Goal: Task Accomplishment & Management: Manage account settings

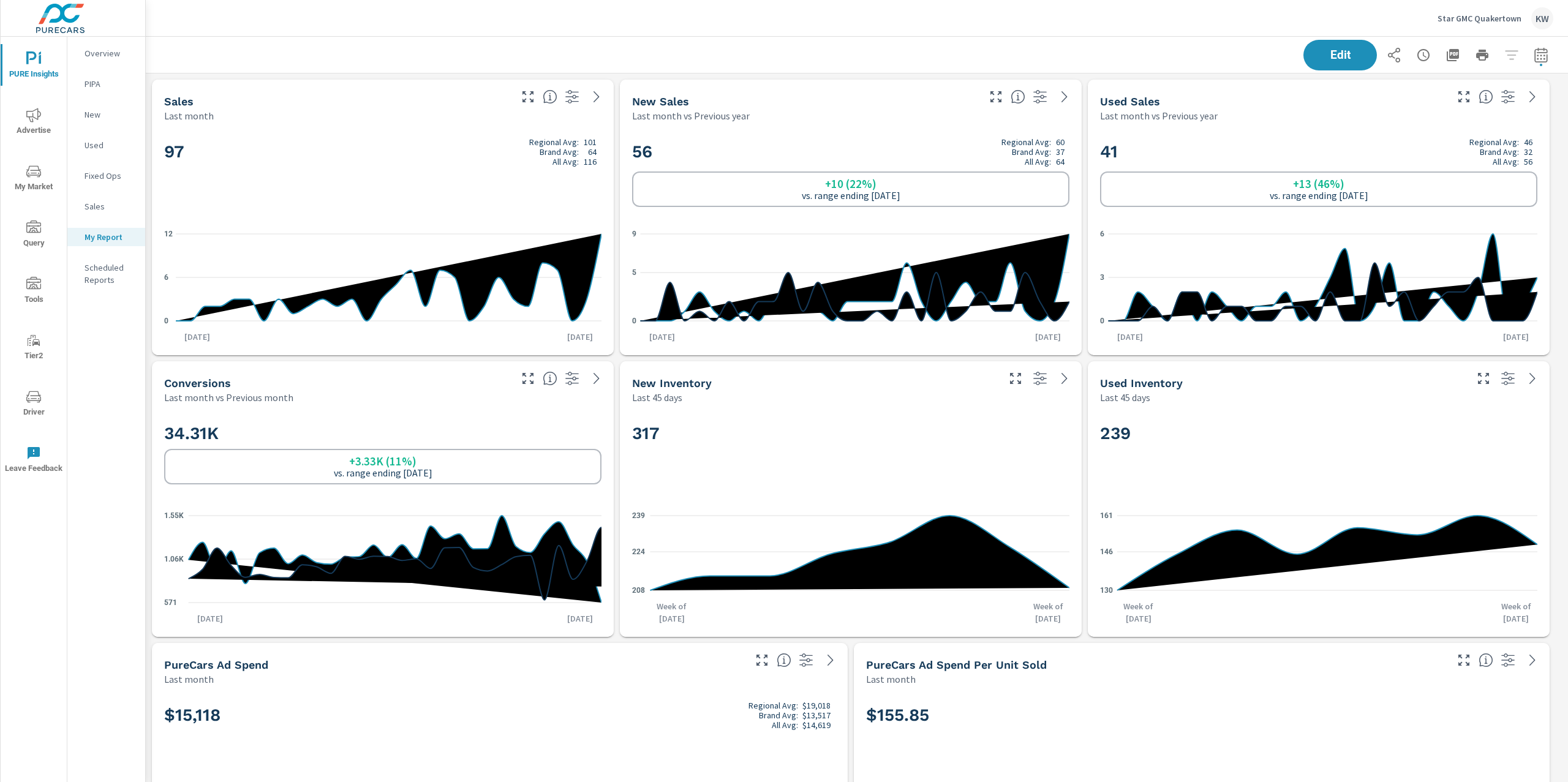
scroll to position [6649, 1436]
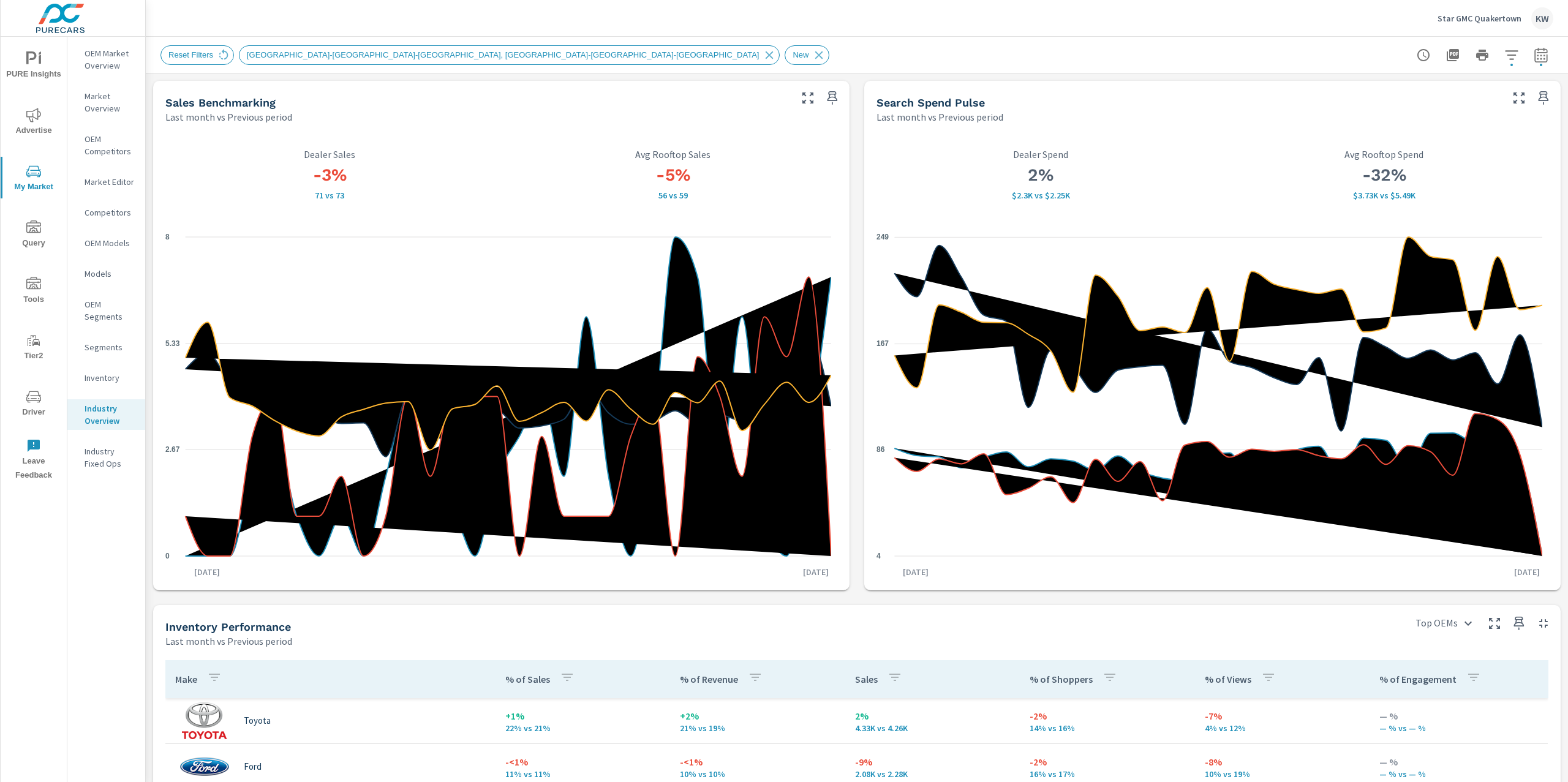
scroll to position [43, 0]
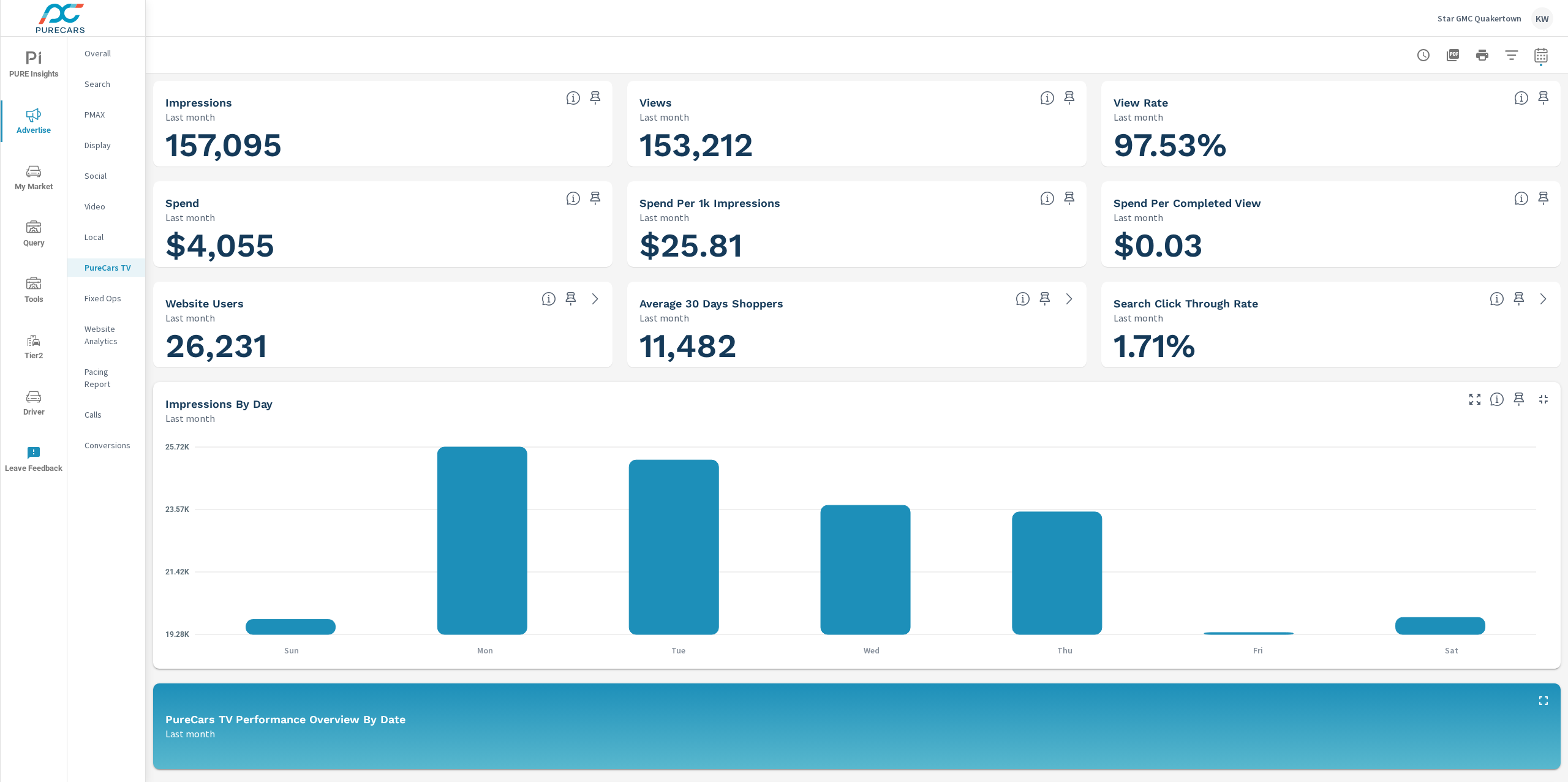
scroll to position [1099, 0]
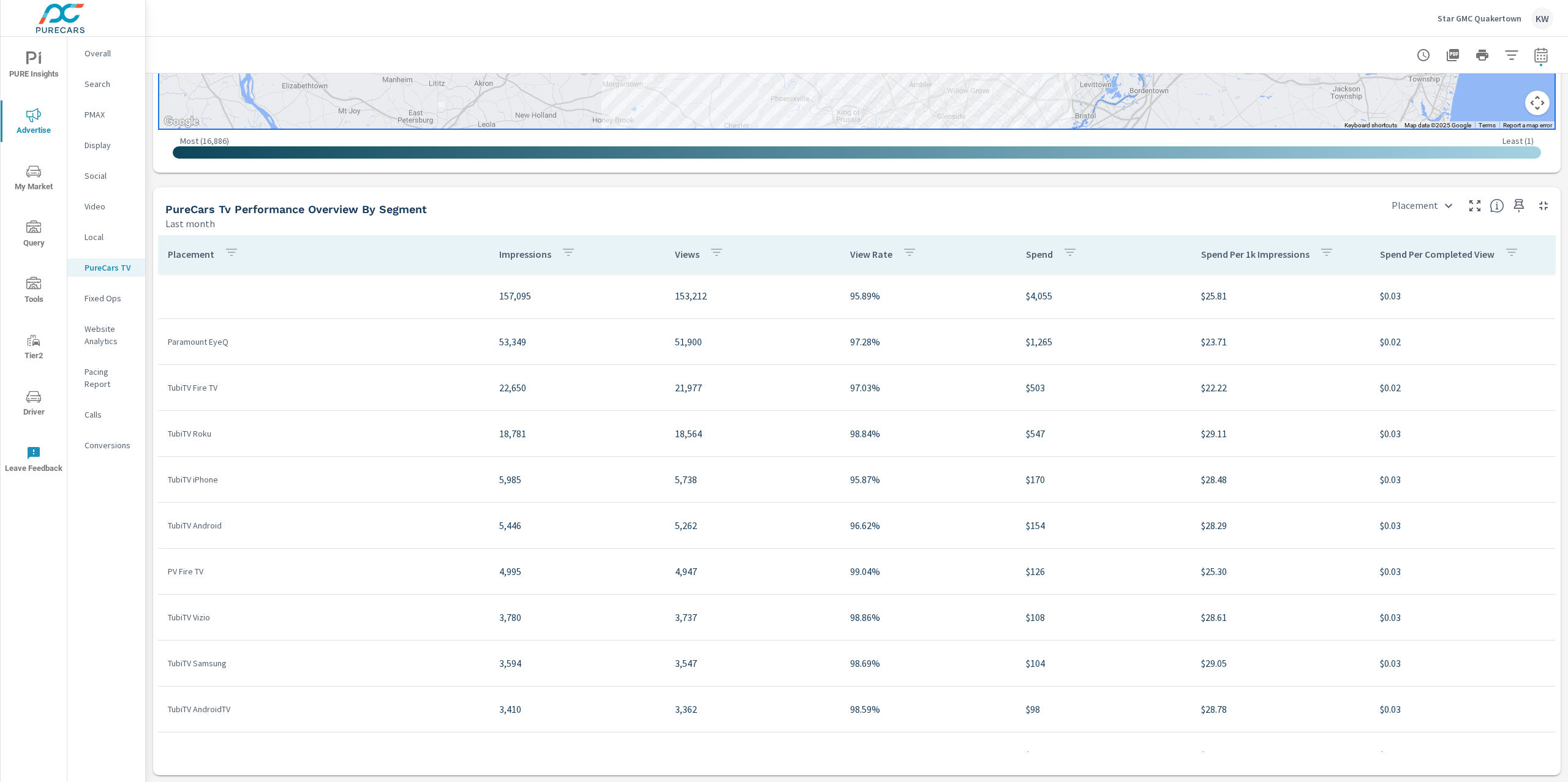
click at [1457, 17] on p "Star GMC Quakertown" at bounding box center [1479, 17] width 84 height 11
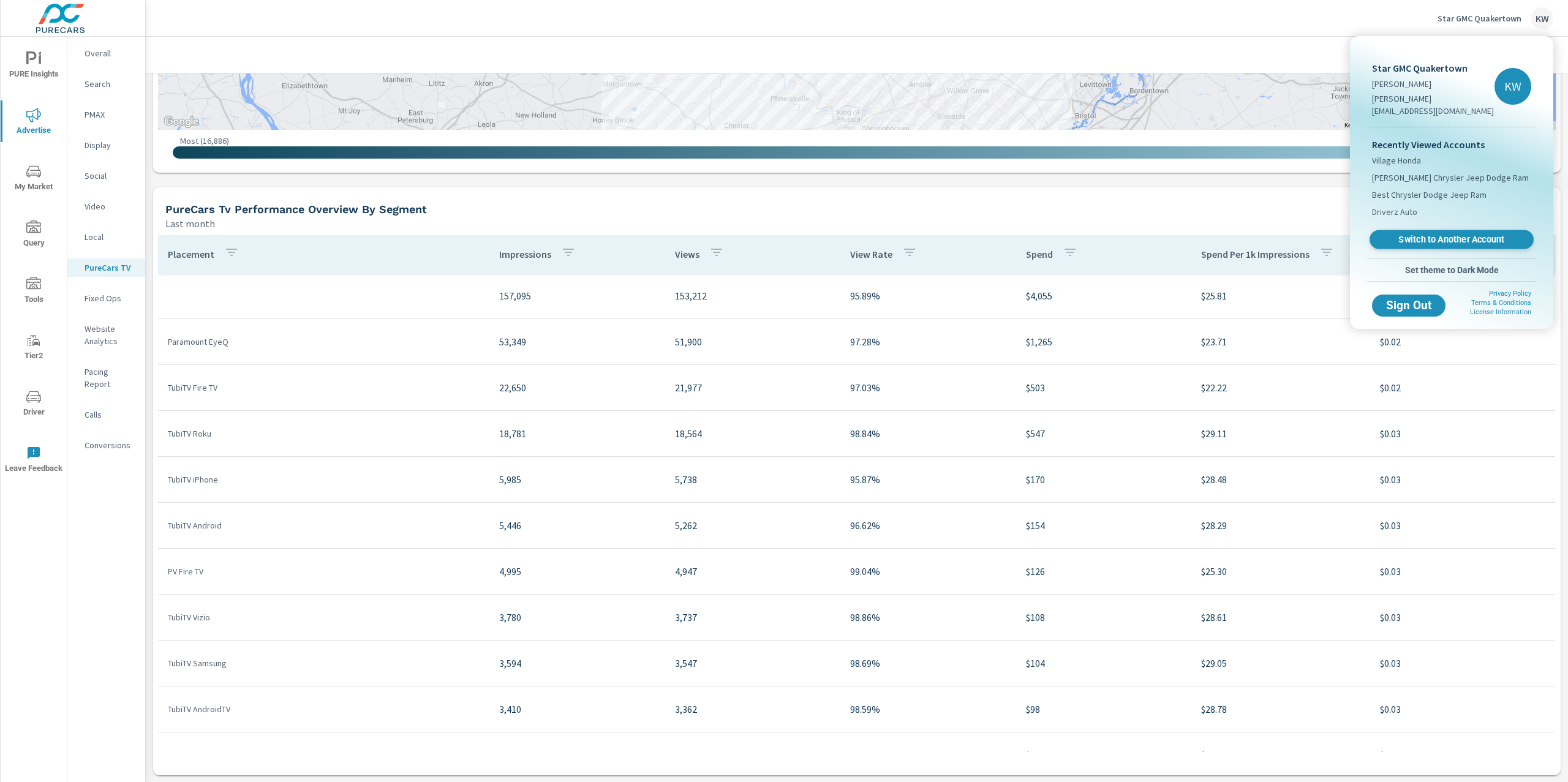
click at [1448, 230] on link "Switch to Another Account" at bounding box center [1451, 239] width 164 height 19
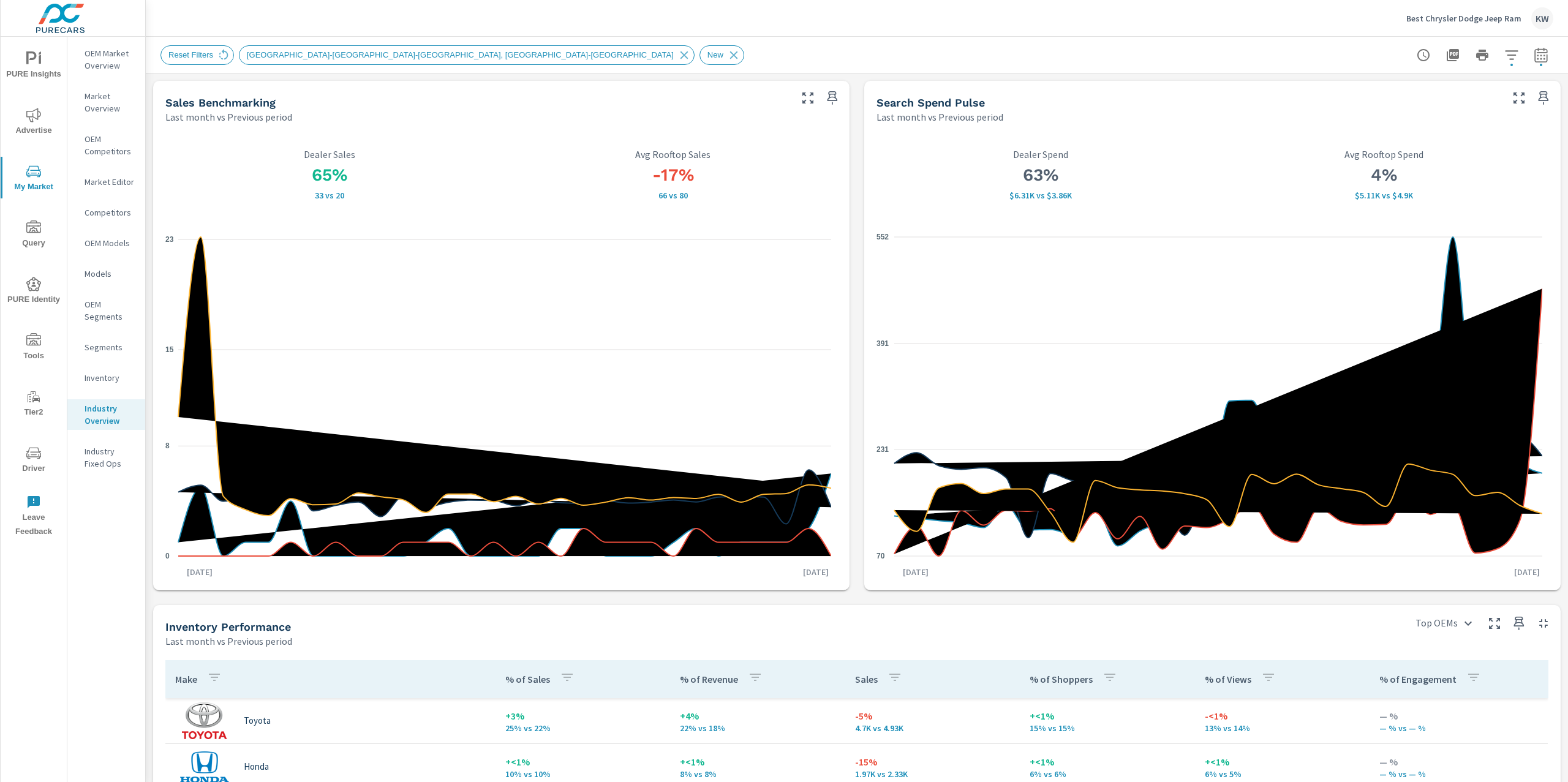
scroll to position [217, 0]
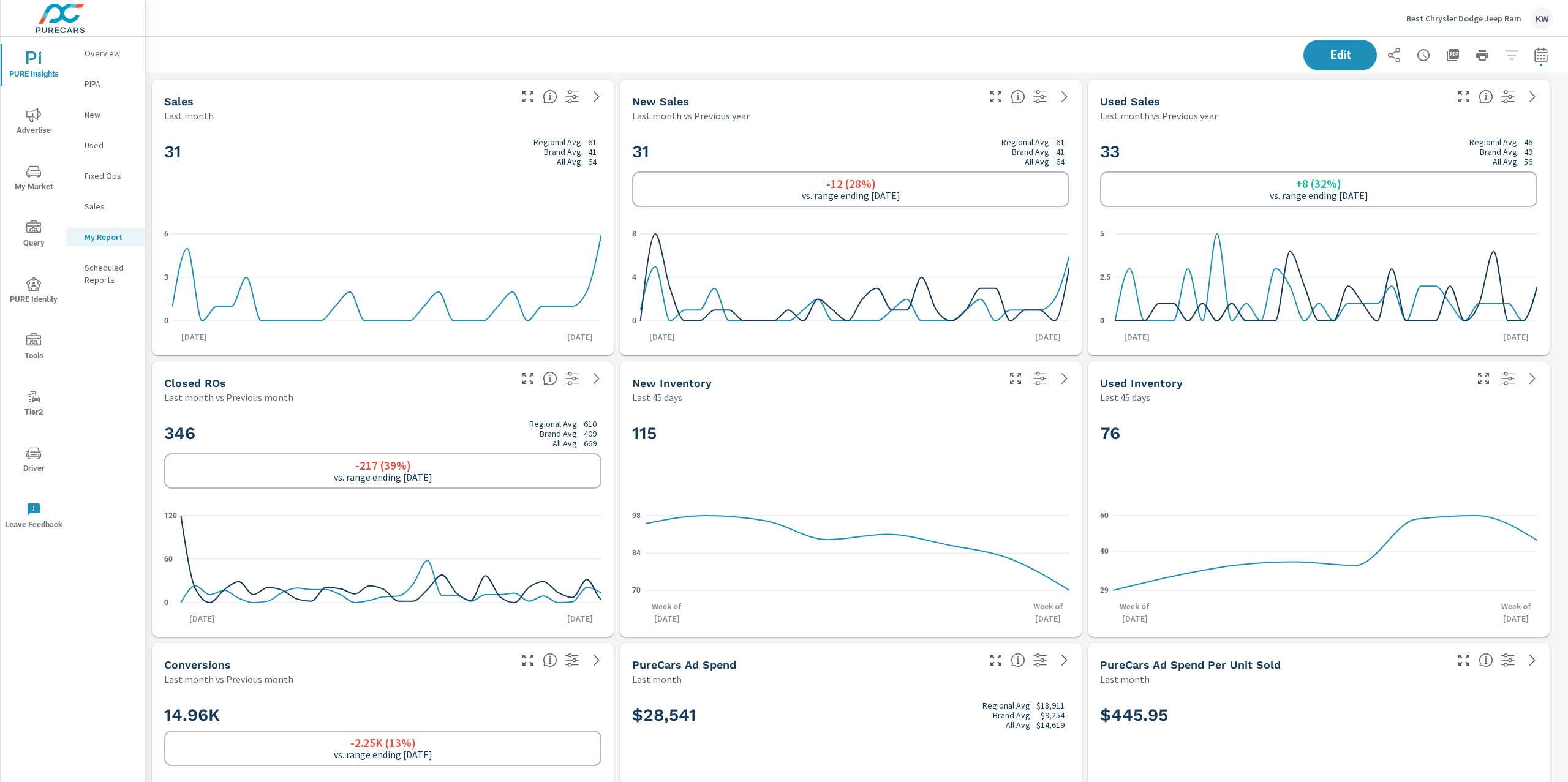
scroll to position [7353, 1436]
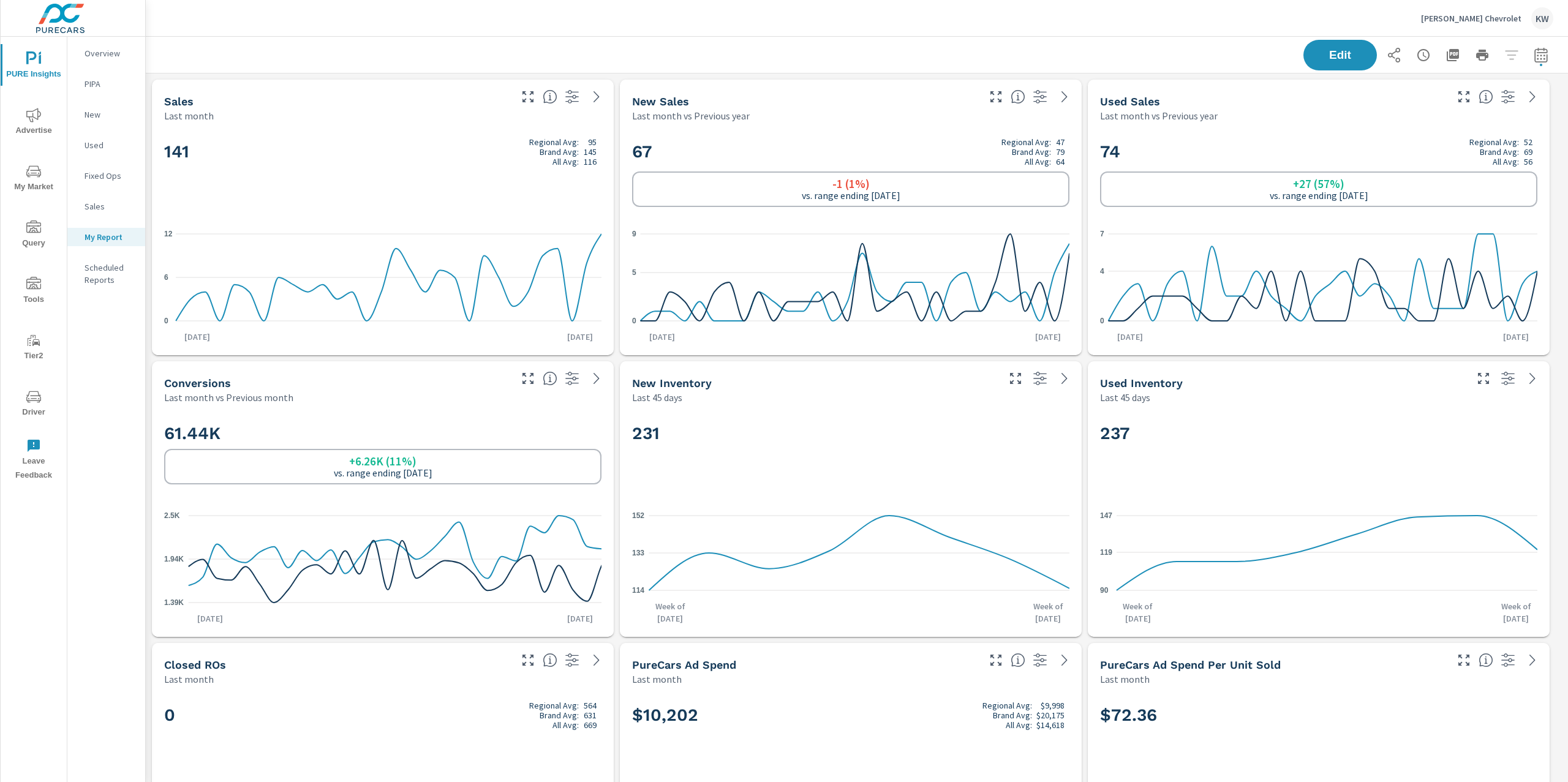
scroll to position [5945, 1436]
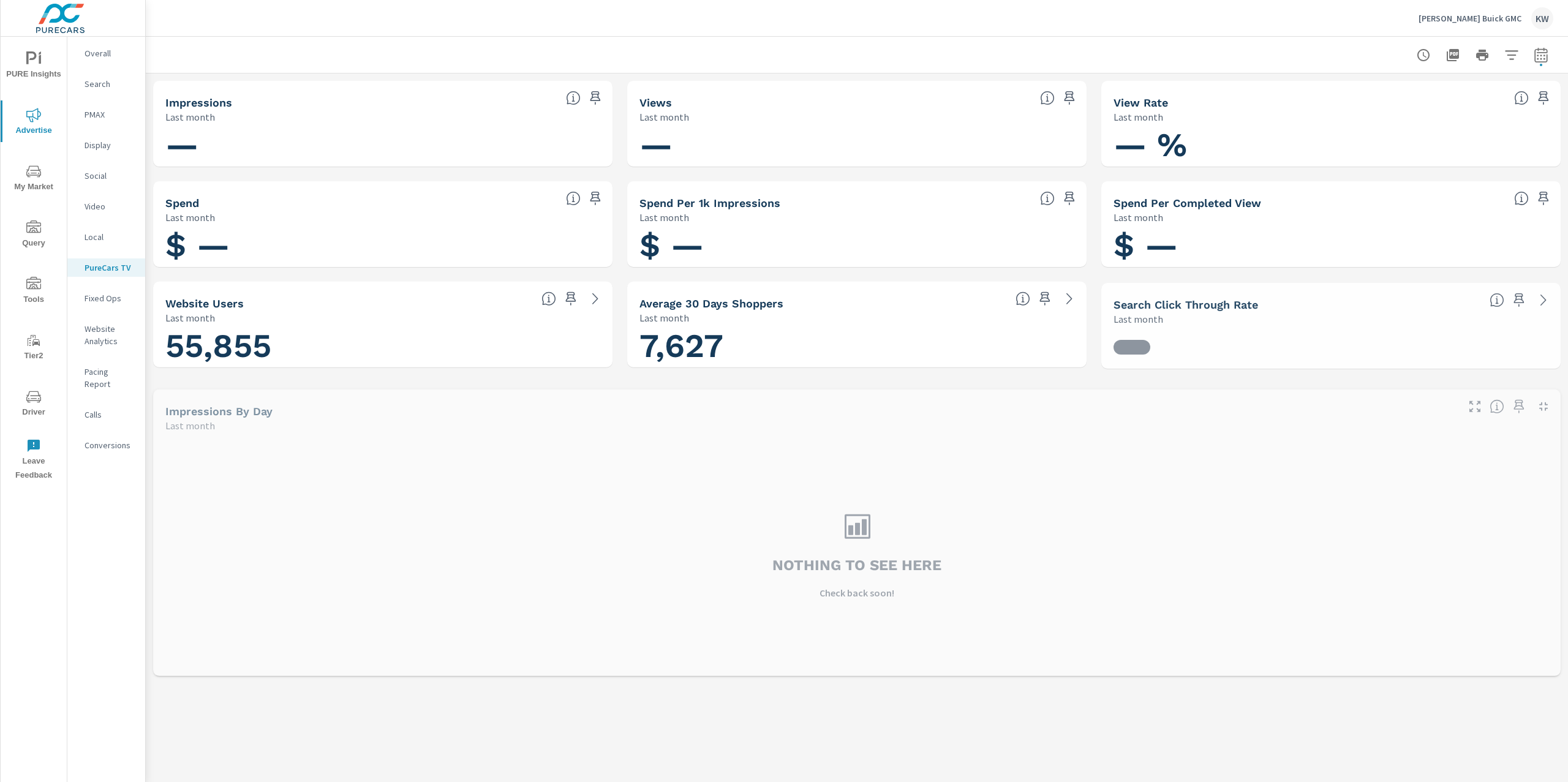
click at [40, 66] on icon "nav menu" at bounding box center [34, 59] width 15 height 15
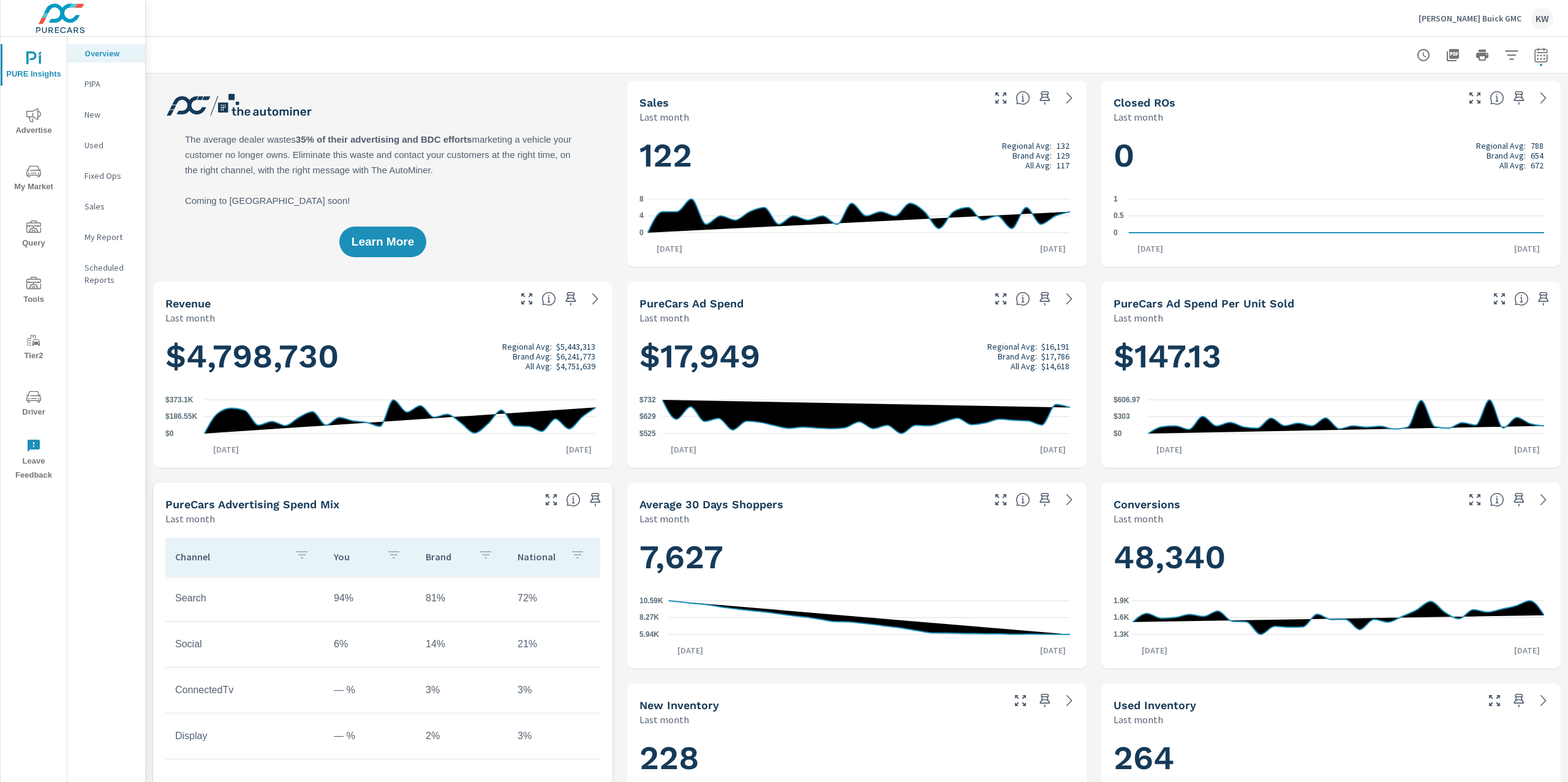
click at [34, 111] on icon "nav menu" at bounding box center [34, 115] width 15 height 14
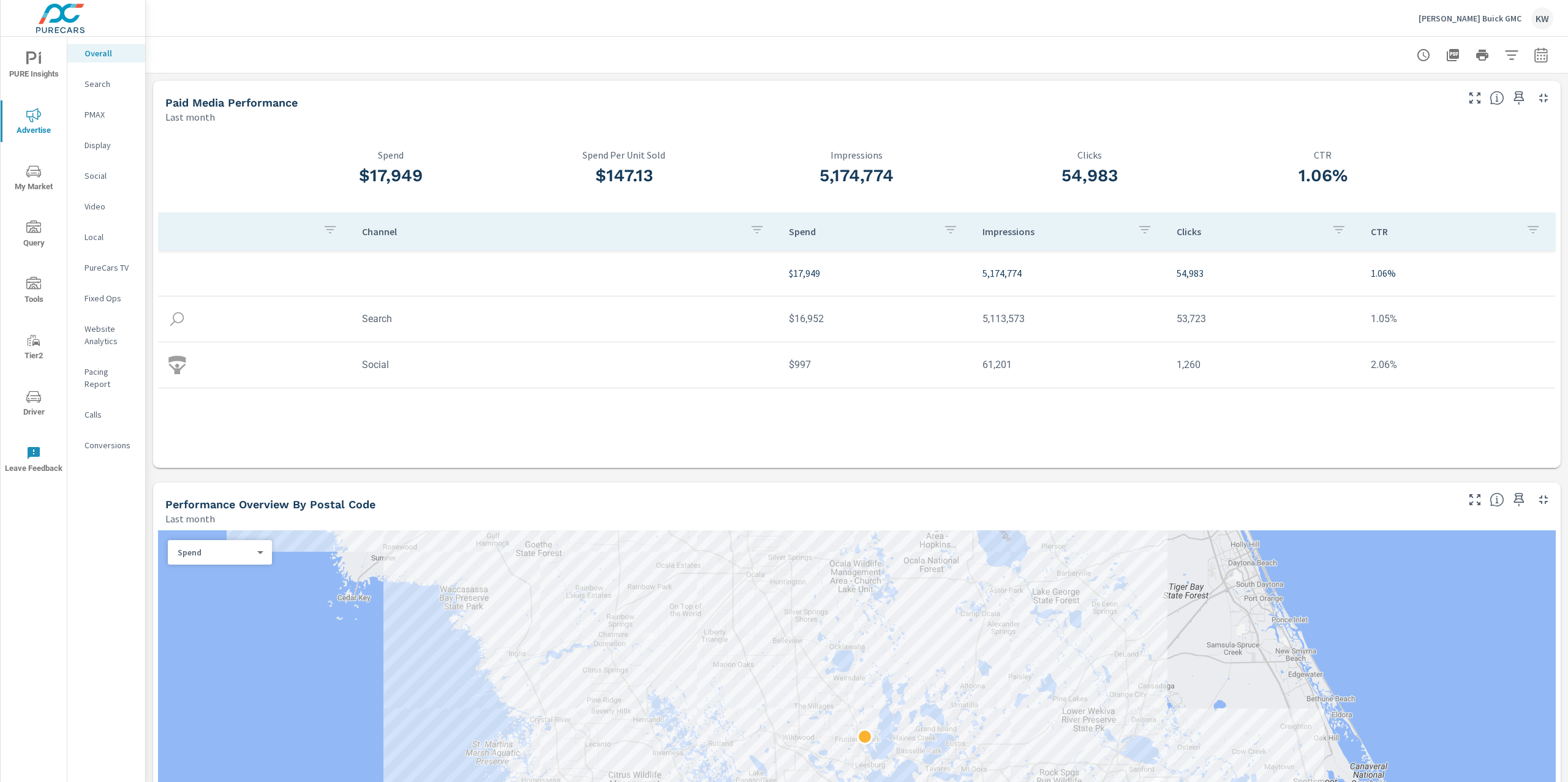
click at [25, 60] on span "PURE Insights" at bounding box center [33, 66] width 59 height 30
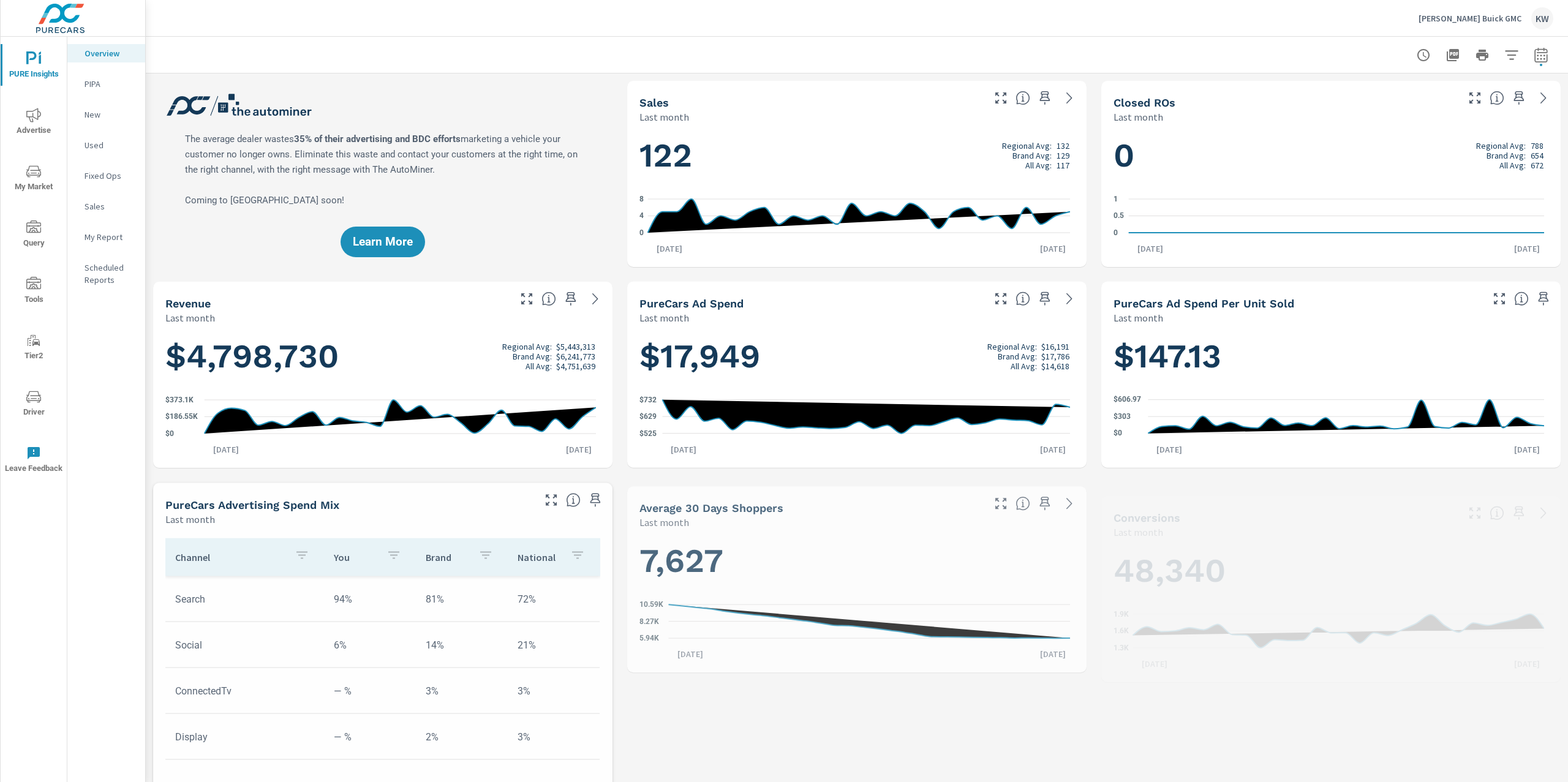
click at [99, 231] on p "My Report" at bounding box center [110, 237] width 51 height 12
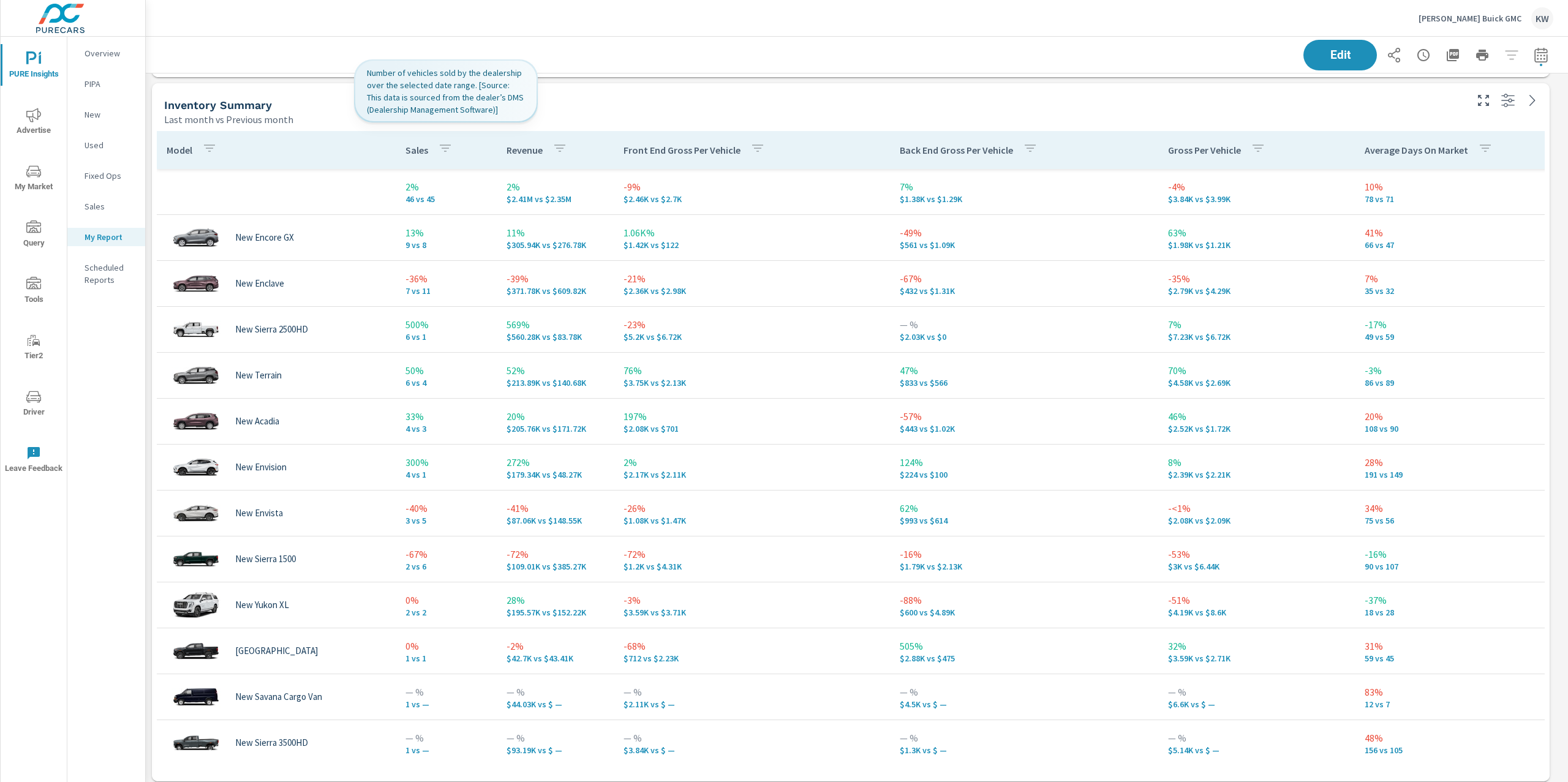
scroll to position [5663, 1436]
click at [442, 148] on icon "button" at bounding box center [445, 148] width 11 height 7
click at [369, 175] on div "Sales" at bounding box center [447, 180] width 160 height 32
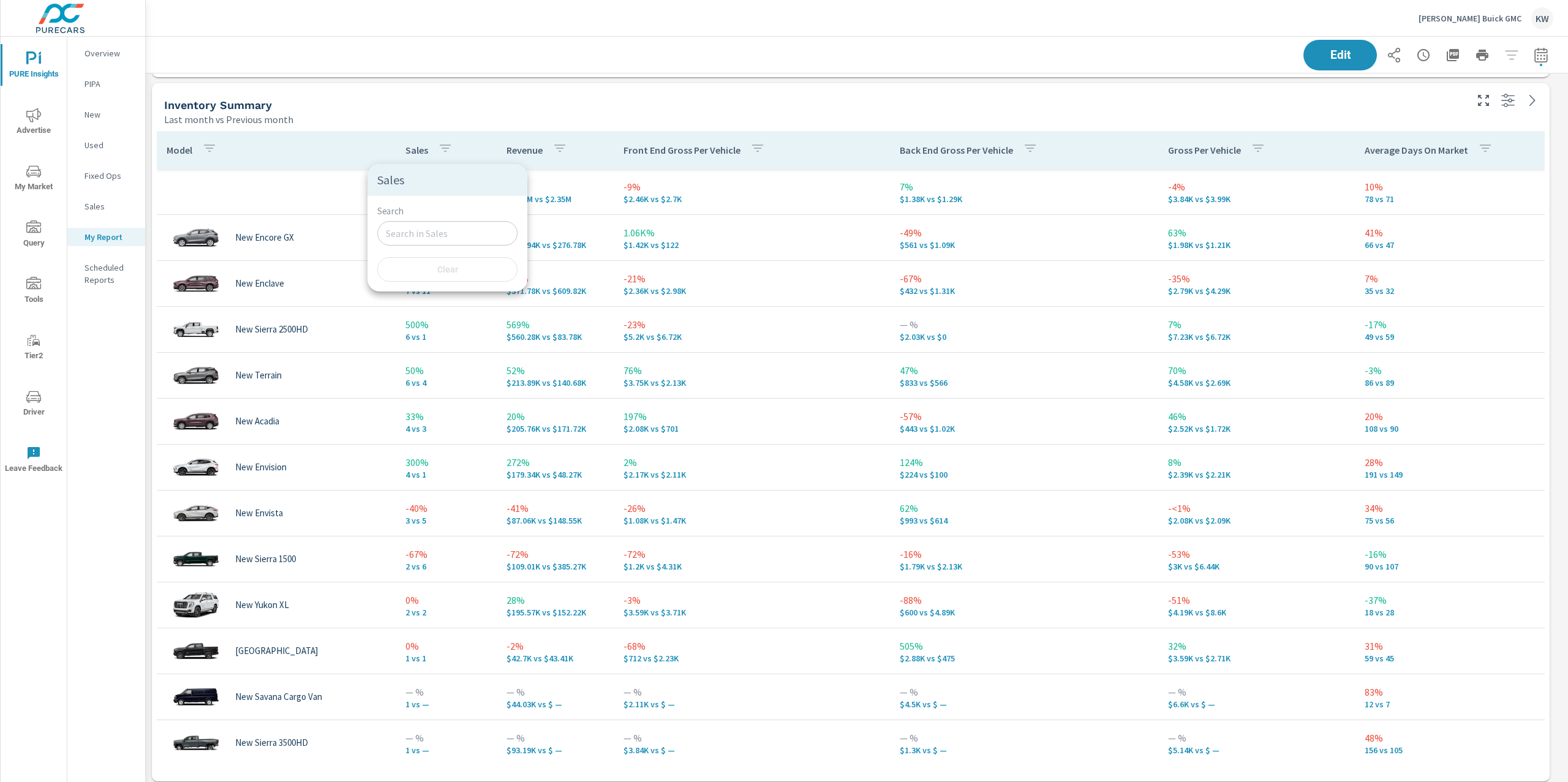
click at [348, 189] on div at bounding box center [784, 391] width 1568 height 782
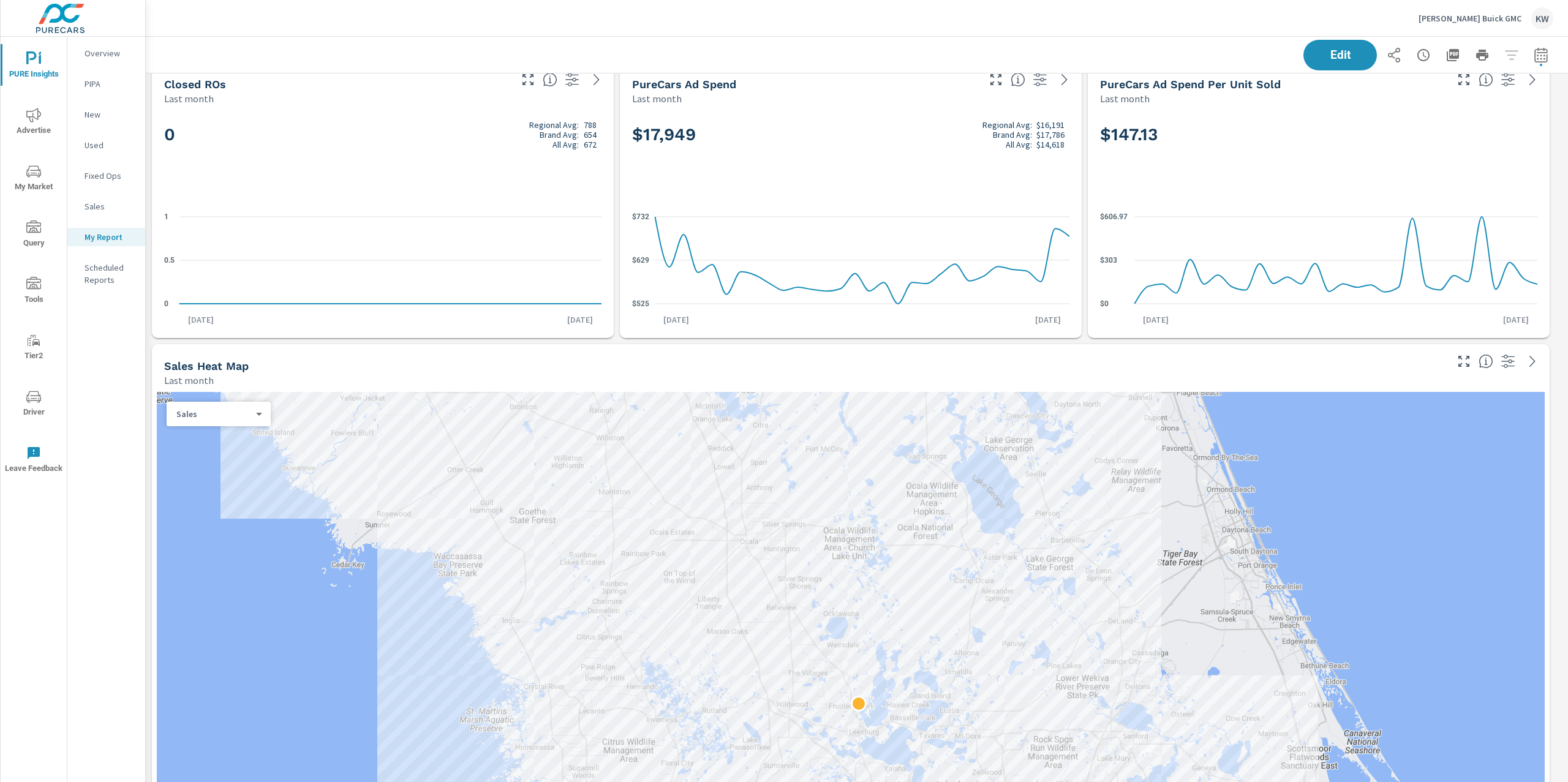
scroll to position [0, 0]
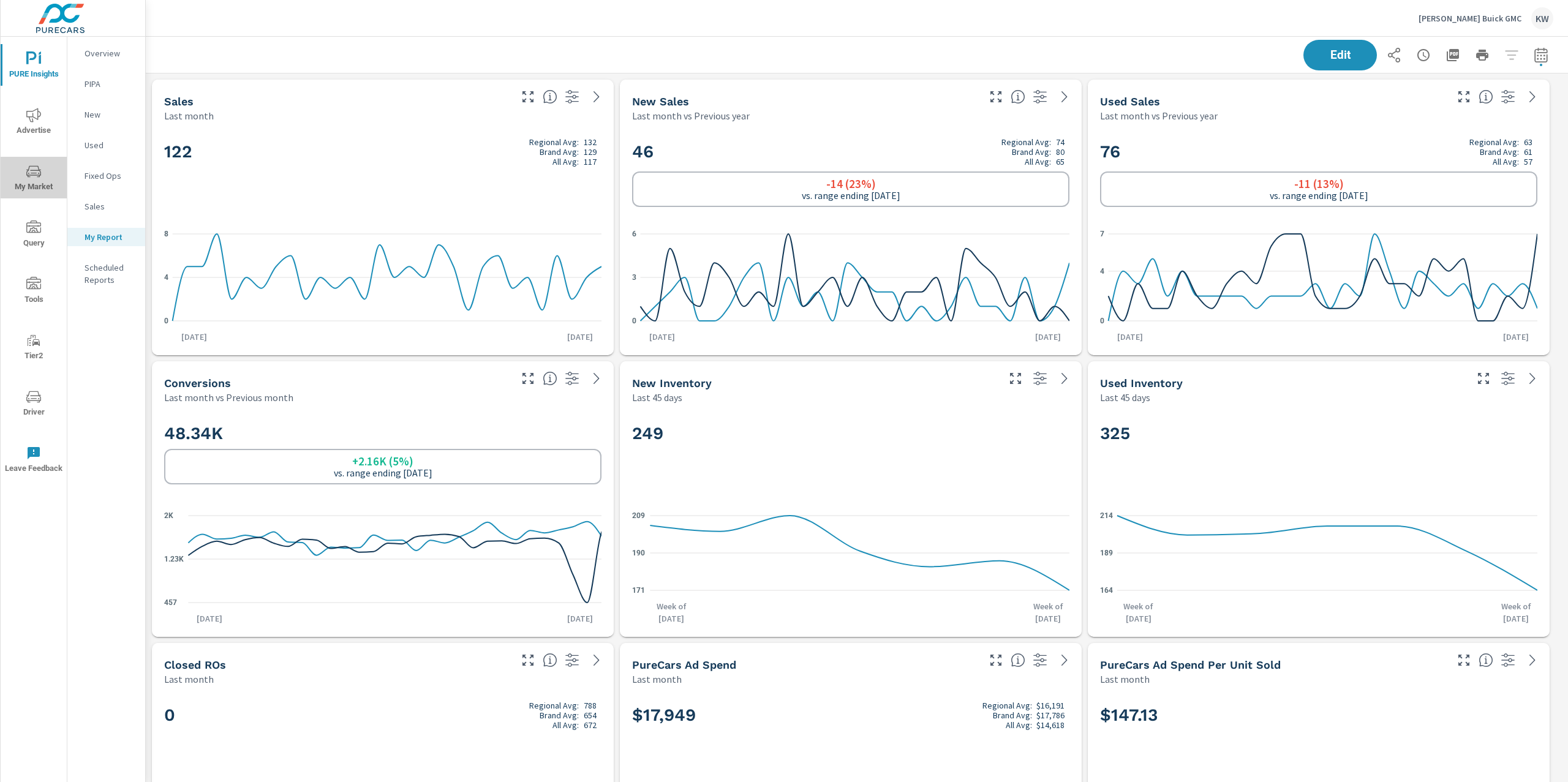
click at [32, 169] on icon "nav menu" at bounding box center [34, 171] width 15 height 15
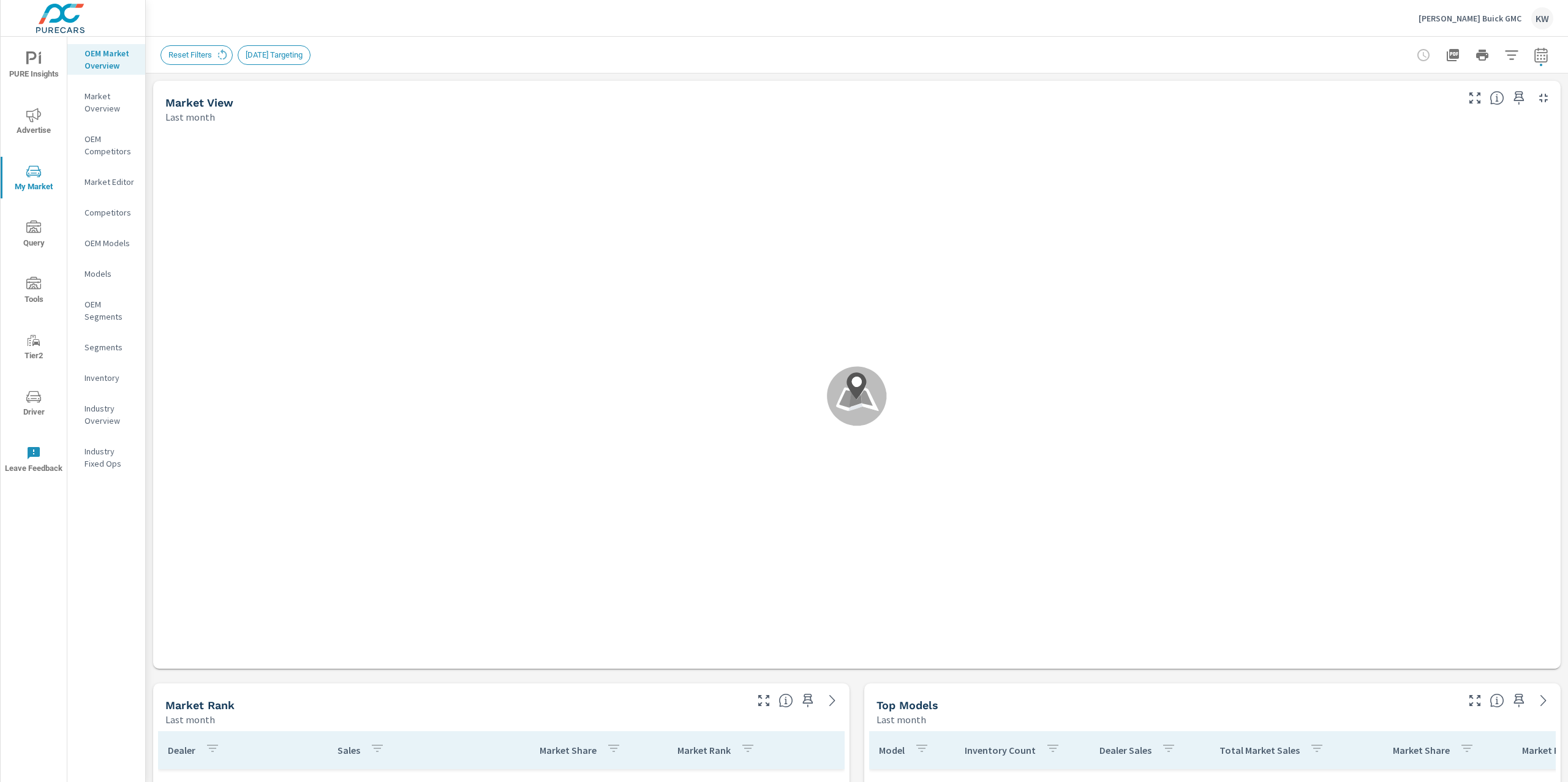
click at [105, 413] on p "Industry Overview" at bounding box center [110, 414] width 51 height 24
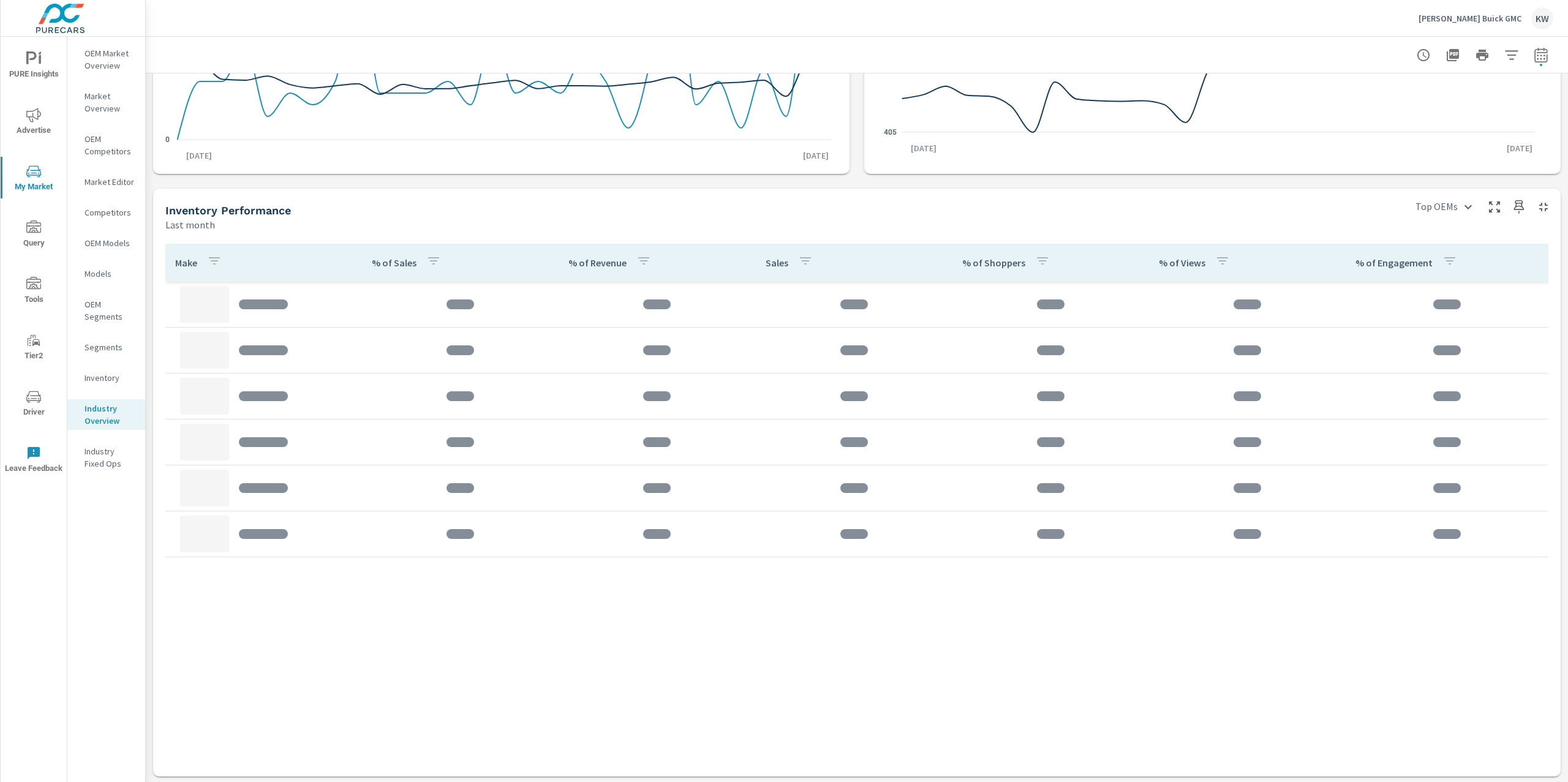
scroll to position [295, 0]
click at [1499, 64] on button "button" at bounding box center [1511, 55] width 24 height 24
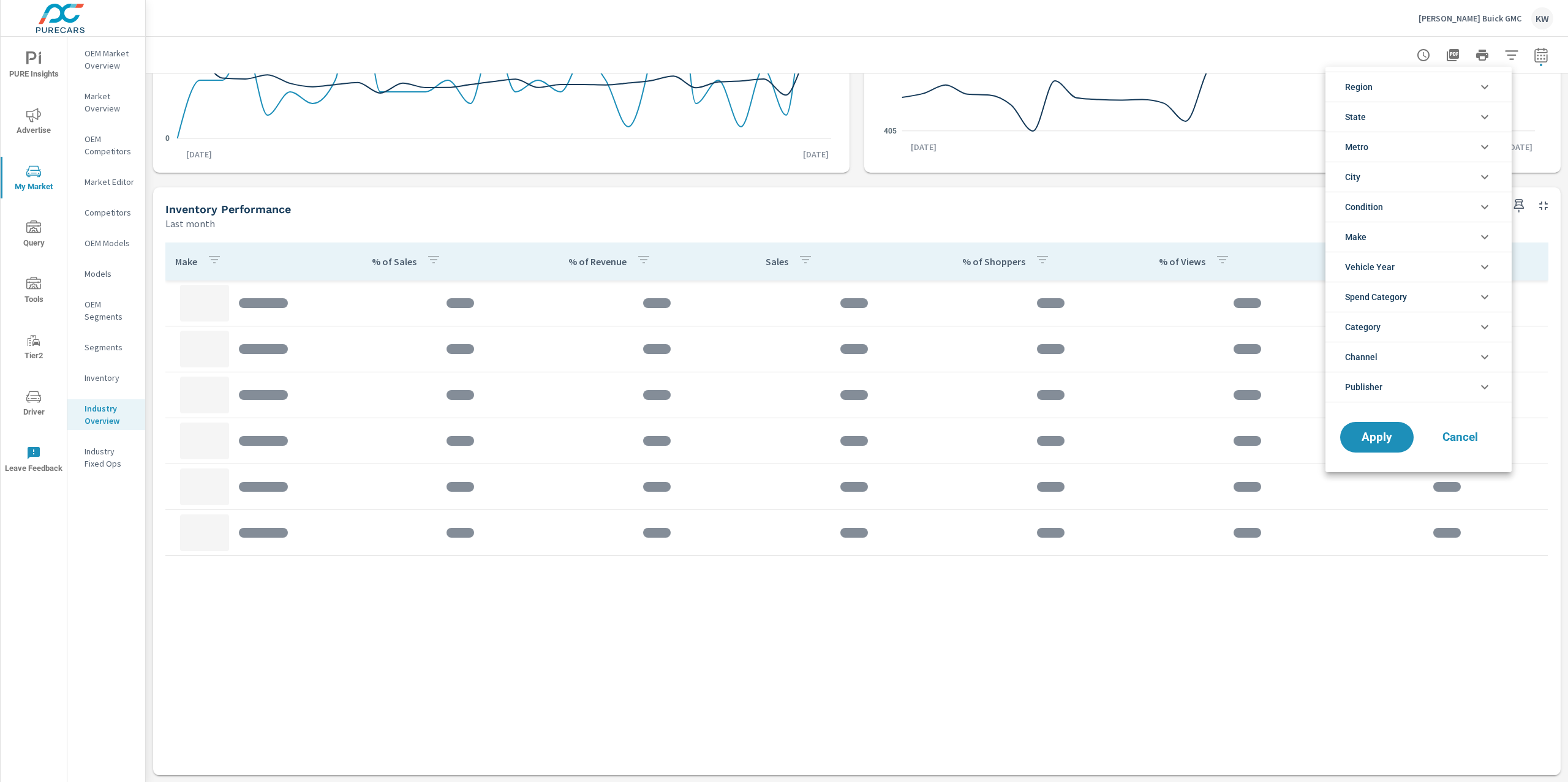
click at [1478, 145] on icon "filter options" at bounding box center [1485, 147] width 15 height 15
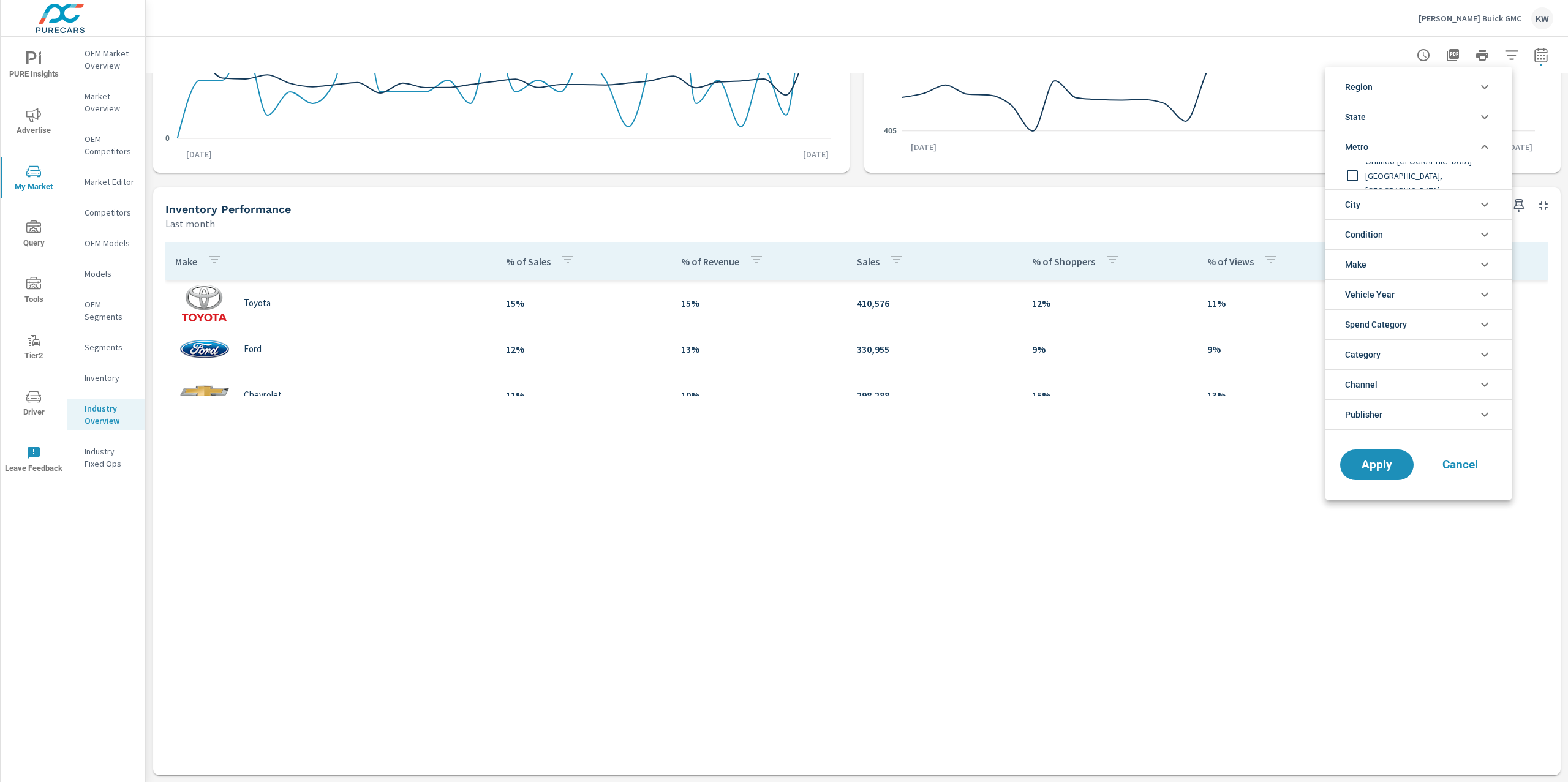
click at [1478, 145] on icon "filter options" at bounding box center [1485, 147] width 15 height 15
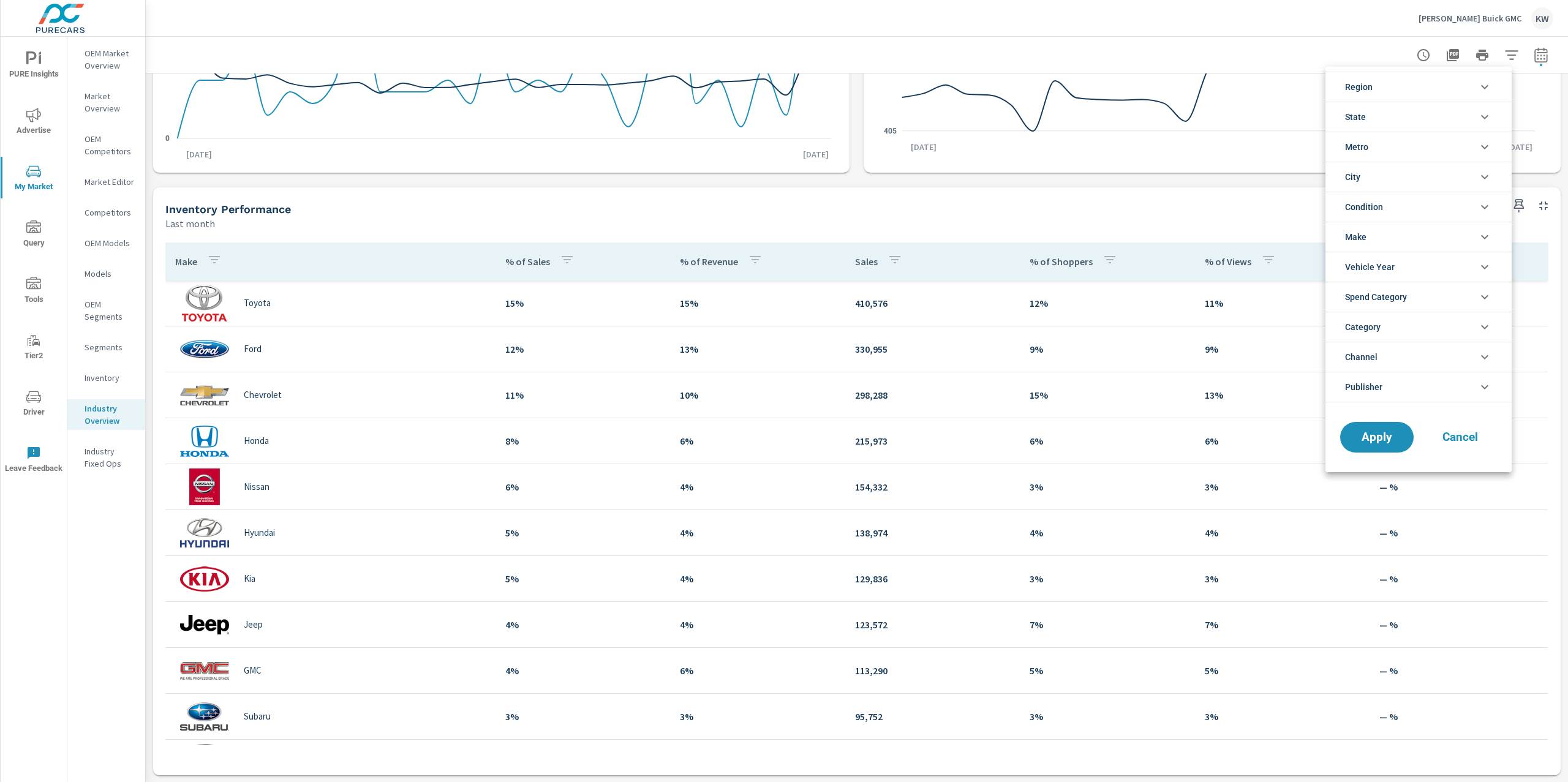
click at [1481, 207] on icon "filter options" at bounding box center [1484, 207] width 7 height 4
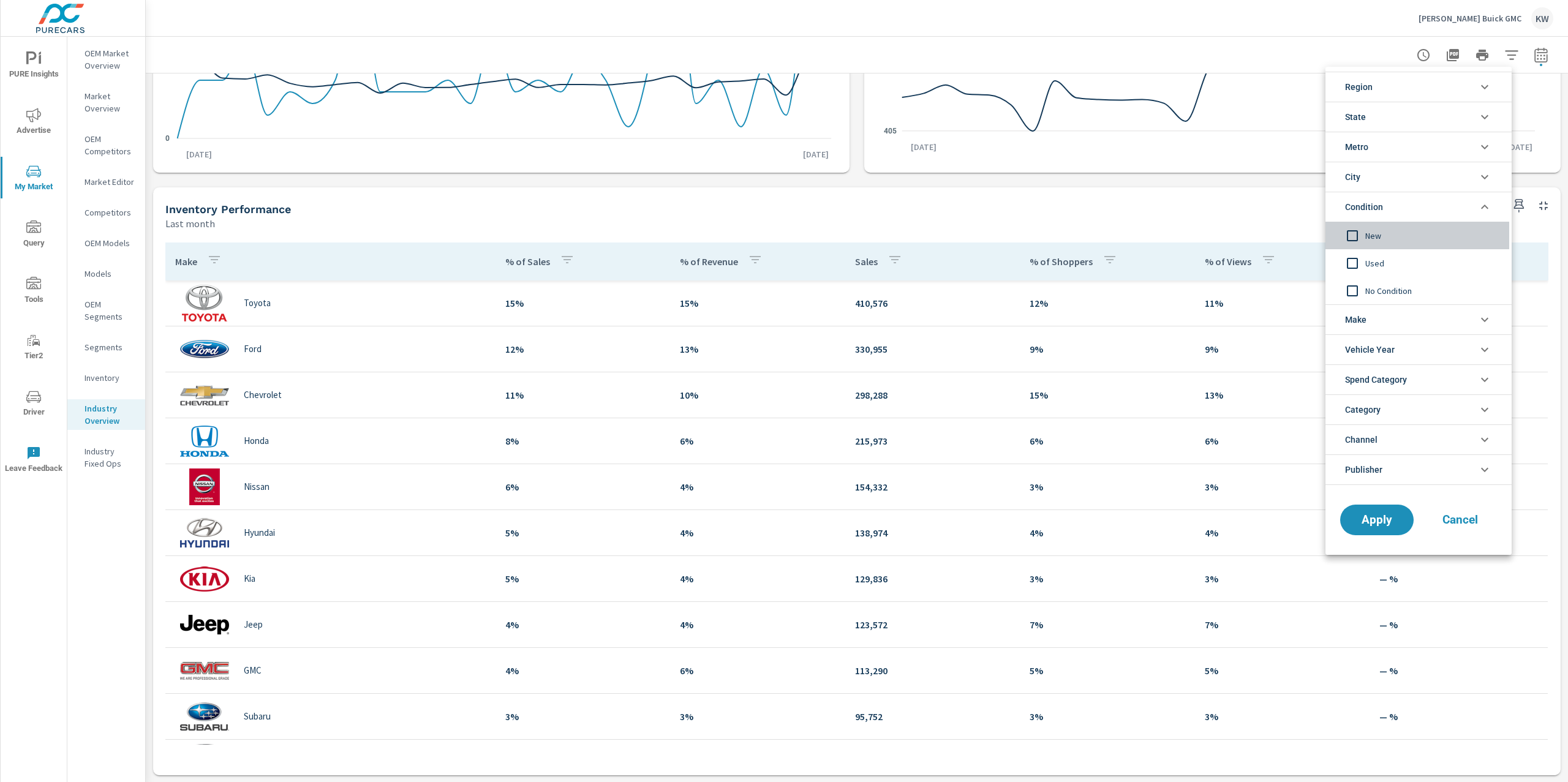
click at [1356, 231] on input "filter options" at bounding box center [1352, 235] width 26 height 26
click at [1385, 519] on span "Apply" at bounding box center [1377, 520] width 50 height 12
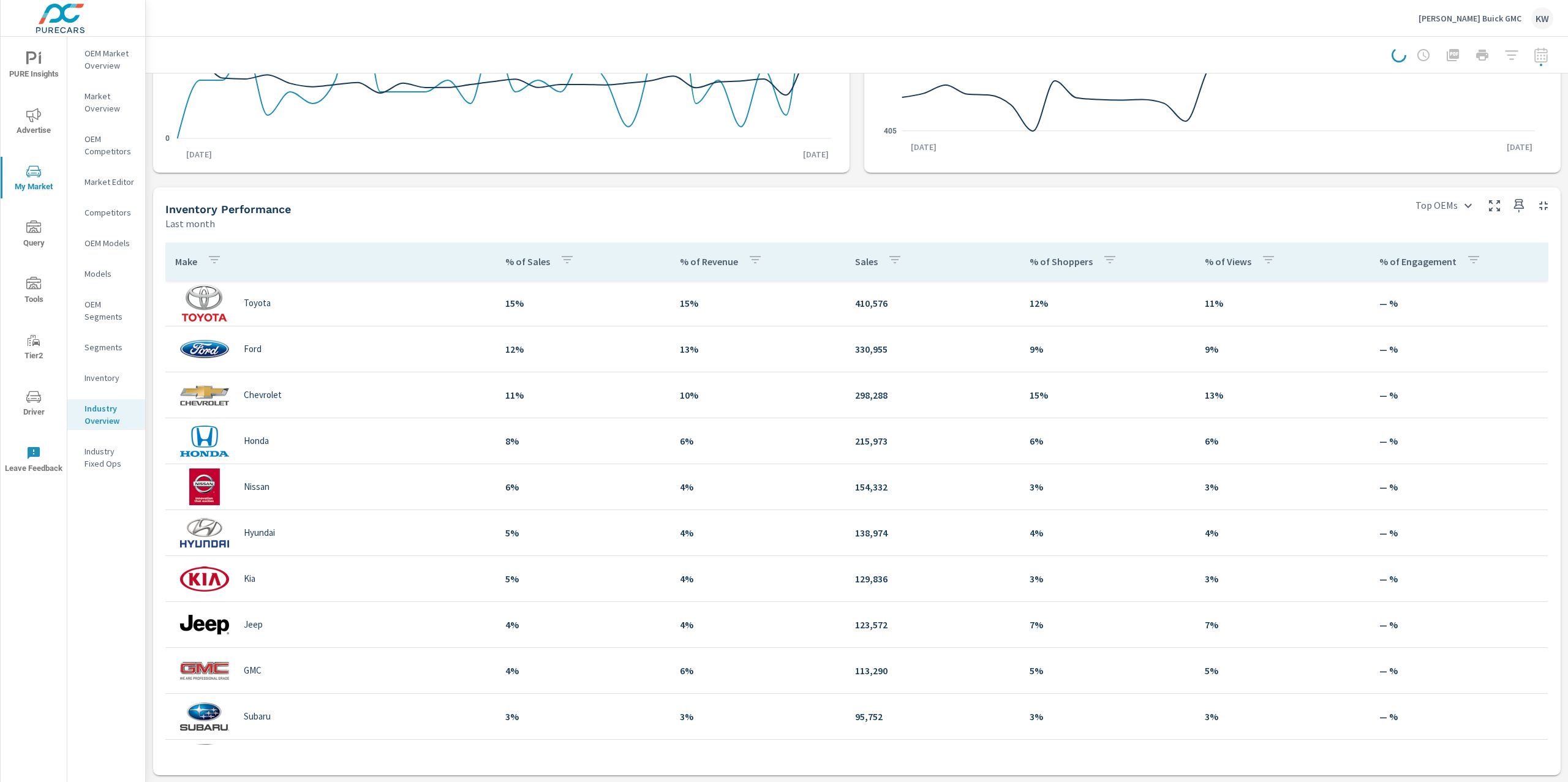
click at [1526, 57] on div at bounding box center [1472, 55] width 161 height 24
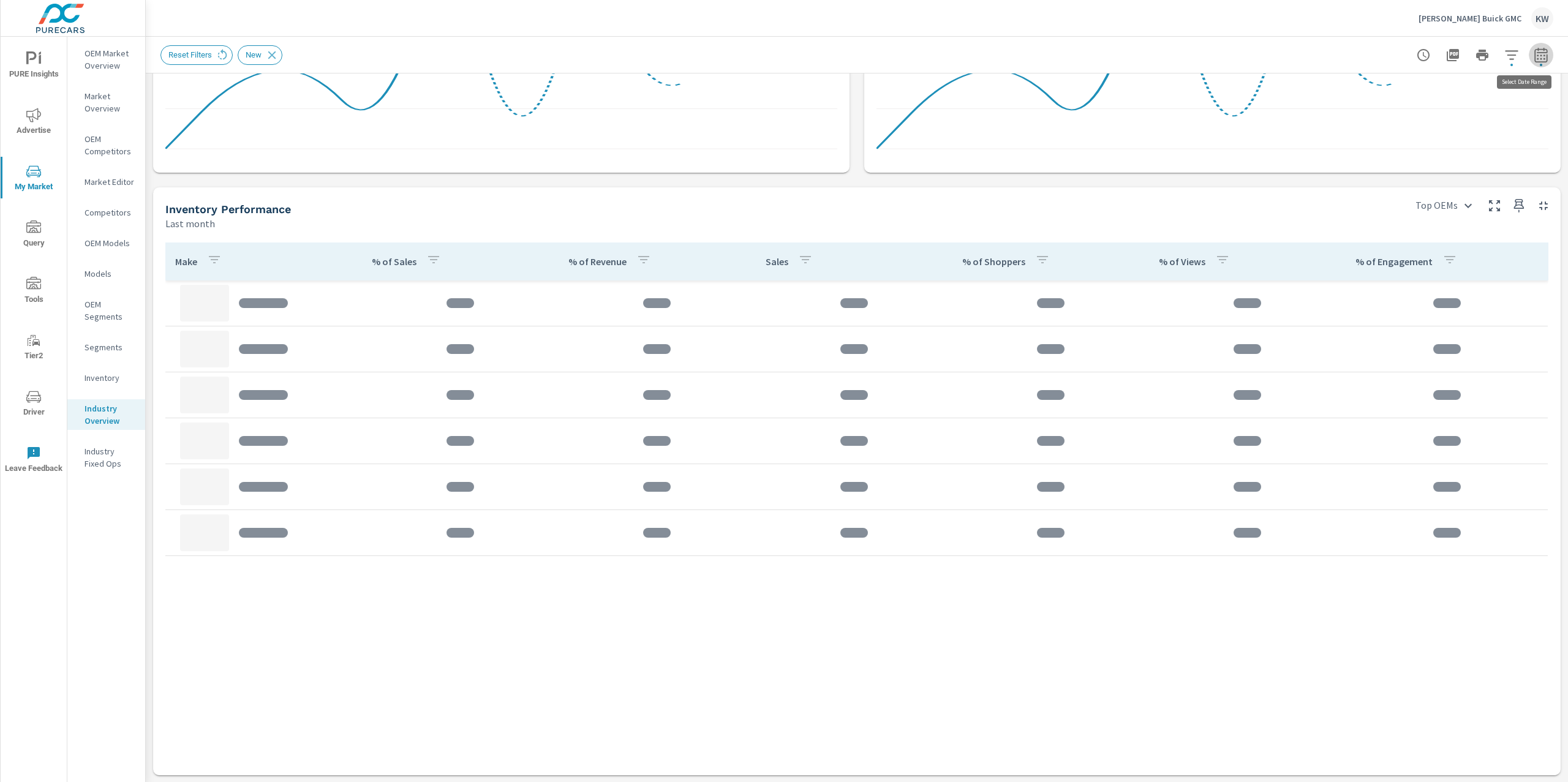
click at [1534, 57] on icon "button" at bounding box center [1541, 55] width 15 height 15
select select "Last month"
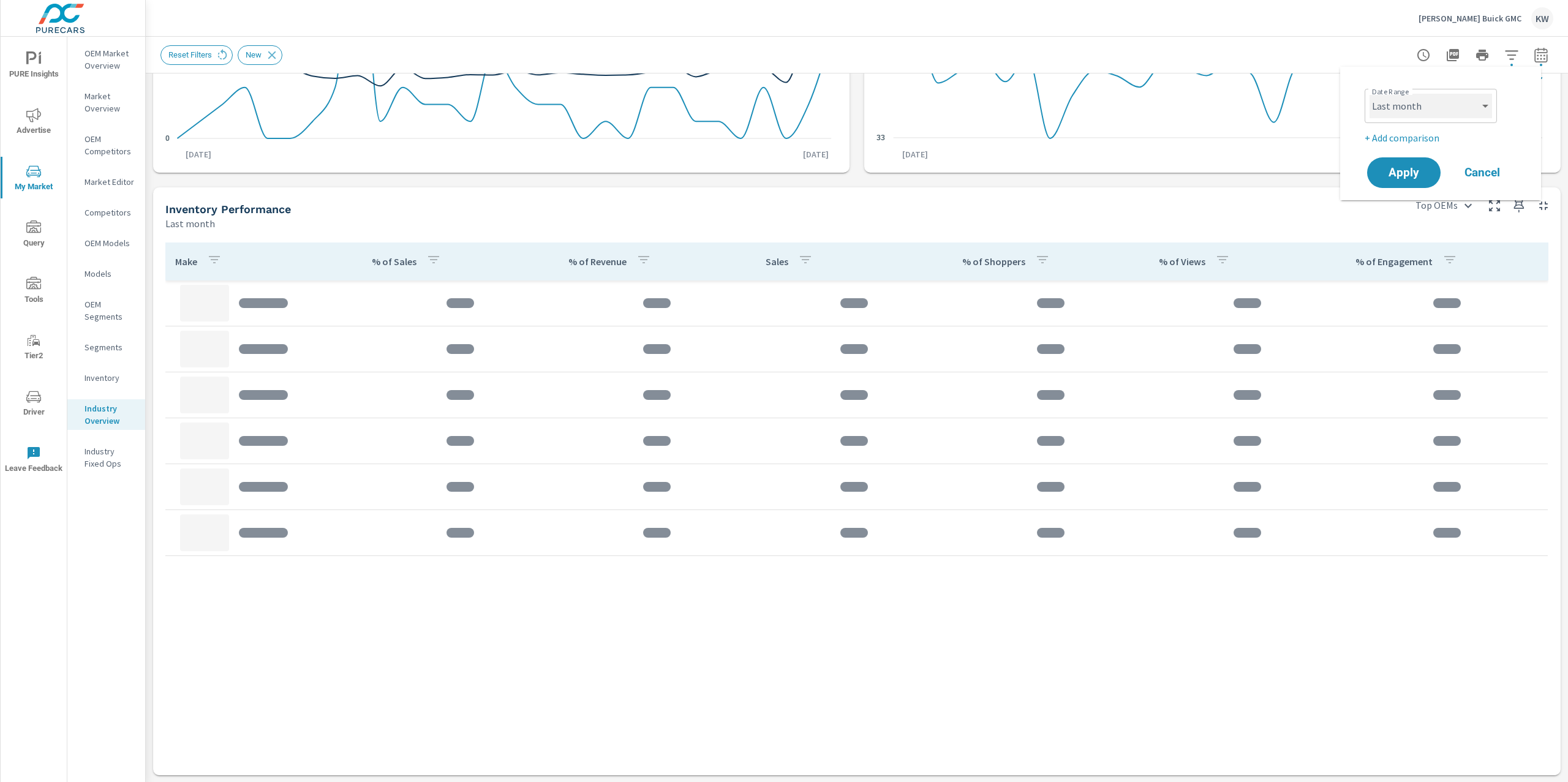
click at [1431, 101] on select "Custom Yesterday Last week Last 7 days Last 14 days Last 30 days Last 45 days L…" at bounding box center [1430, 106] width 122 height 24
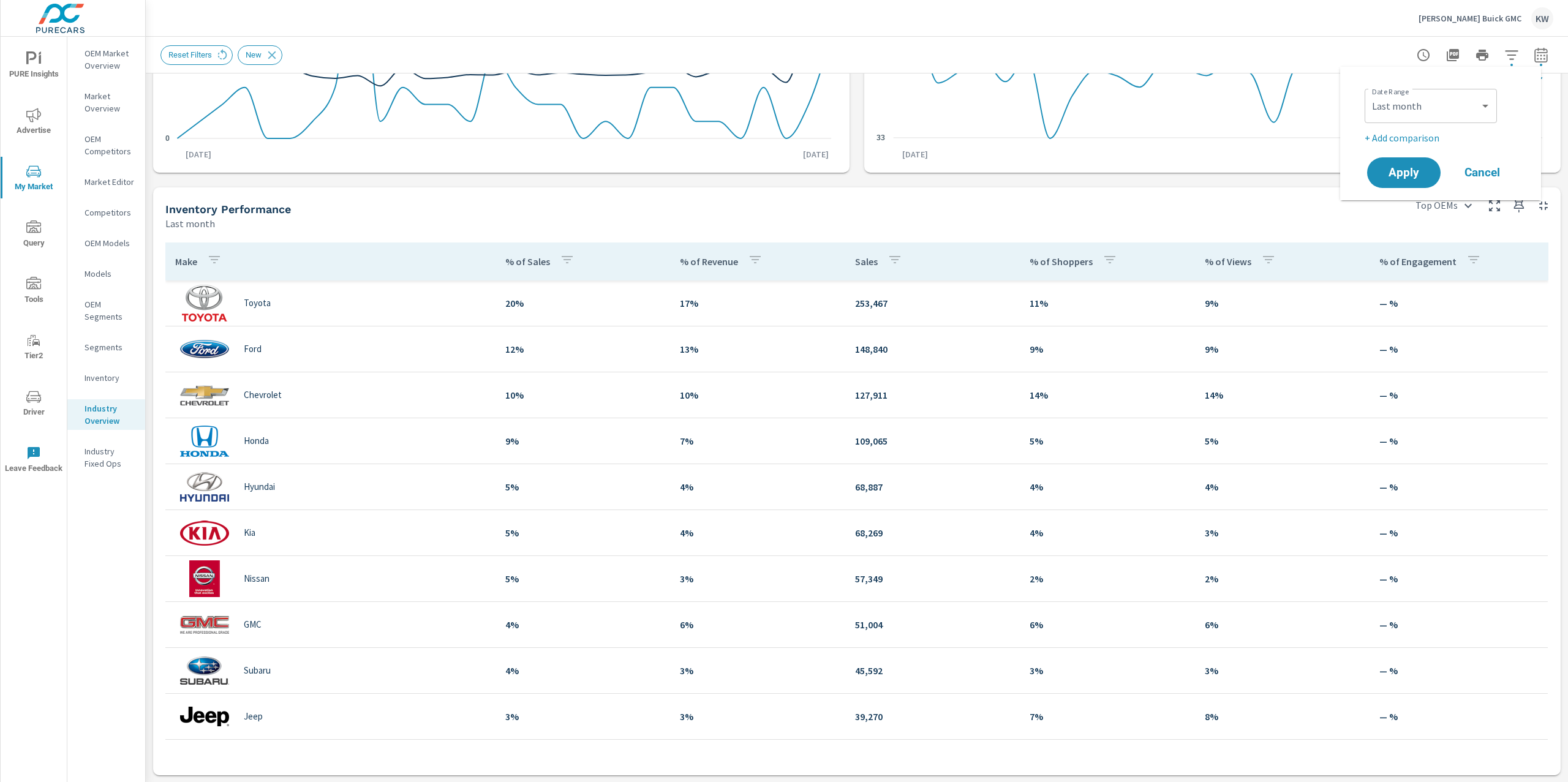
click at [1404, 136] on p "+ Add comparison" at bounding box center [1442, 138] width 157 height 15
select select "Previous period"
click at [1403, 208] on span "Apply" at bounding box center [1403, 207] width 50 height 12
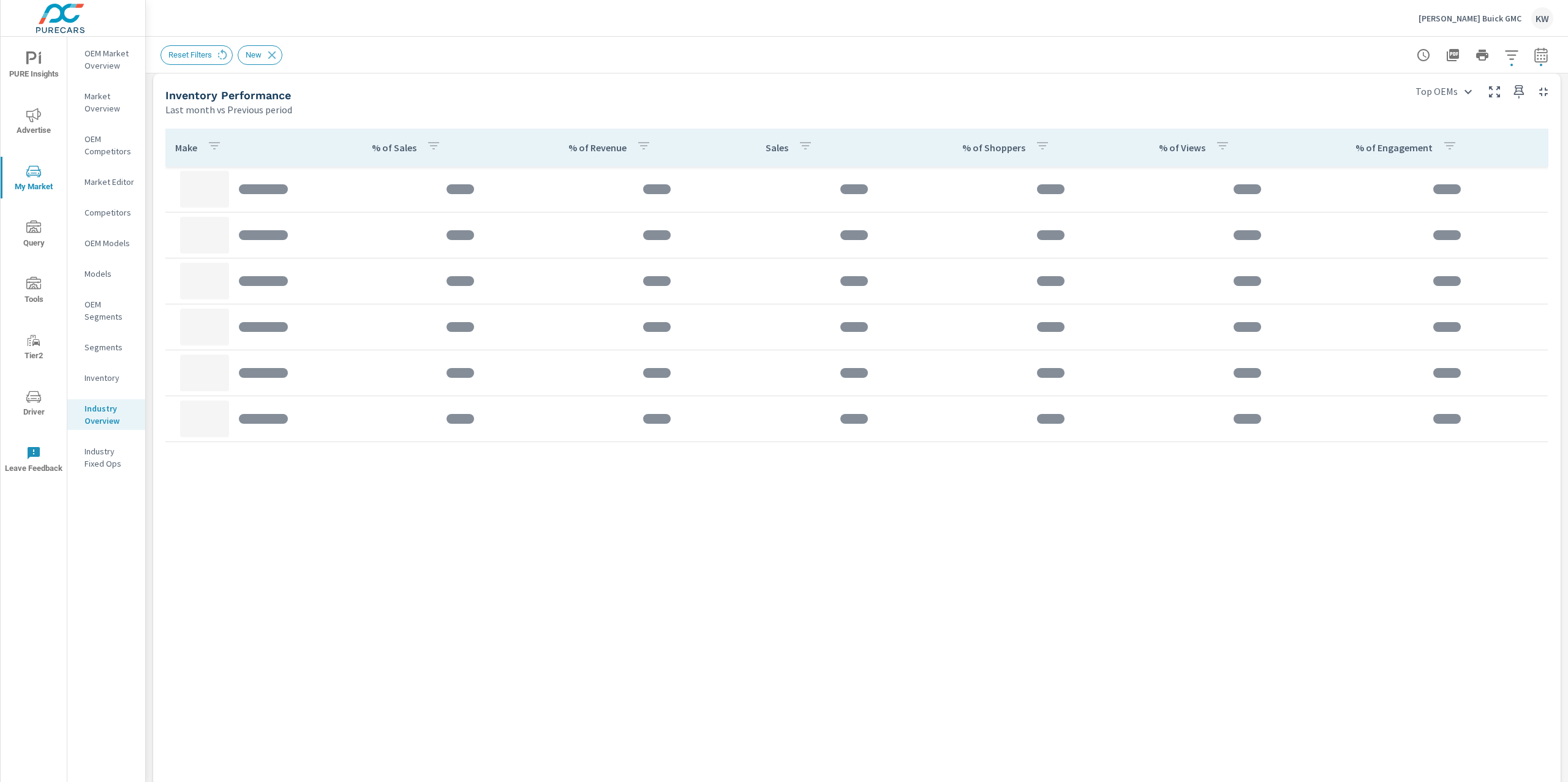
scroll to position [533, 0]
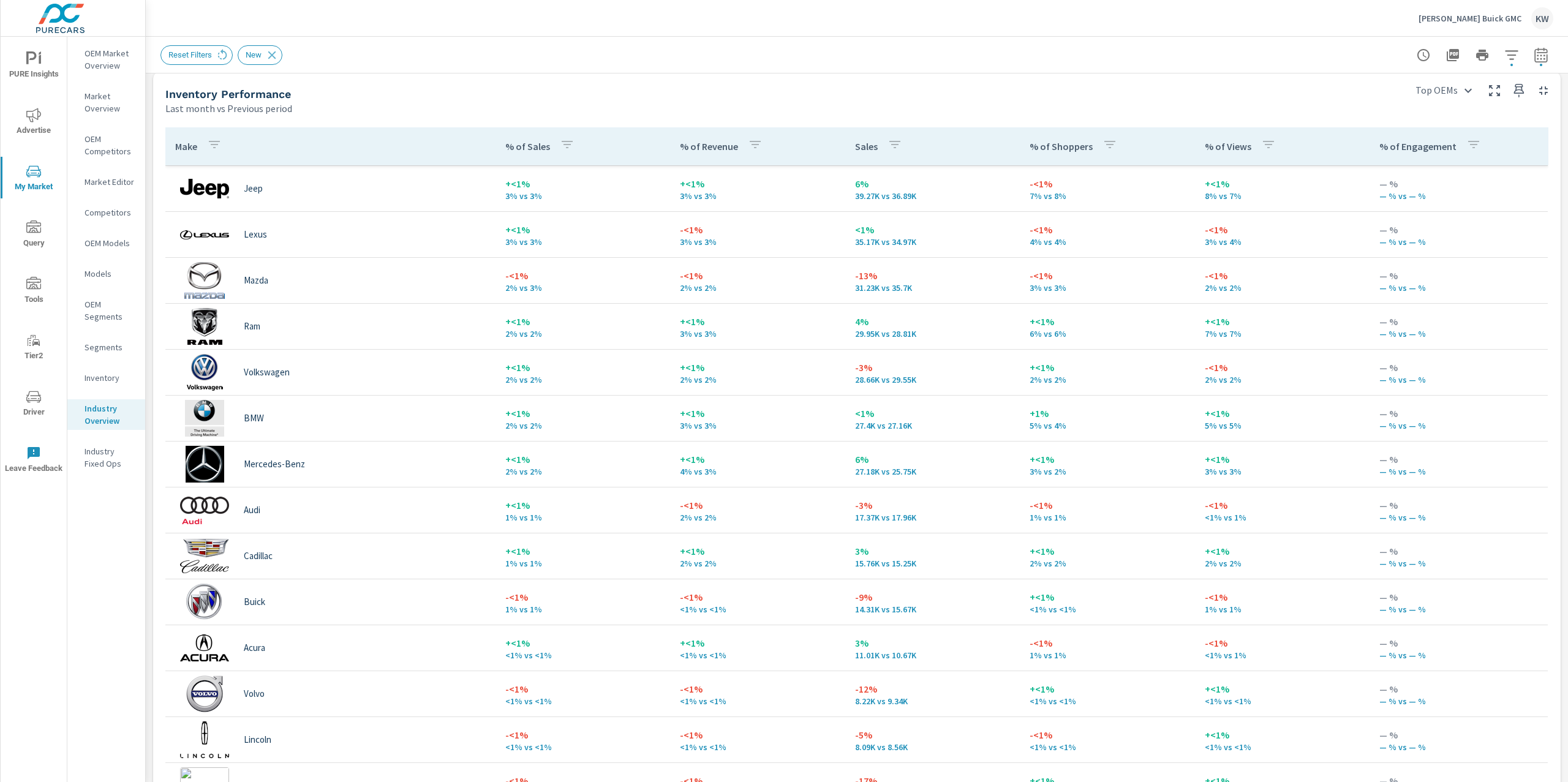
scroll to position [416, 0]
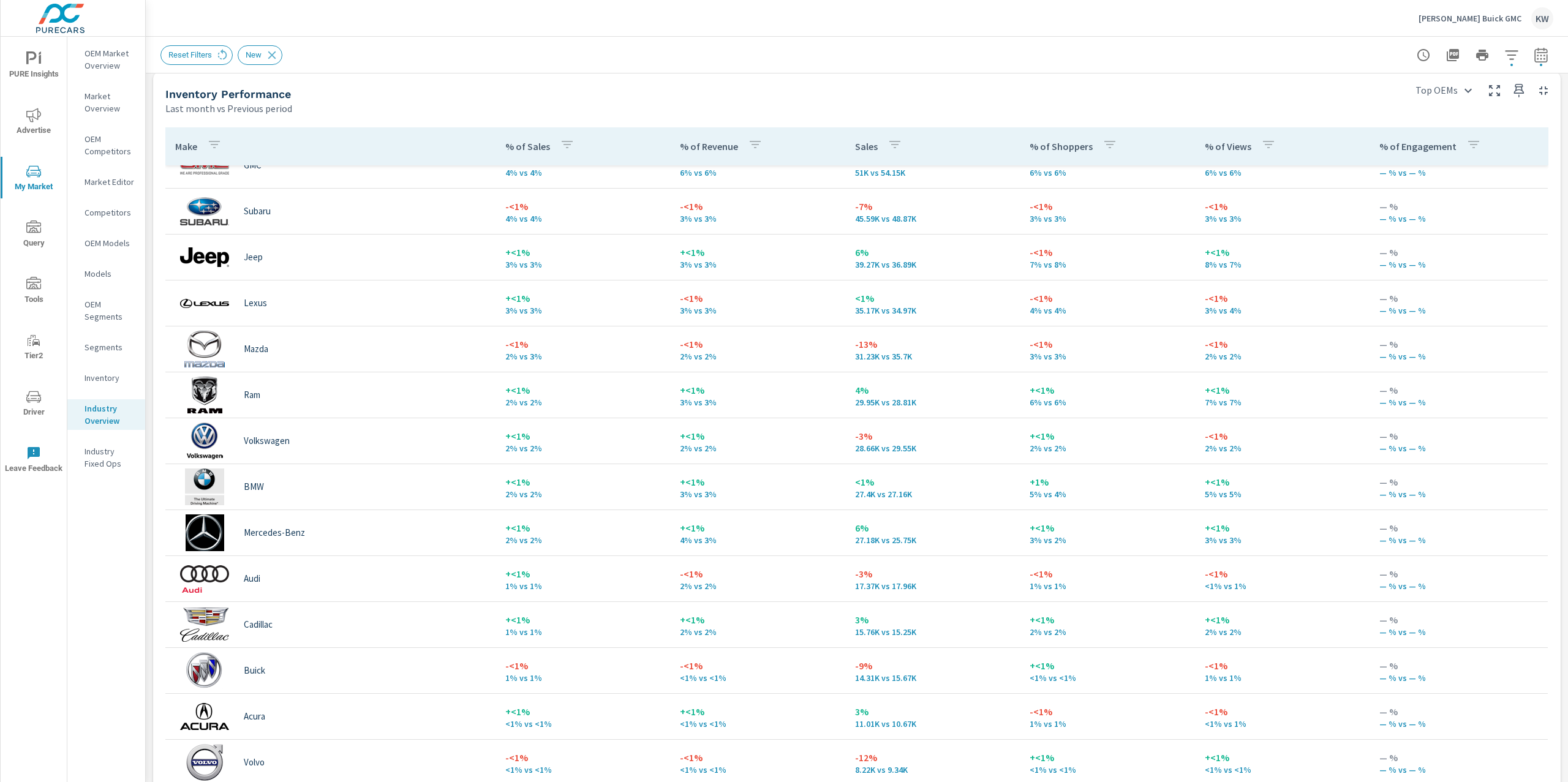
scroll to position [343, 0]
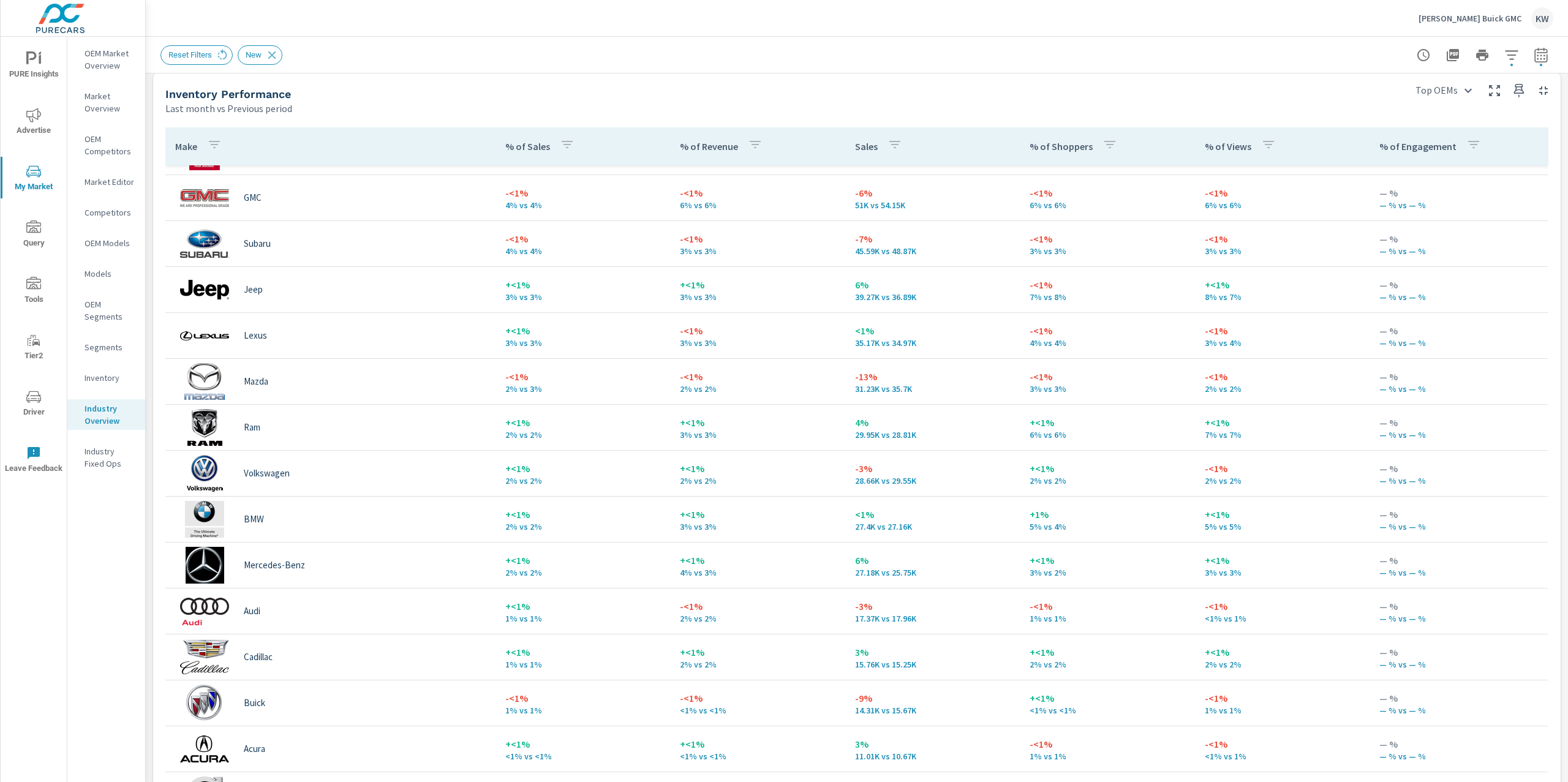
scroll to position [308, 0]
click at [1506, 59] on button "button" at bounding box center [1511, 55] width 24 height 24
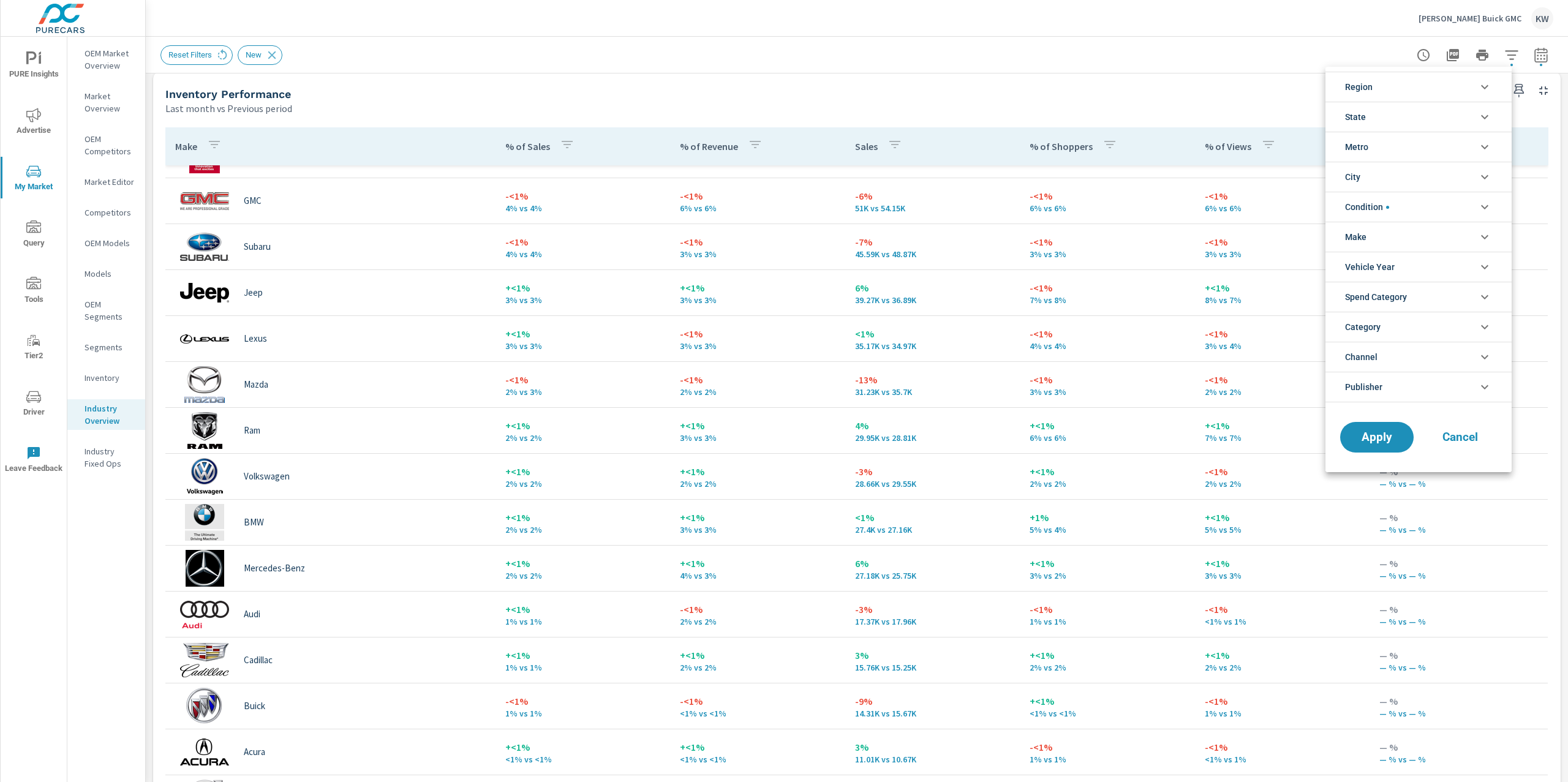
click at [1472, 152] on li "Metro" at bounding box center [1418, 146] width 186 height 30
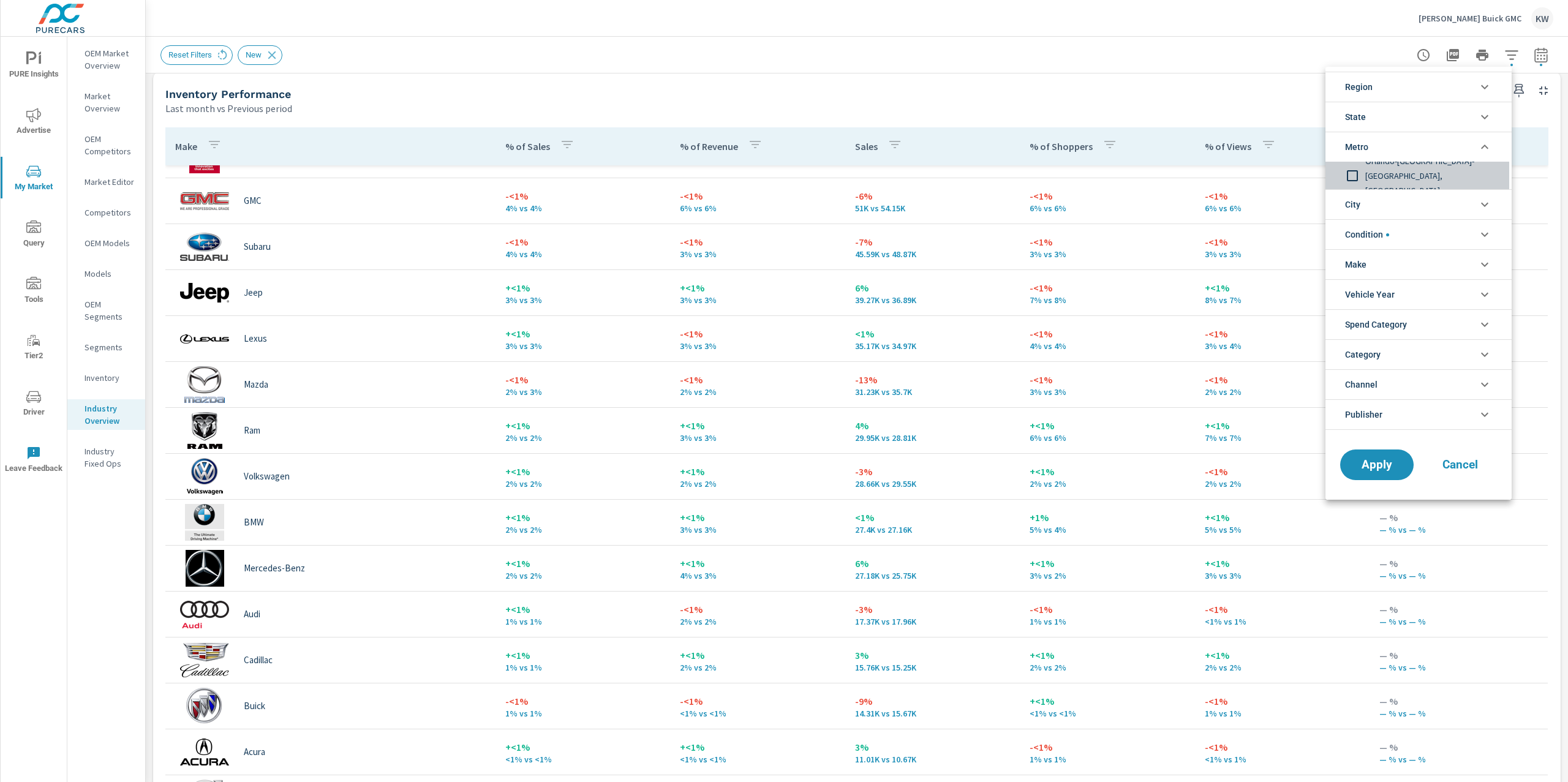
click at [1357, 176] on input "filter options" at bounding box center [1352, 175] width 26 height 26
click at [1349, 177] on input "filter options" at bounding box center [1352, 175] width 26 height 26
click at [1482, 85] on icon "filter options" at bounding box center [1485, 87] width 15 height 15
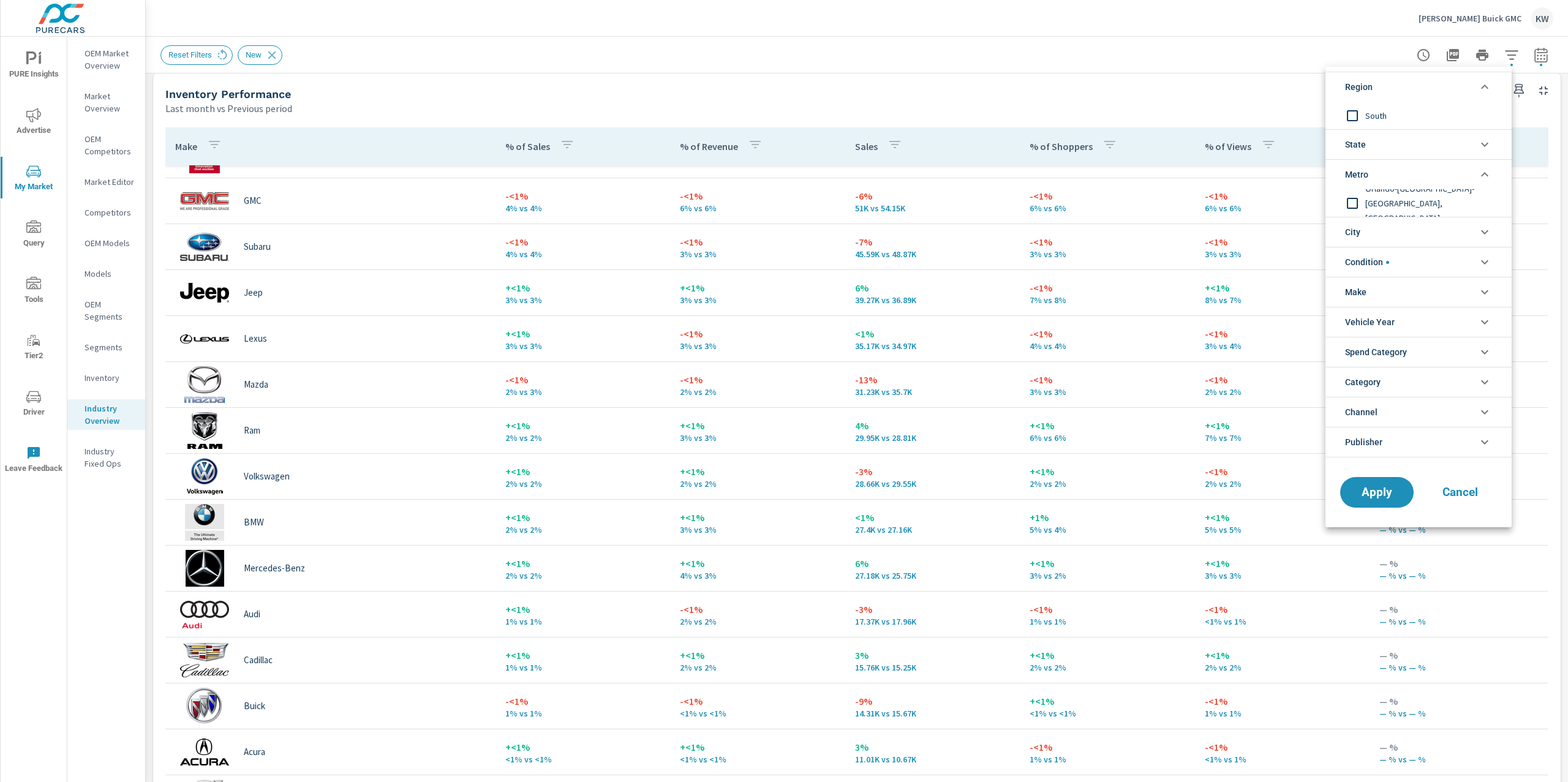
click at [1482, 85] on icon "filter options" at bounding box center [1485, 87] width 15 height 15
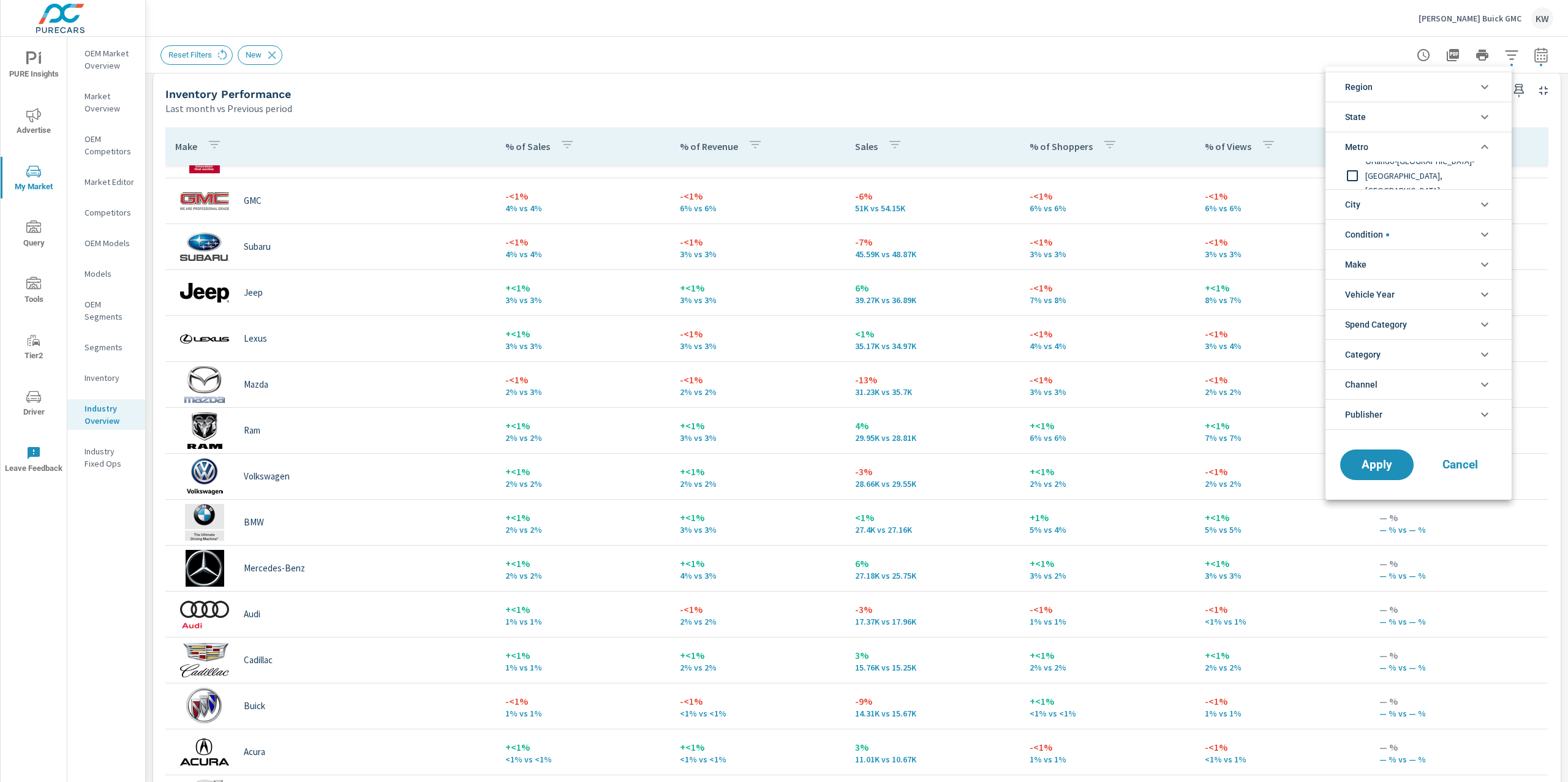
click at [1480, 125] on li "State" at bounding box center [1418, 116] width 186 height 30
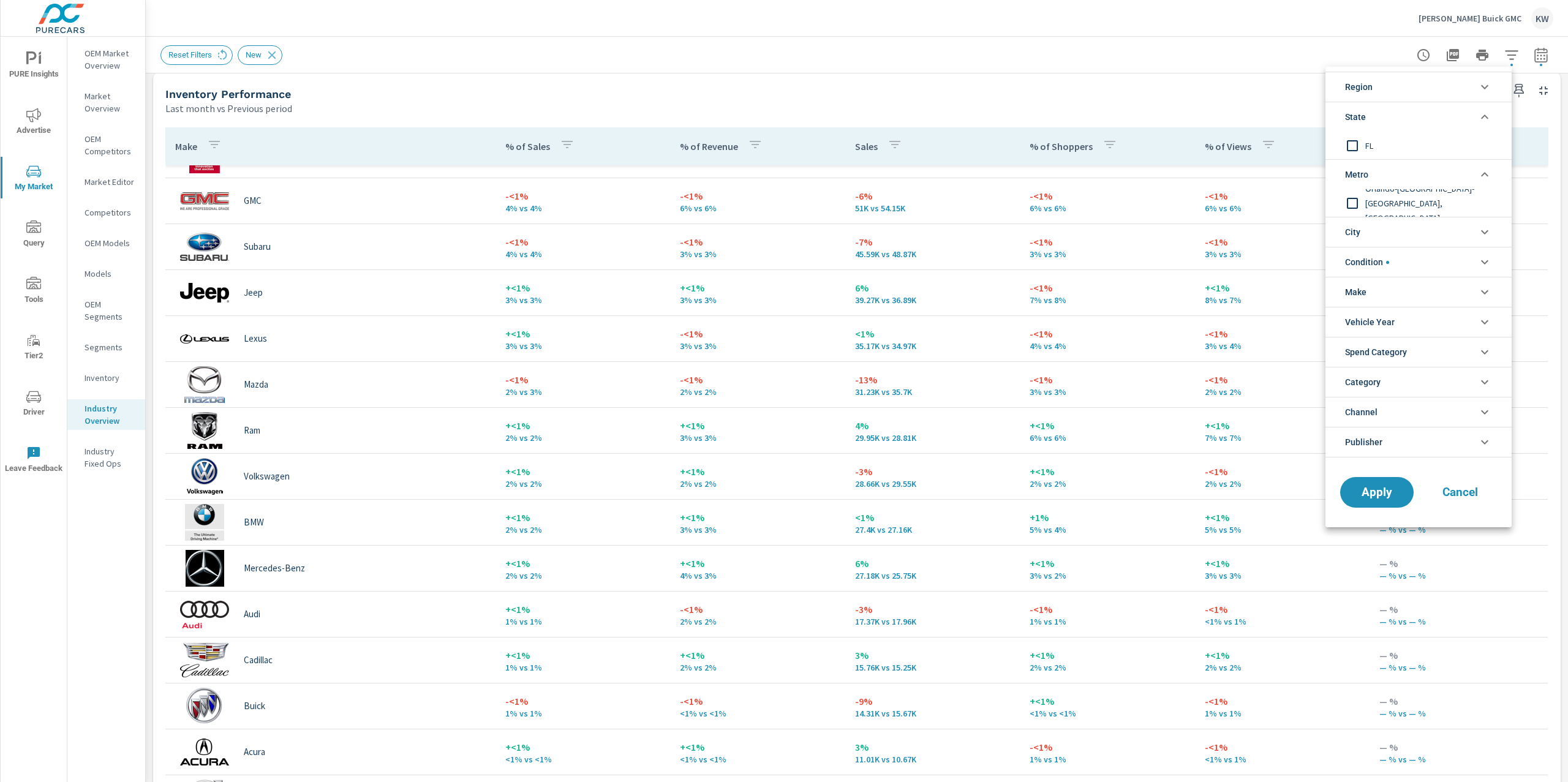
click at [1473, 180] on li "Metro" at bounding box center [1418, 175] width 186 height 30
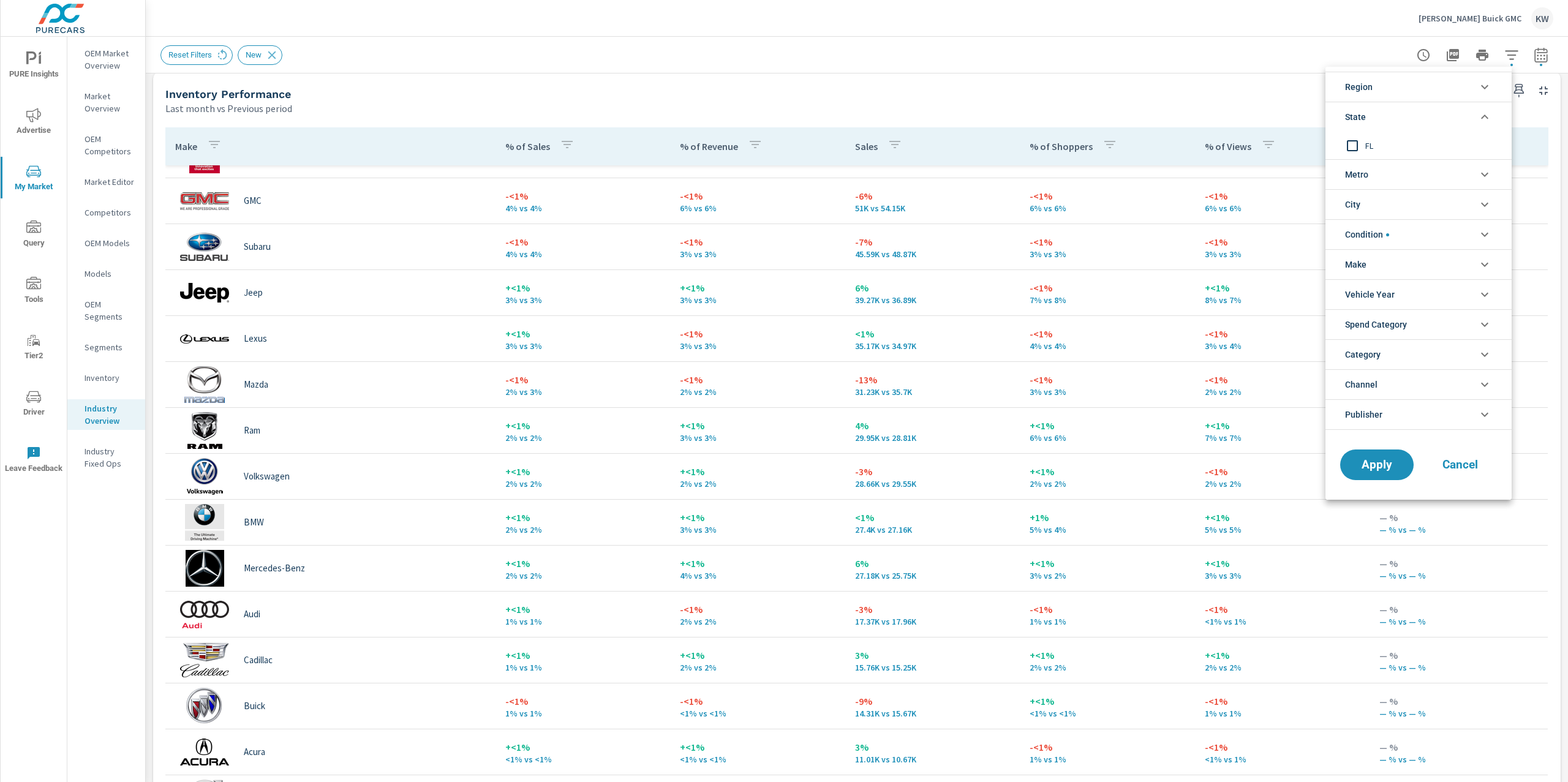
click at [1491, 119] on icon "filter options" at bounding box center [1485, 117] width 15 height 15
click at [1487, 147] on icon "filter options" at bounding box center [1484, 147] width 7 height 4
drag, startPoint x: 1358, startPoint y: 175, endPoint x: 1363, endPoint y: 210, distance: 35.4
click at [1359, 175] on input "filter options" at bounding box center [1352, 175] width 26 height 26
click at [1368, 456] on button "Apply" at bounding box center [1376, 465] width 76 height 32
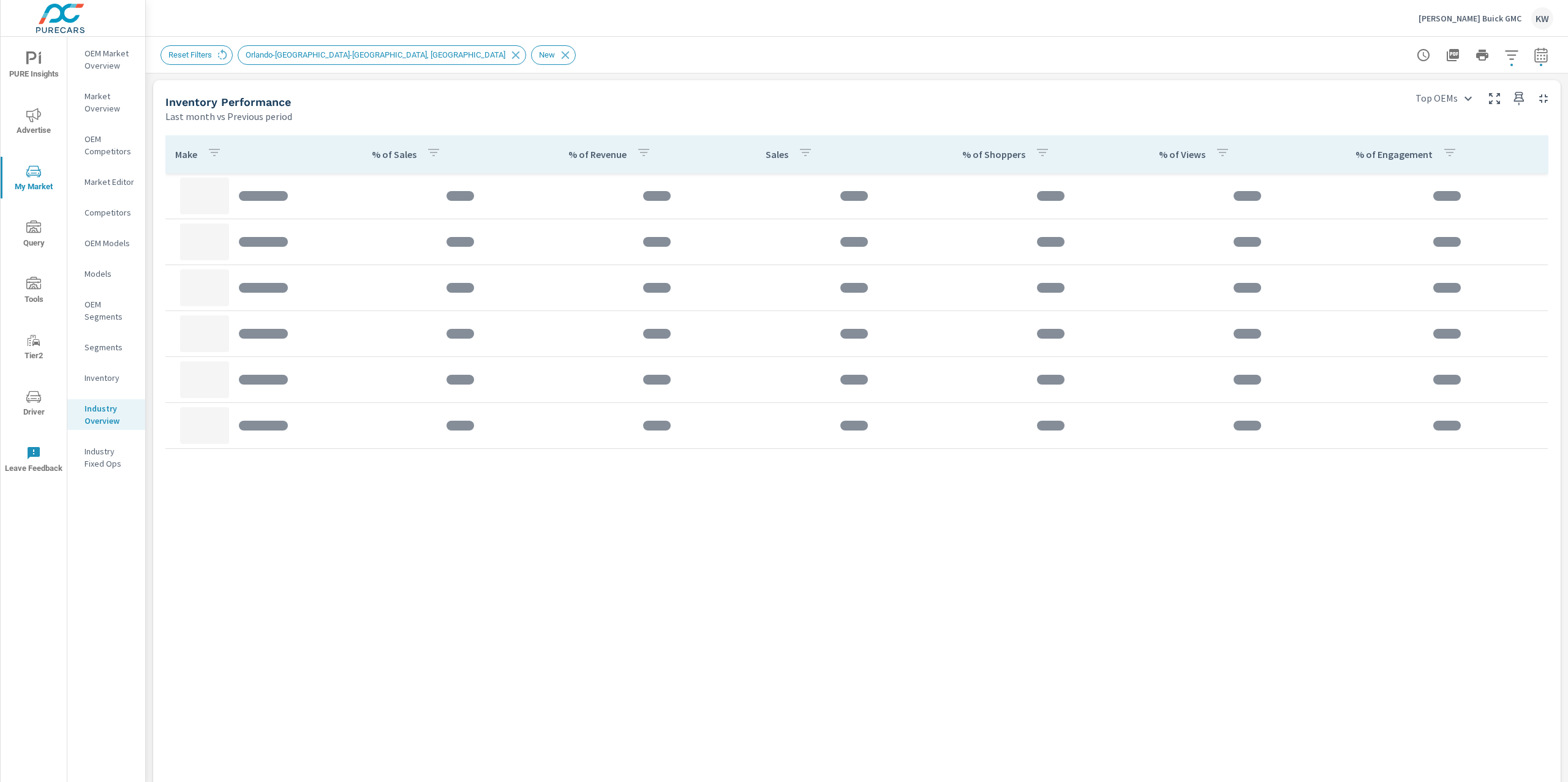
scroll to position [528, 0]
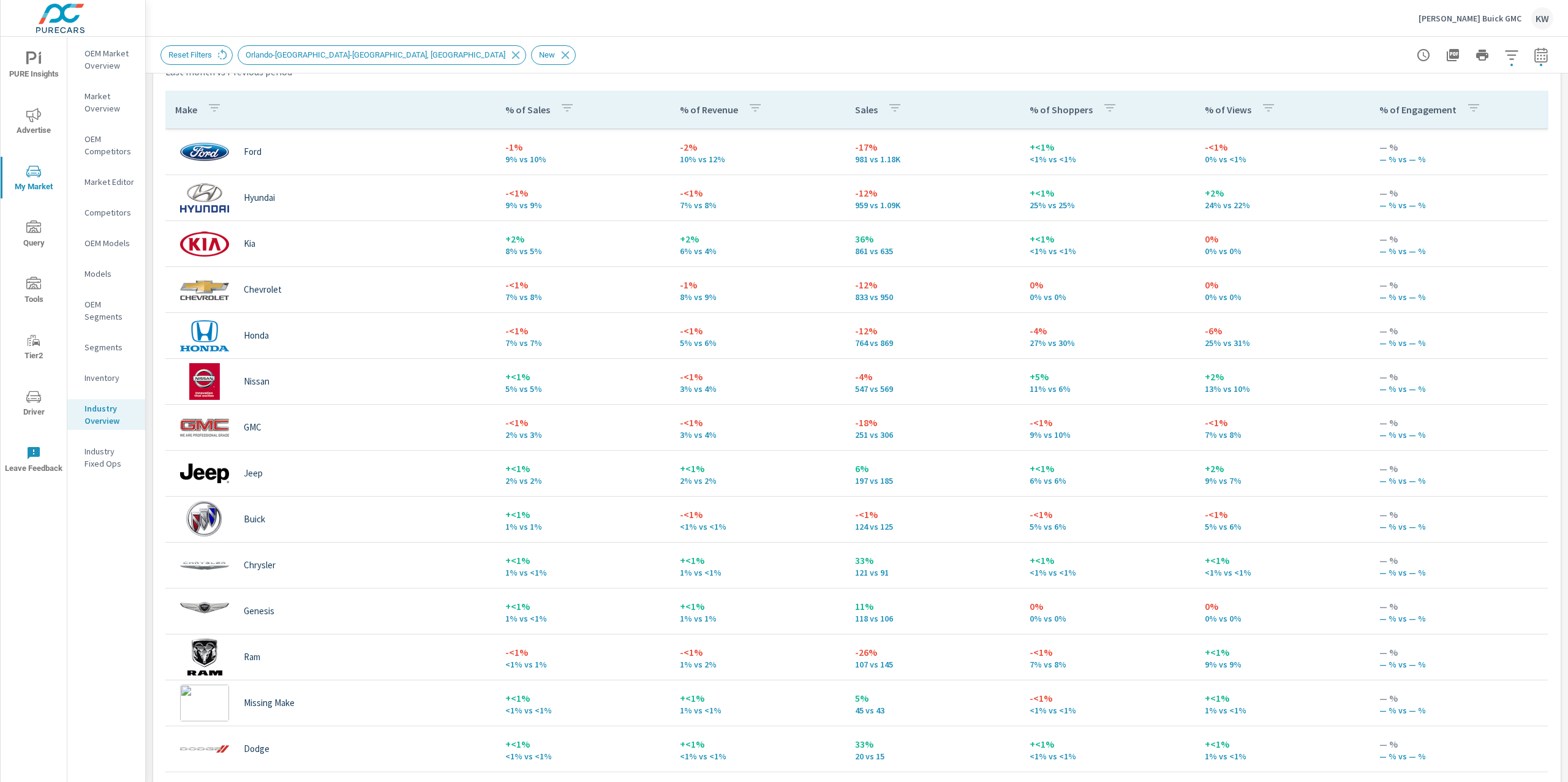
scroll to position [601, 0]
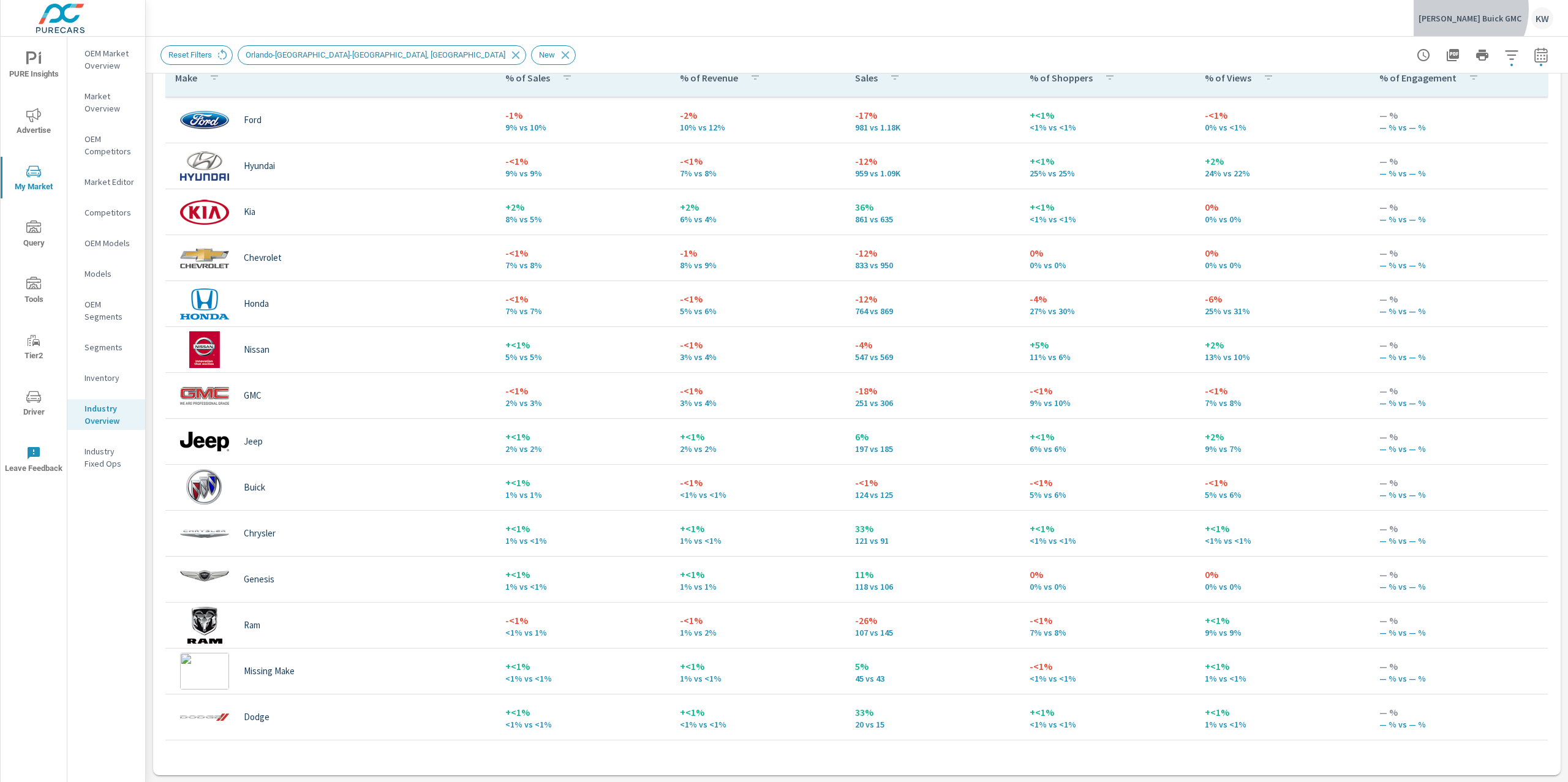
click at [1487, 9] on div "Phillips Buick GMC KW" at bounding box center [1486, 18] width 135 height 22
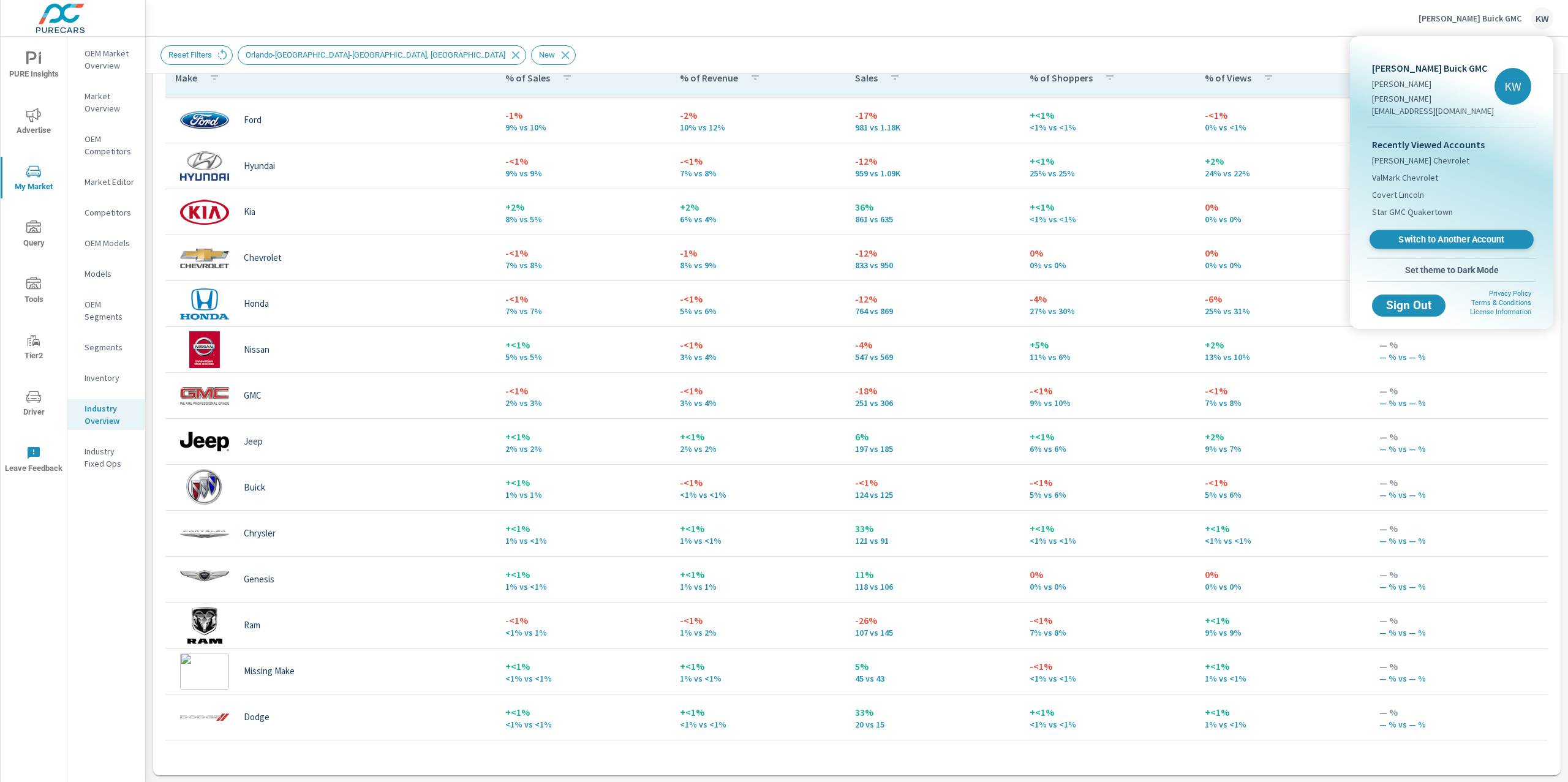
click at [1461, 230] on link "Switch to Another Account" at bounding box center [1451, 239] width 164 height 19
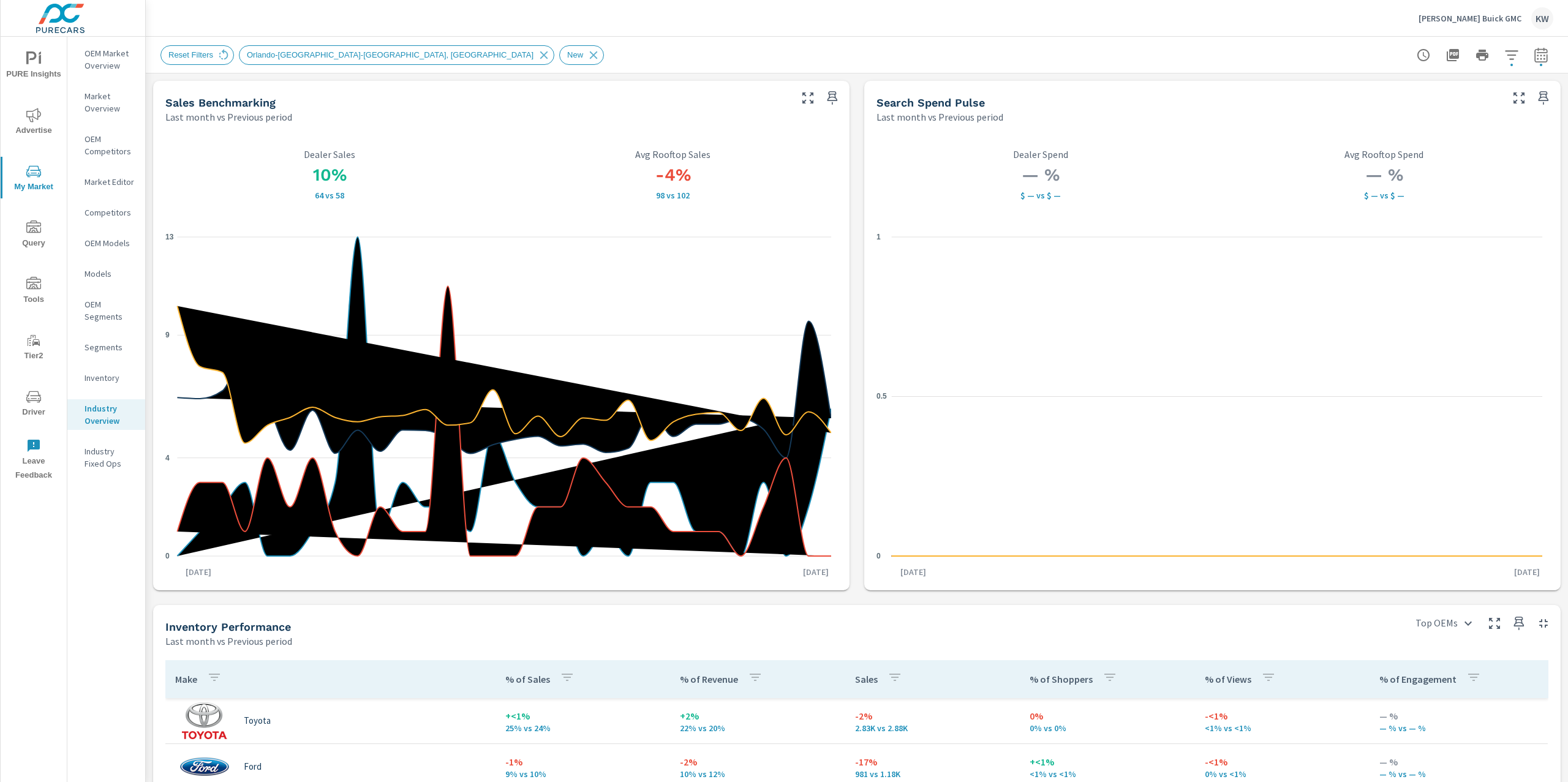
click at [16, 65] on span "PURE Insights" at bounding box center [33, 66] width 59 height 30
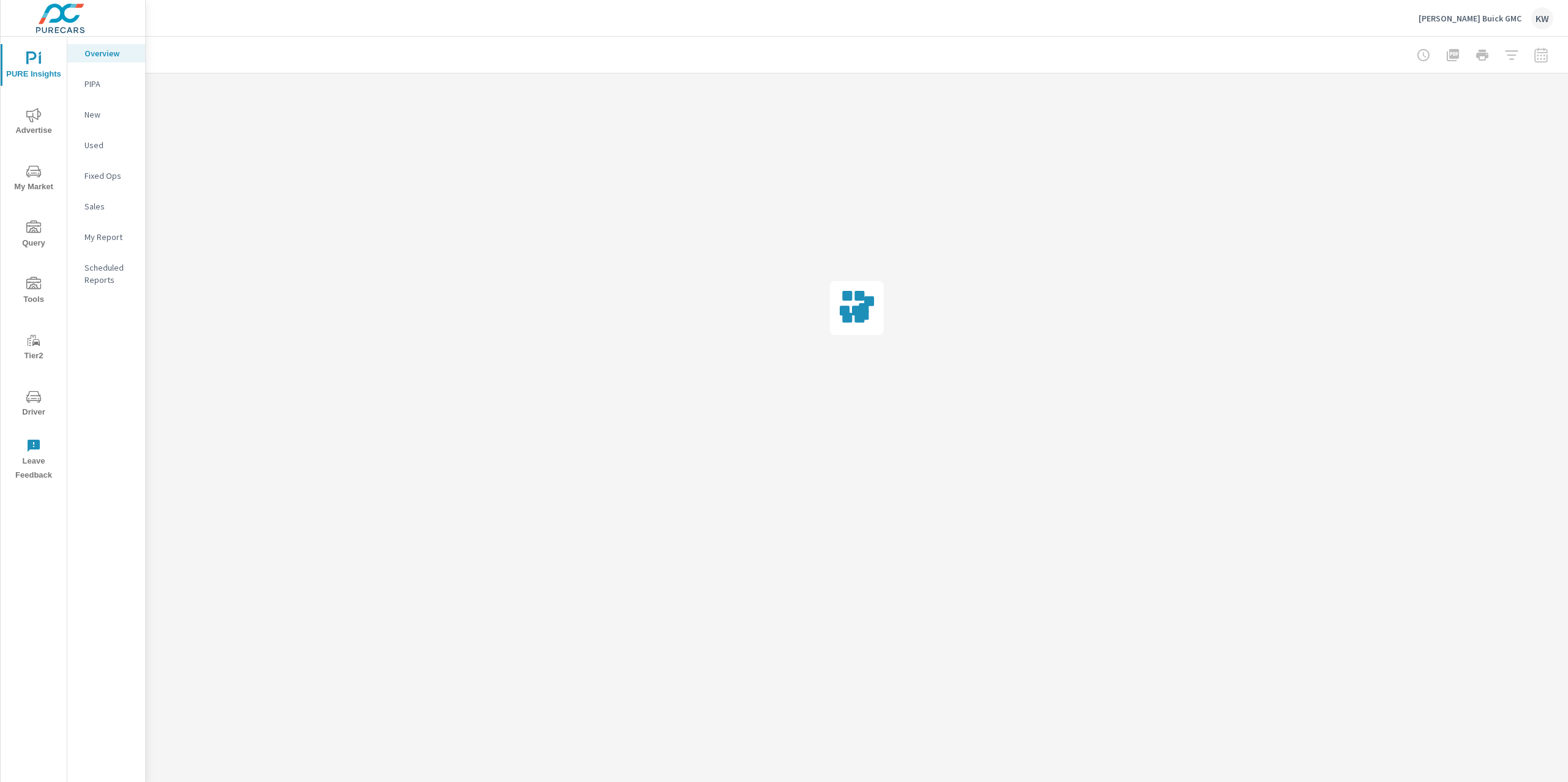
click at [105, 234] on p "My Report" at bounding box center [110, 237] width 51 height 12
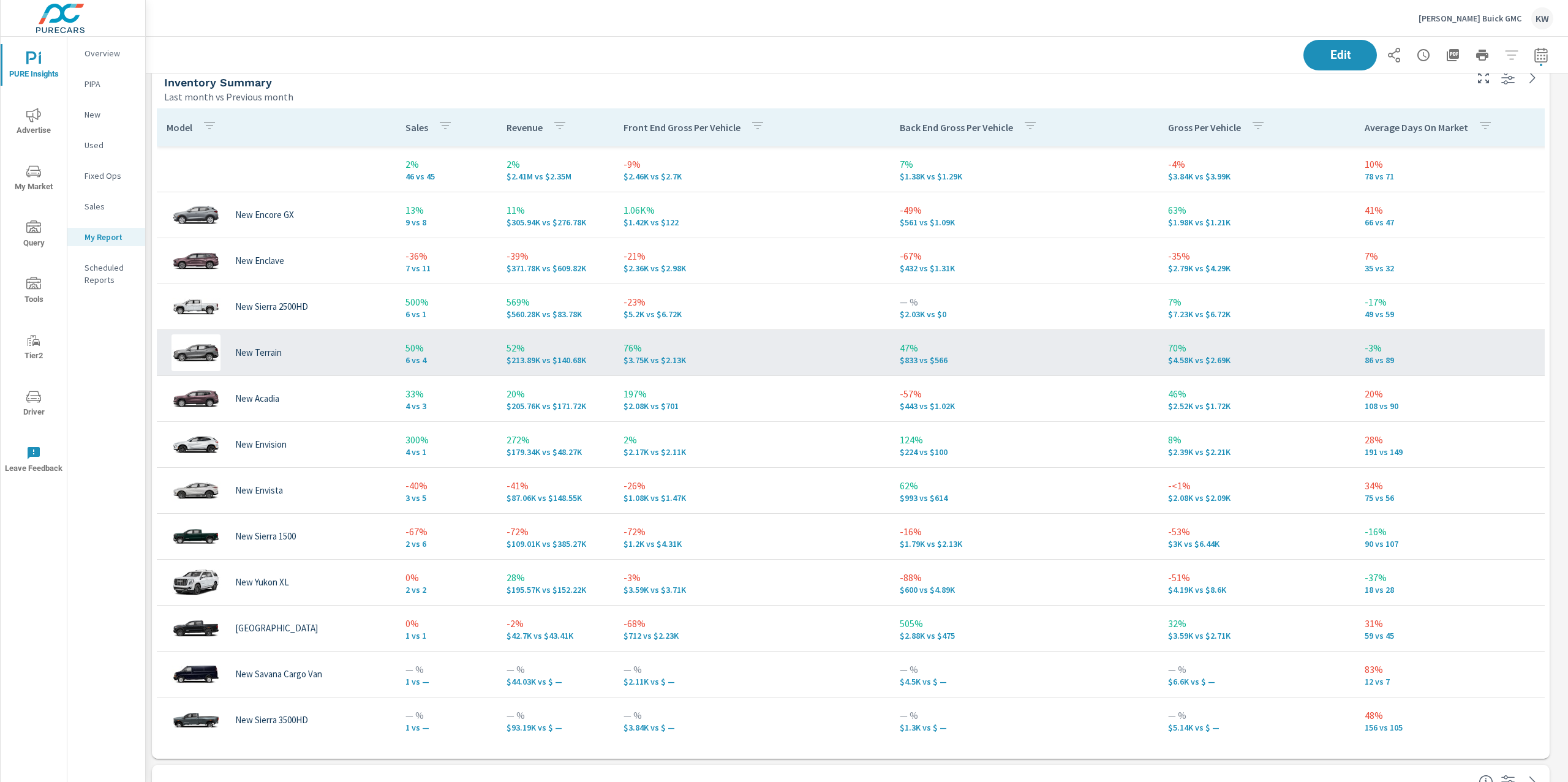
scroll to position [1567, 0]
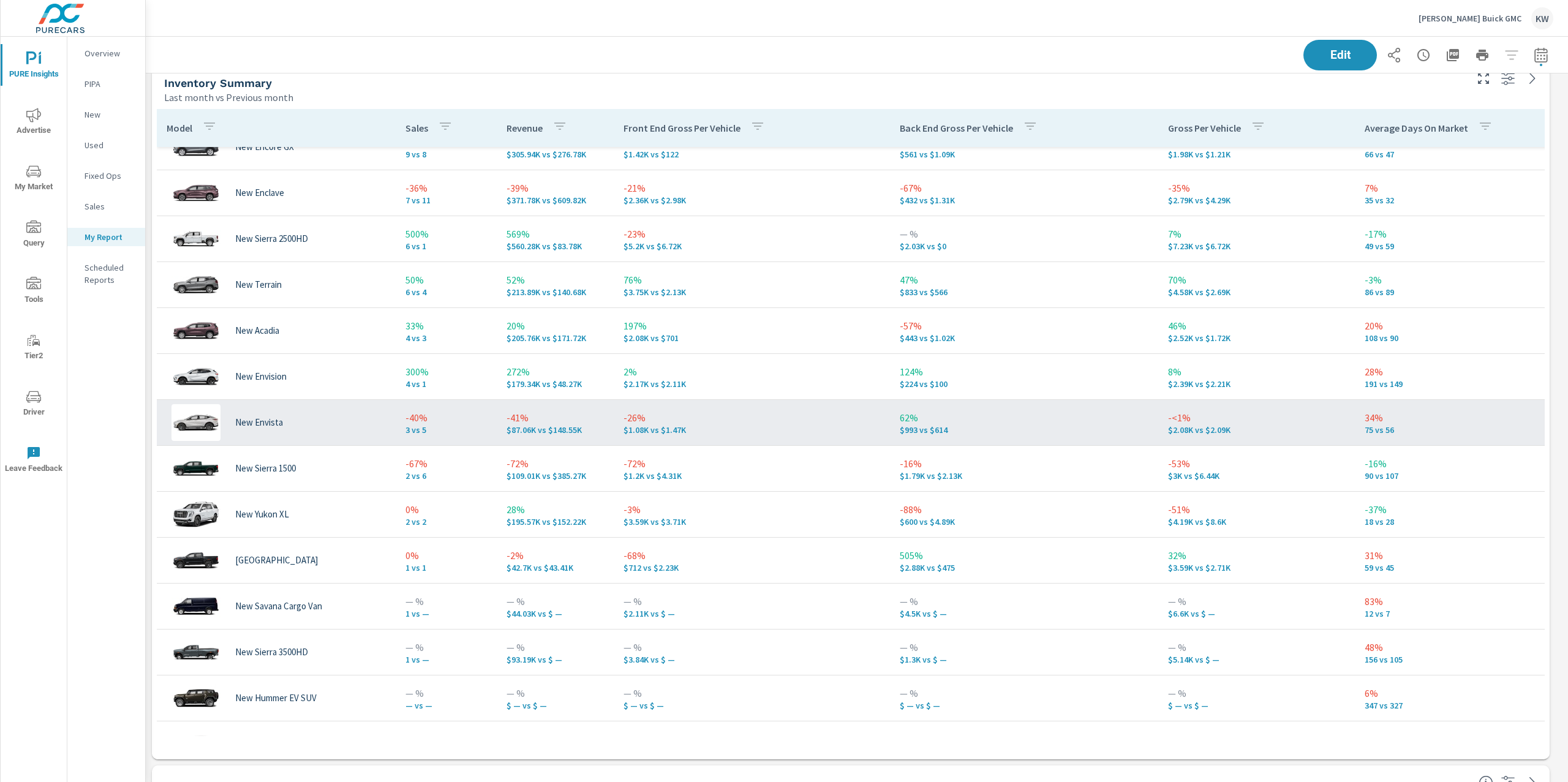
scroll to position [76, 0]
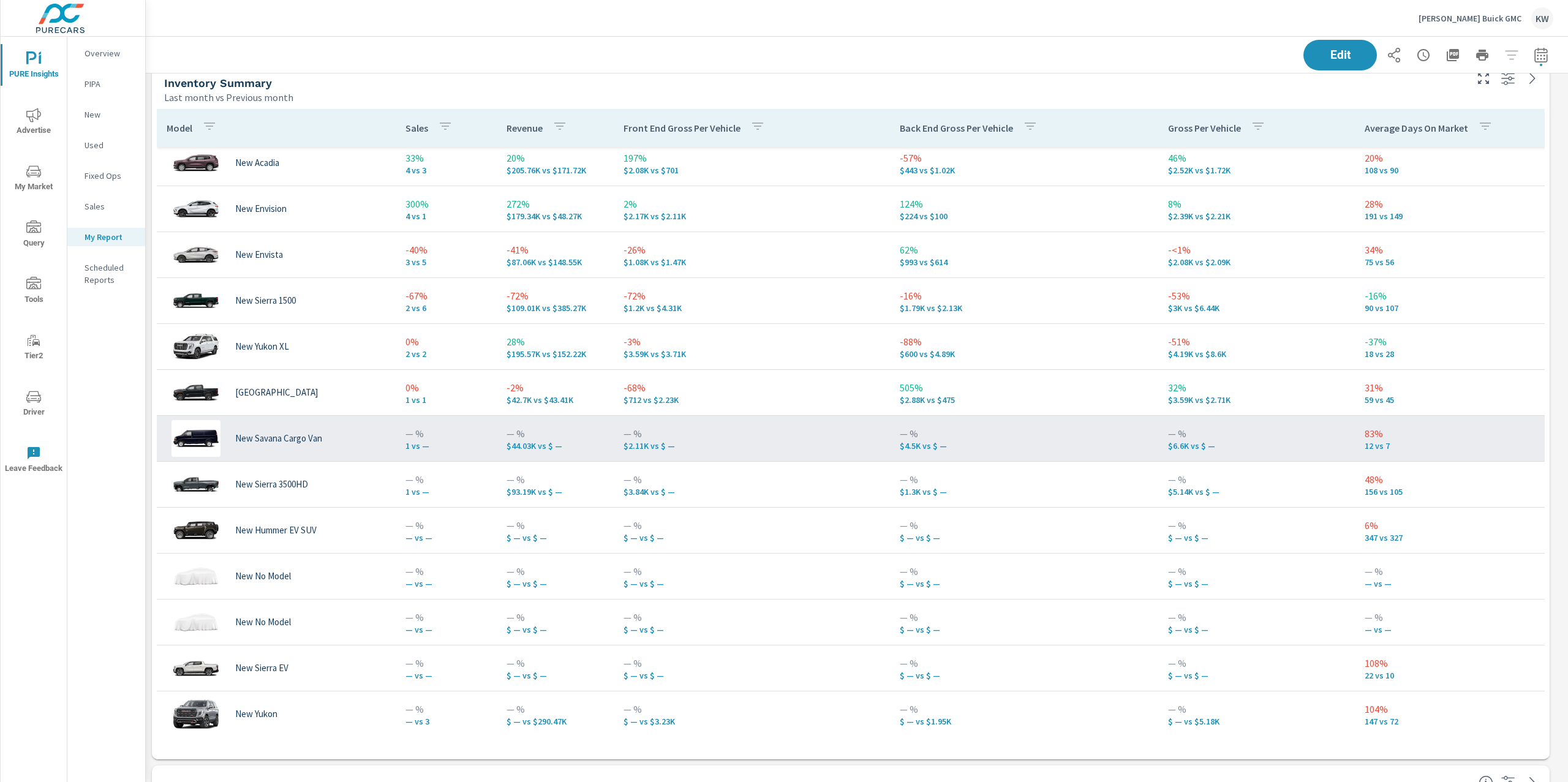
scroll to position [234, 0]
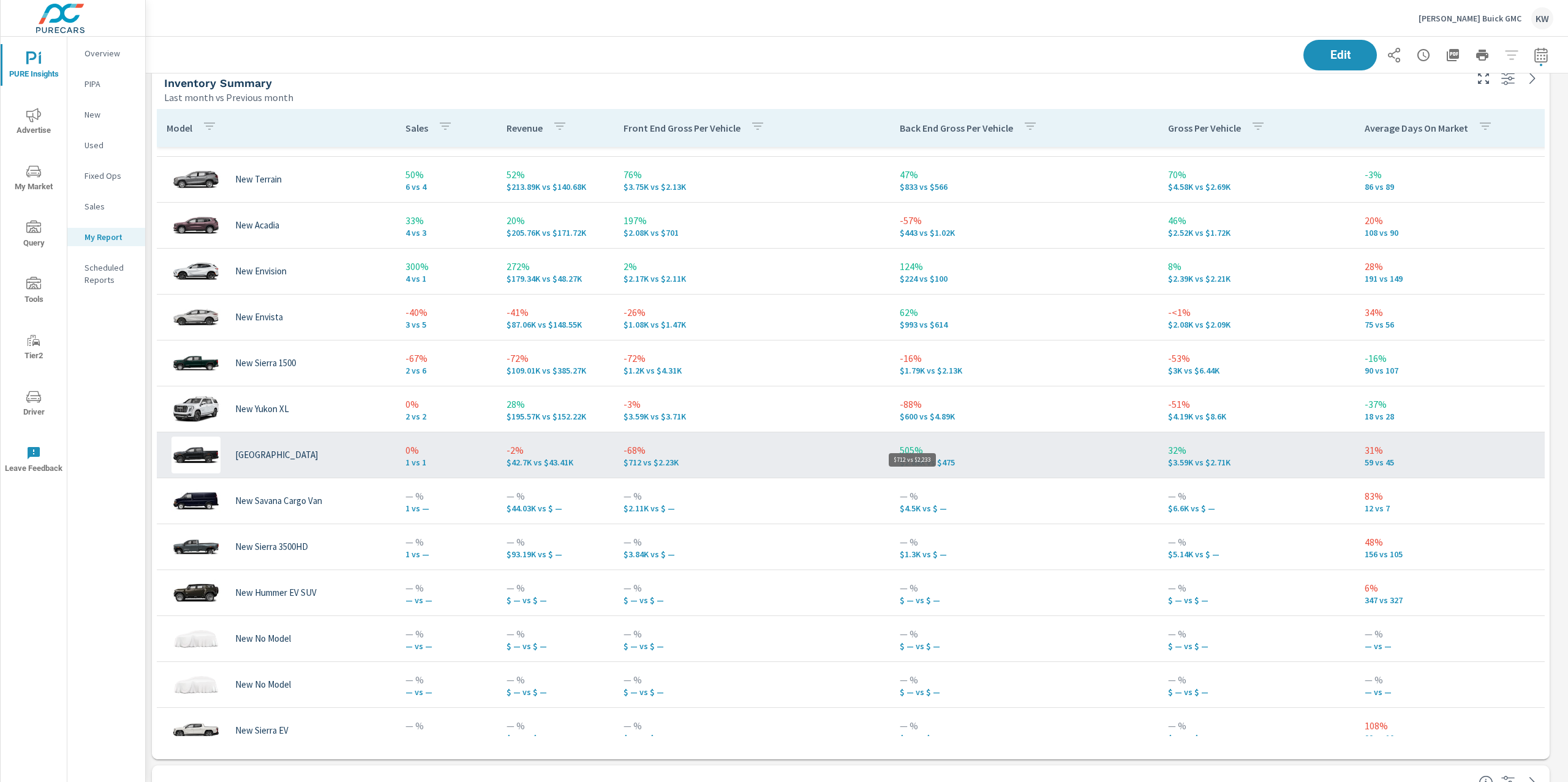
scroll to position [207, 0]
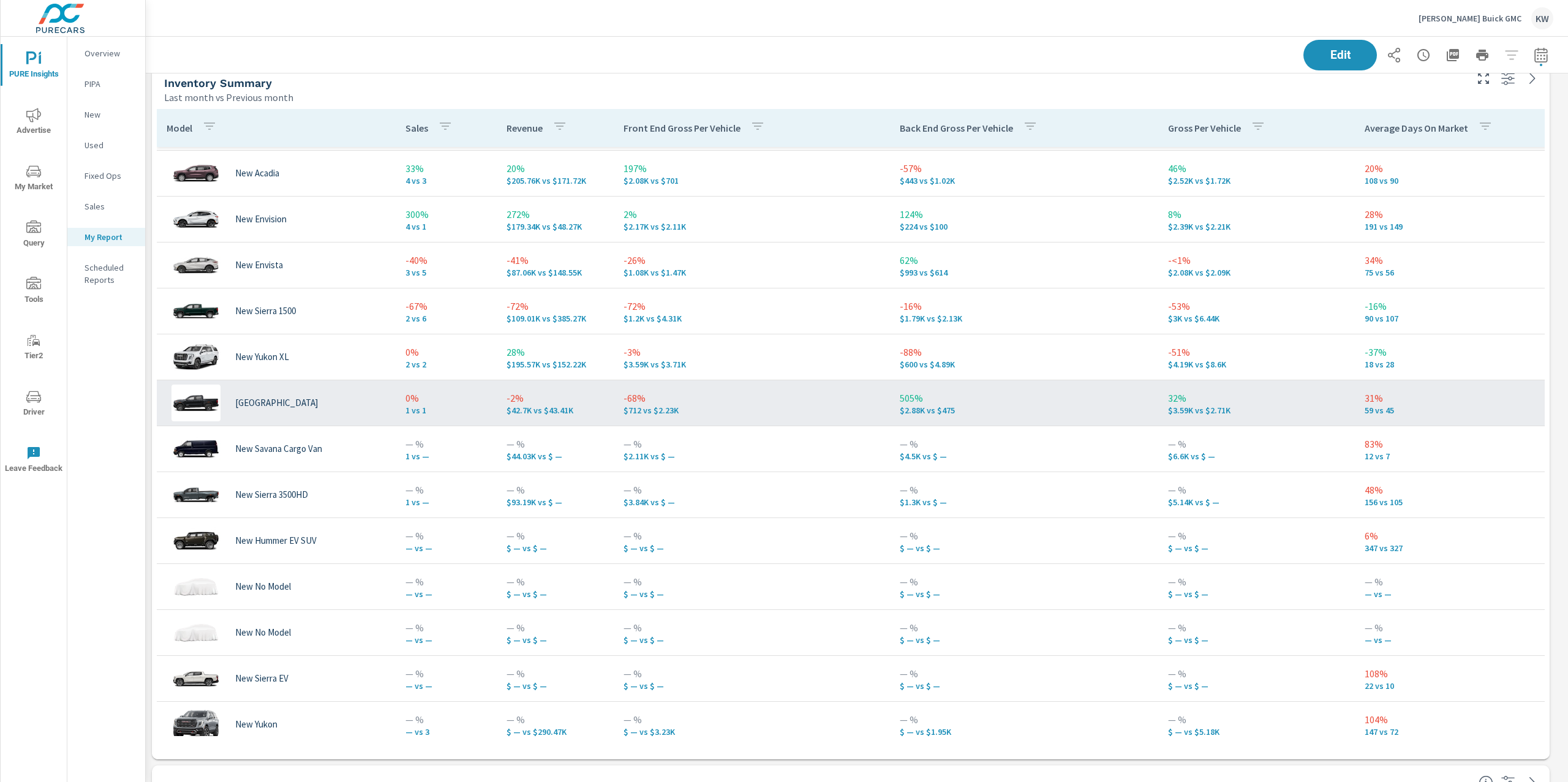
scroll to position [229, 0]
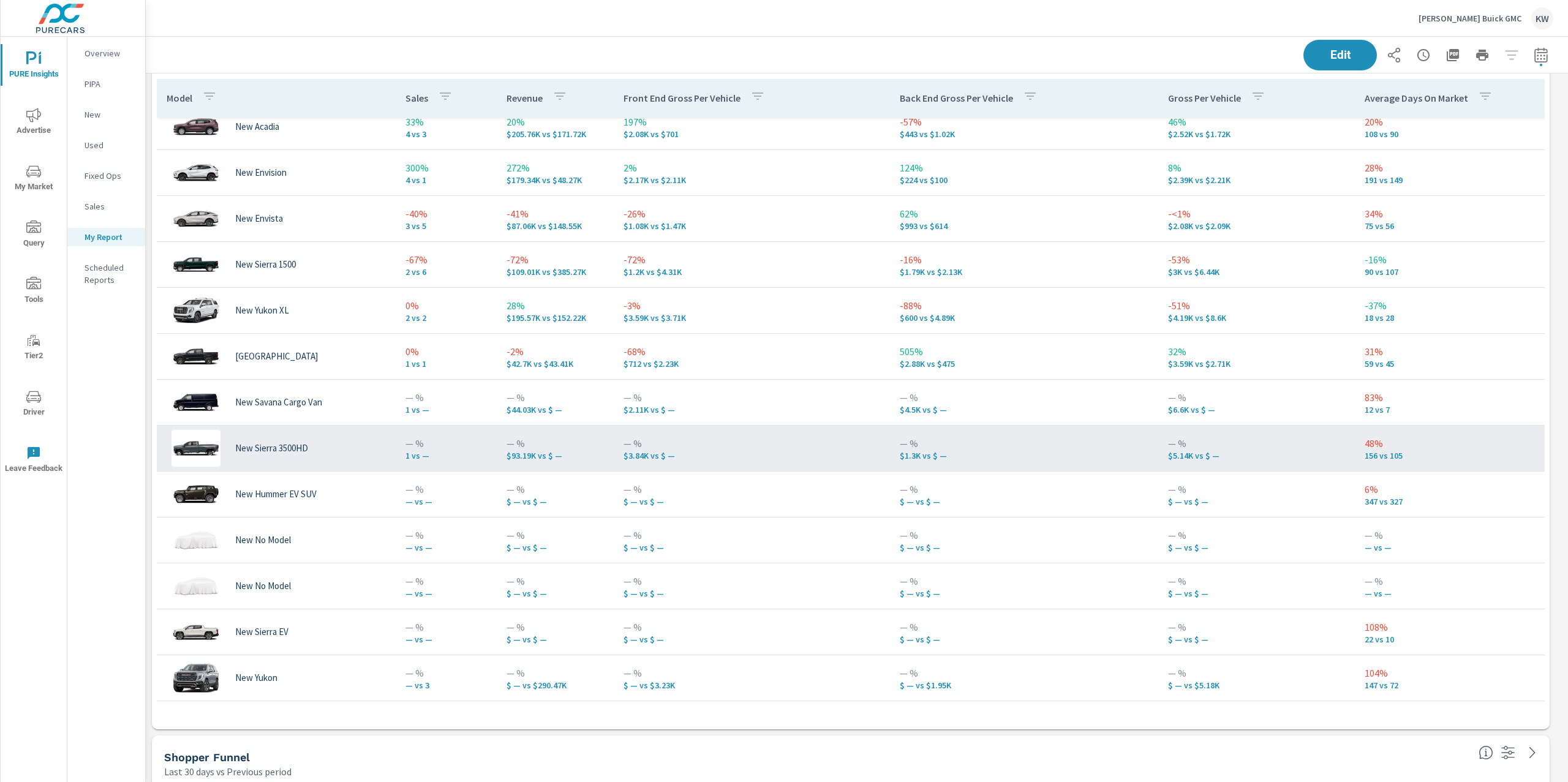
scroll to position [1610, 0]
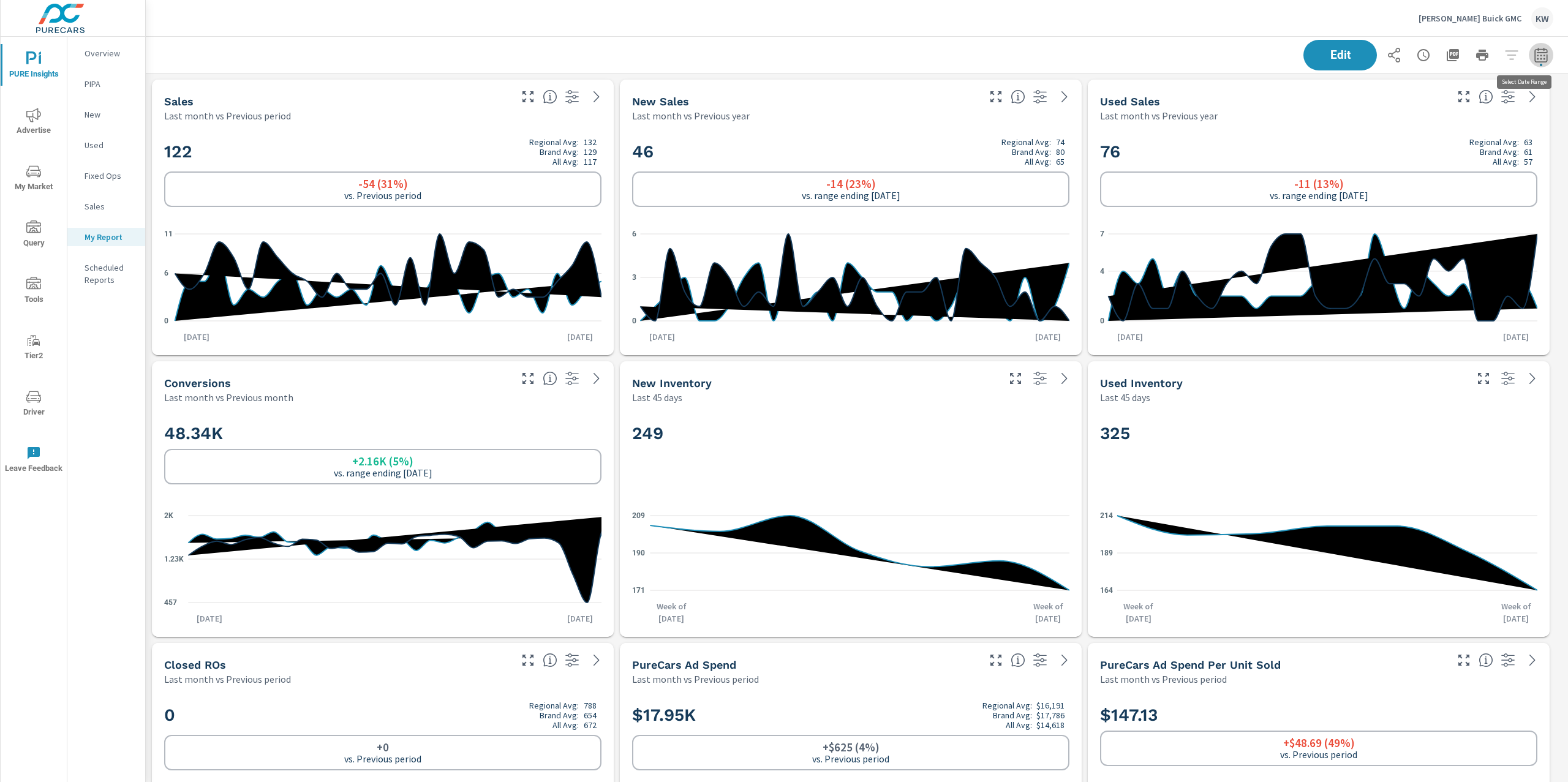
click at [1539, 55] on button "button" at bounding box center [1541, 55] width 24 height 24
select select "Last month"
select select "Previous period"
click at [1505, 166] on button "button" at bounding box center [1511, 159] width 20 height 20
click at [1424, 179] on button "Apply" at bounding box center [1403, 173] width 76 height 32
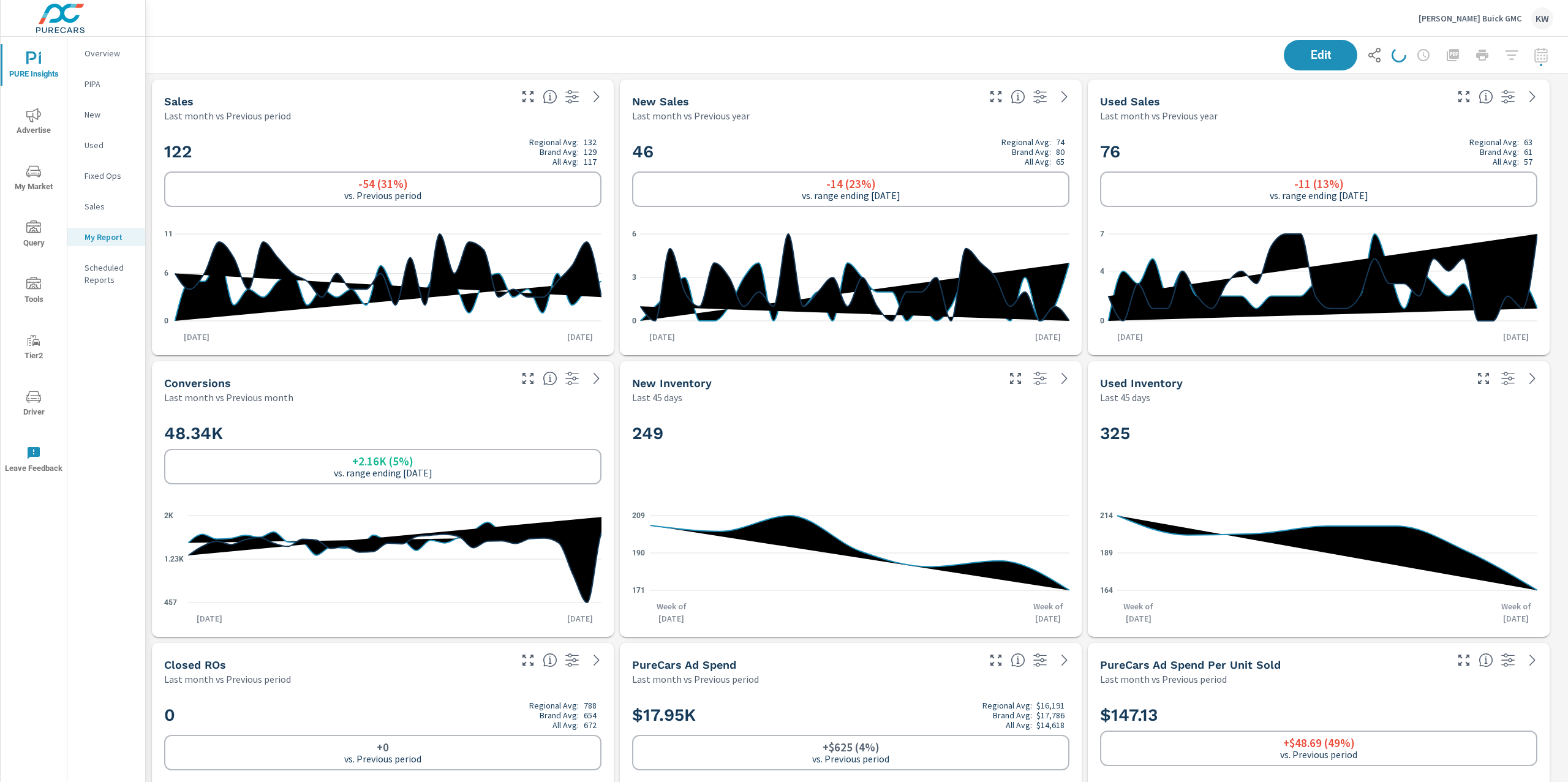
scroll to position [5663, 1436]
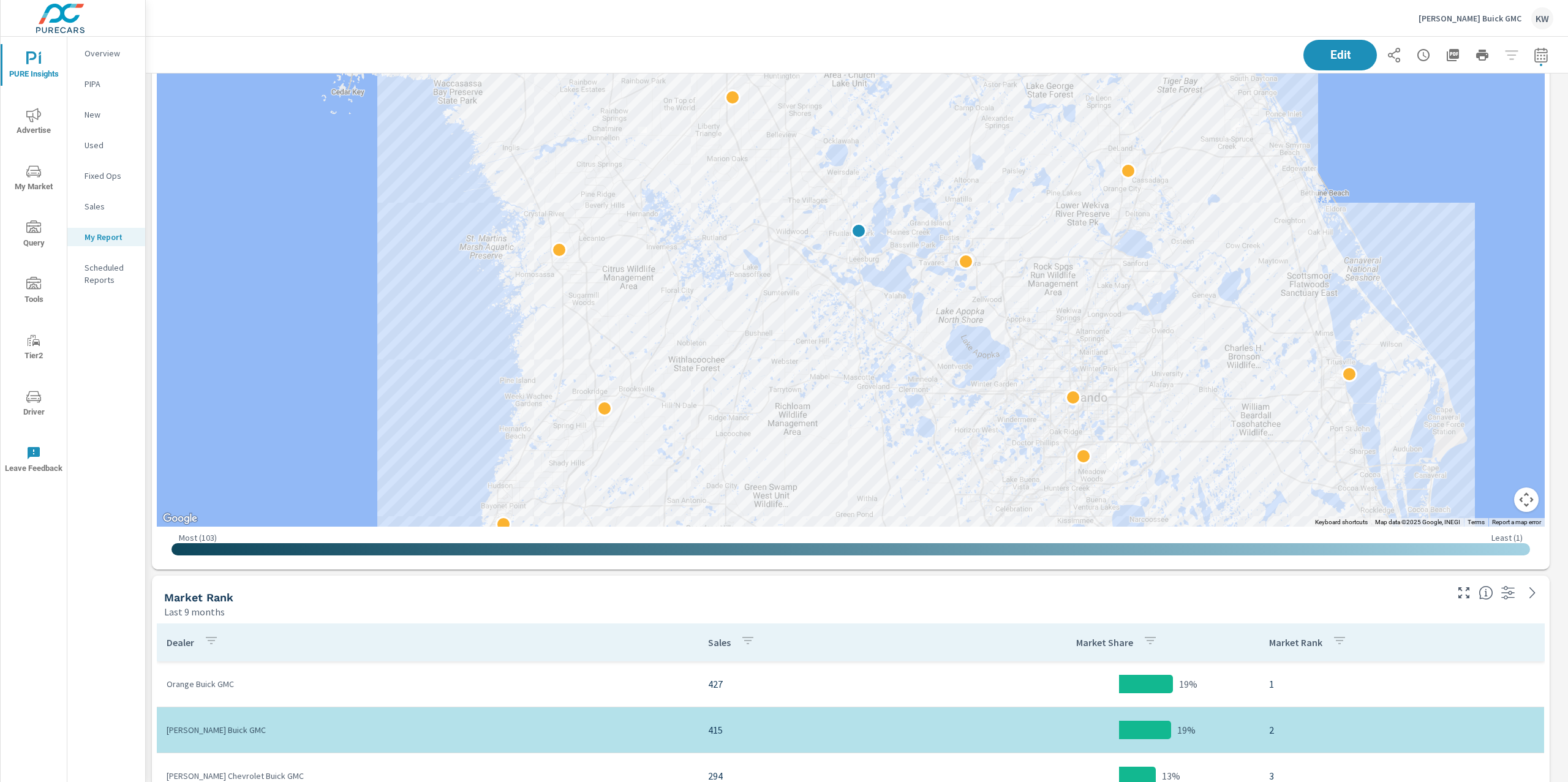
scroll to position [2998, 0]
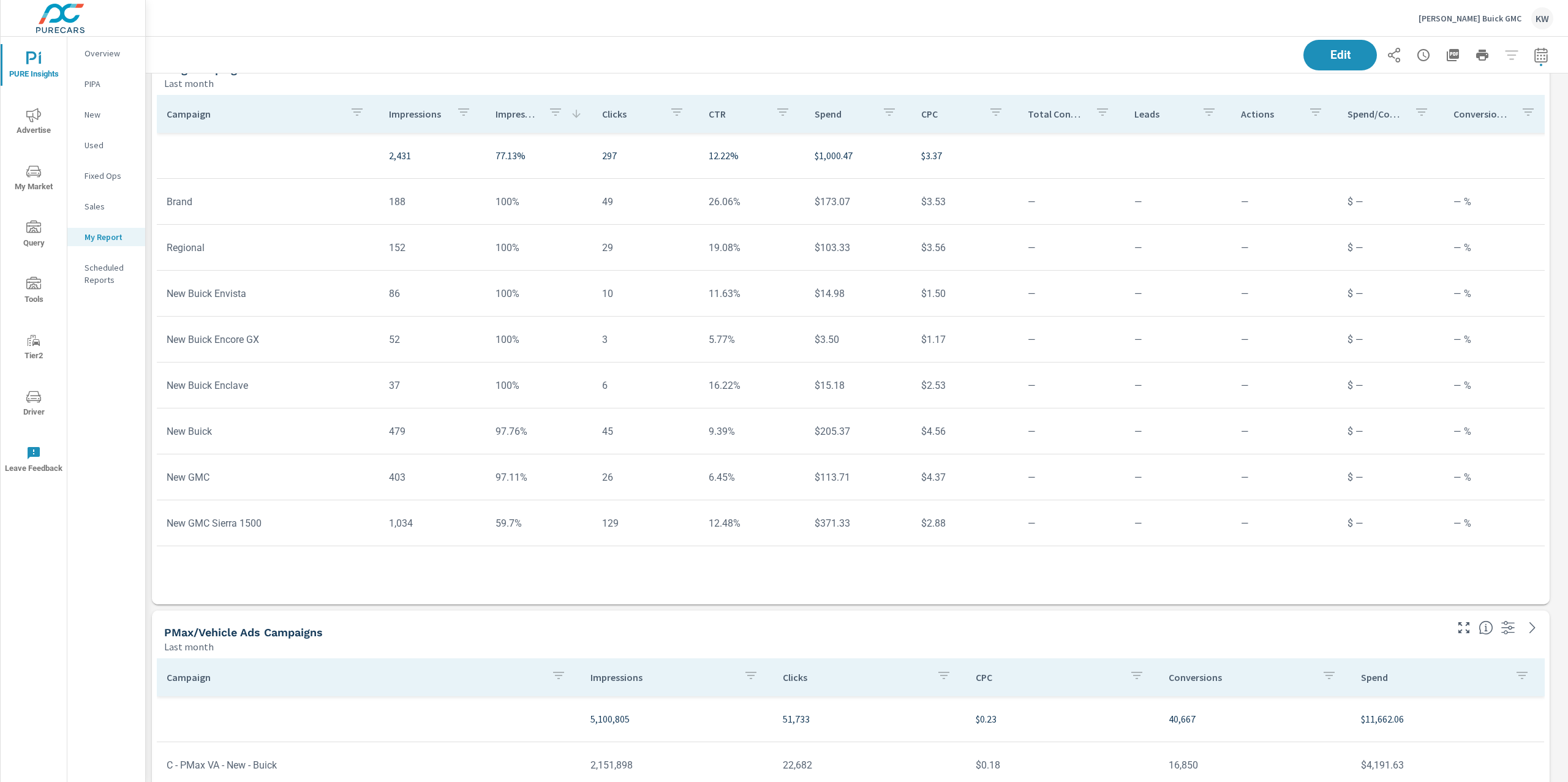
scroll to position [4543, 0]
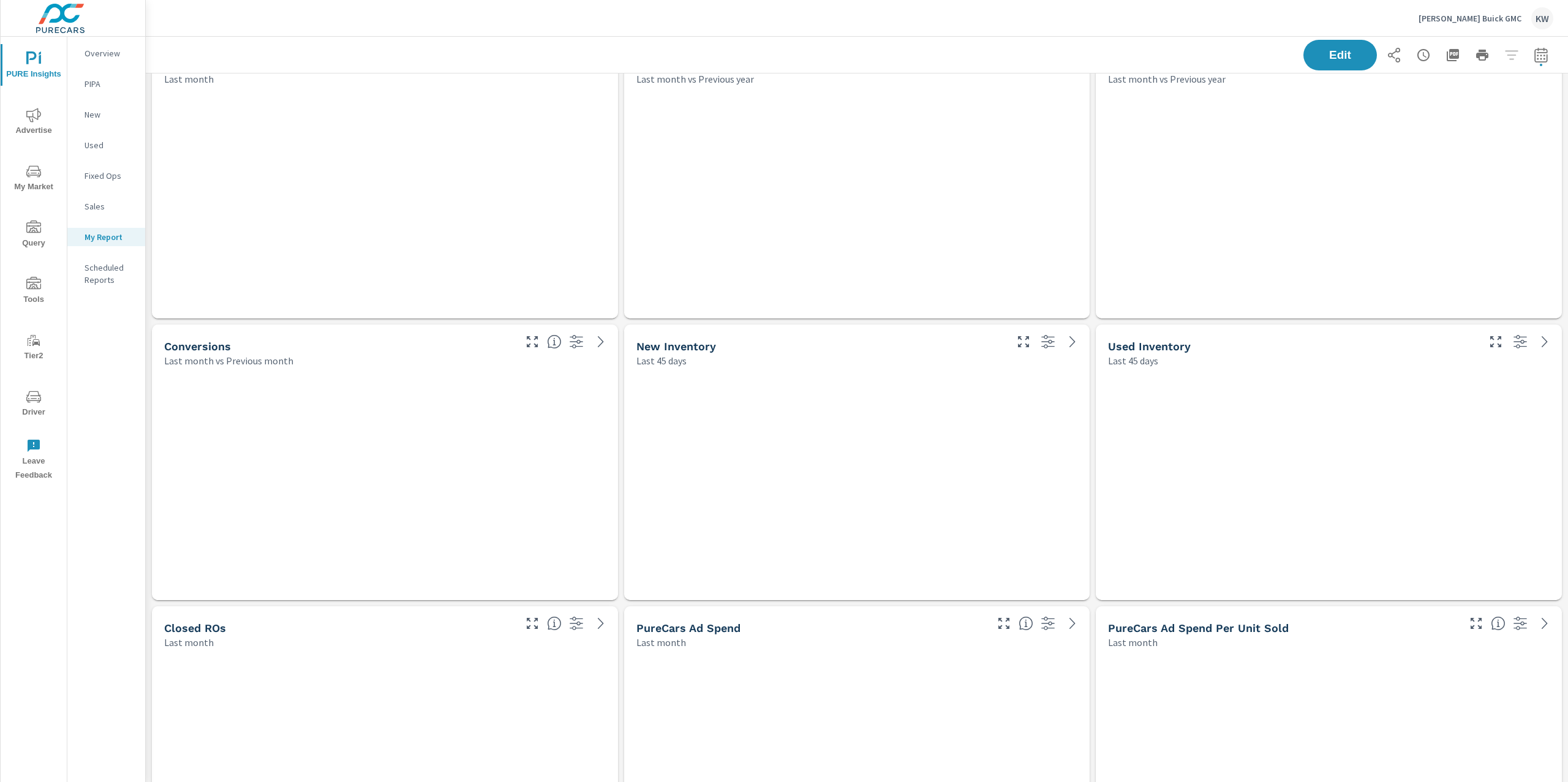
scroll to position [5663, 1436]
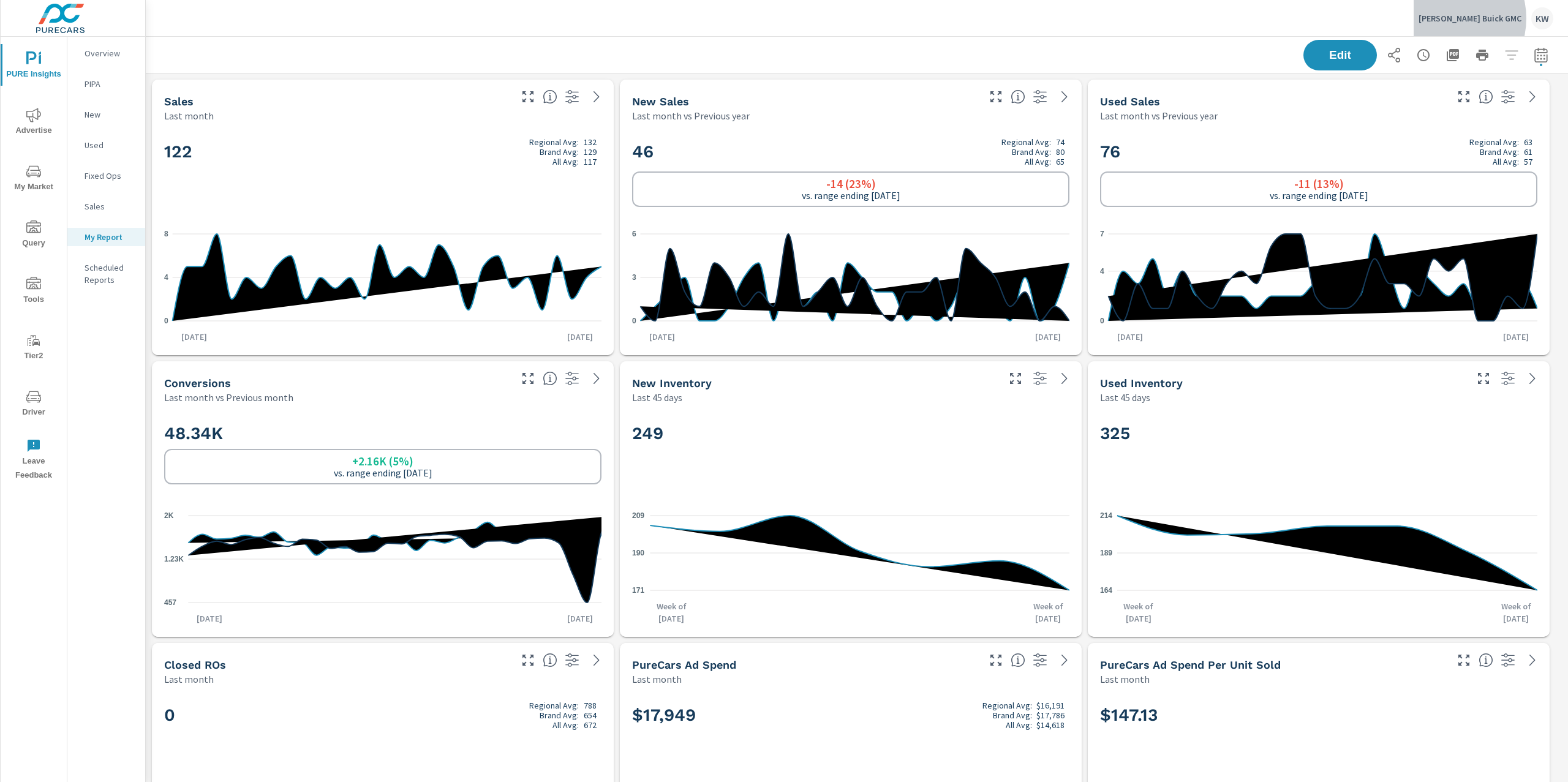
click at [1480, 18] on p "[PERSON_NAME] Buick GMC" at bounding box center [1470, 17] width 103 height 11
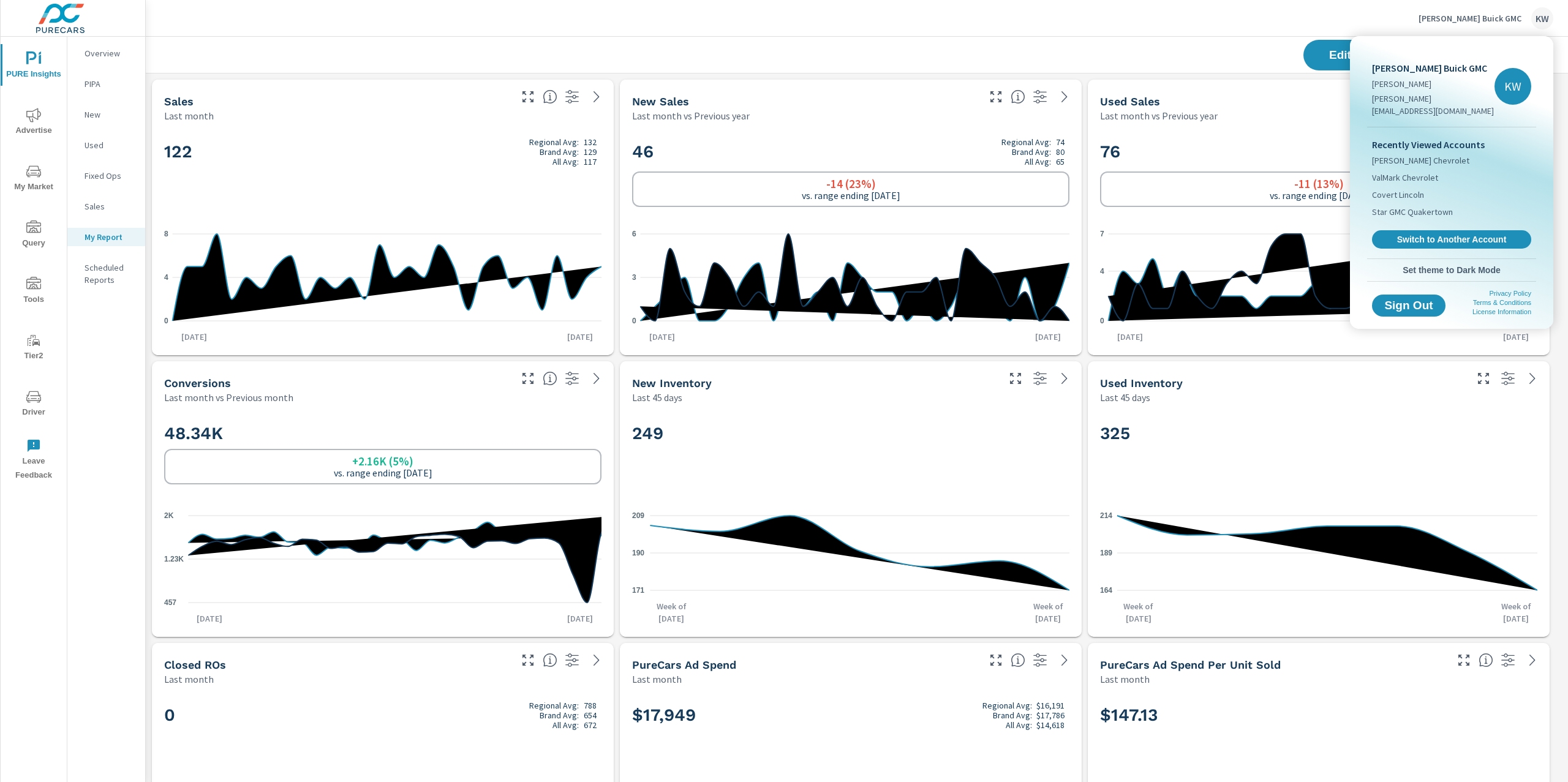
click at [1457, 238] on div "Recently Viewed Accounts [PERSON_NAME] Chevrolet ValMark Chevrolet Covert Linco…" at bounding box center [1451, 193] width 169 height 131
click at [1448, 234] on span "Switch to Another Account" at bounding box center [1451, 239] width 150 height 12
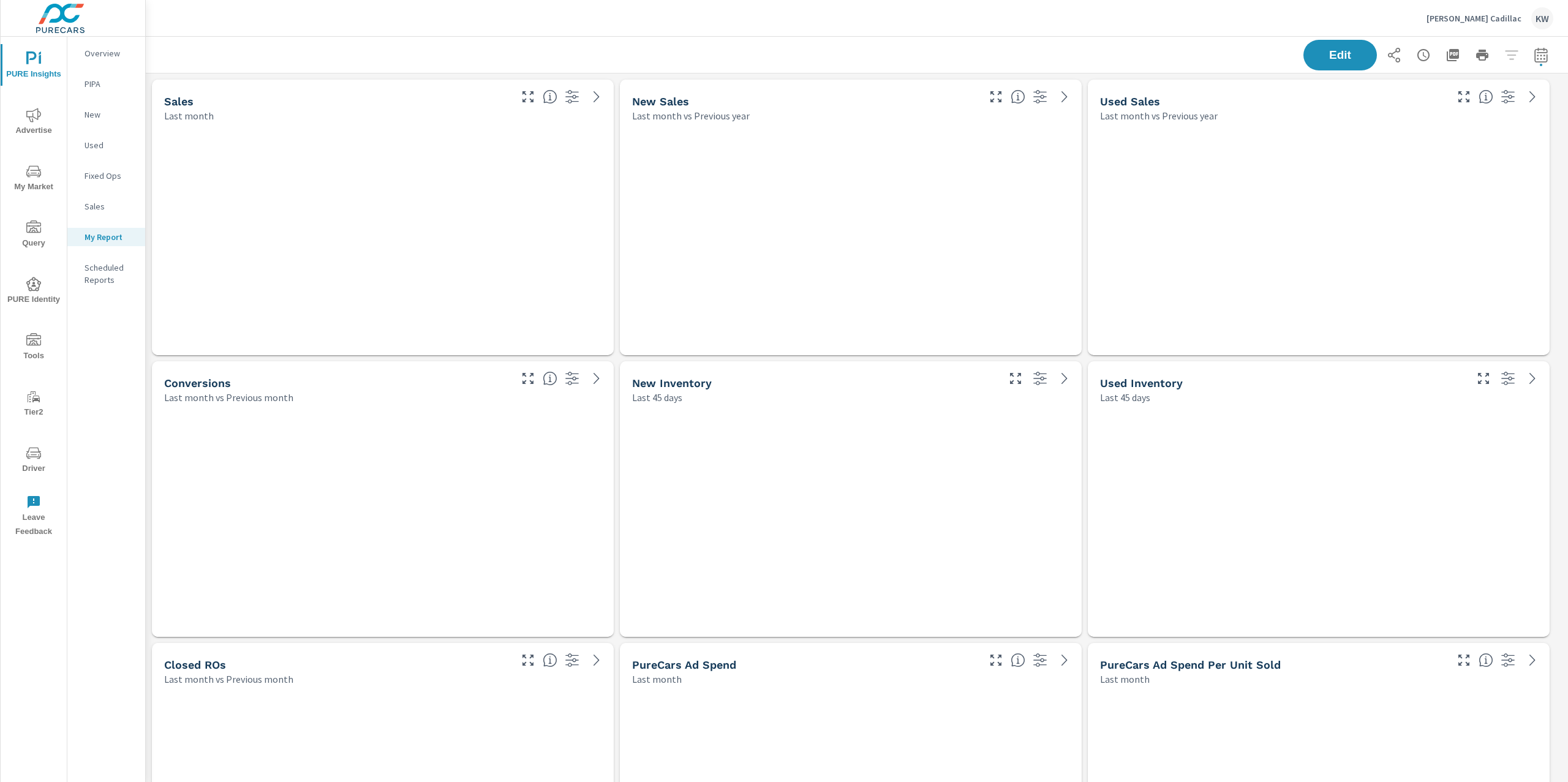
scroll to position [5945, 1436]
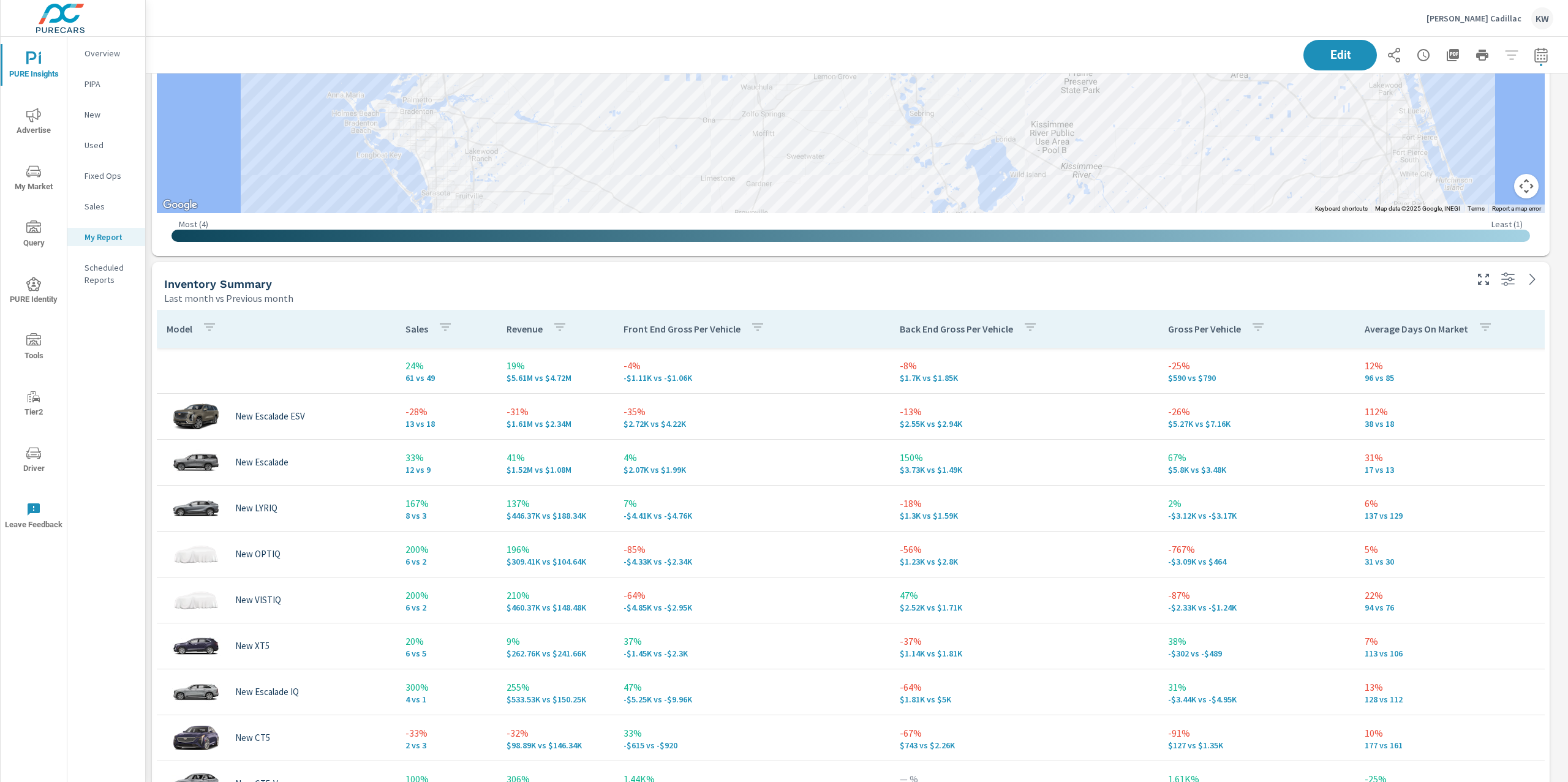
scroll to position [1367, 0]
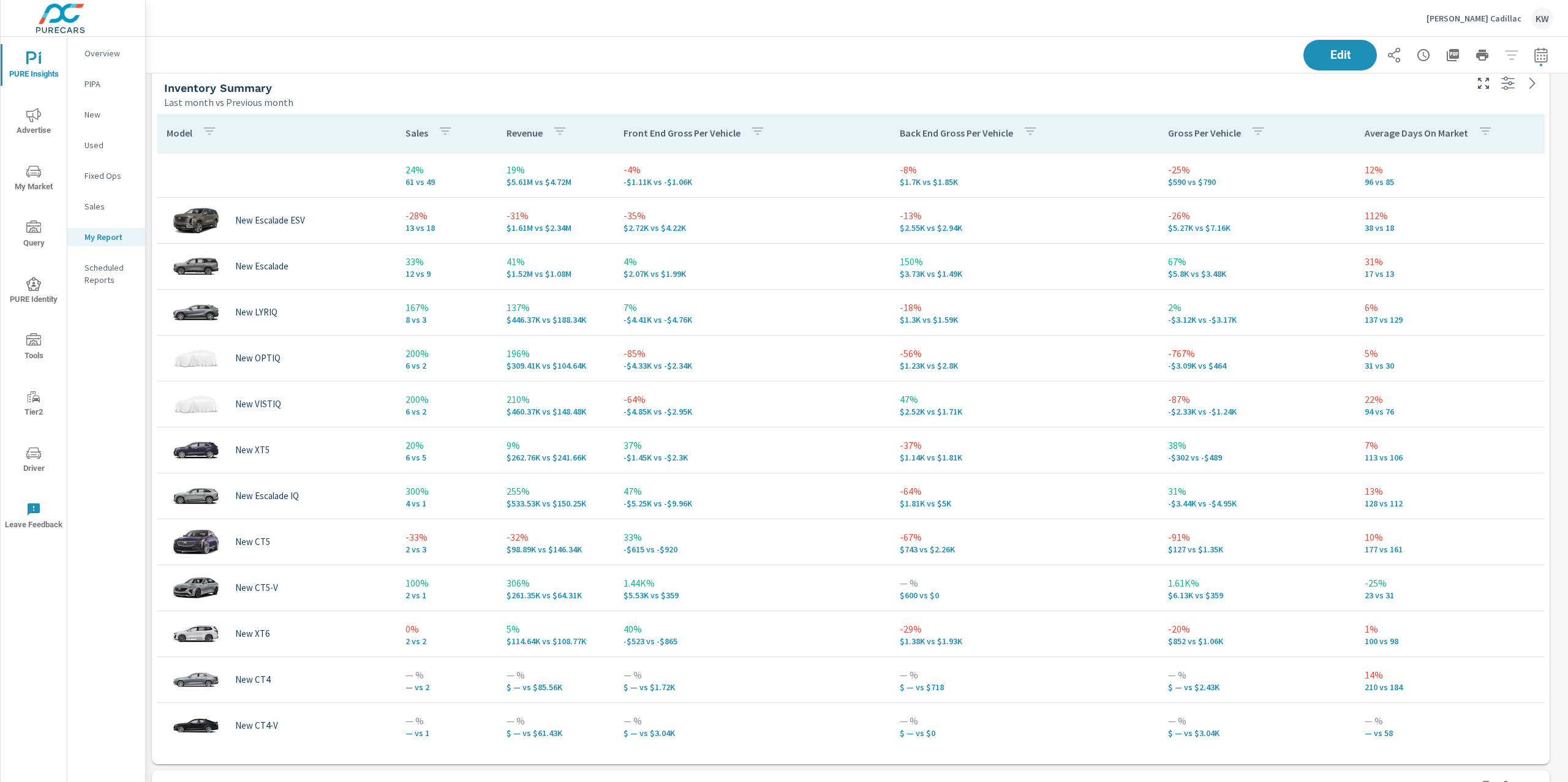
scroll to position [1607, 0]
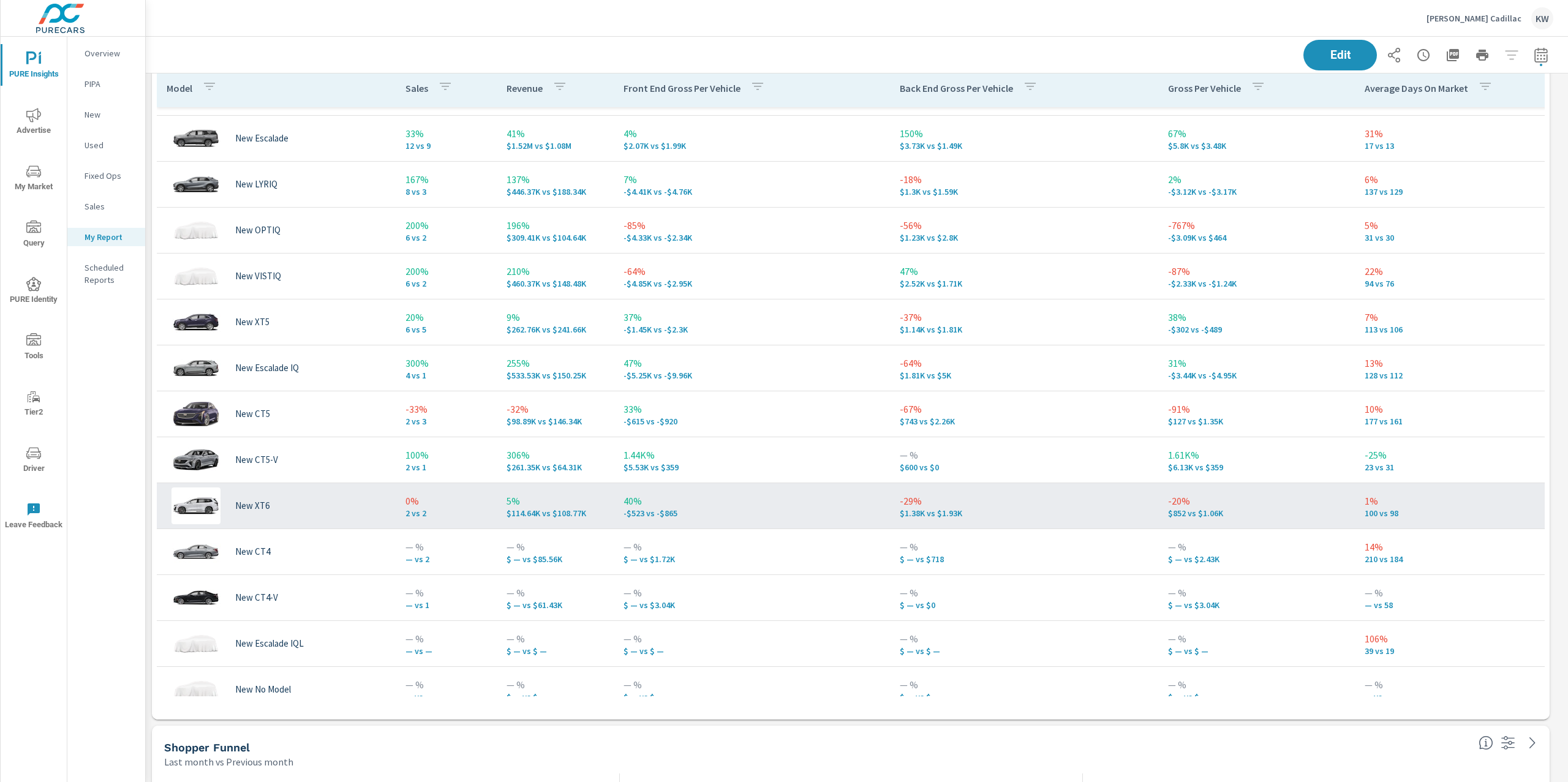
scroll to position [162, 0]
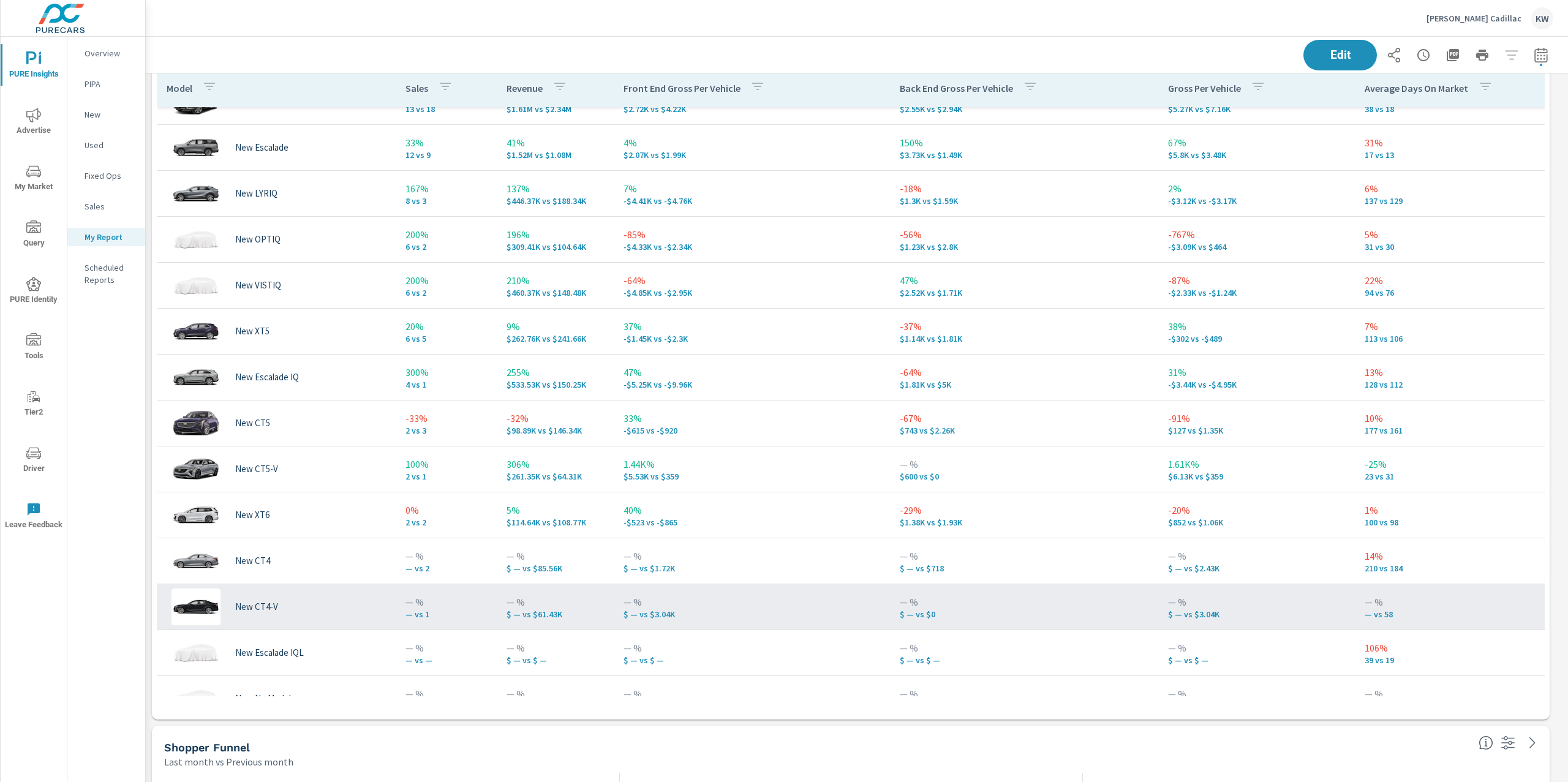
scroll to position [71, 0]
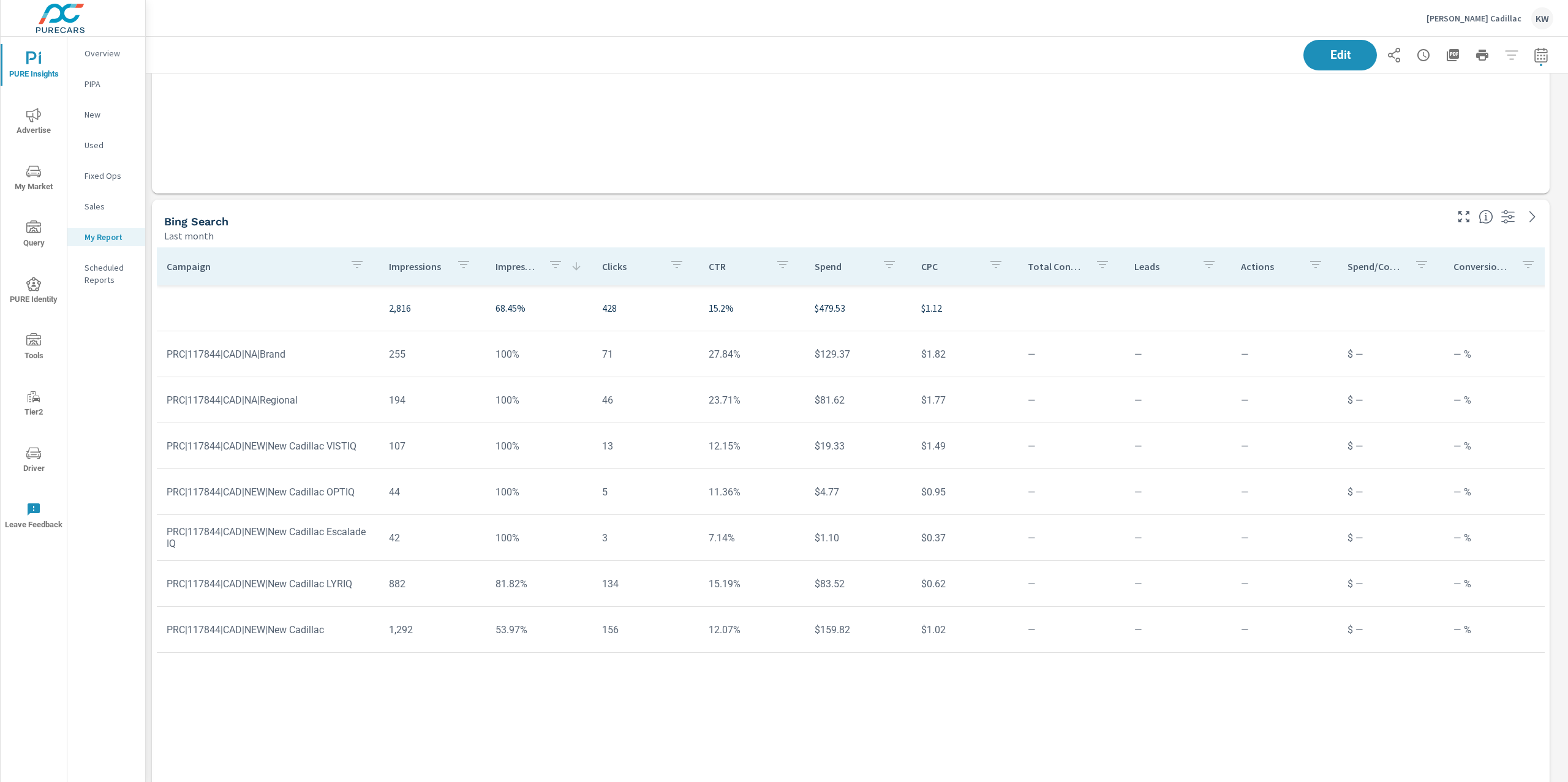
scroll to position [4543, 0]
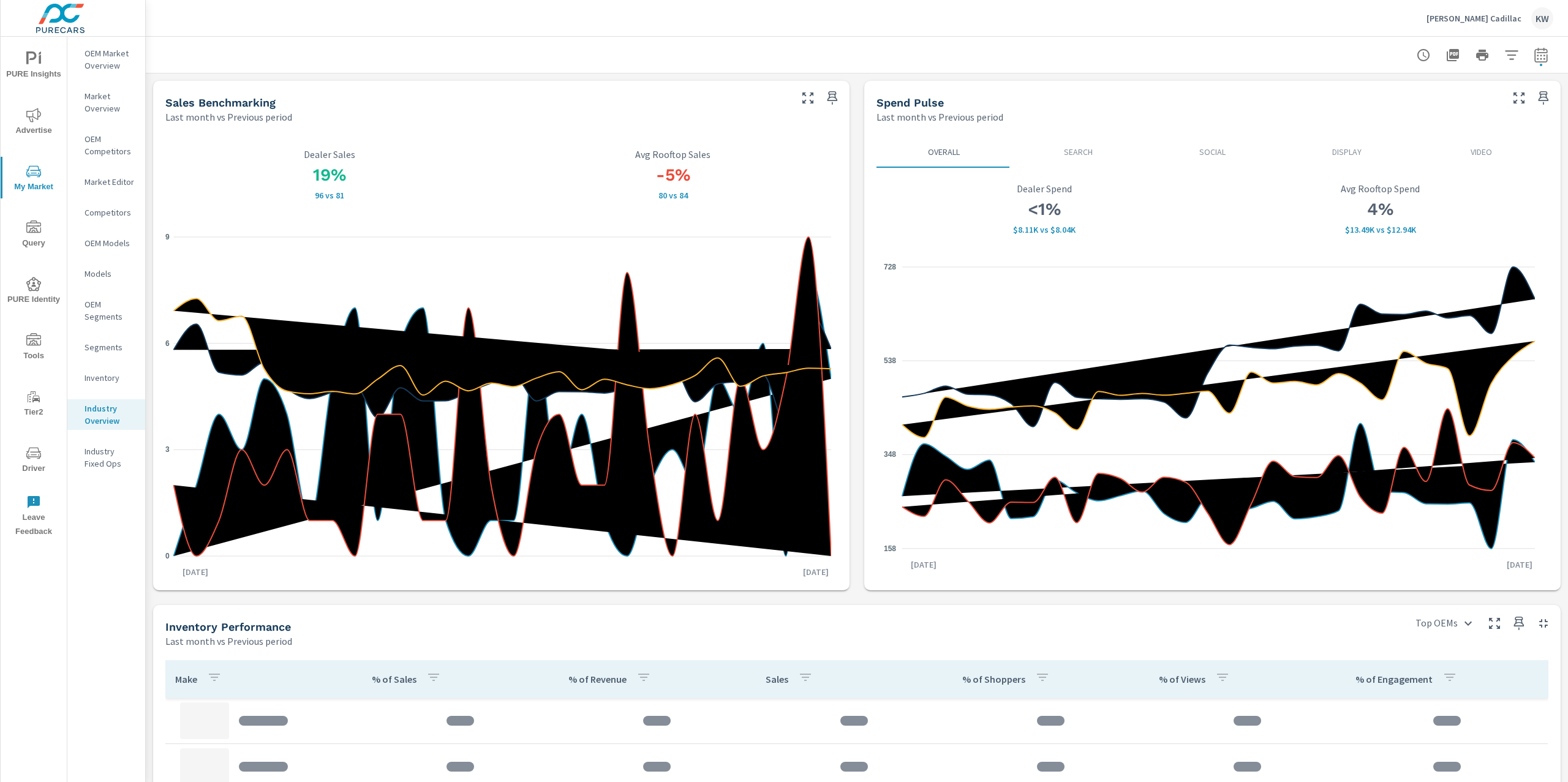
click at [1504, 58] on icon "button" at bounding box center [1511, 55] width 15 height 15
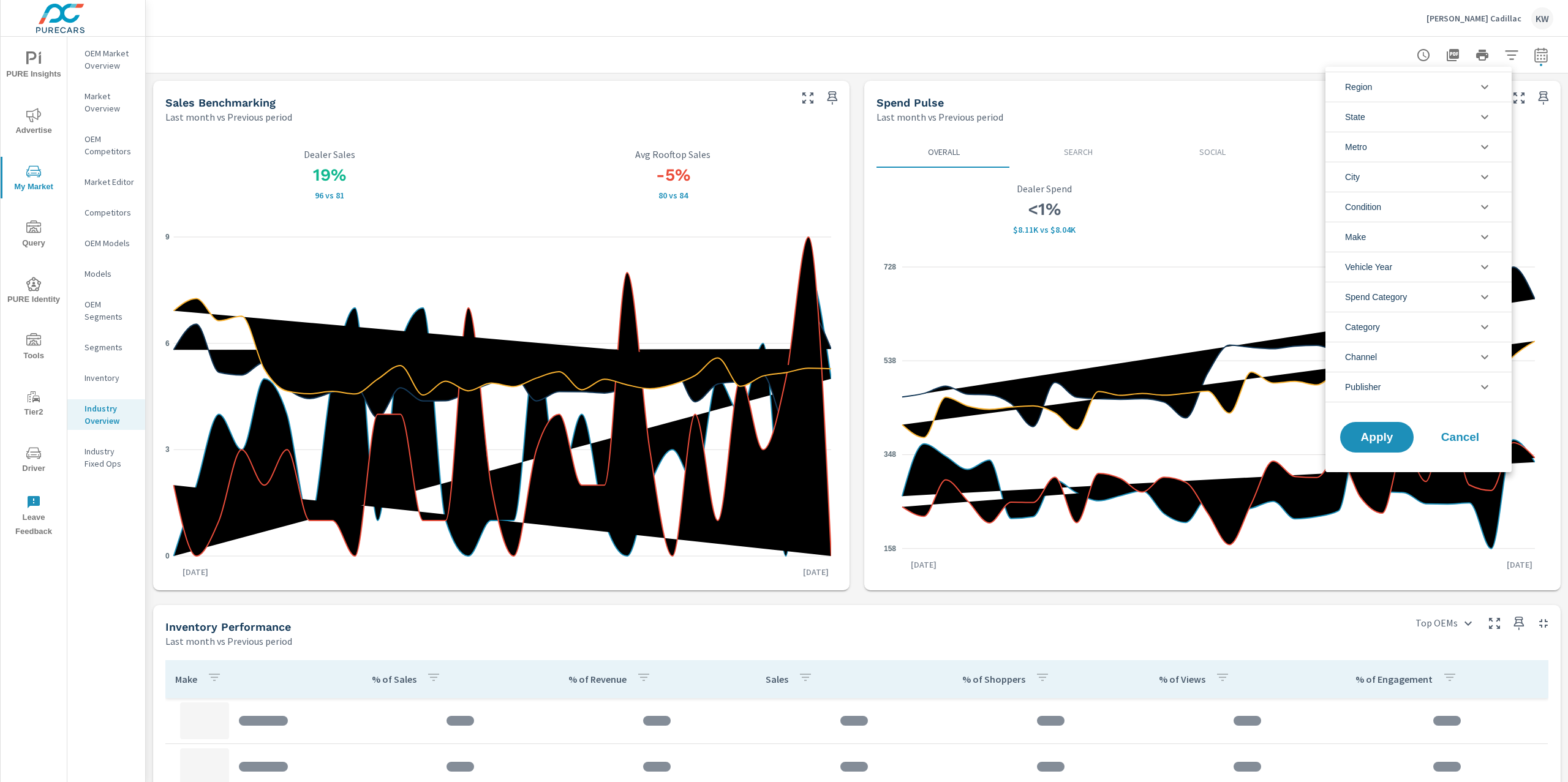
click at [1452, 212] on li "Condition" at bounding box center [1418, 207] width 186 height 30
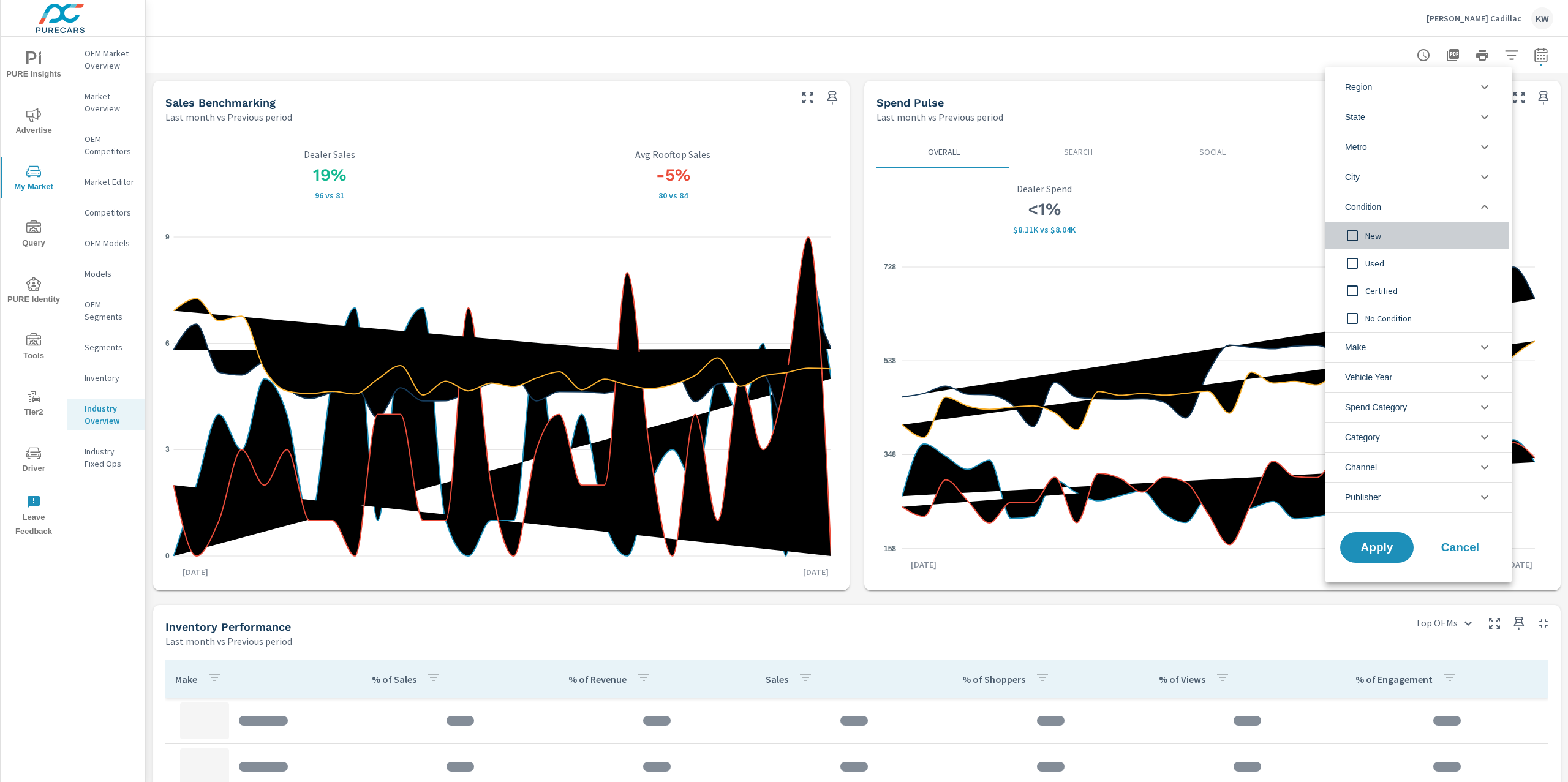
click at [1349, 238] on input "filter options" at bounding box center [1352, 235] width 26 height 26
click at [1476, 151] on li "Metro" at bounding box center [1418, 146] width 186 height 30
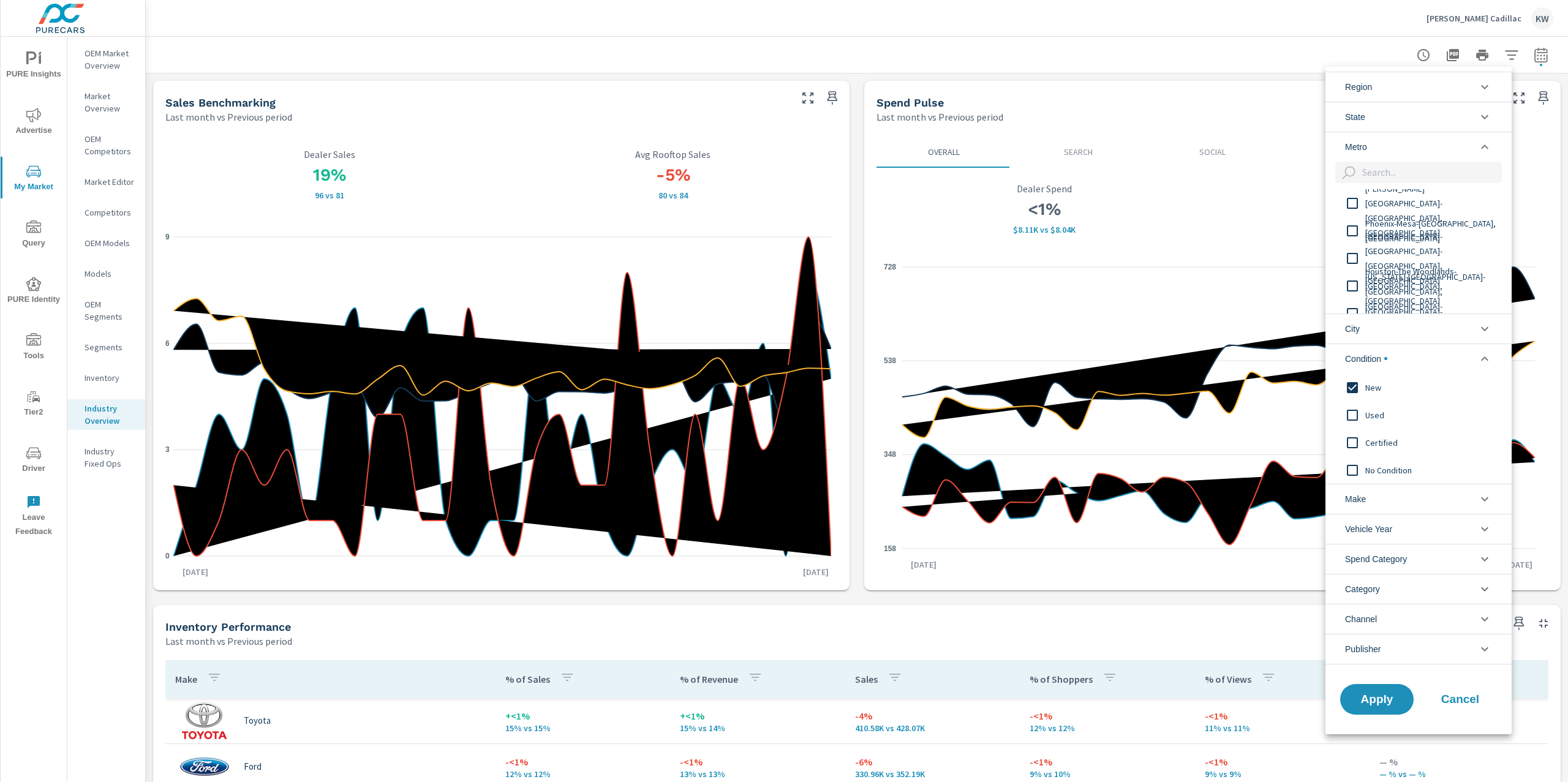
click at [1482, 145] on icon "filter options" at bounding box center [1485, 147] width 15 height 15
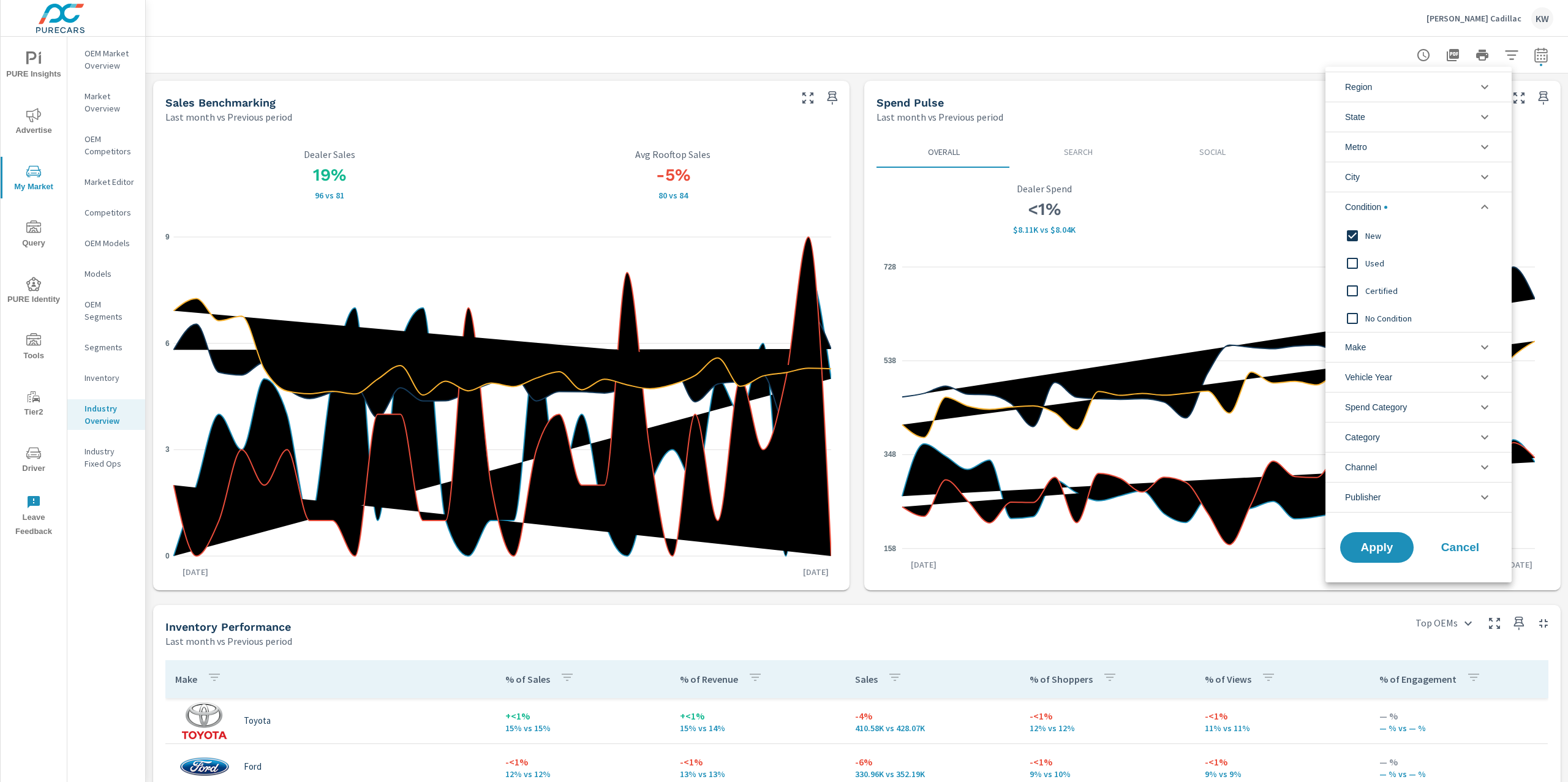
click at [1482, 112] on icon "filter options" at bounding box center [1485, 117] width 15 height 15
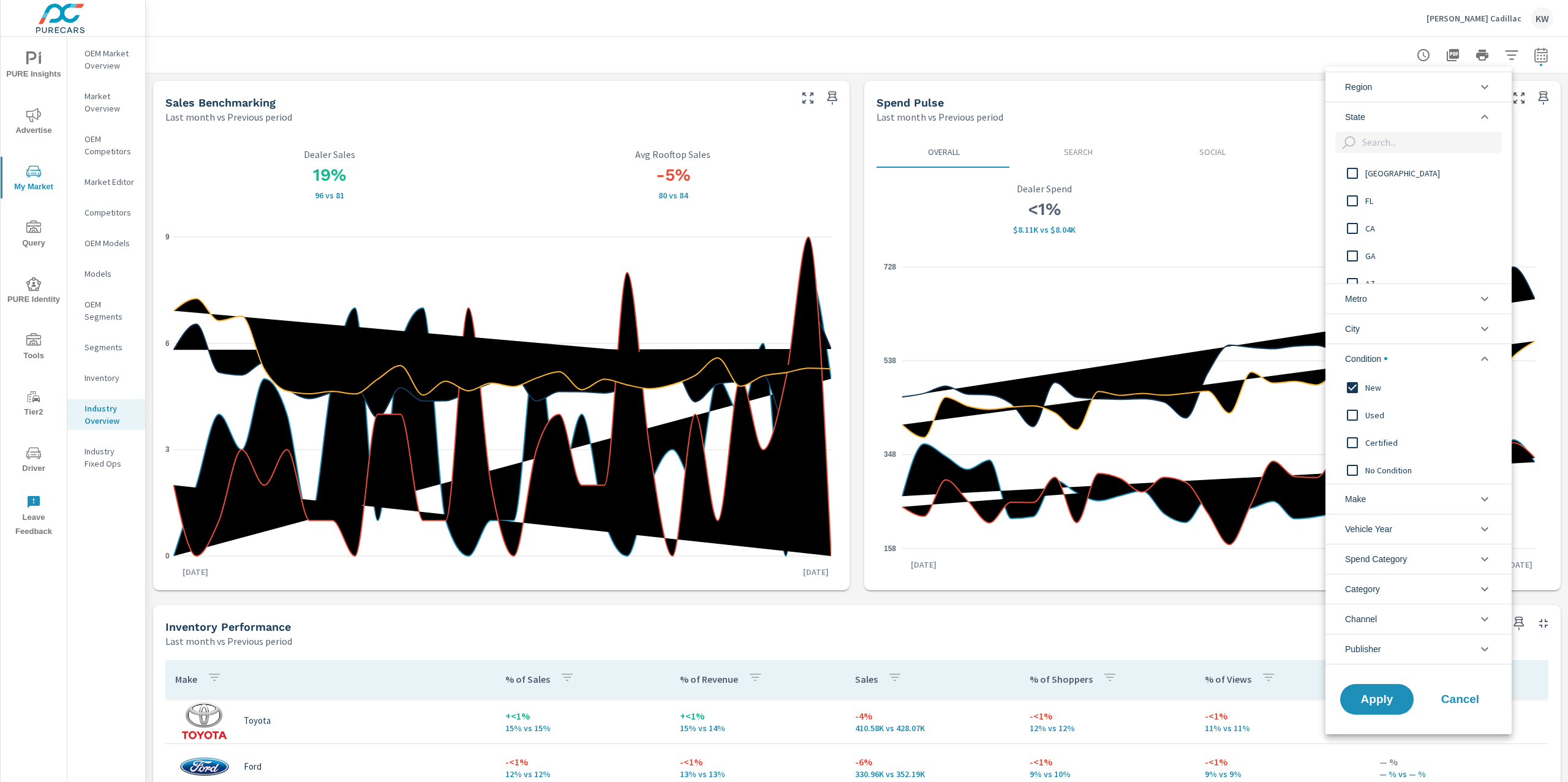
click at [1486, 94] on icon "filter options" at bounding box center [1485, 87] width 15 height 15
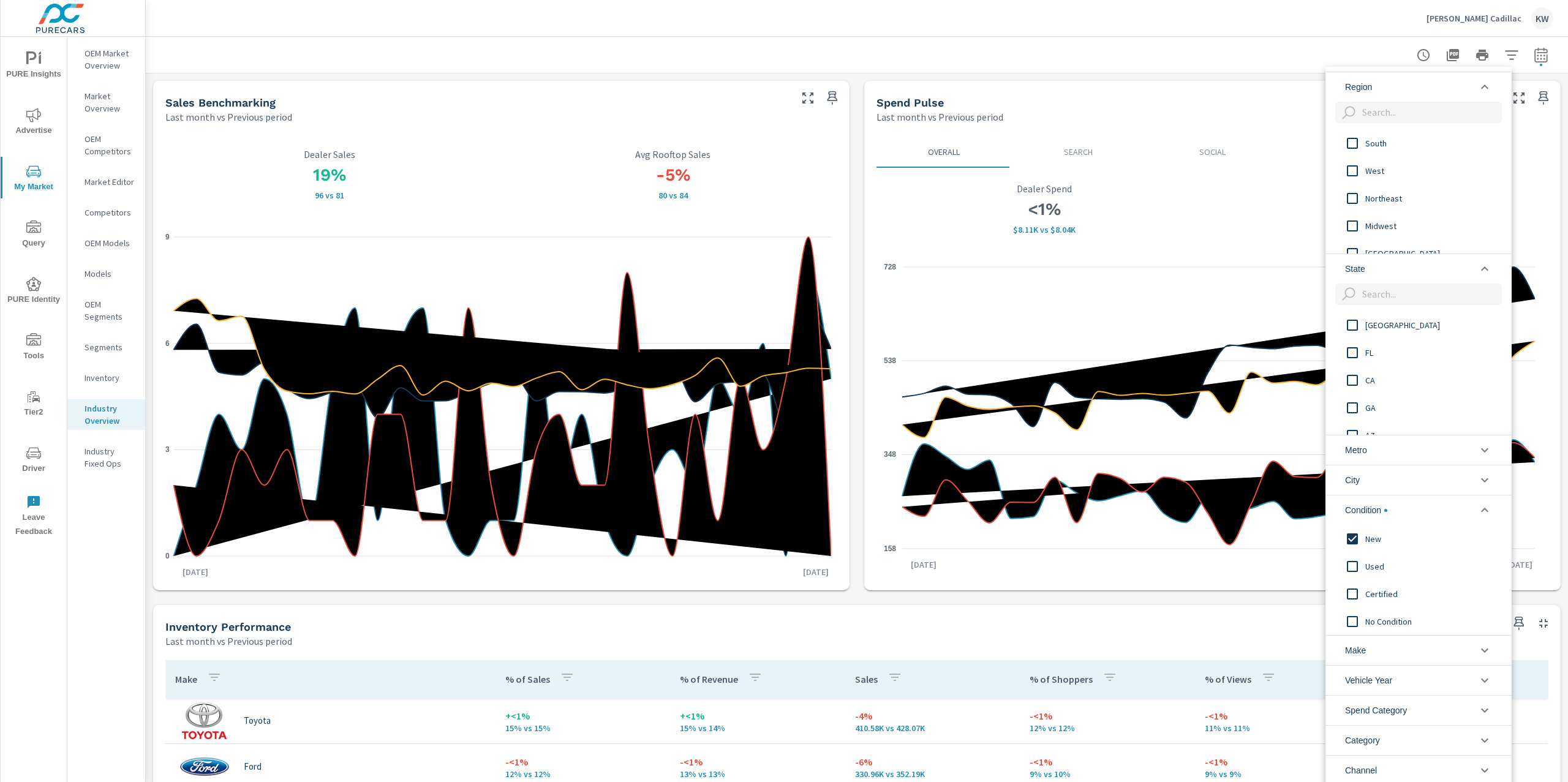
click at [1486, 91] on icon "filter options" at bounding box center [1485, 87] width 15 height 15
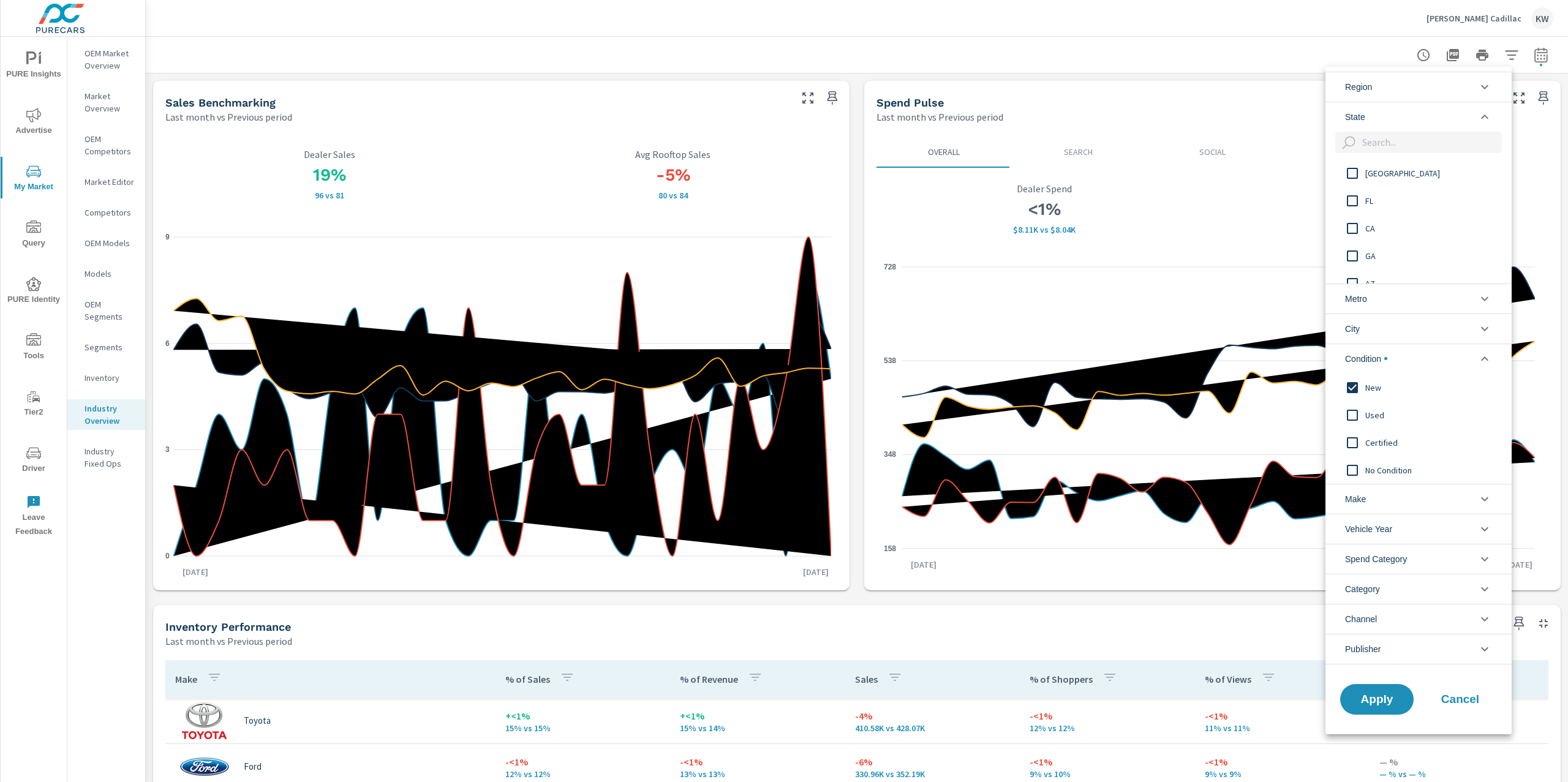
click at [1355, 201] on input "filter options" at bounding box center [1352, 200] width 26 height 26
click at [1375, 691] on button "Apply" at bounding box center [1376, 699] width 76 height 32
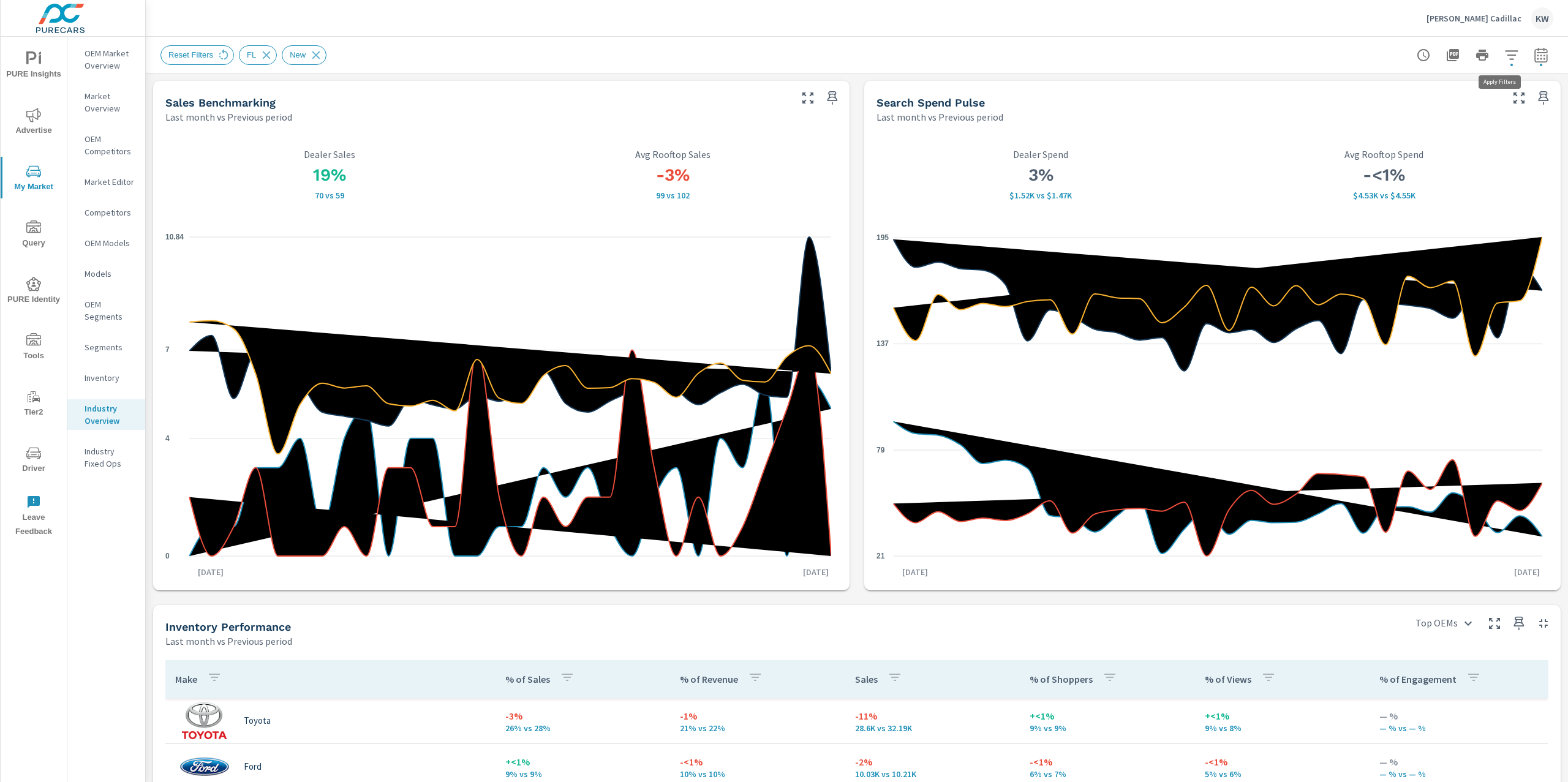
click at [1504, 55] on icon "button" at bounding box center [1511, 55] width 15 height 15
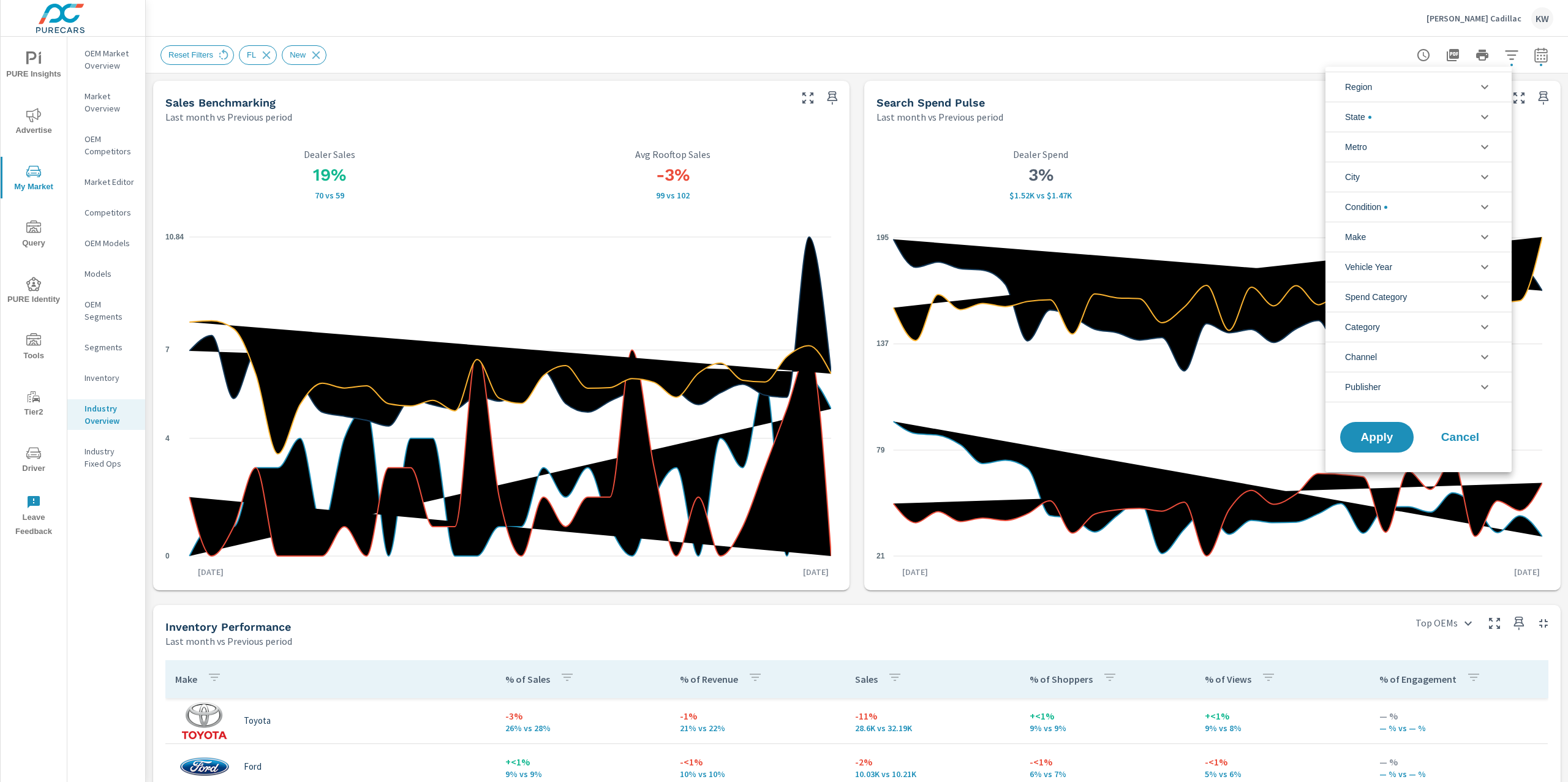
click at [1485, 148] on icon "filter options" at bounding box center [1484, 147] width 7 height 4
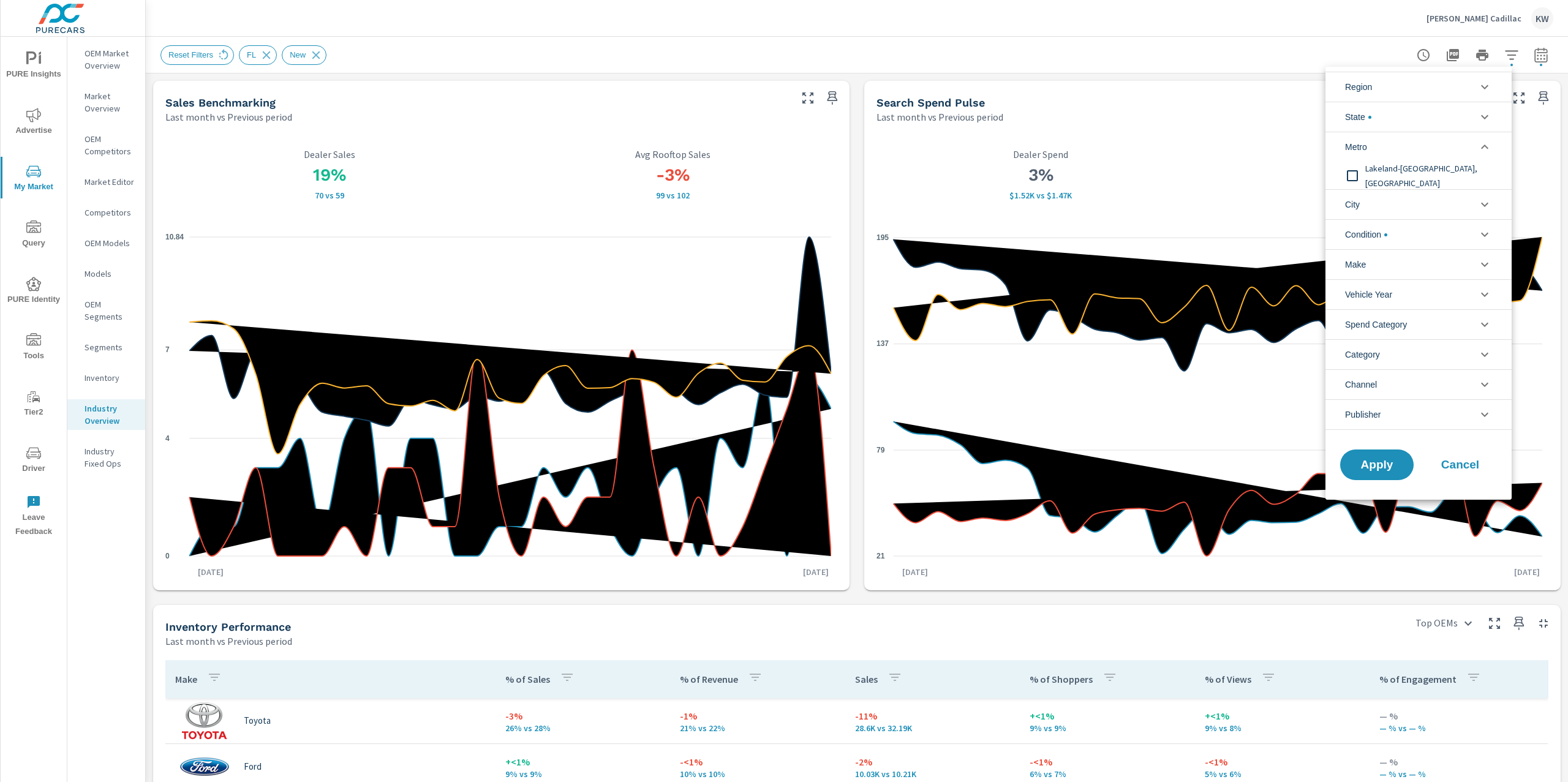
click at [1353, 178] on input "filter options" at bounding box center [1352, 175] width 26 height 26
click at [1372, 465] on span "Apply" at bounding box center [1377, 465] width 50 height 12
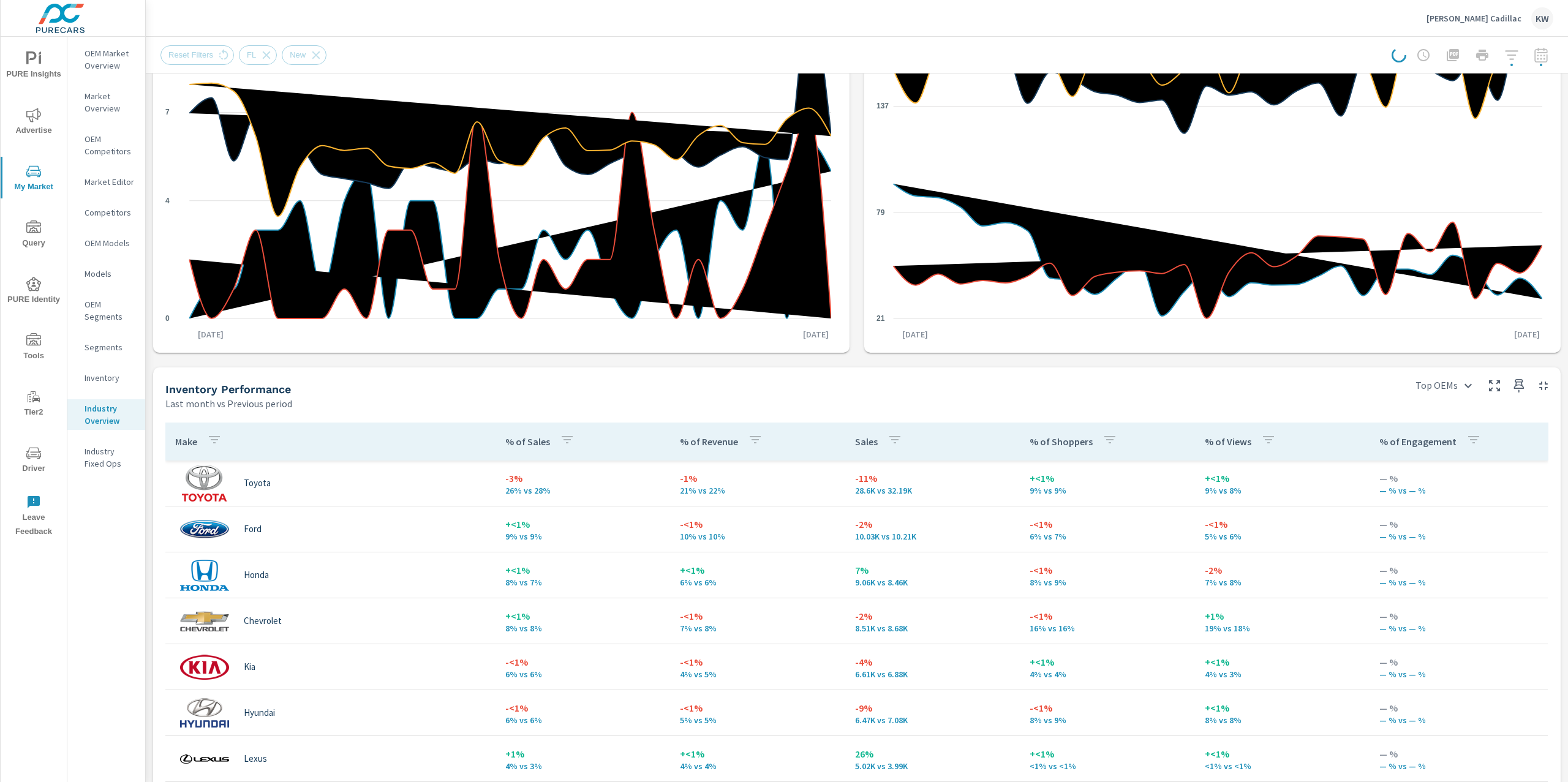
scroll to position [283, 0]
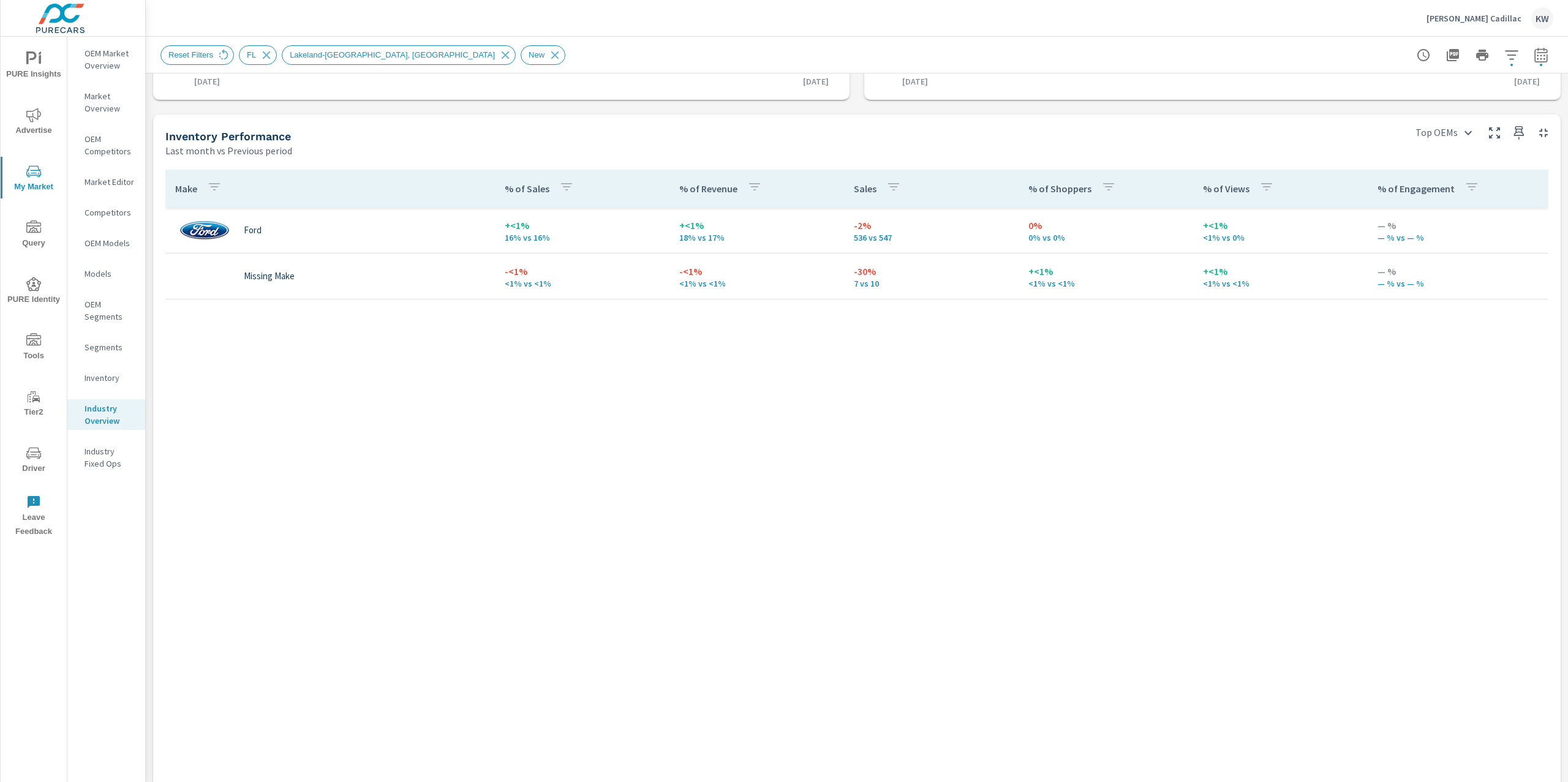
scroll to position [488, 0]
click at [1505, 54] on icon "button" at bounding box center [1511, 54] width 12 height 9
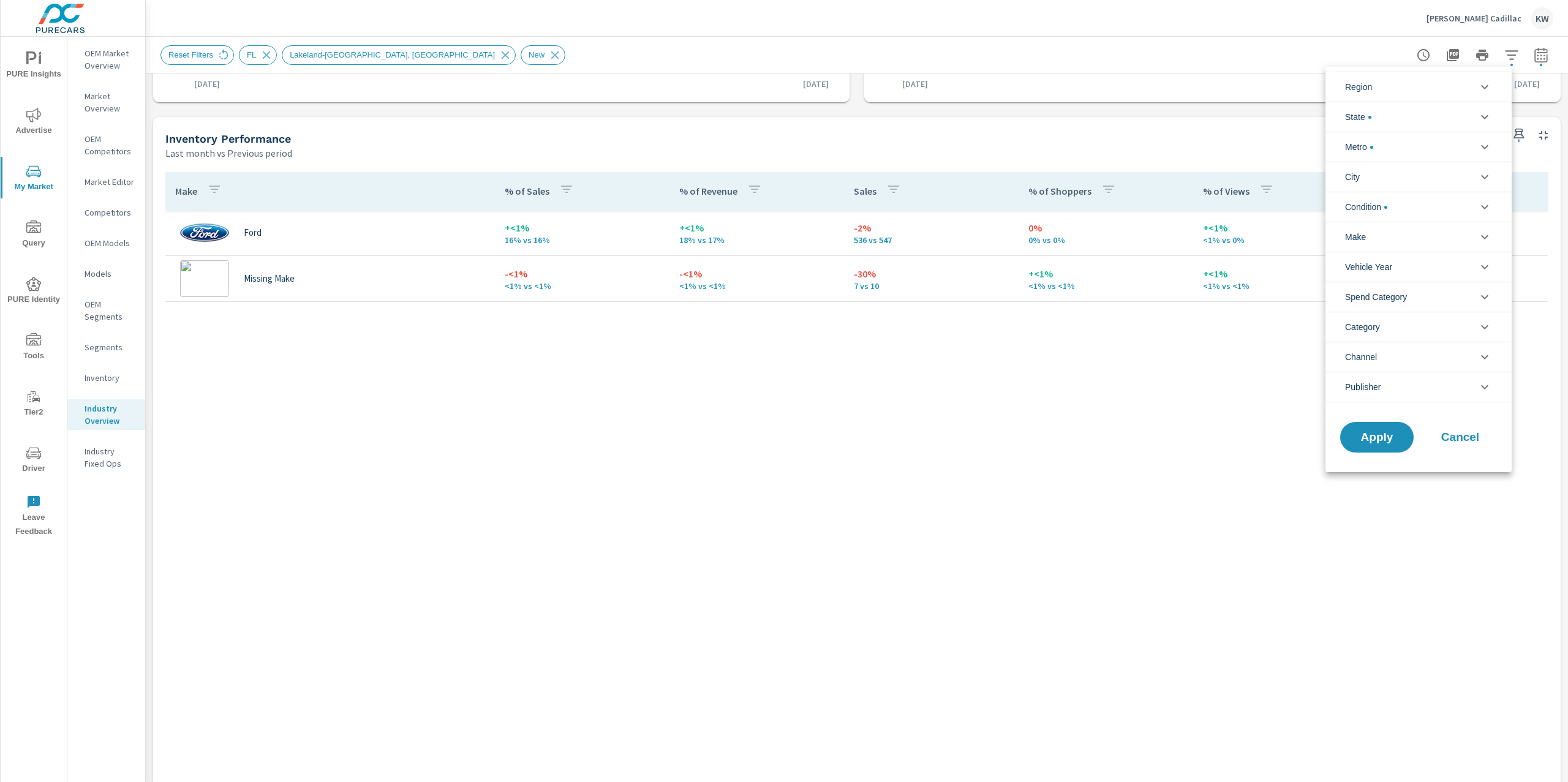
click at [1487, 145] on icon "filter options" at bounding box center [1484, 147] width 7 height 4
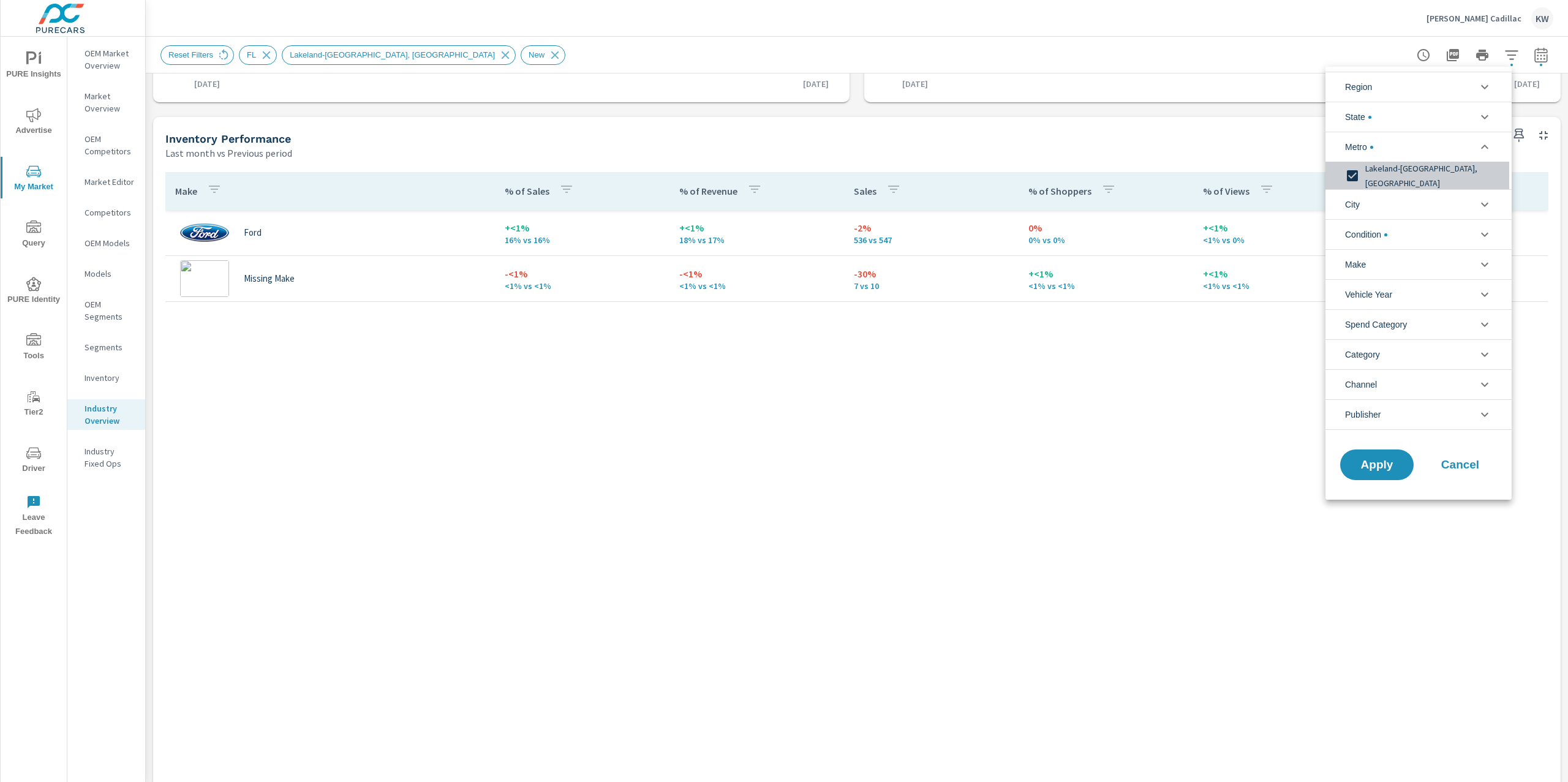
click at [1355, 175] on input "filter options" at bounding box center [1352, 175] width 26 height 26
click at [1484, 268] on icon "filter options" at bounding box center [1485, 264] width 15 height 15
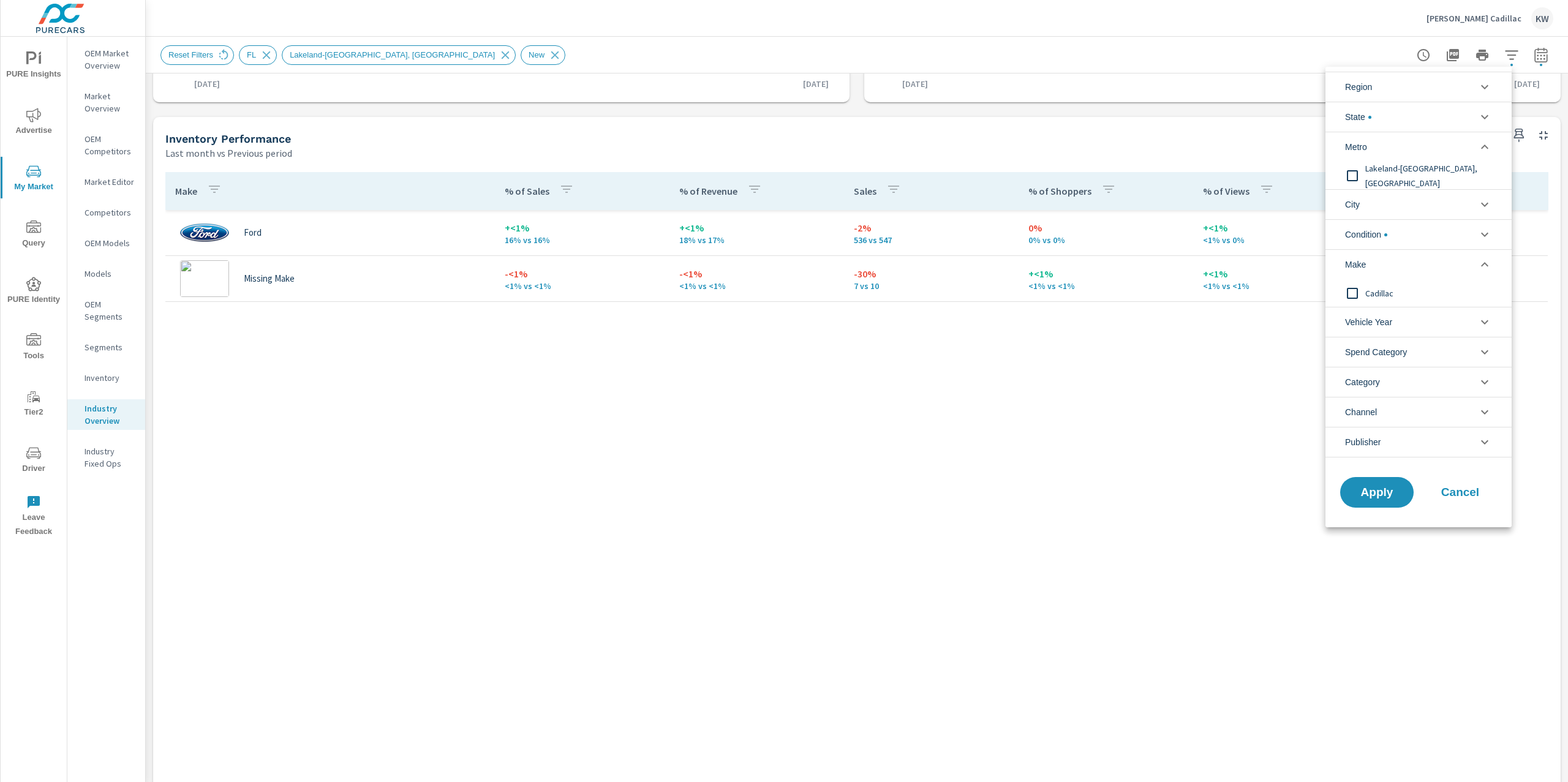
click at [1484, 268] on icon "filter options" at bounding box center [1485, 264] width 15 height 15
click at [1382, 494] on span "Apply" at bounding box center [1377, 493] width 50 height 12
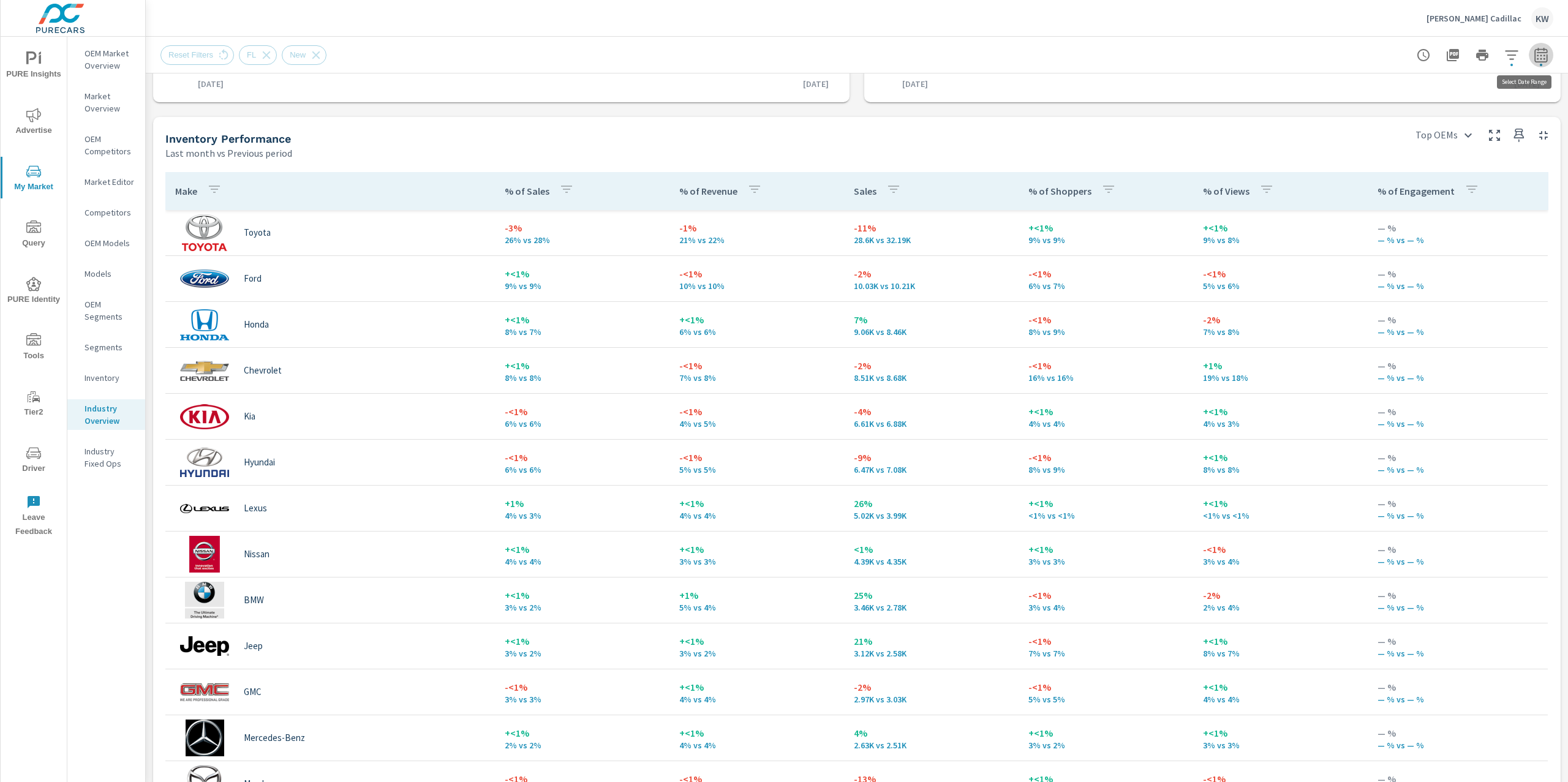
click at [1534, 59] on icon "button" at bounding box center [1541, 55] width 15 height 15
select select "Last month"
select select "Previous period"
click at [1550, 396] on div "Sales Benchmarking Last month vs Previous period 19% 70 vs 59 Dealer Sales -3% …" at bounding box center [856, 240] width 1422 height 1310
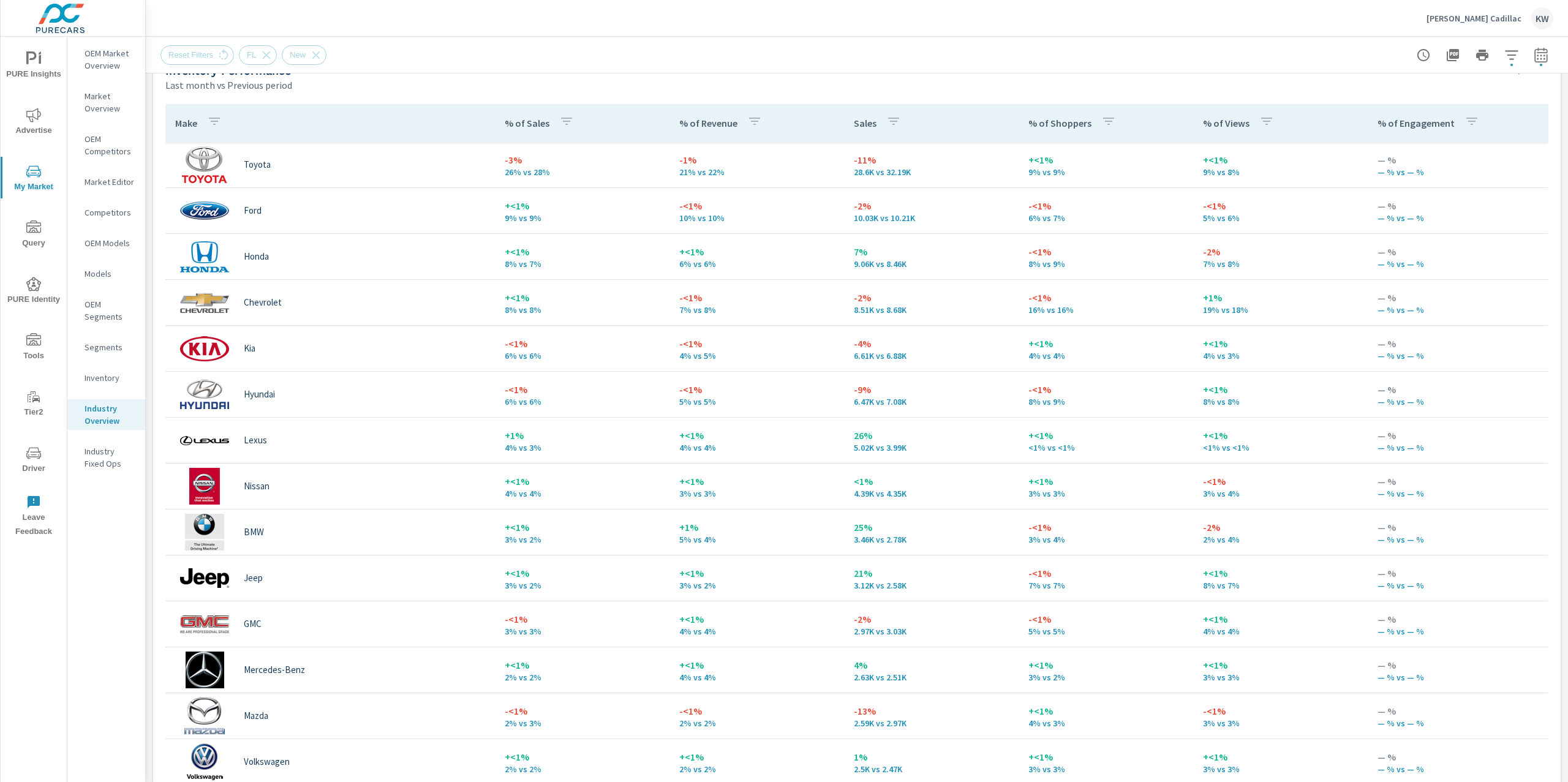
scroll to position [601, 0]
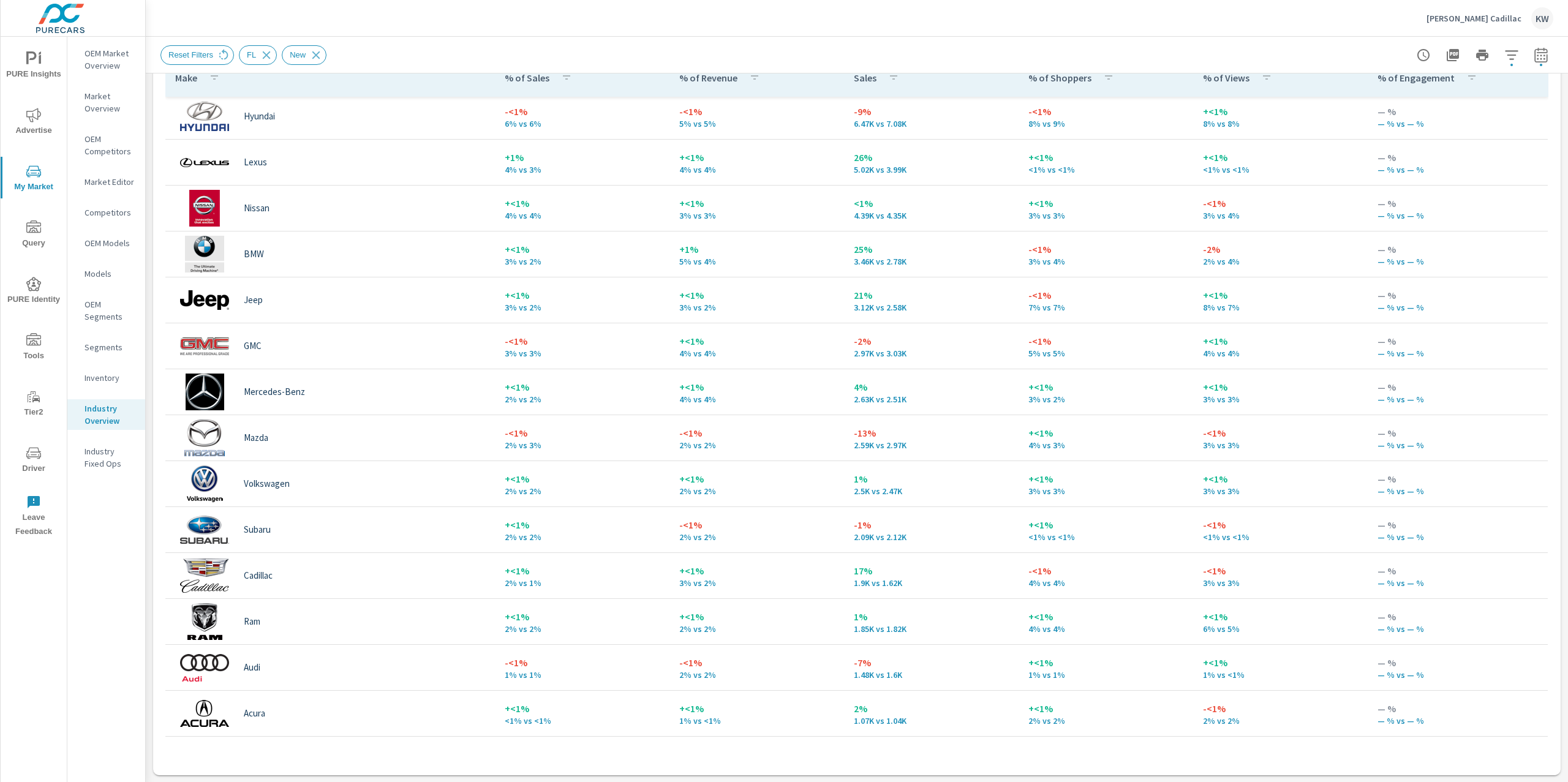
scroll to position [234, 0]
click at [1480, 22] on p "Huston Cadillac" at bounding box center [1474, 17] width 95 height 11
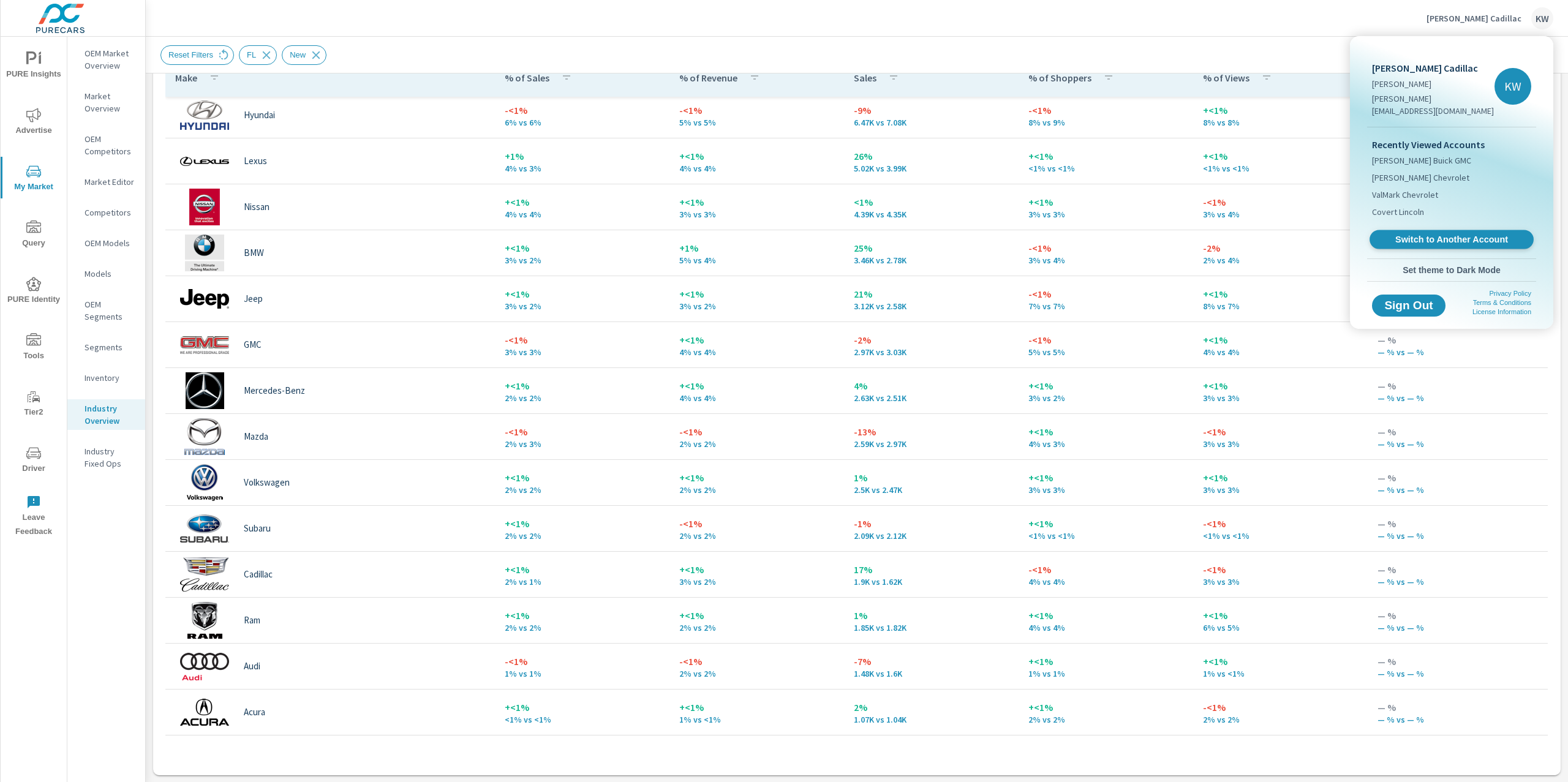
click at [1436, 234] on span "Switch to Another Account" at bounding box center [1451, 239] width 150 height 12
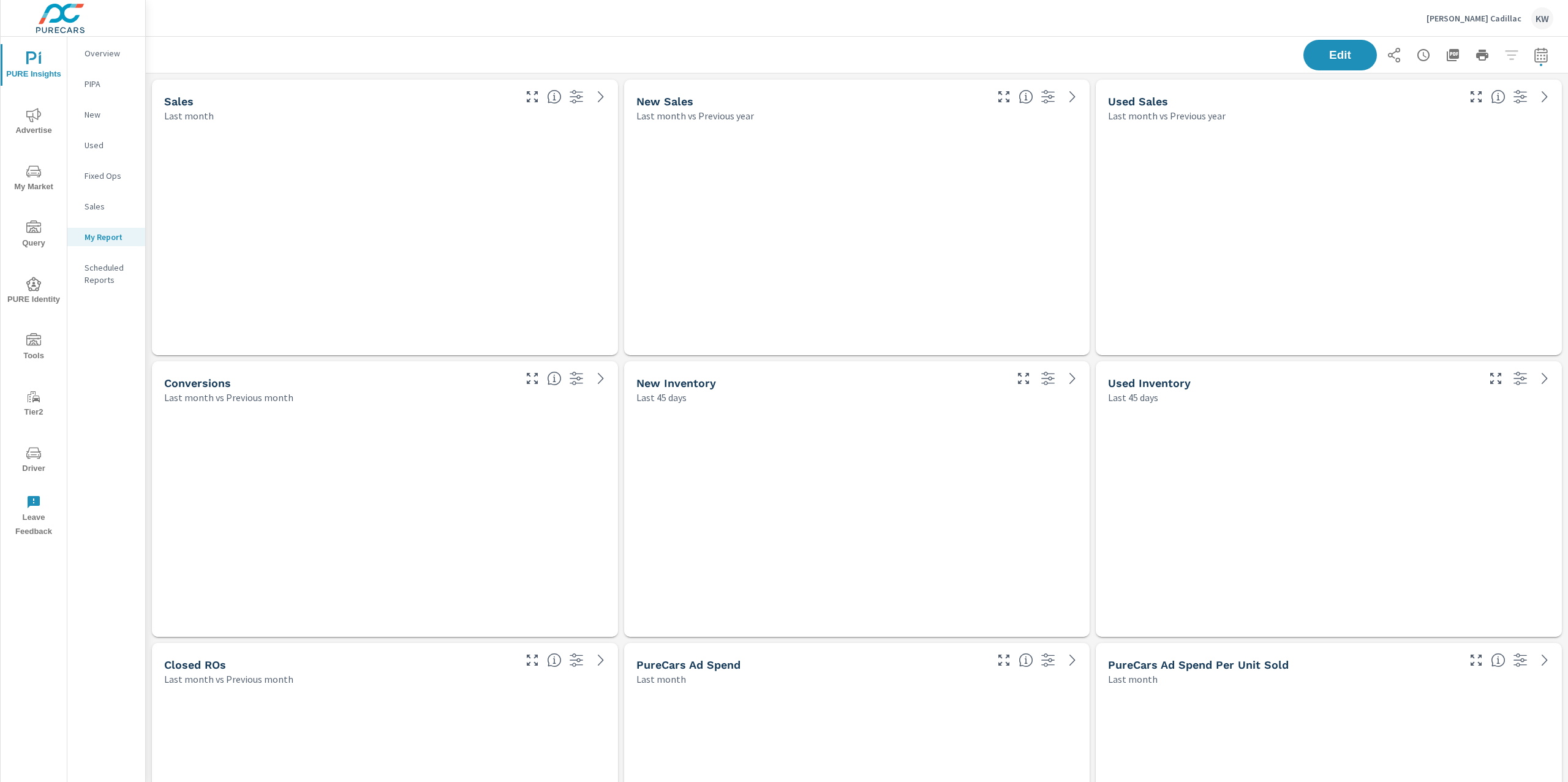
scroll to position [5945, 1436]
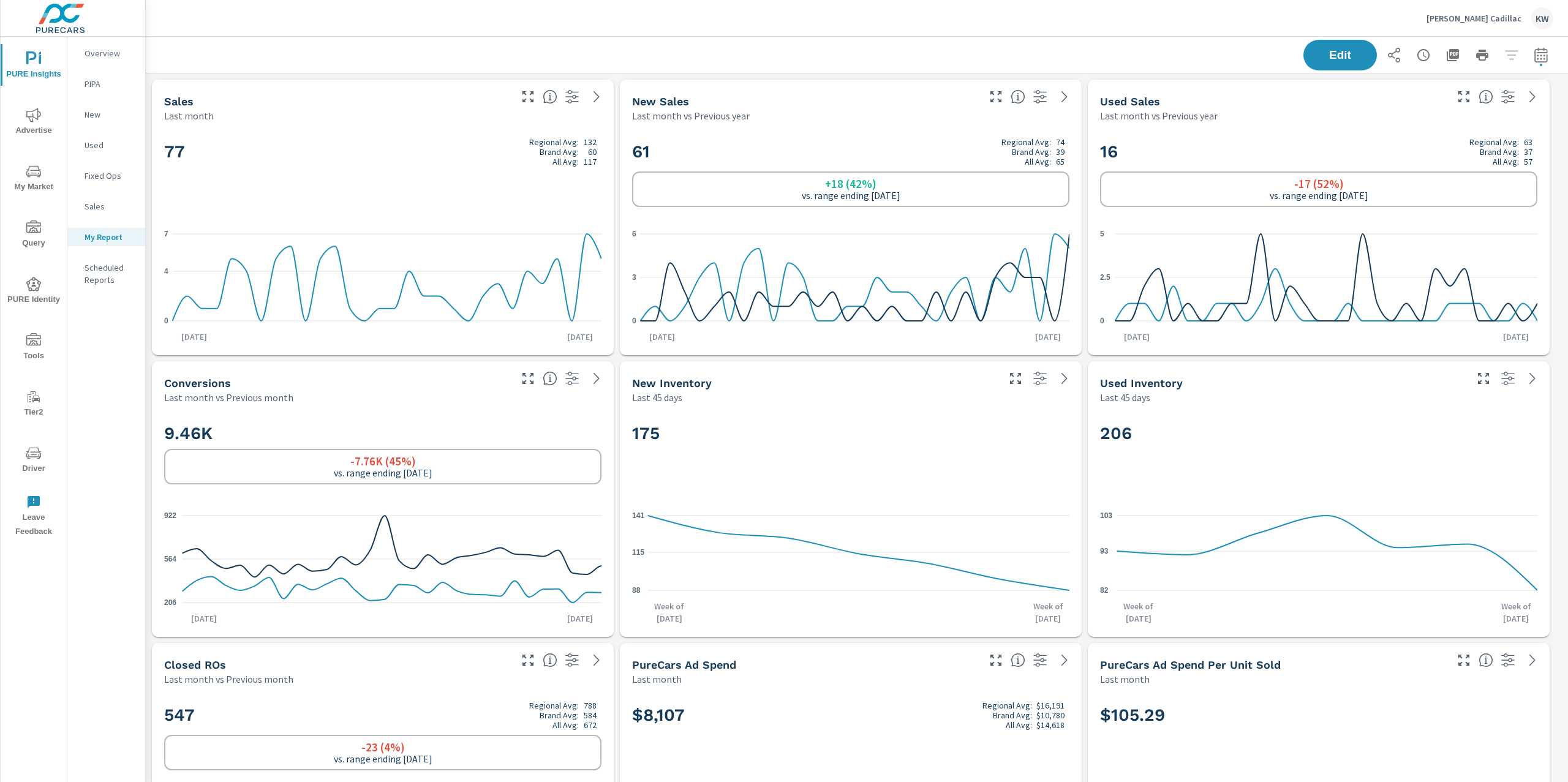
click at [1473, 18] on p "Huston Cadillac" at bounding box center [1474, 17] width 95 height 11
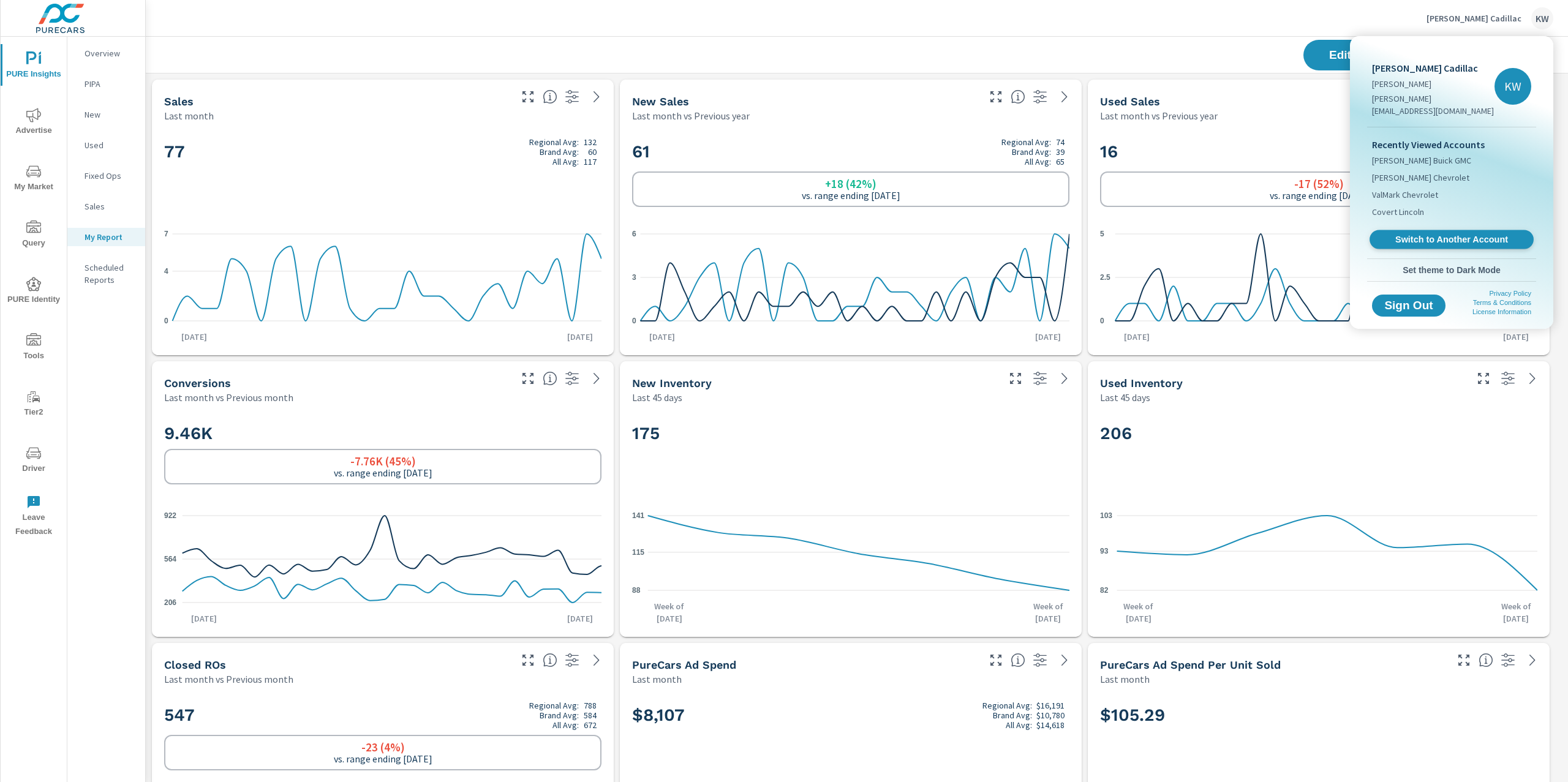
click at [1452, 234] on span "Switch to Another Account" at bounding box center [1451, 239] width 150 height 12
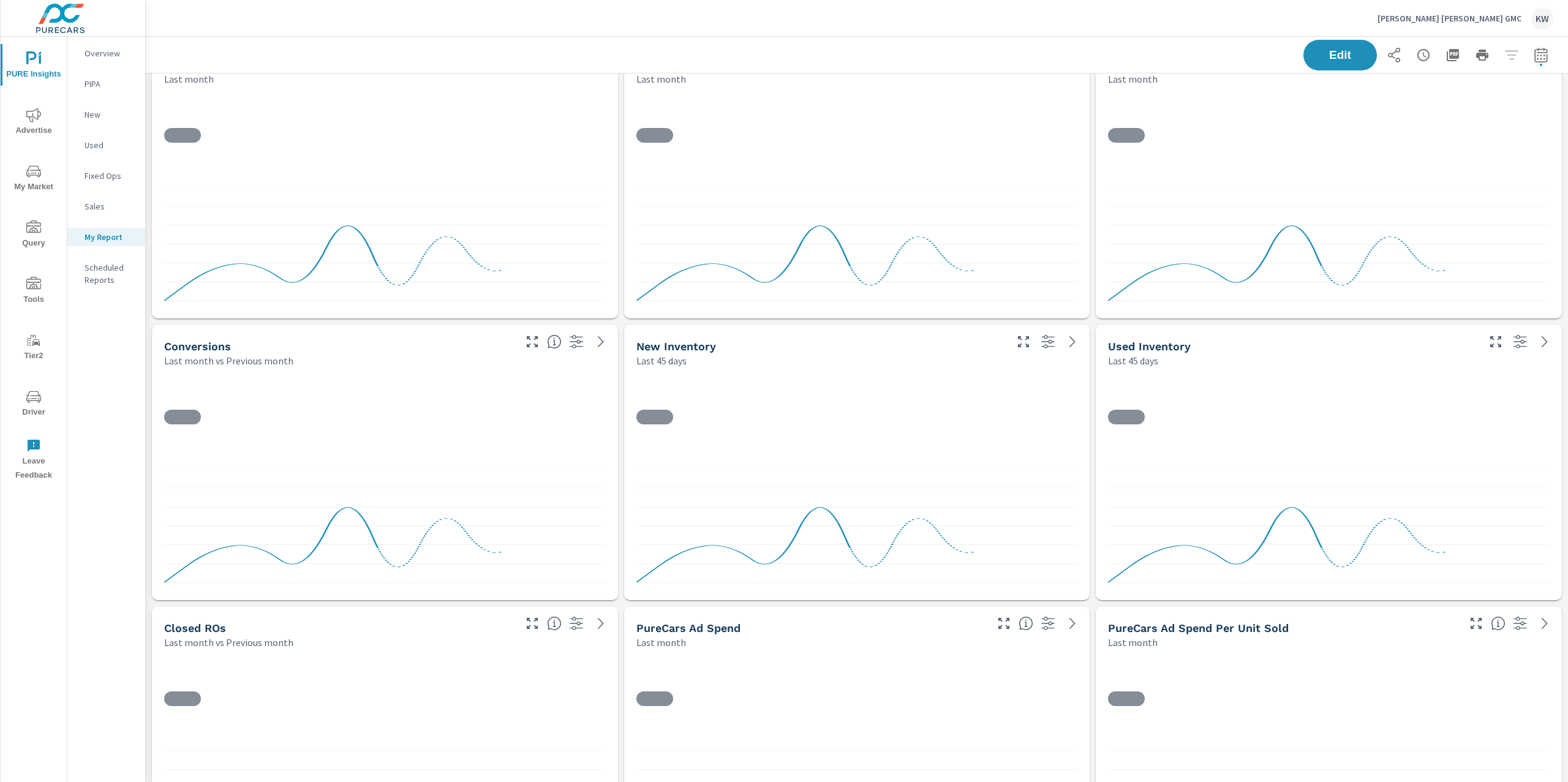
scroll to position [8339, 1436]
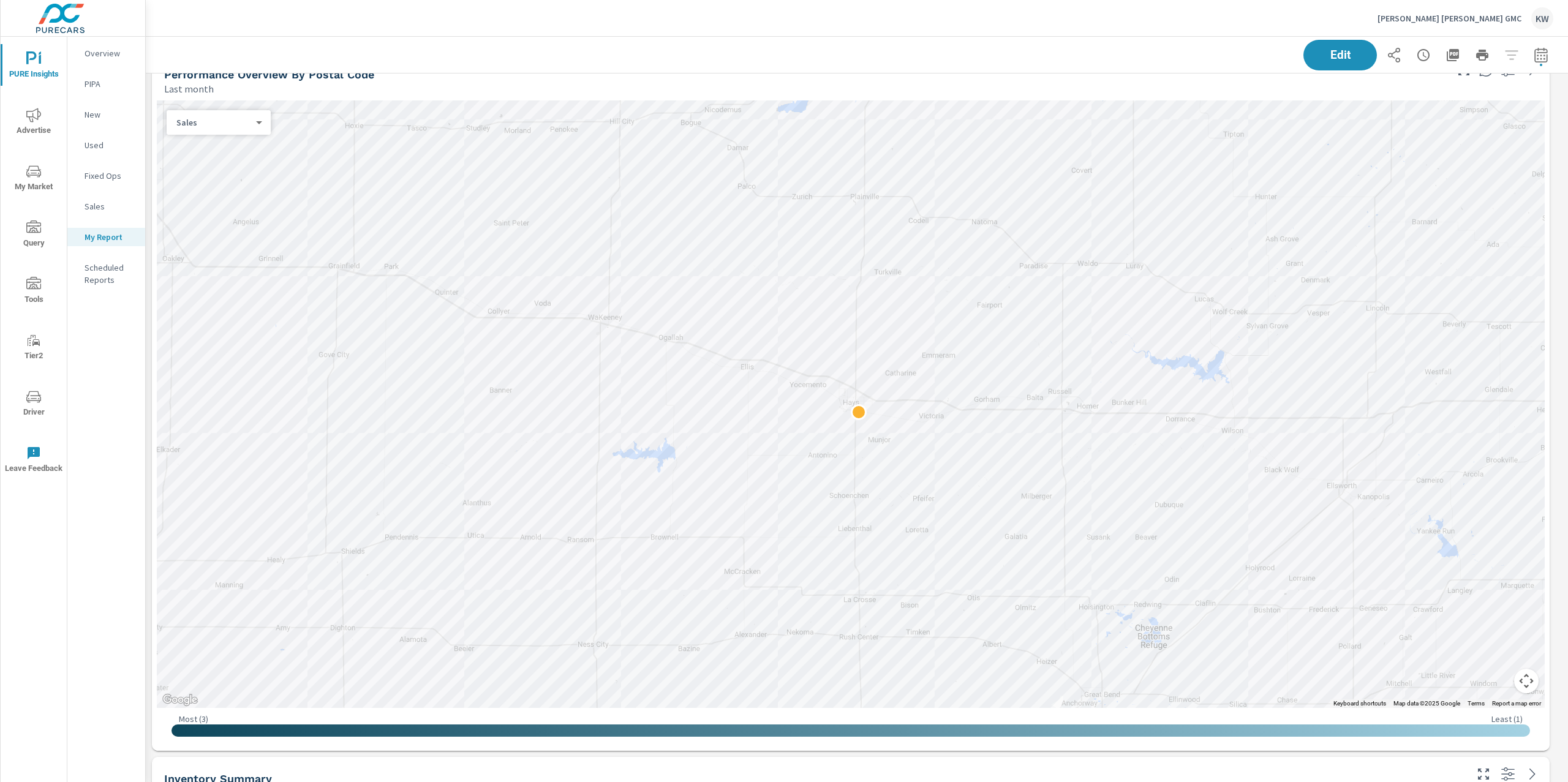
scroll to position [874, 0]
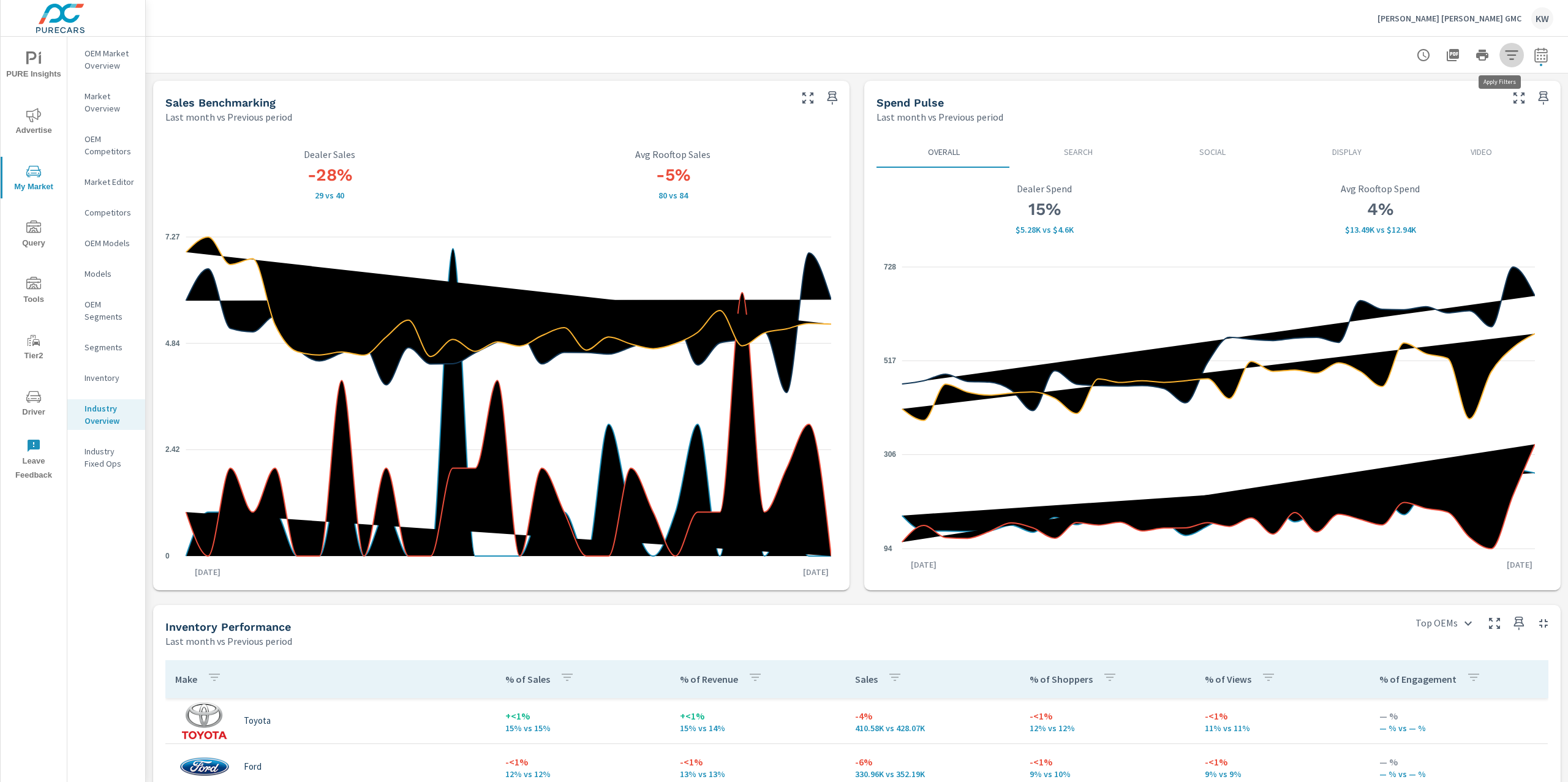
click at [1504, 61] on icon "button" at bounding box center [1511, 55] width 15 height 15
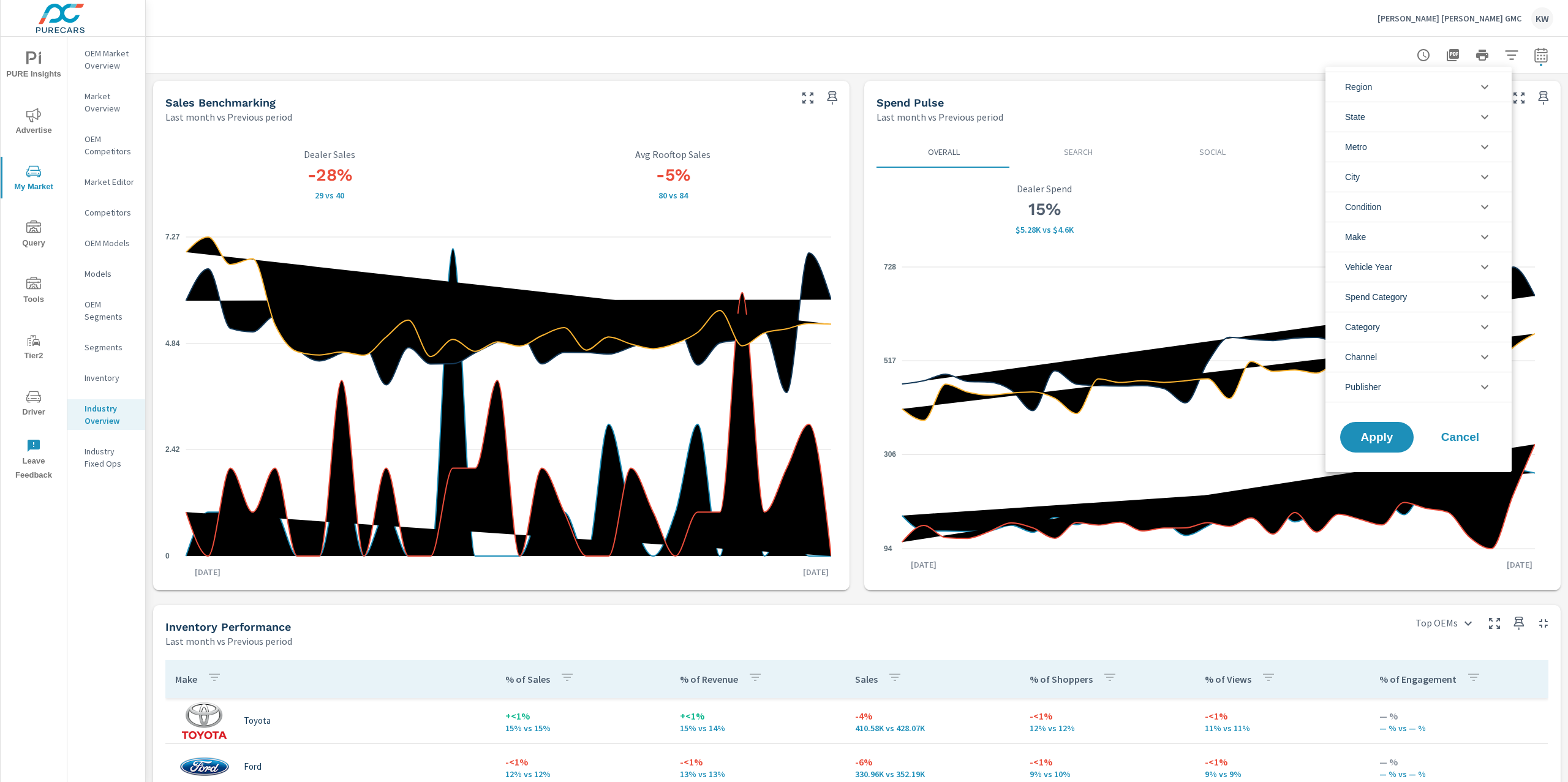
click at [1484, 90] on icon "filter options" at bounding box center [1485, 87] width 15 height 15
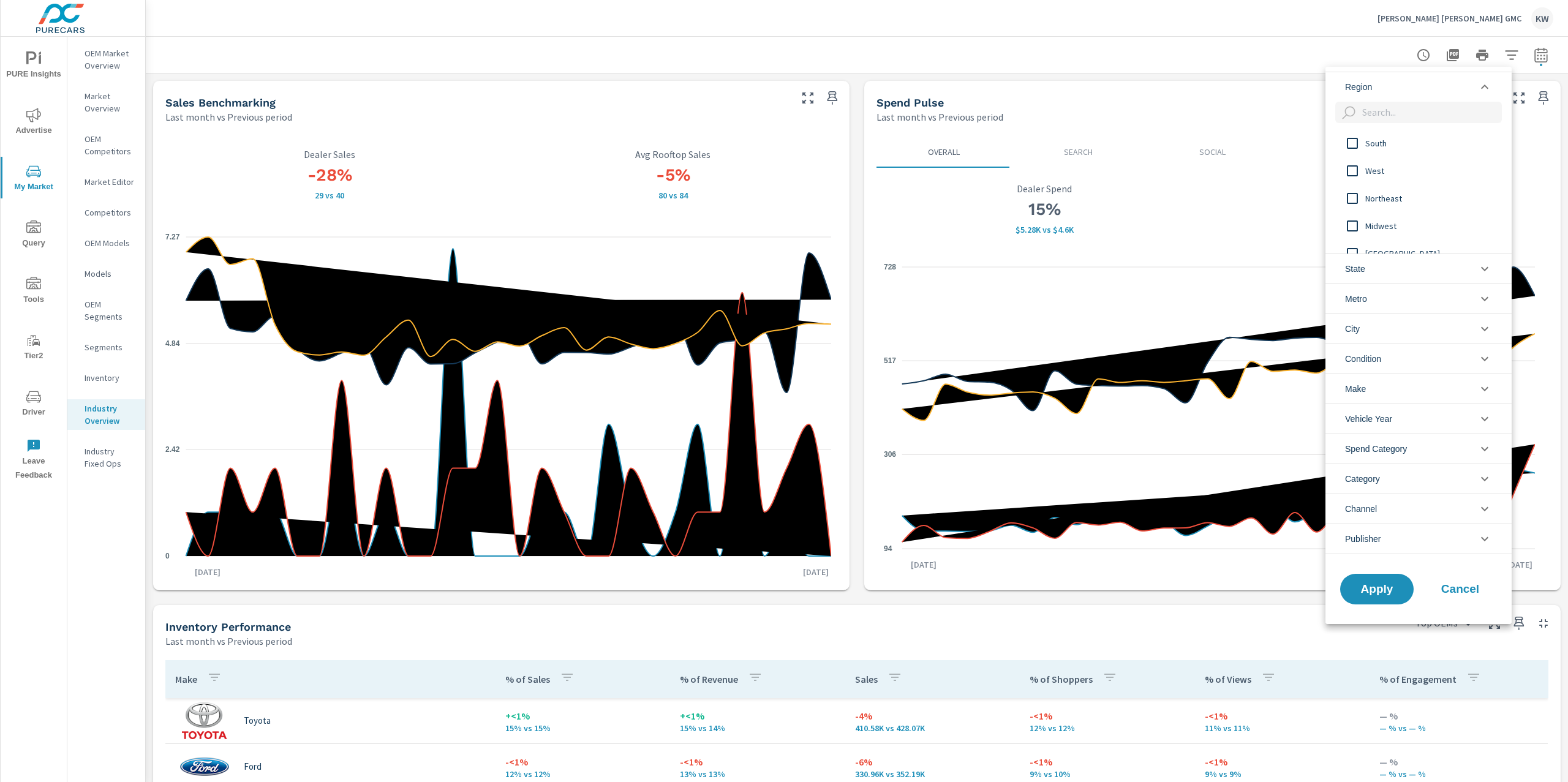
click at [1484, 90] on icon "filter options" at bounding box center [1485, 87] width 15 height 15
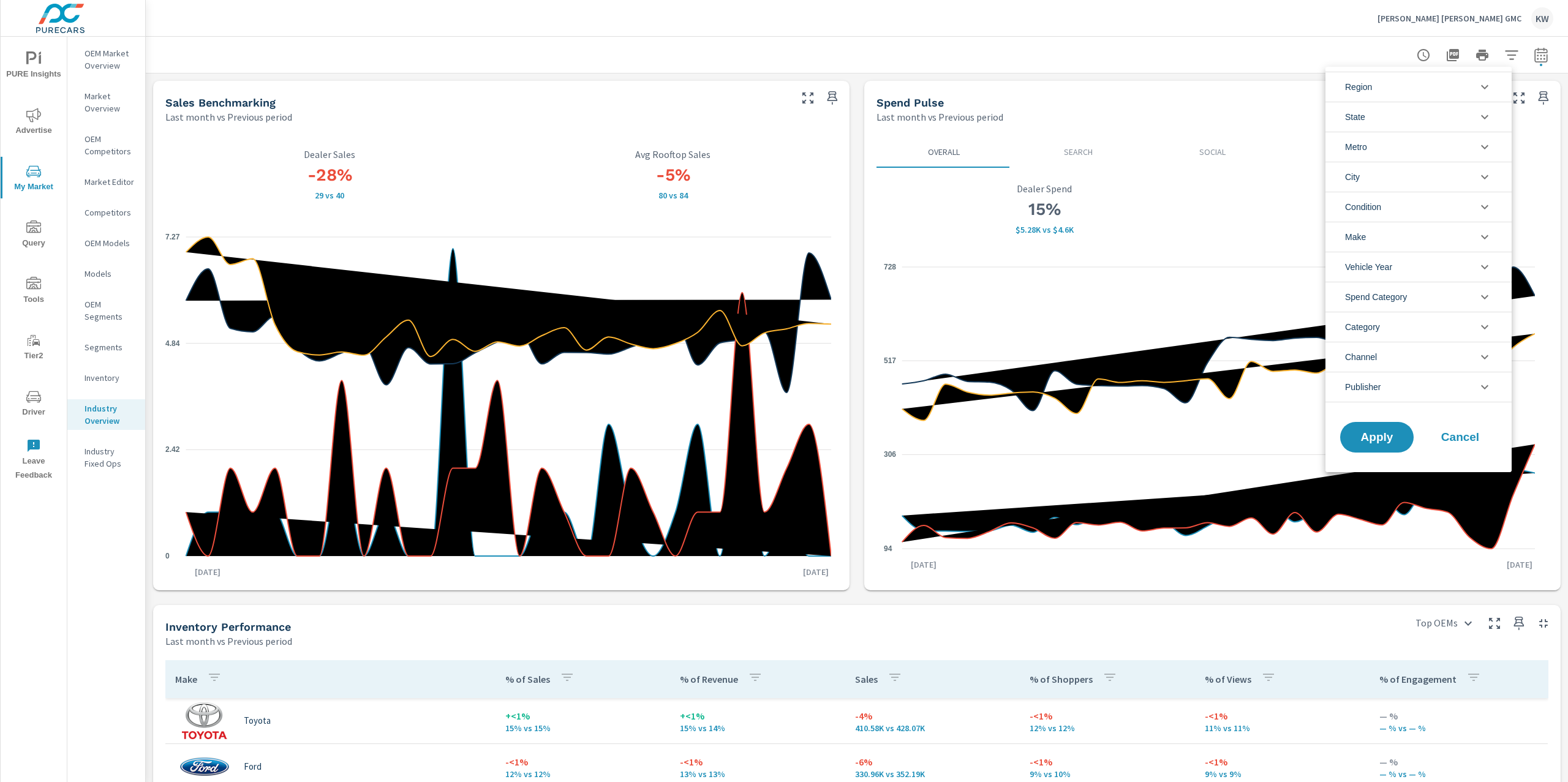
click at [1485, 106] on li "State" at bounding box center [1418, 116] width 186 height 30
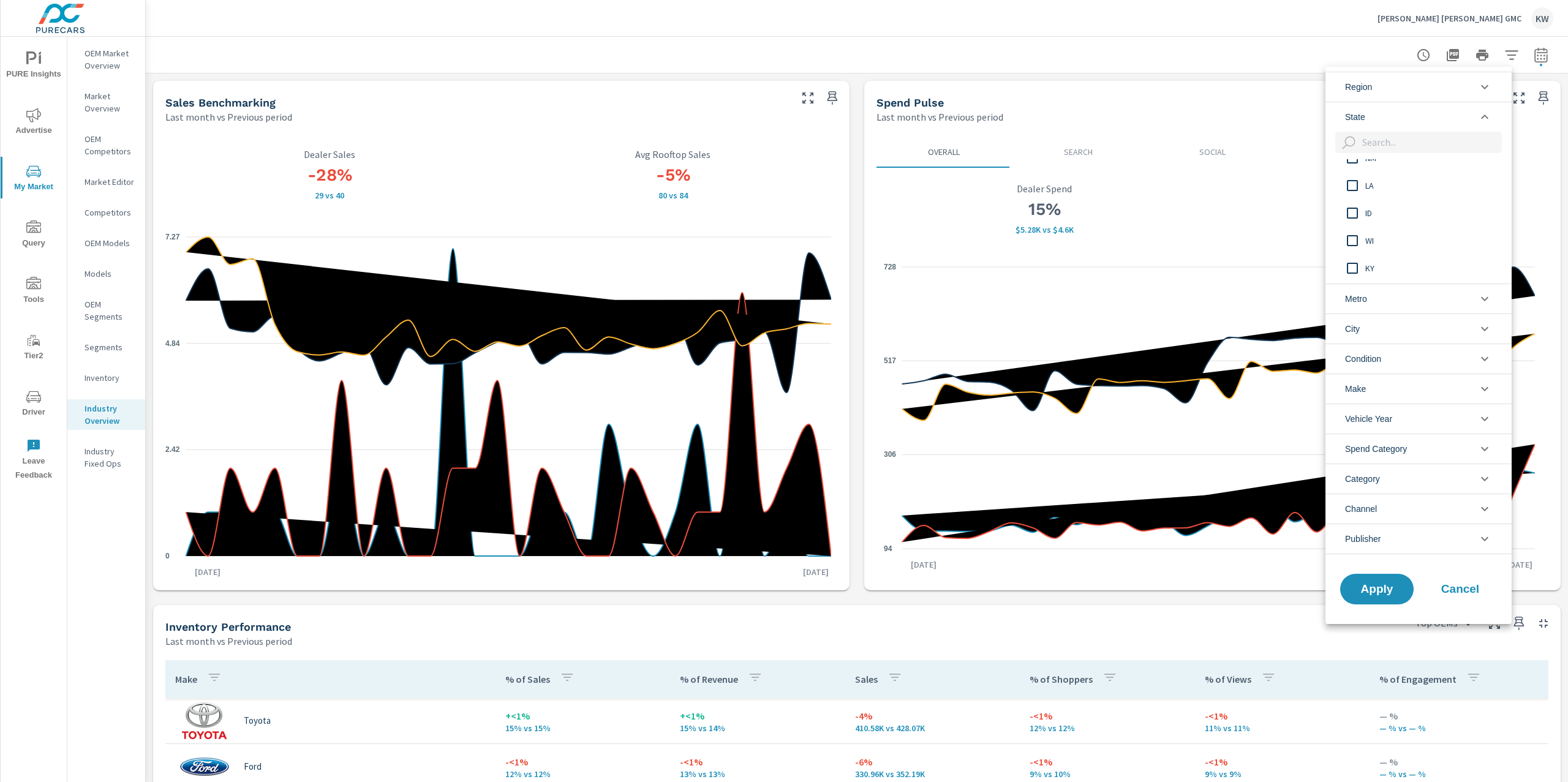
scroll to position [840, 0]
click at [1357, 242] on input "filter options" at bounding box center [1352, 241] width 26 height 26
click at [1359, 587] on span "Apply" at bounding box center [1377, 588] width 50 height 12
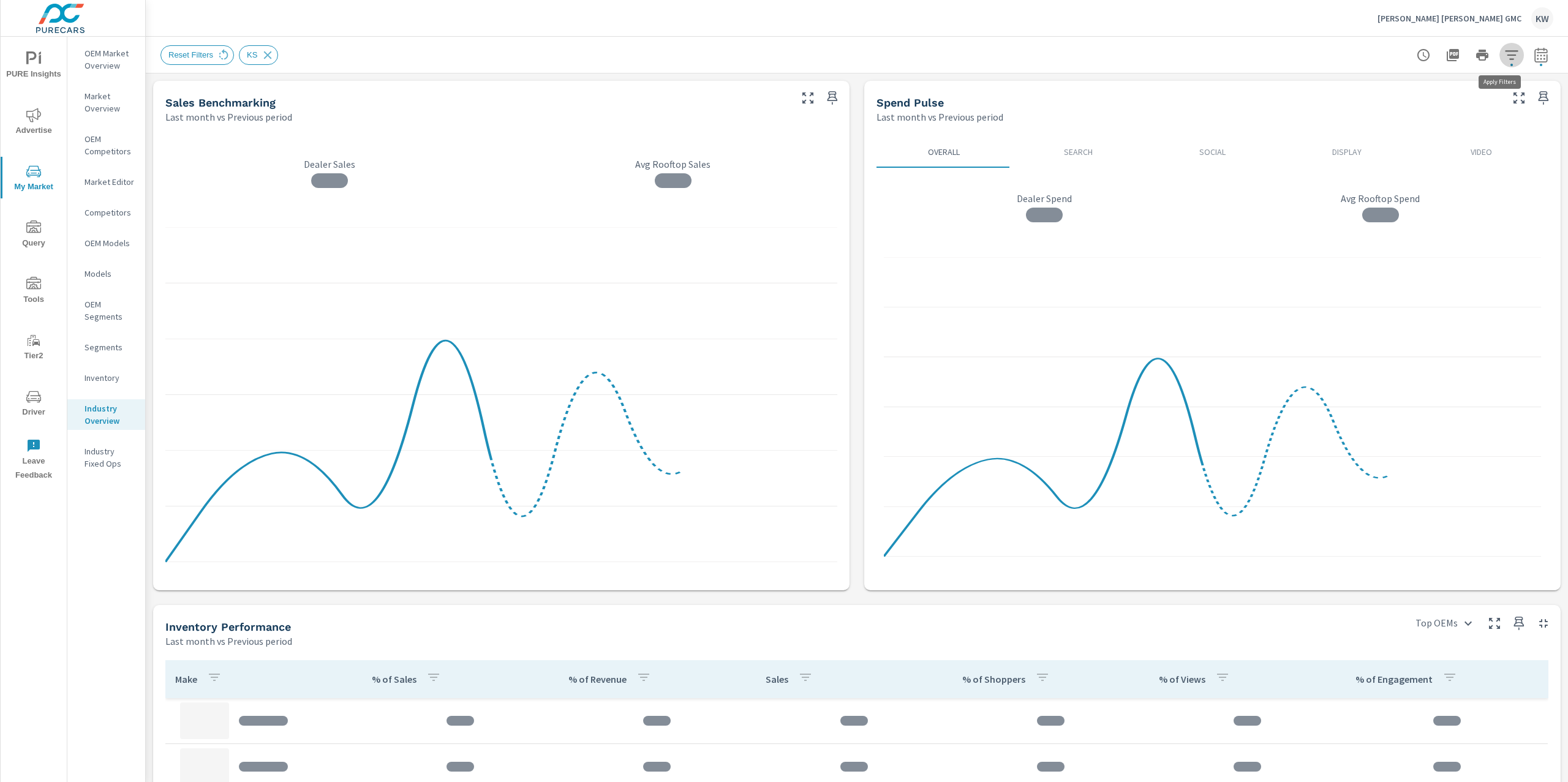
click at [1504, 57] on icon "button" at bounding box center [1511, 55] width 15 height 15
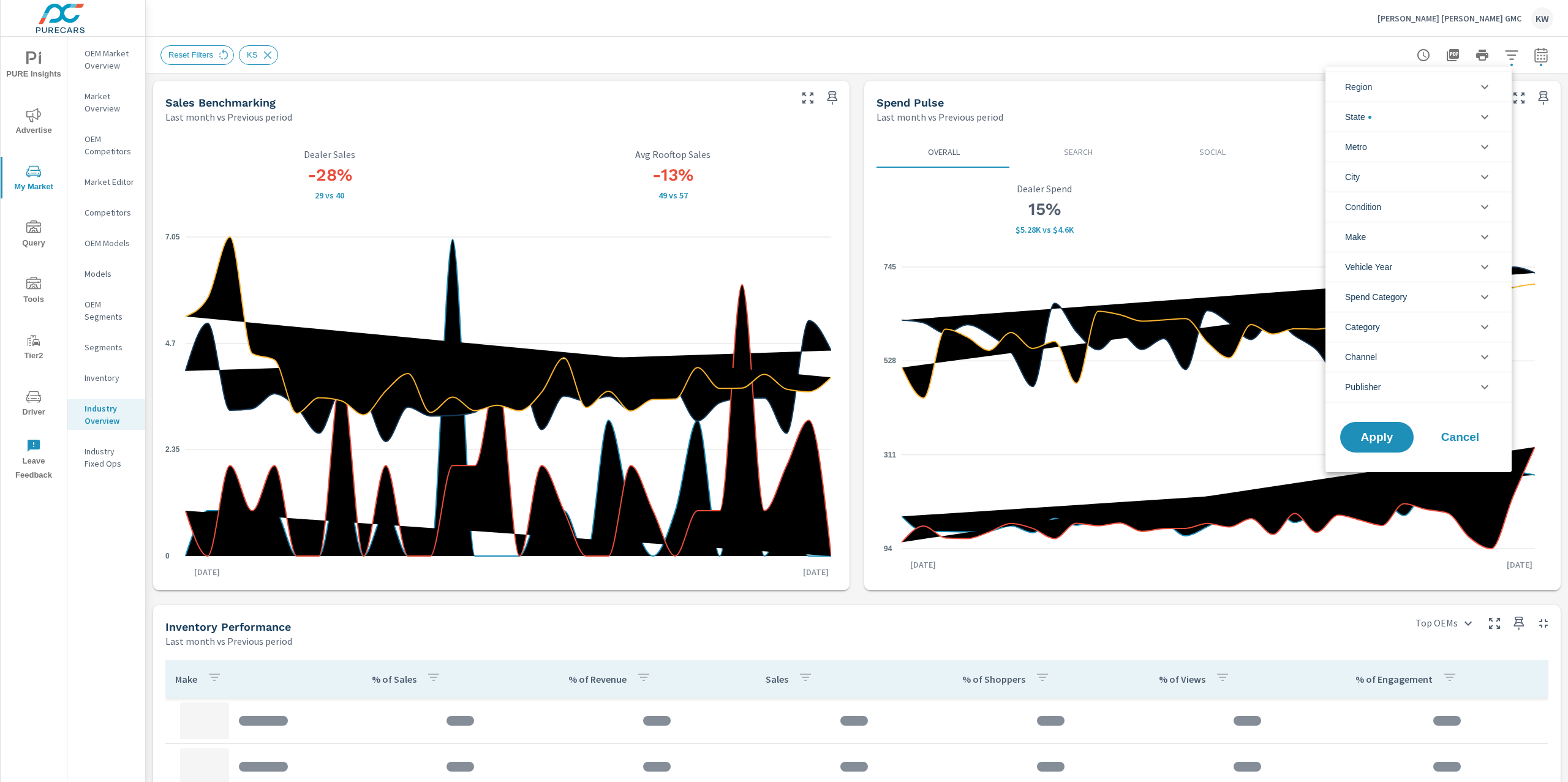
click at [1451, 211] on li "Condition" at bounding box center [1418, 207] width 186 height 30
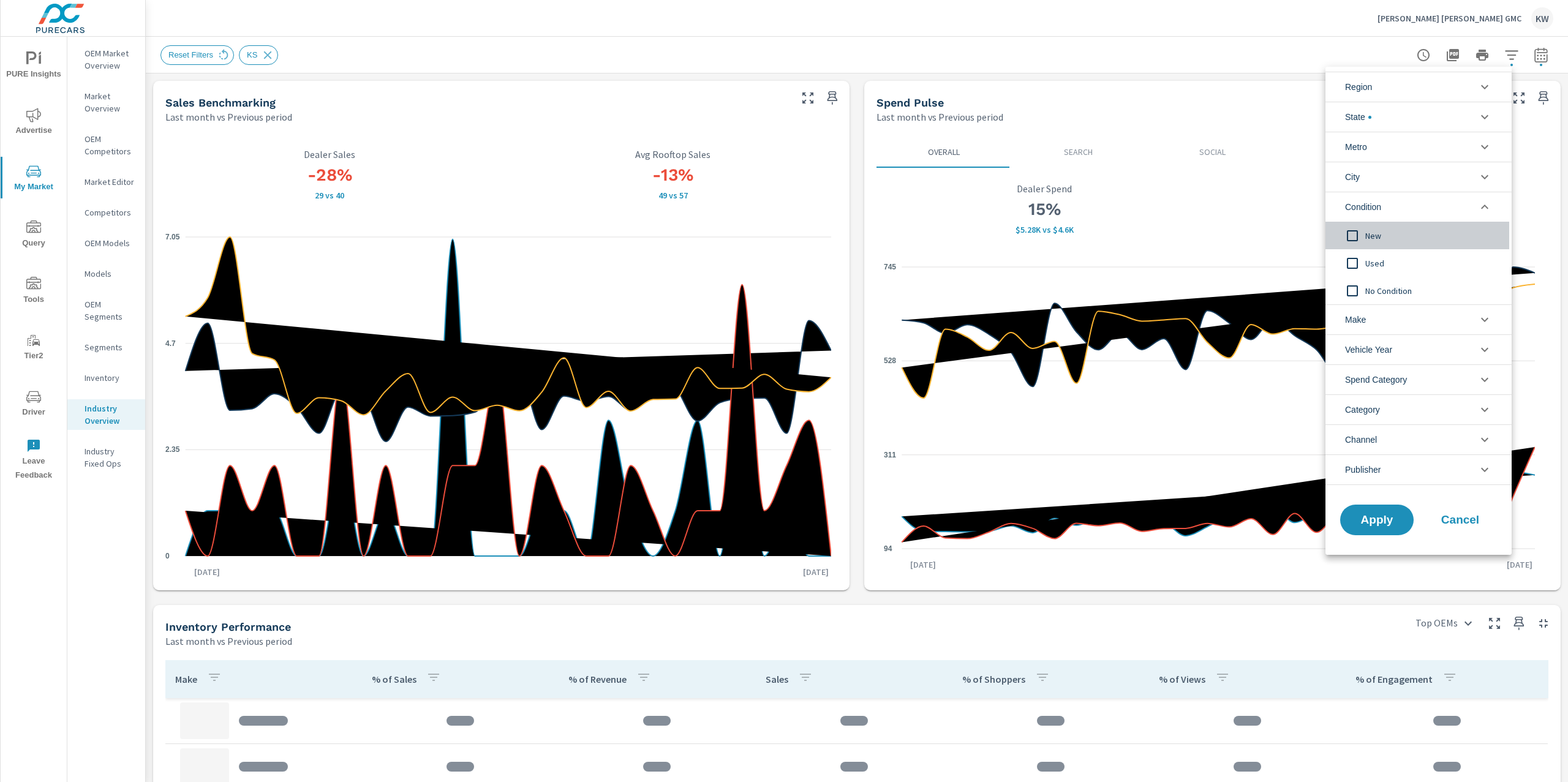
click at [1358, 231] on input "filter options" at bounding box center [1352, 235] width 26 height 26
click at [1477, 152] on icon "filter options" at bounding box center [1485, 147] width 15 height 15
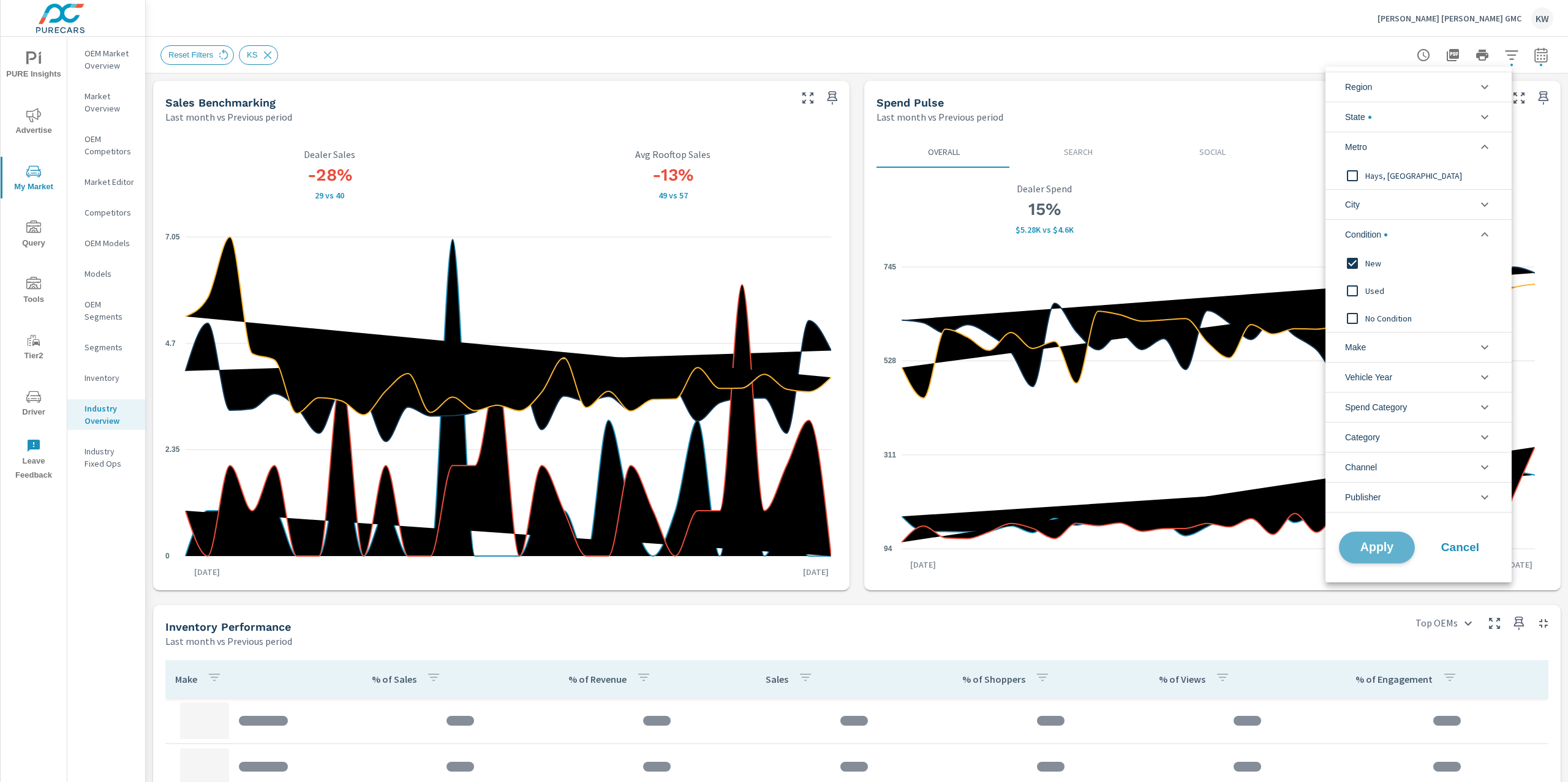
click at [1378, 548] on span "Apply" at bounding box center [1377, 548] width 50 height 12
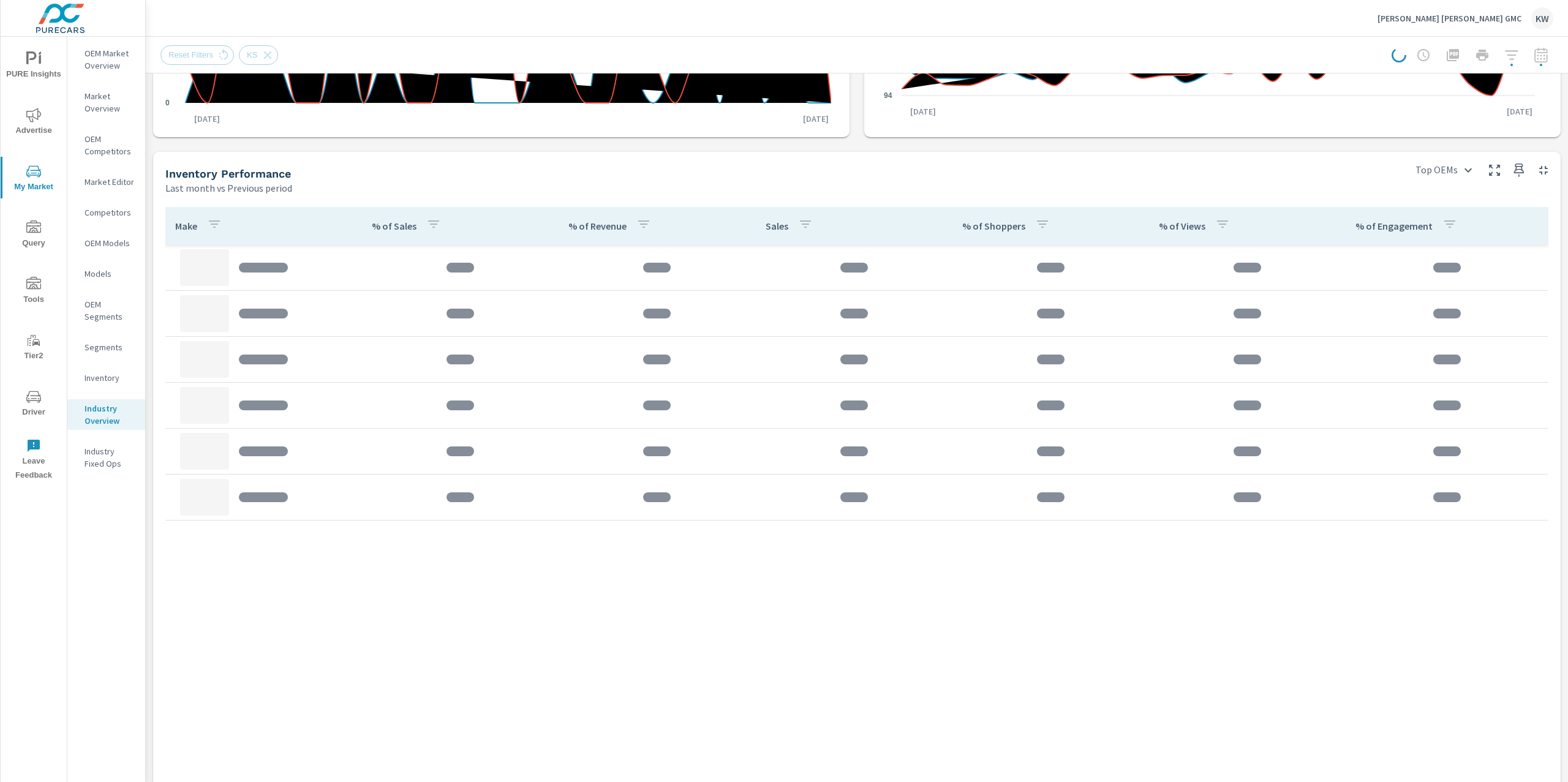
scroll to position [459, 0]
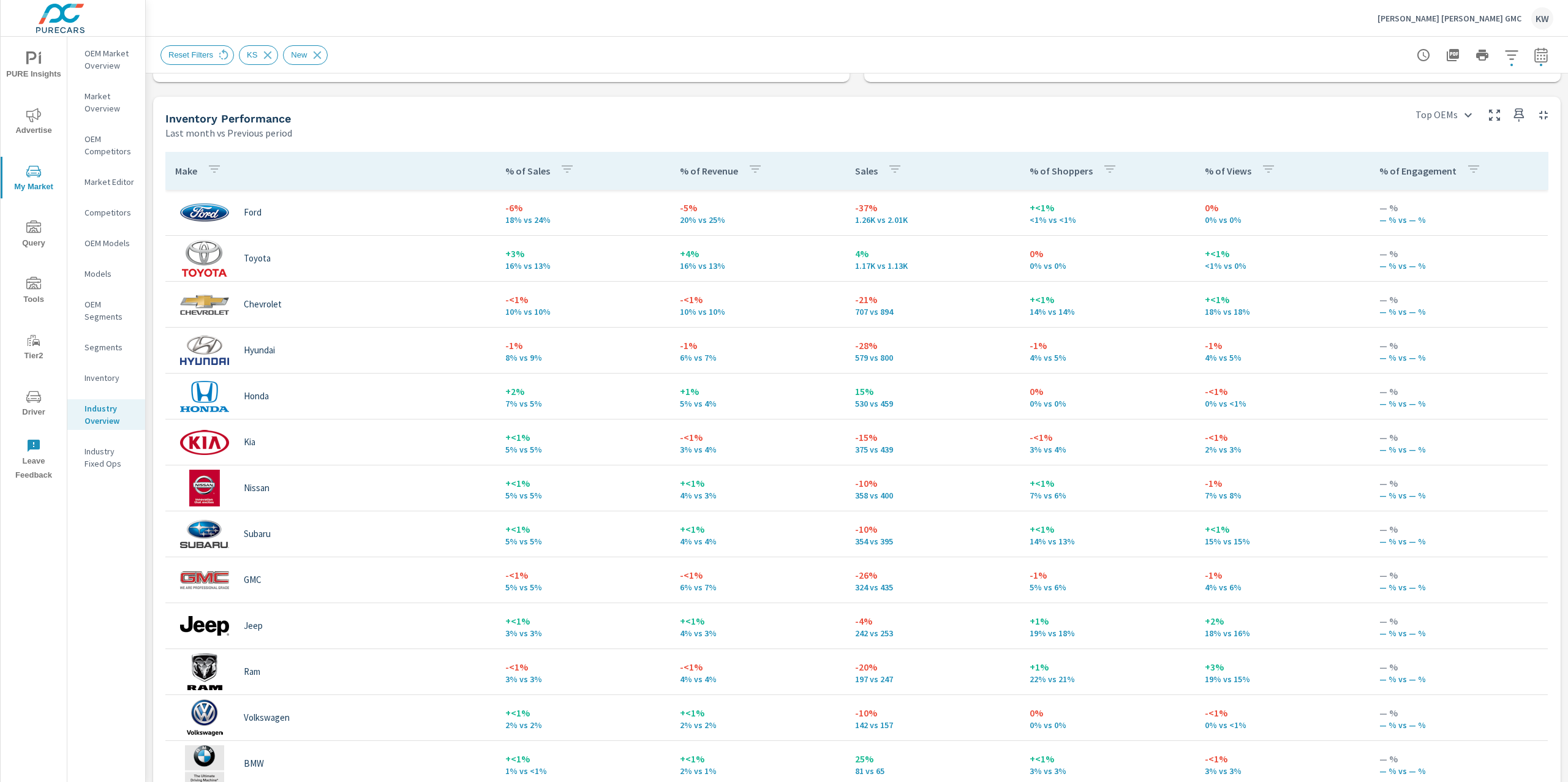
scroll to position [510, 0]
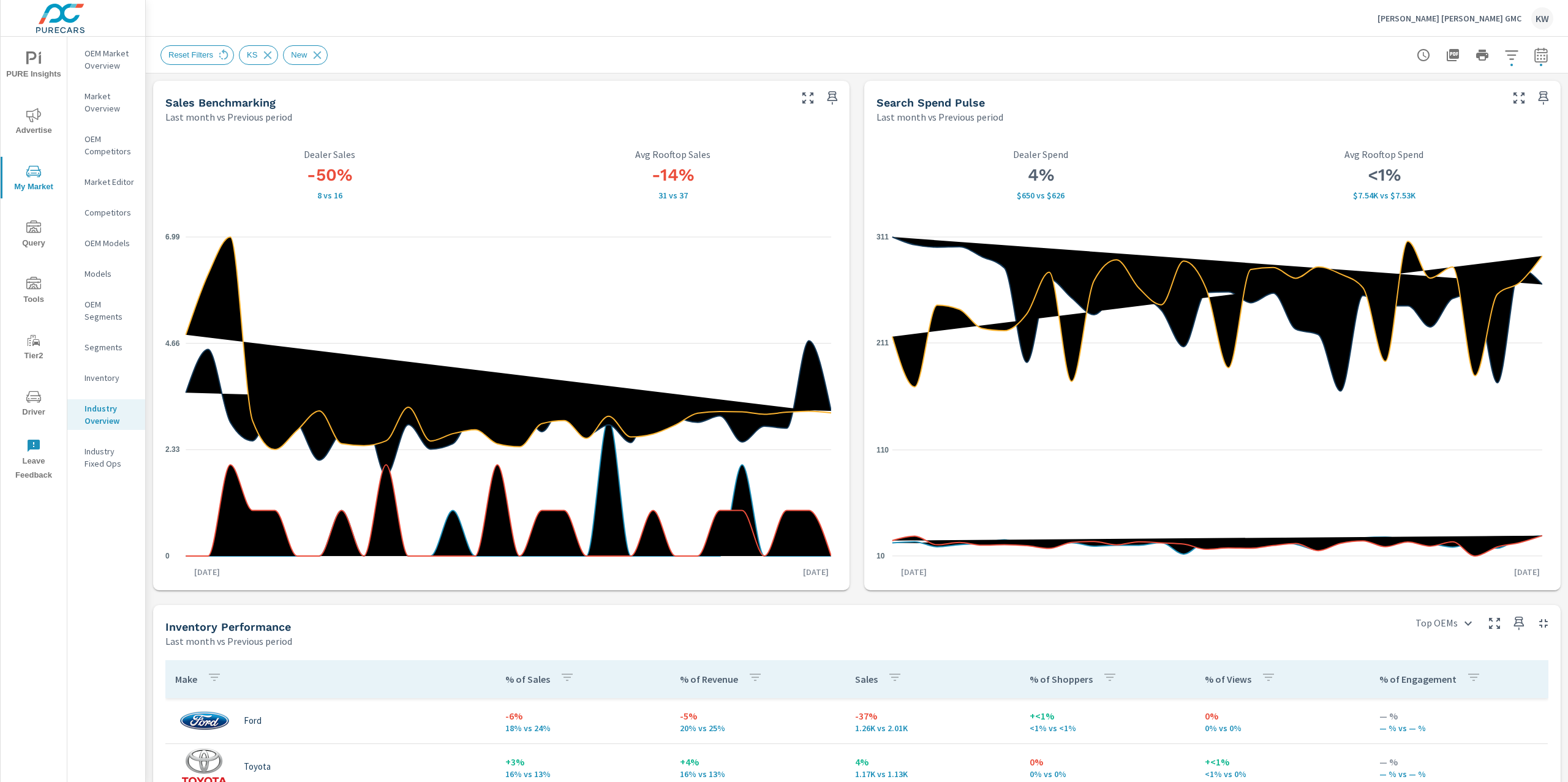
scroll to position [510, 0]
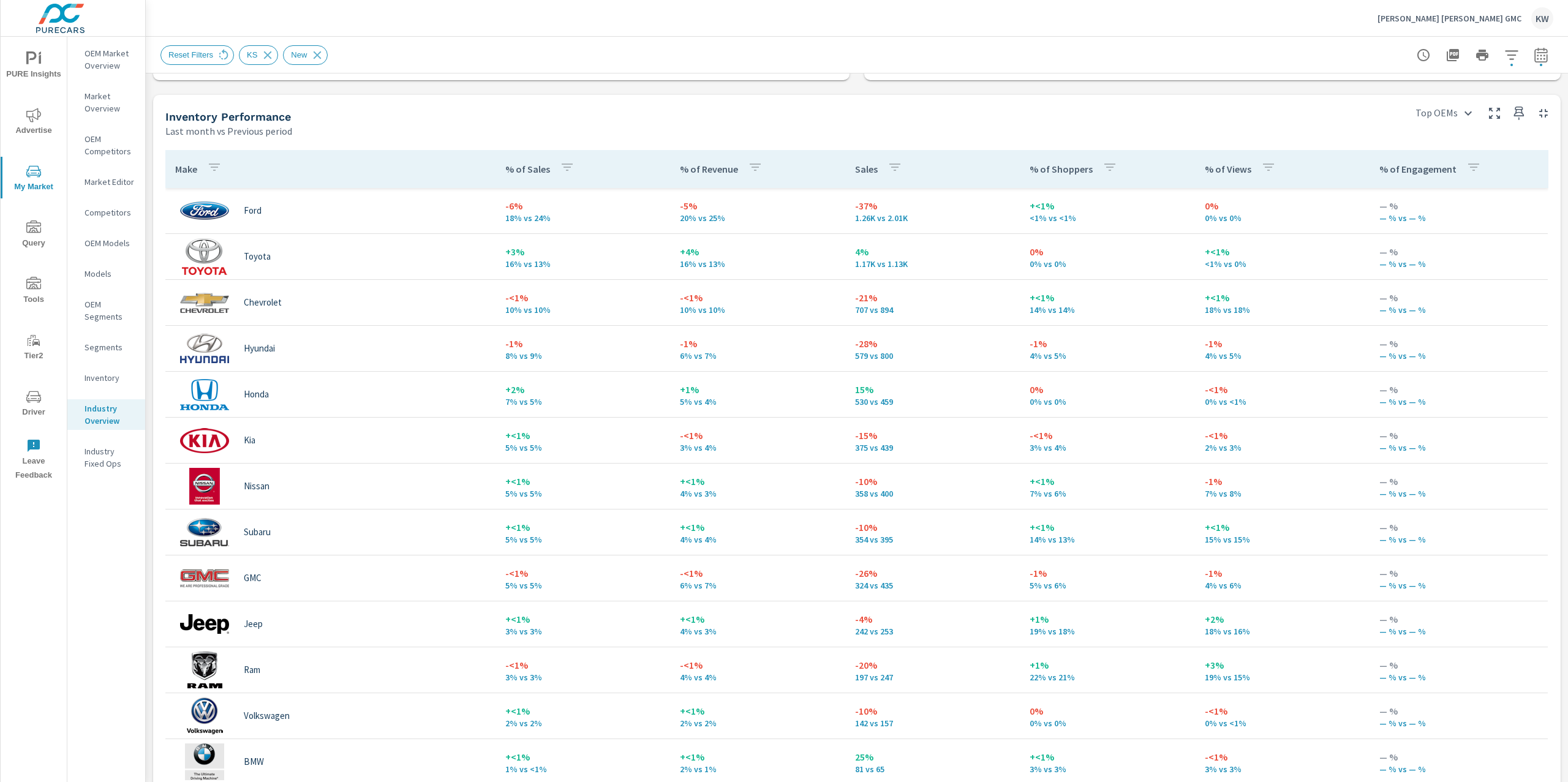
click at [1488, 20] on p "[PERSON_NAME] [PERSON_NAME] GMC" at bounding box center [1449, 17] width 144 height 11
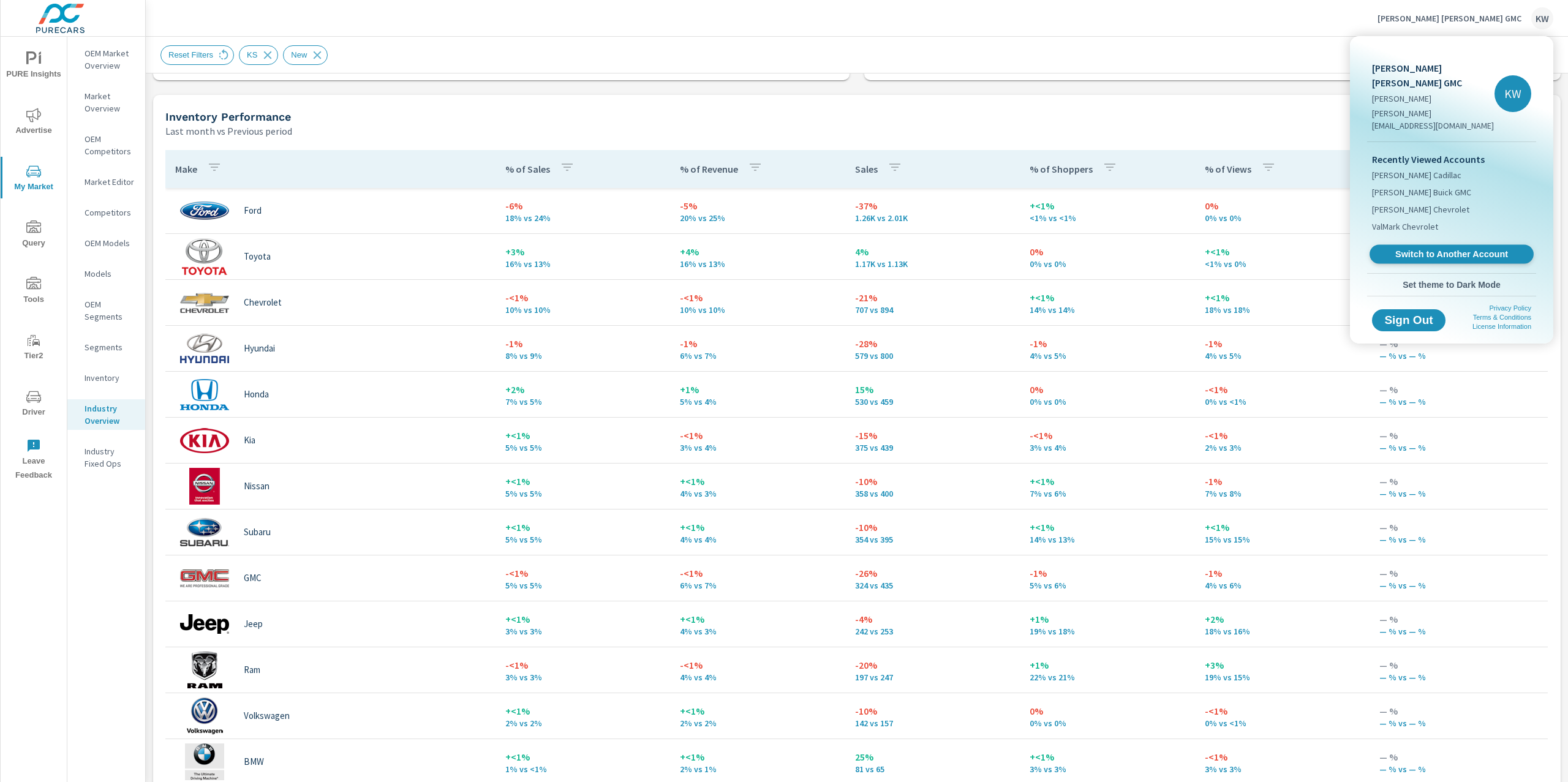
click at [1445, 245] on link "Switch to Another Account" at bounding box center [1451, 254] width 164 height 19
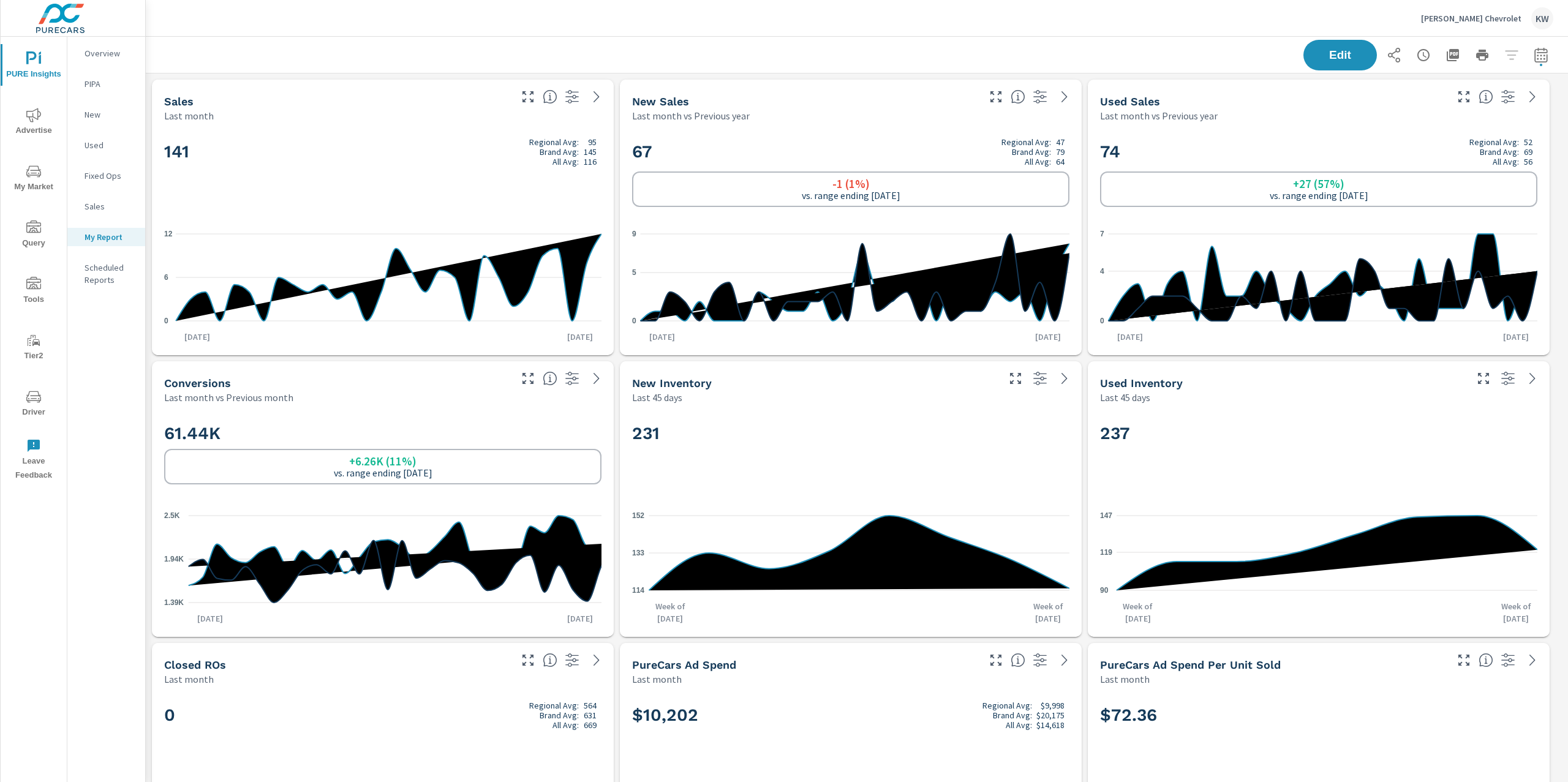
scroll to position [5945, 1436]
click at [1477, 14] on p "[PERSON_NAME] Chevrolet" at bounding box center [1471, 17] width 101 height 11
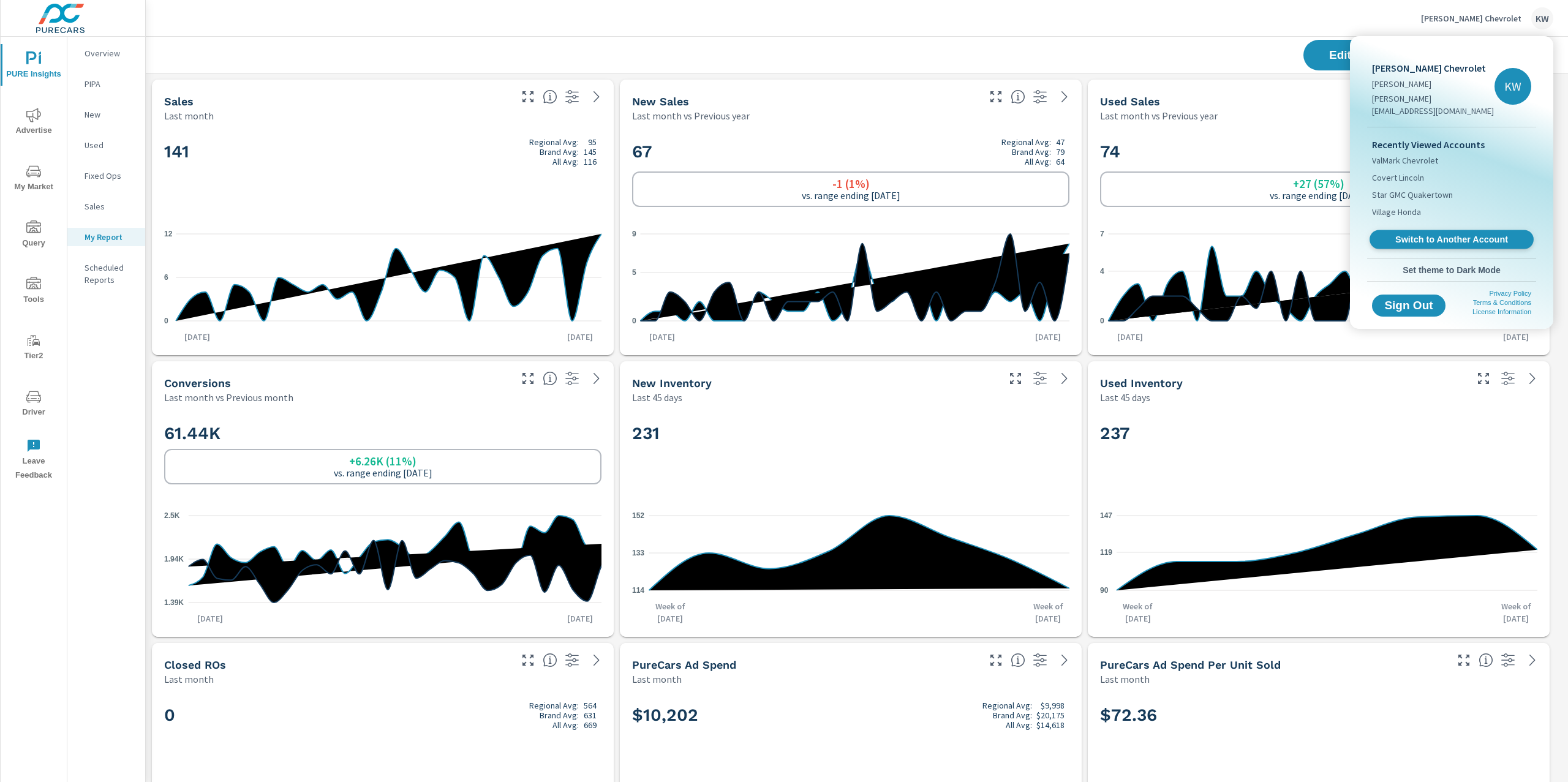
click at [1442, 234] on span "Switch to Another Account" at bounding box center [1451, 239] width 150 height 12
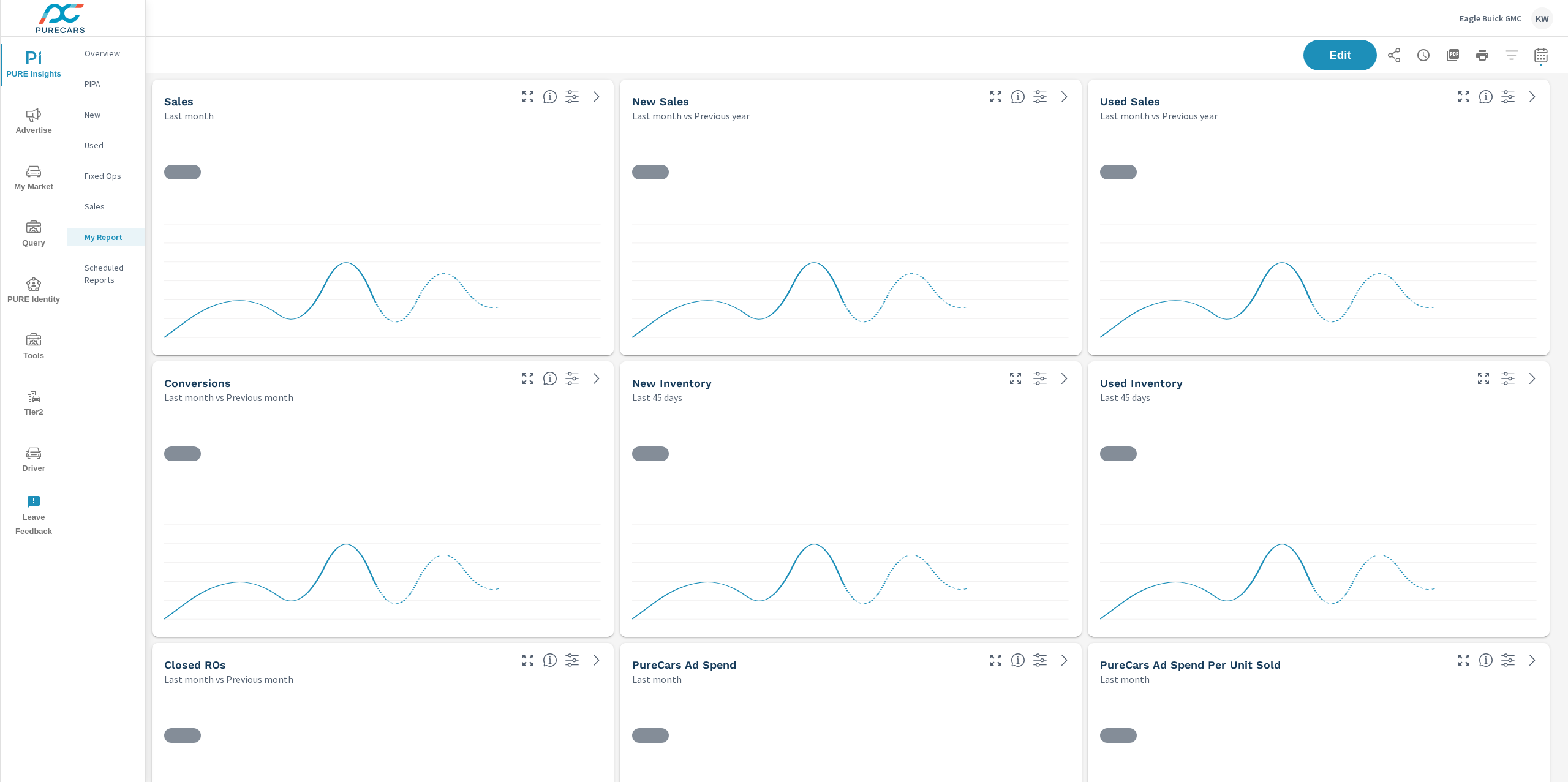
scroll to position [5663, 1436]
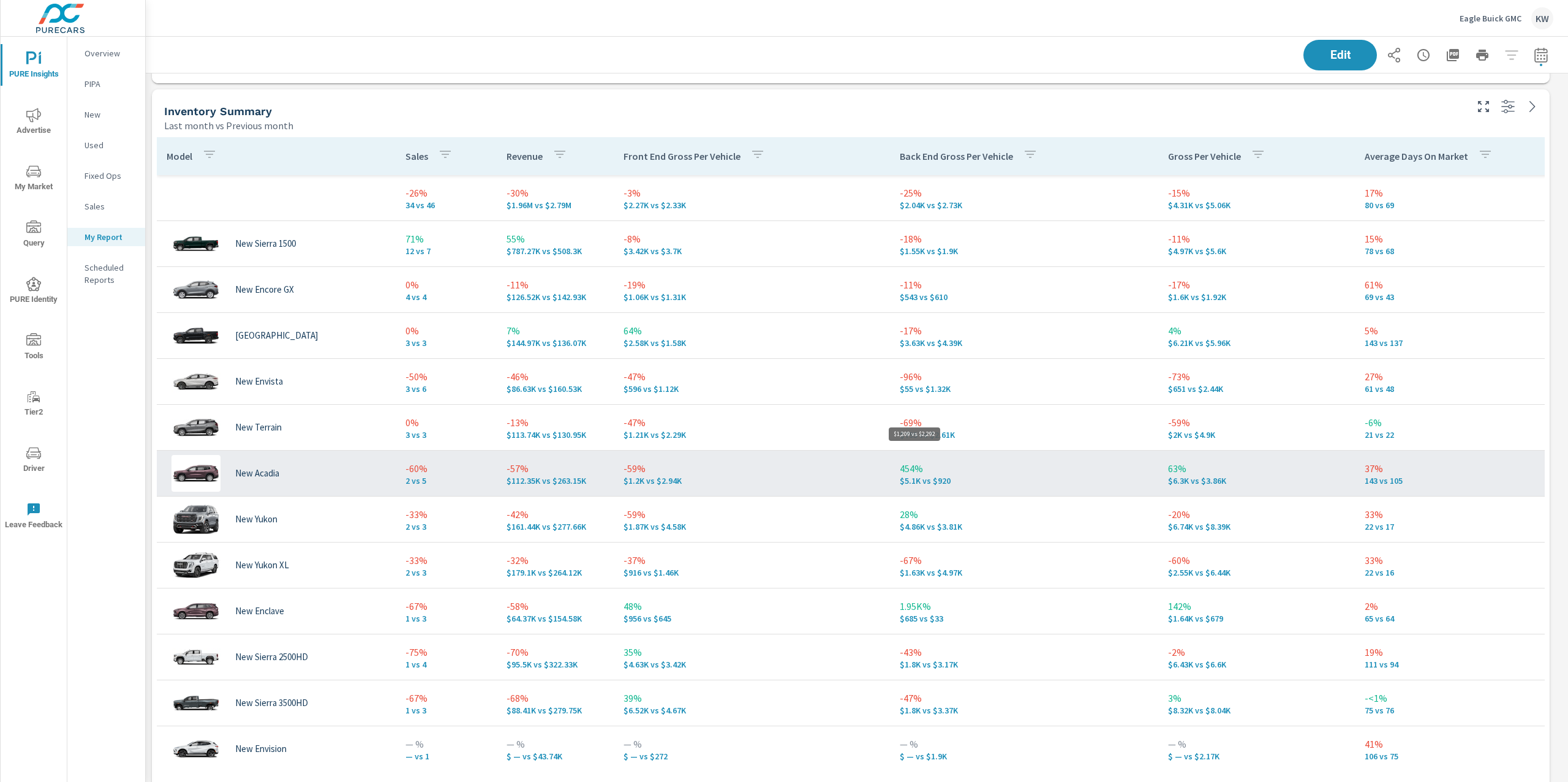
scroll to position [5663, 1436]
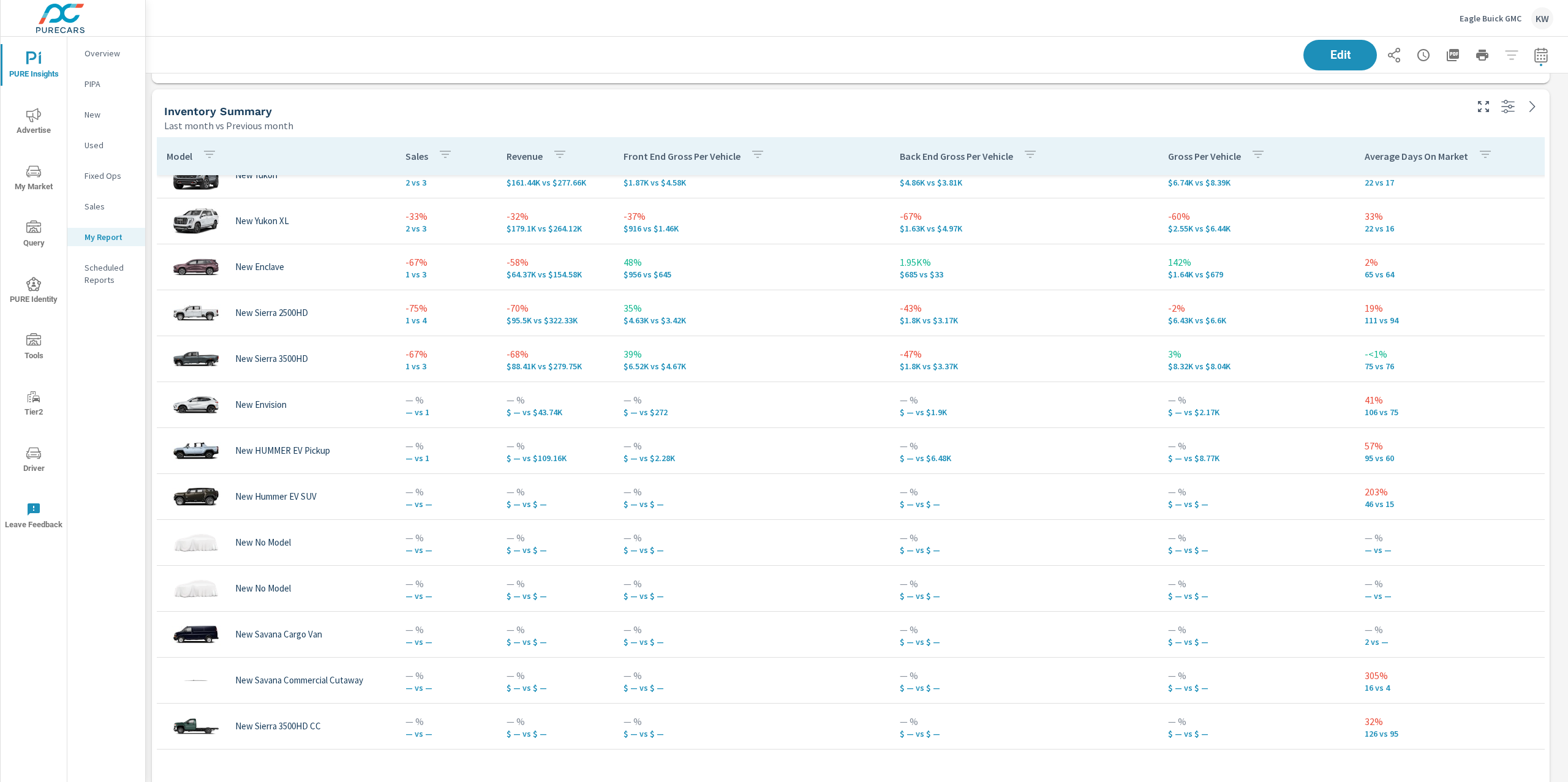
scroll to position [391, 0]
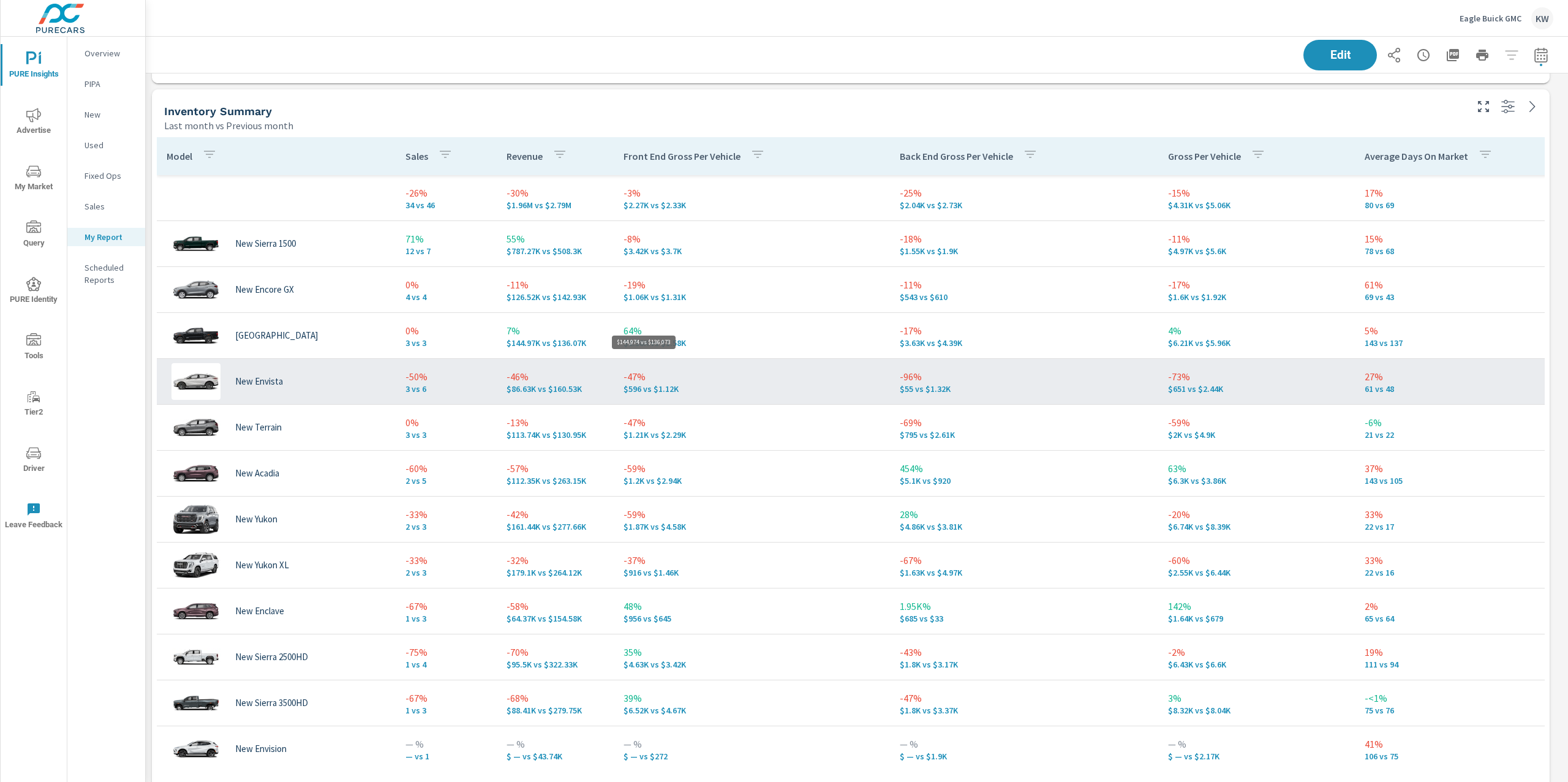
scroll to position [5663, 1436]
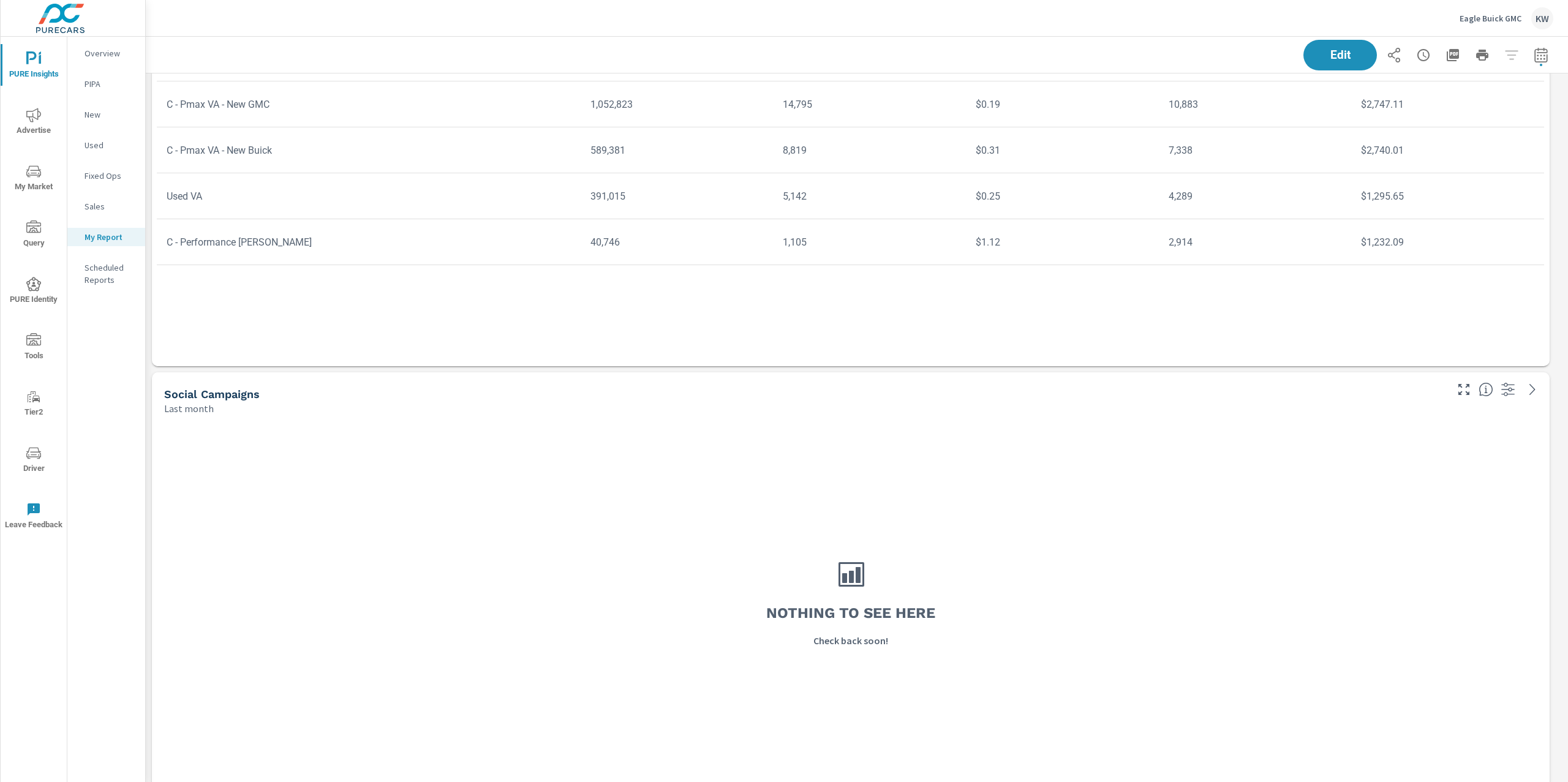
scroll to position [4930, 0]
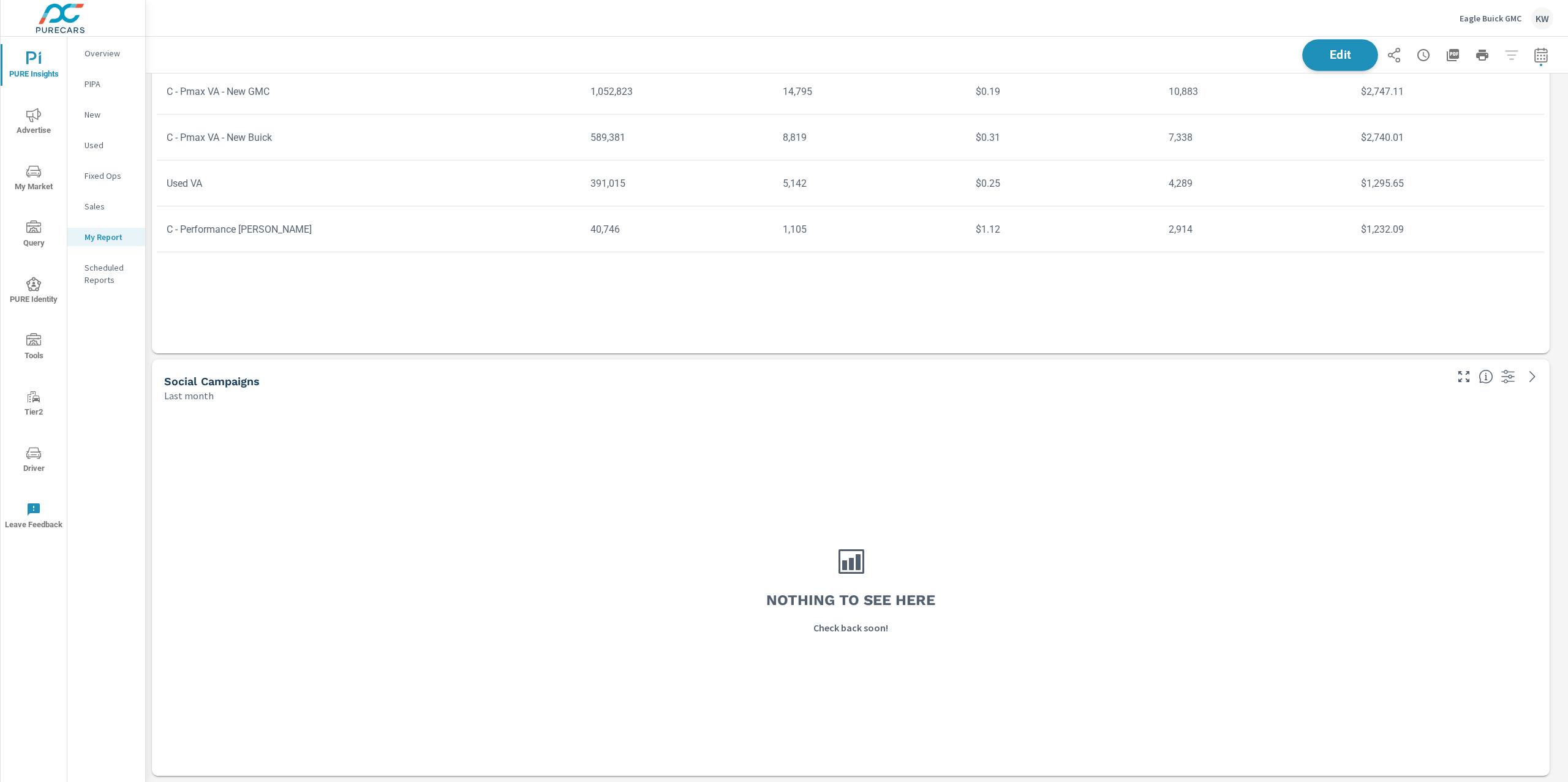
click at [1315, 54] on span "Edit" at bounding box center [1340, 55] width 50 height 12
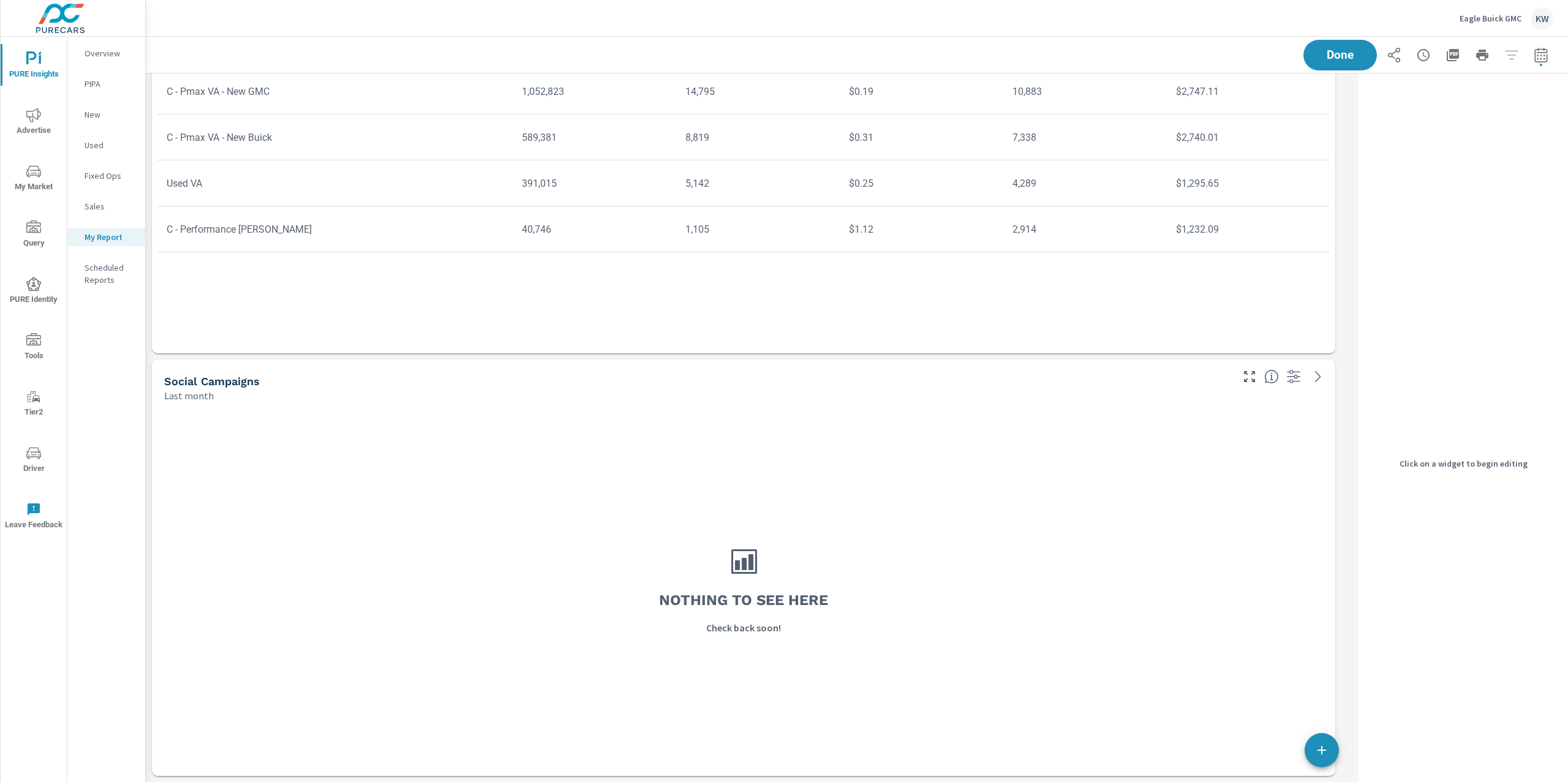
scroll to position [5663, 1220]
click at [1129, 393] on div "Last month" at bounding box center [697, 396] width 1066 height 15
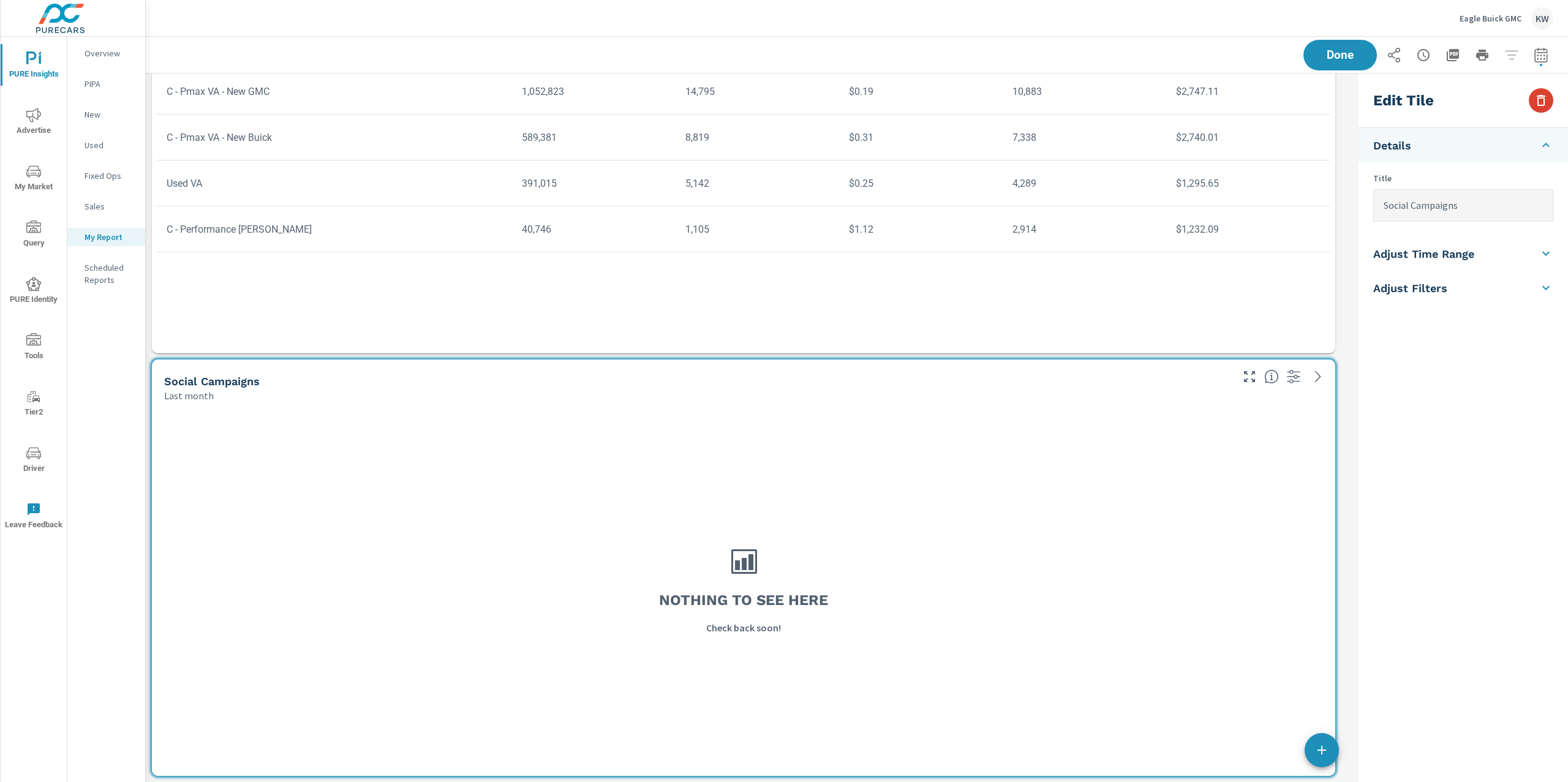
click at [1540, 96] on icon "button" at bounding box center [1541, 101] width 15 height 15
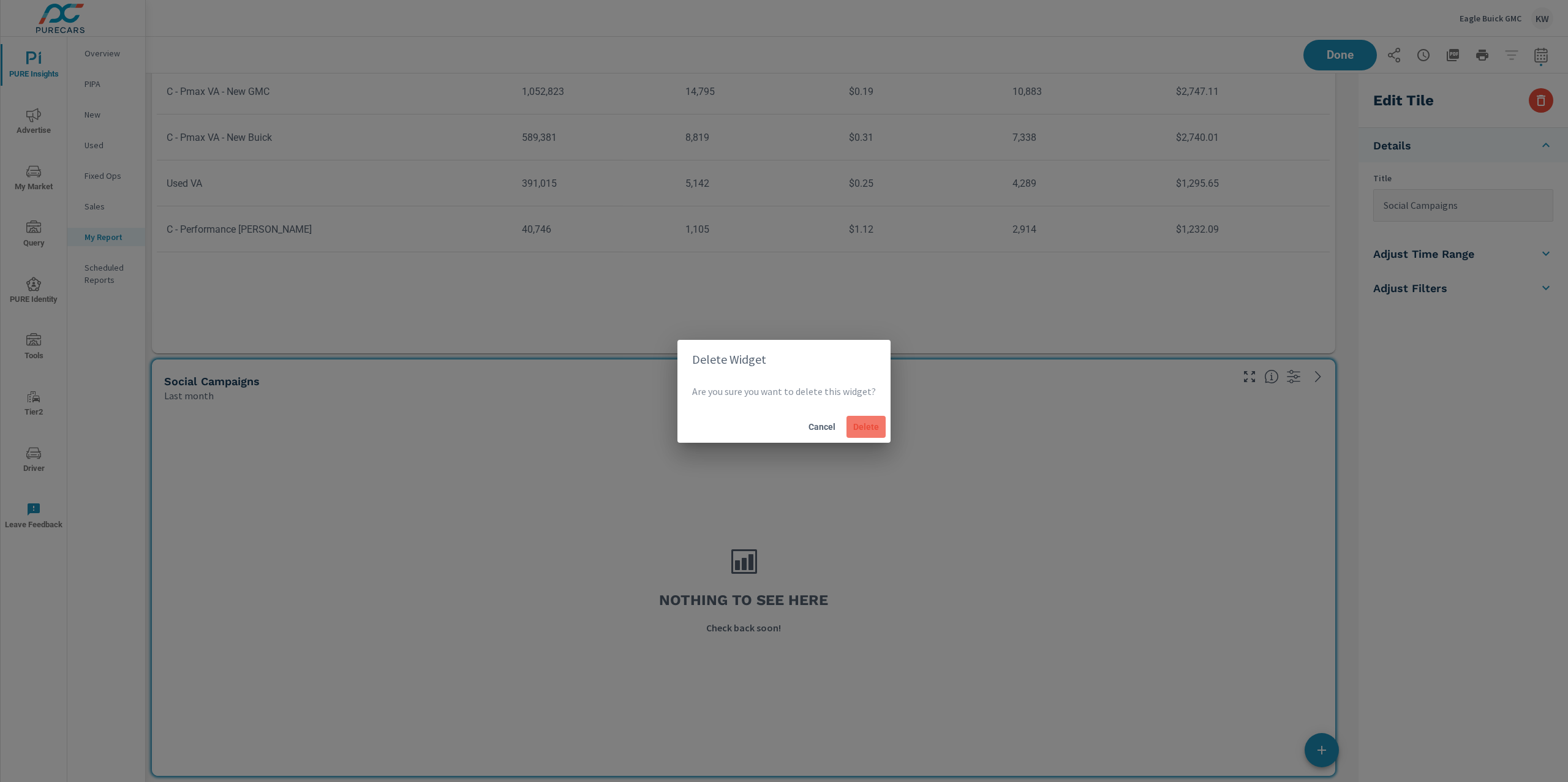
click at [857, 431] on button "Delete" at bounding box center [865, 426] width 39 height 22
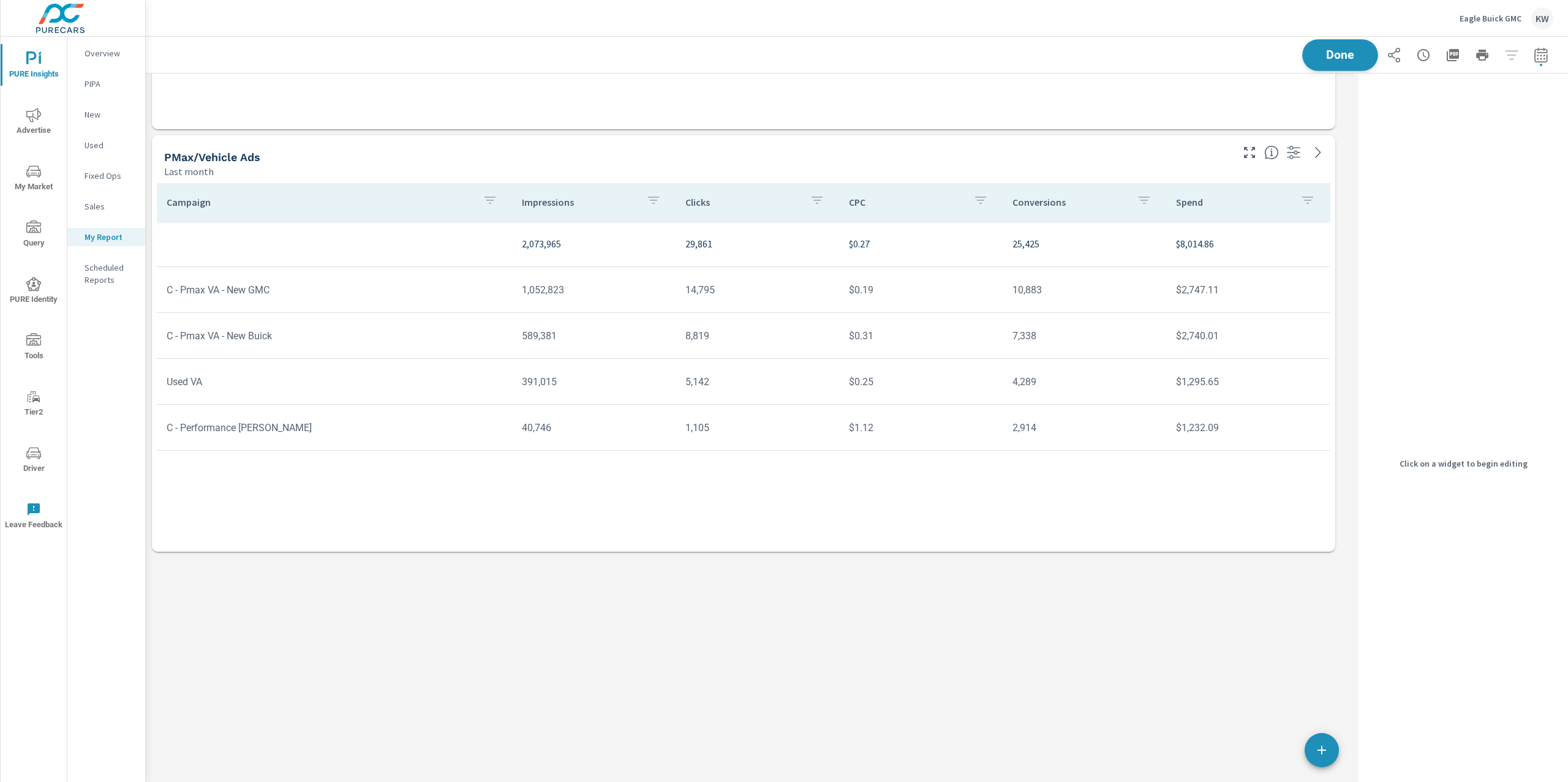
scroll to position [5663, 1220]
click at [1346, 64] on button "Done" at bounding box center [1339, 55] width 76 height 32
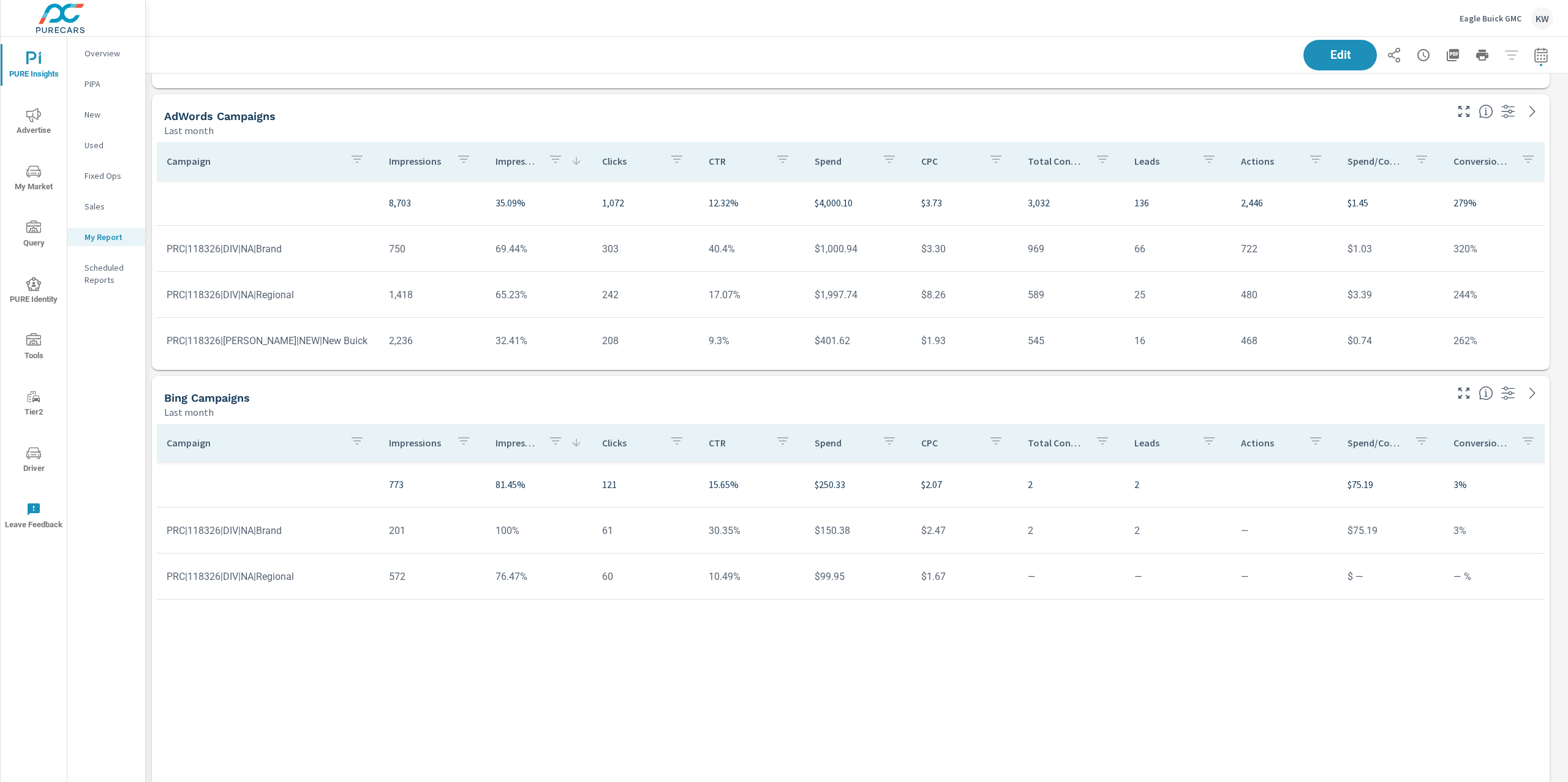
scroll to position [4073, 0]
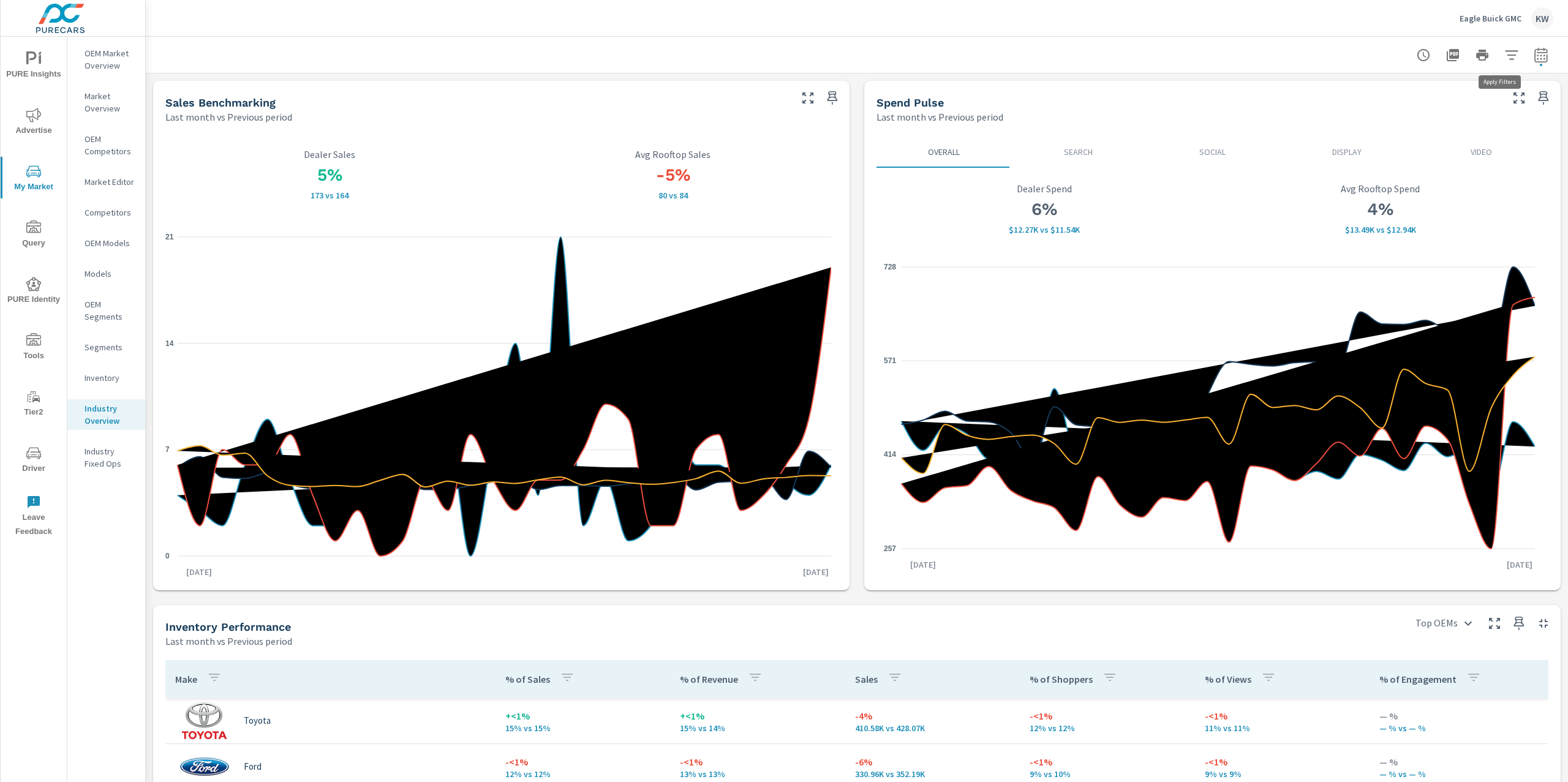
click at [1504, 59] on icon "button" at bounding box center [1511, 55] width 15 height 15
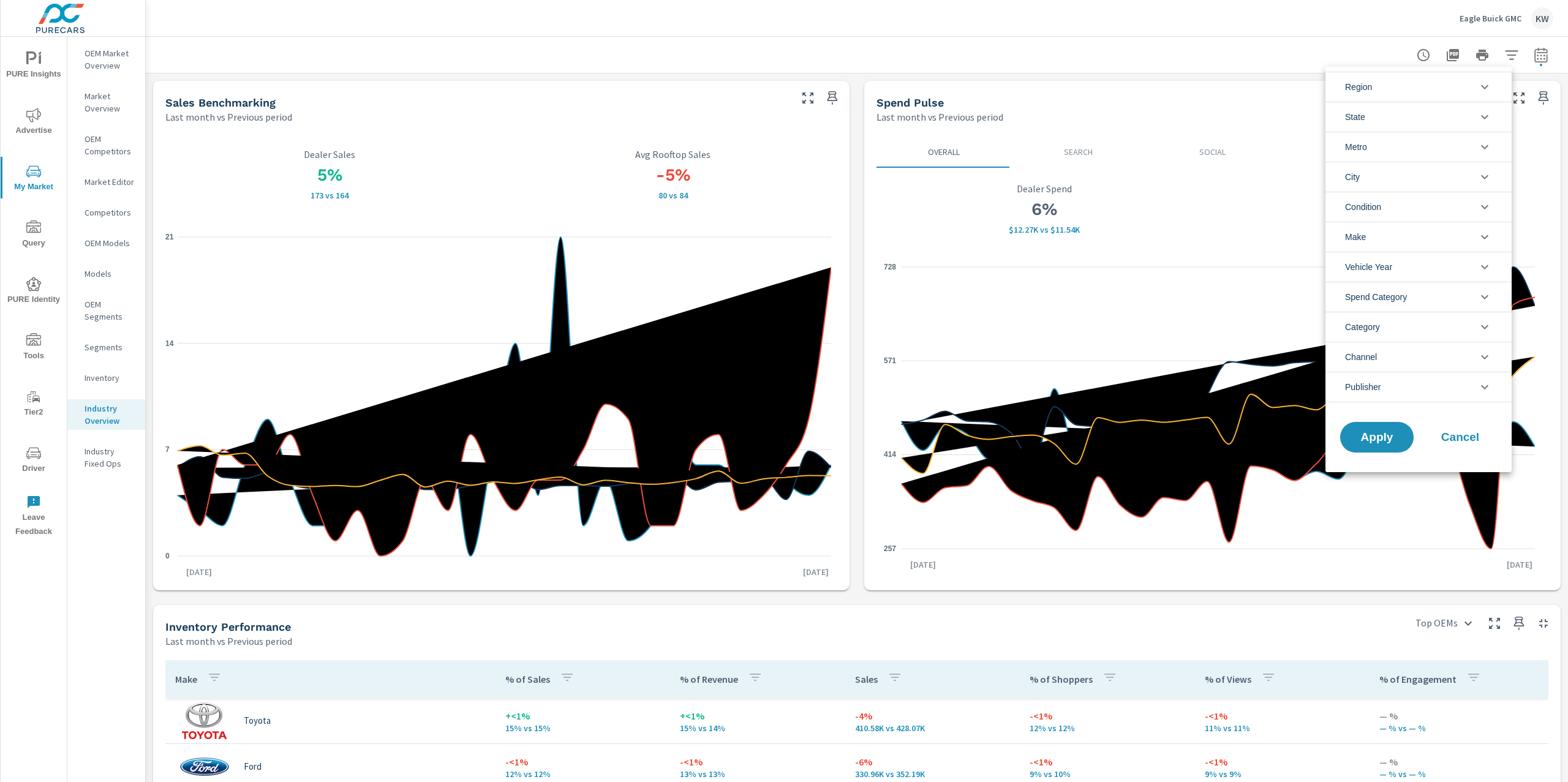
click at [1485, 214] on icon "filter options" at bounding box center [1485, 207] width 15 height 15
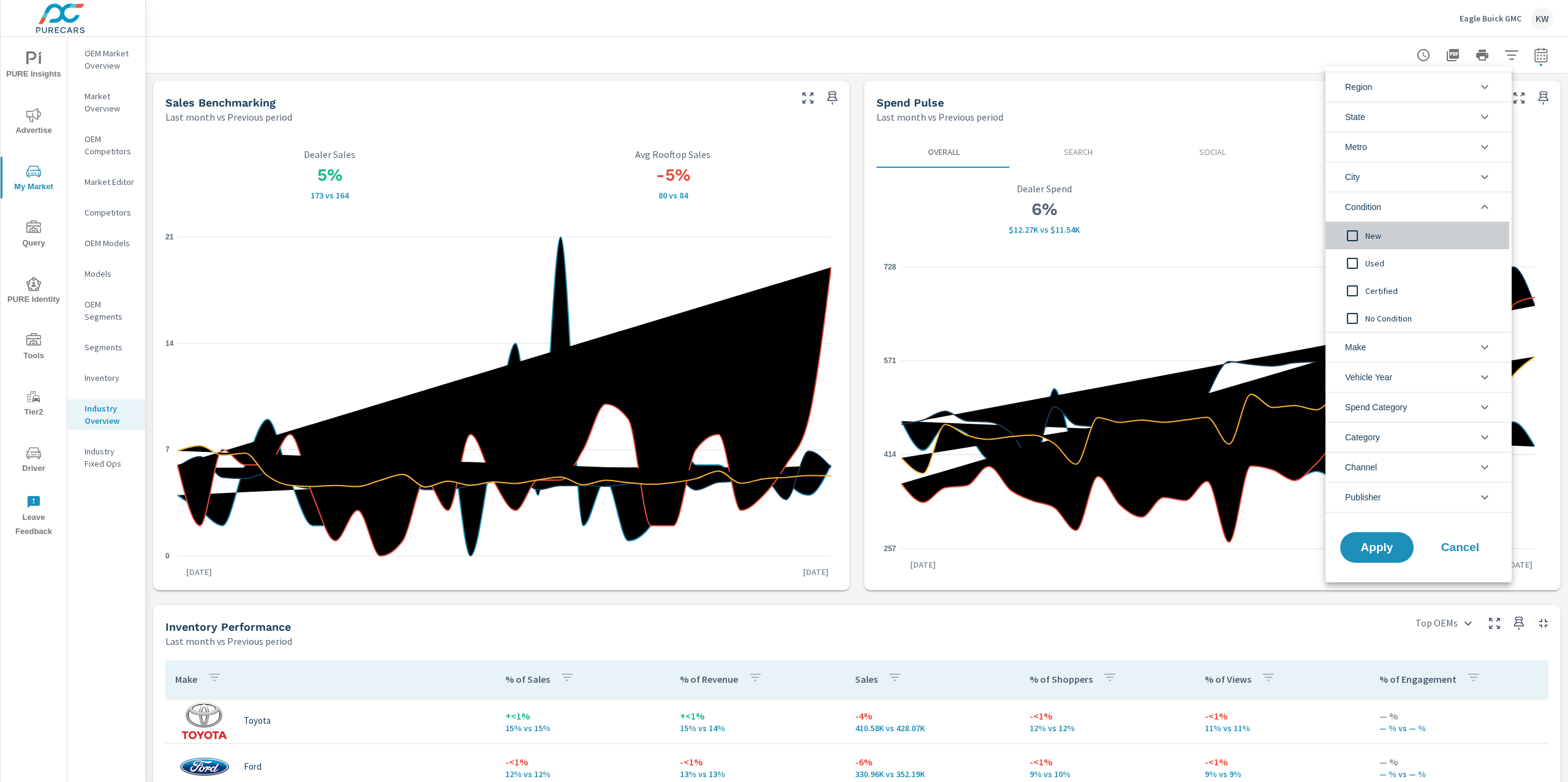
click at [1358, 235] on input "filter options" at bounding box center [1352, 235] width 26 height 26
click at [1482, 208] on icon "filter options" at bounding box center [1484, 206] width 7 height 4
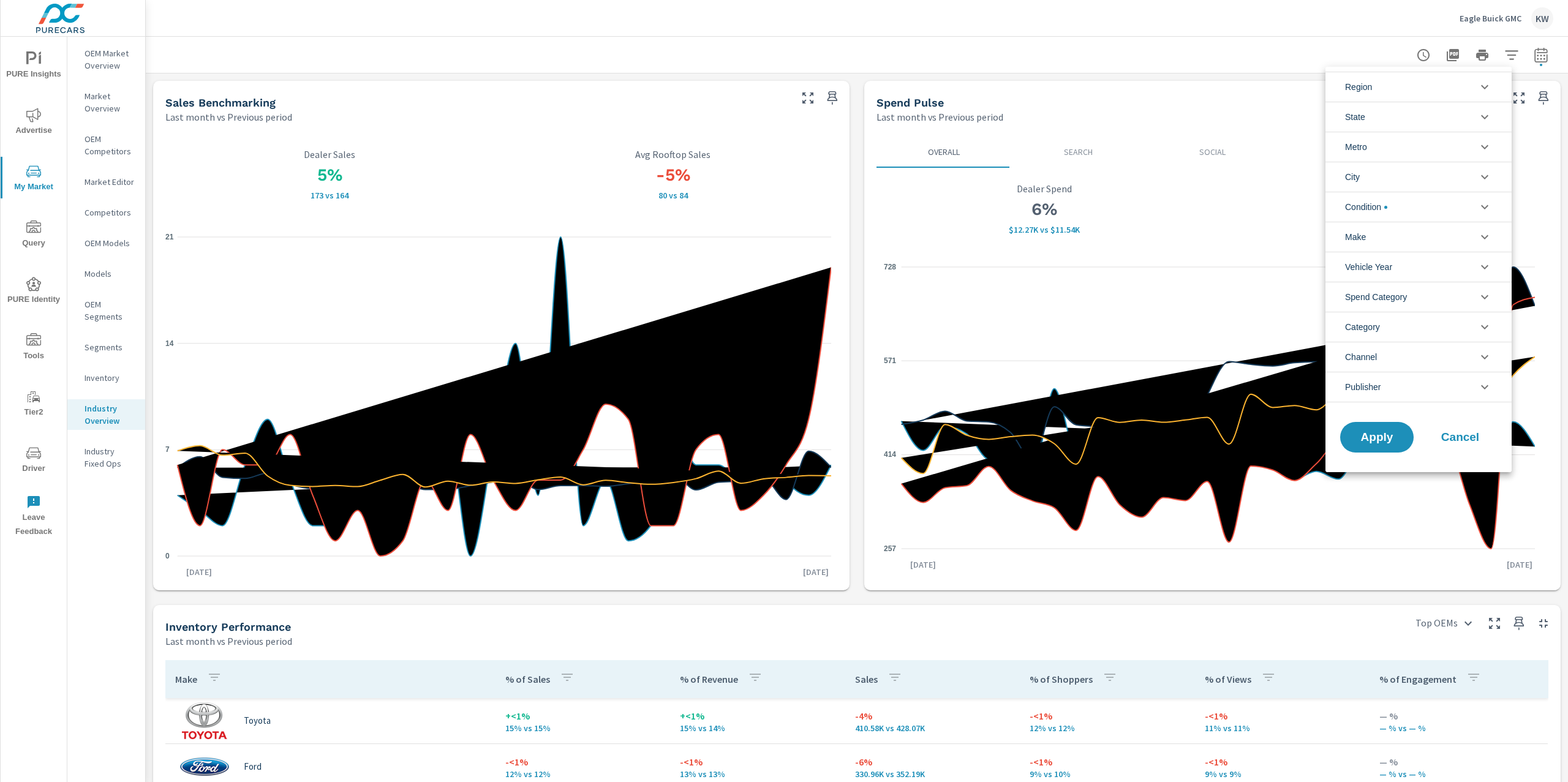
click at [1487, 118] on icon "filter options" at bounding box center [1485, 117] width 15 height 15
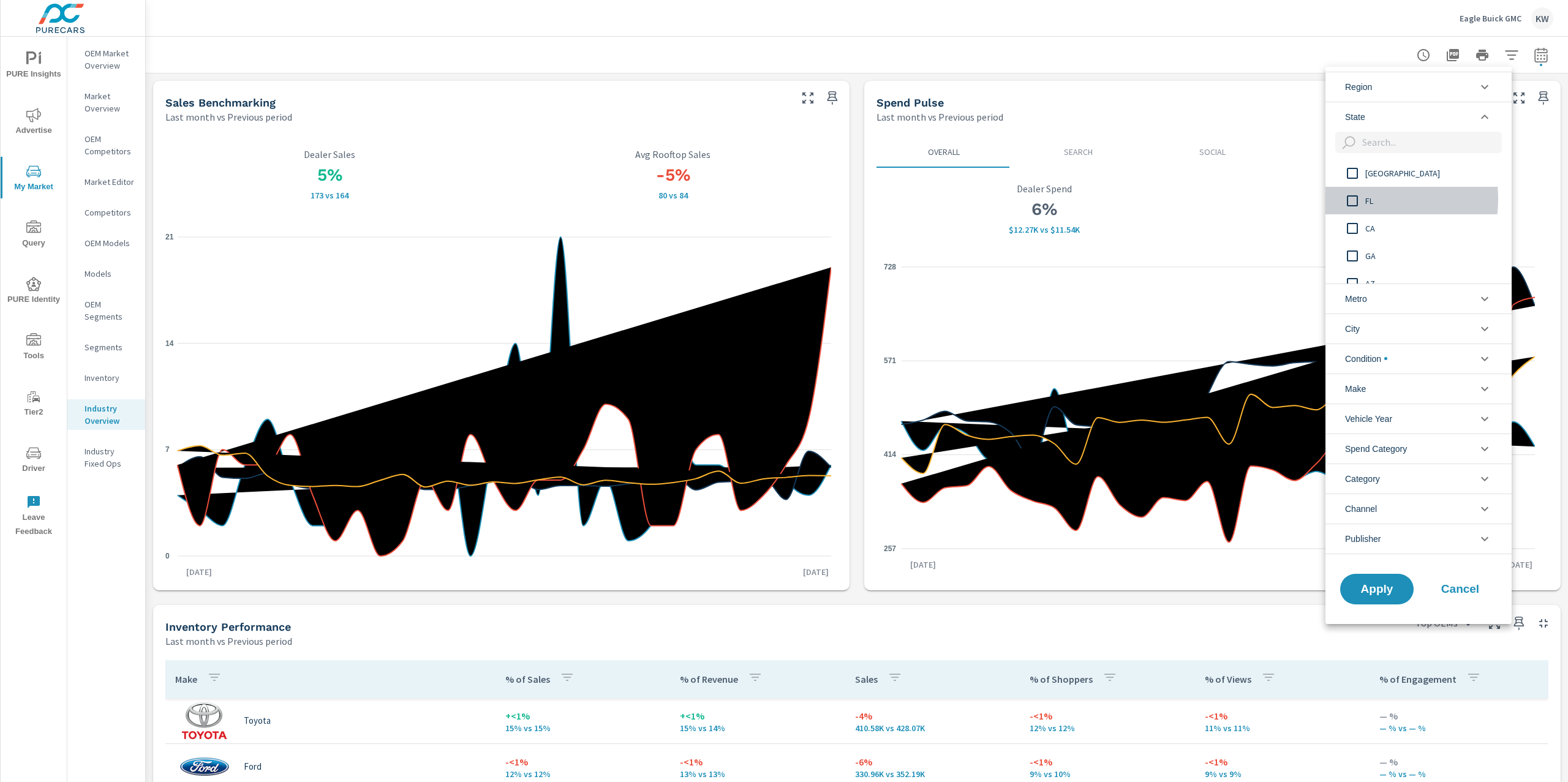
click at [1357, 199] on input "filter options" at bounding box center [1352, 200] width 26 height 26
click at [1371, 585] on span "Apply" at bounding box center [1377, 588] width 50 height 12
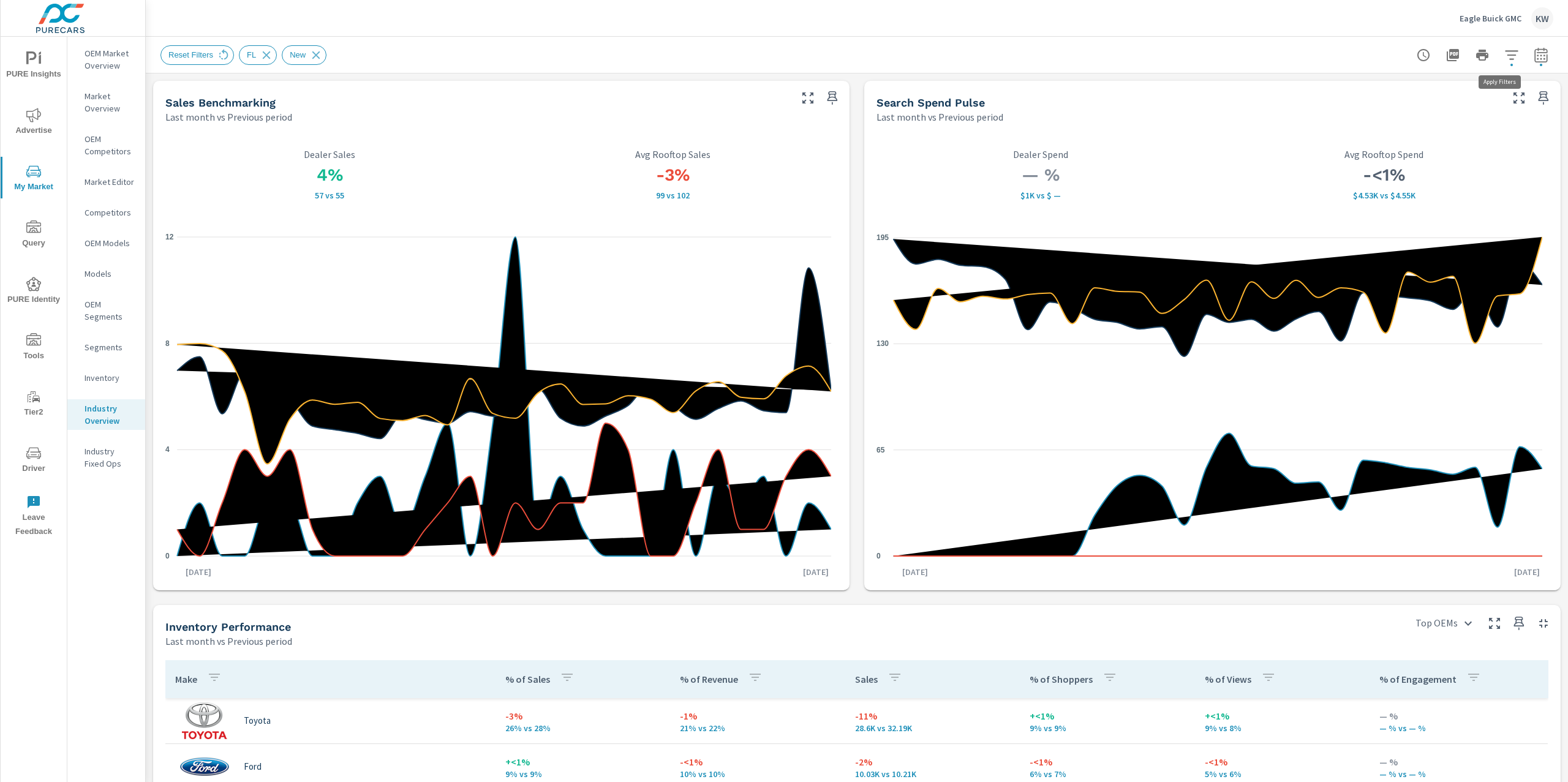
click at [1499, 64] on button "button" at bounding box center [1511, 55] width 24 height 24
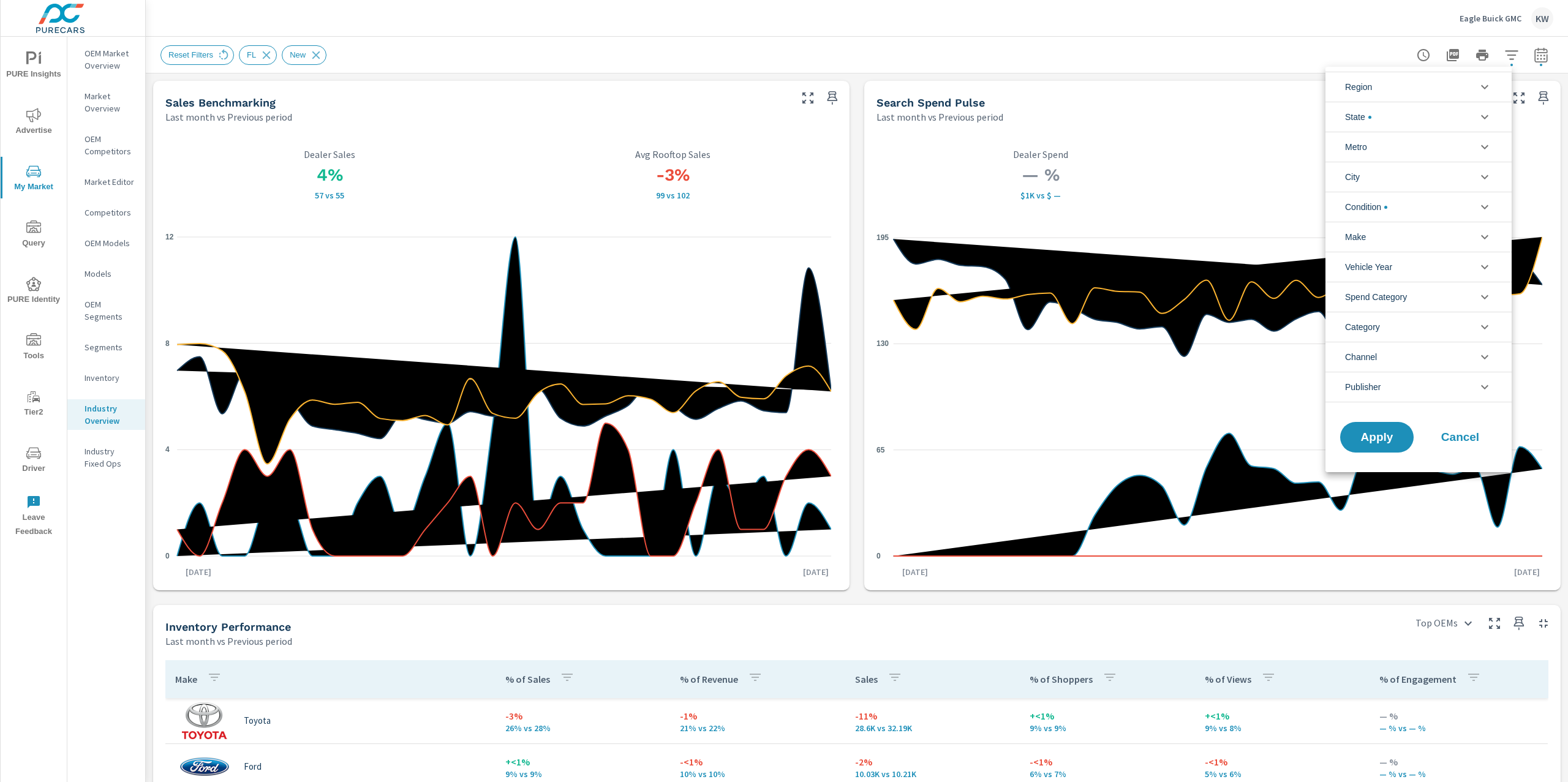
click at [1482, 147] on icon "filter options" at bounding box center [1484, 147] width 7 height 4
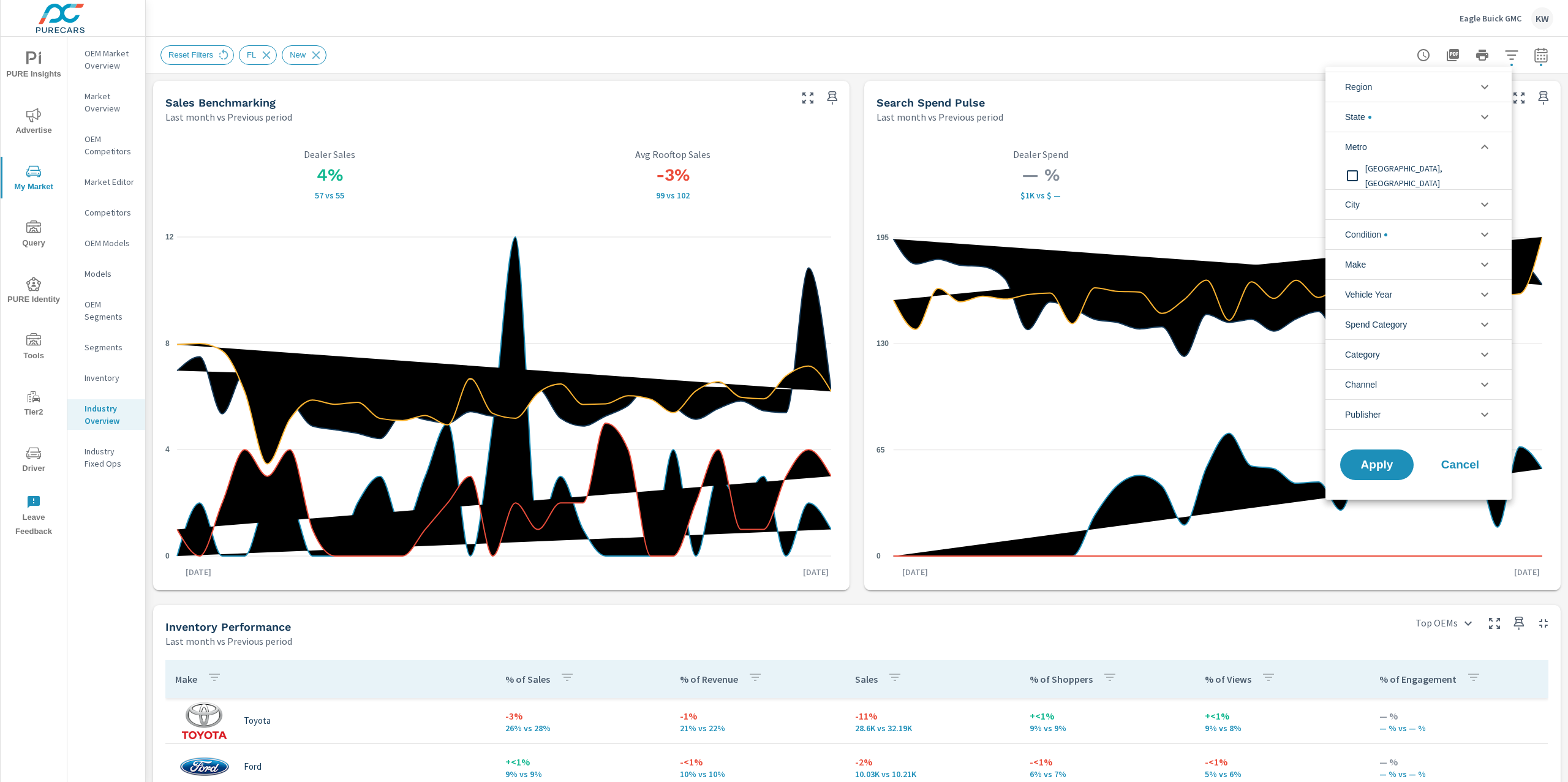
click at [1482, 147] on icon "filter options" at bounding box center [1484, 146] width 7 height 4
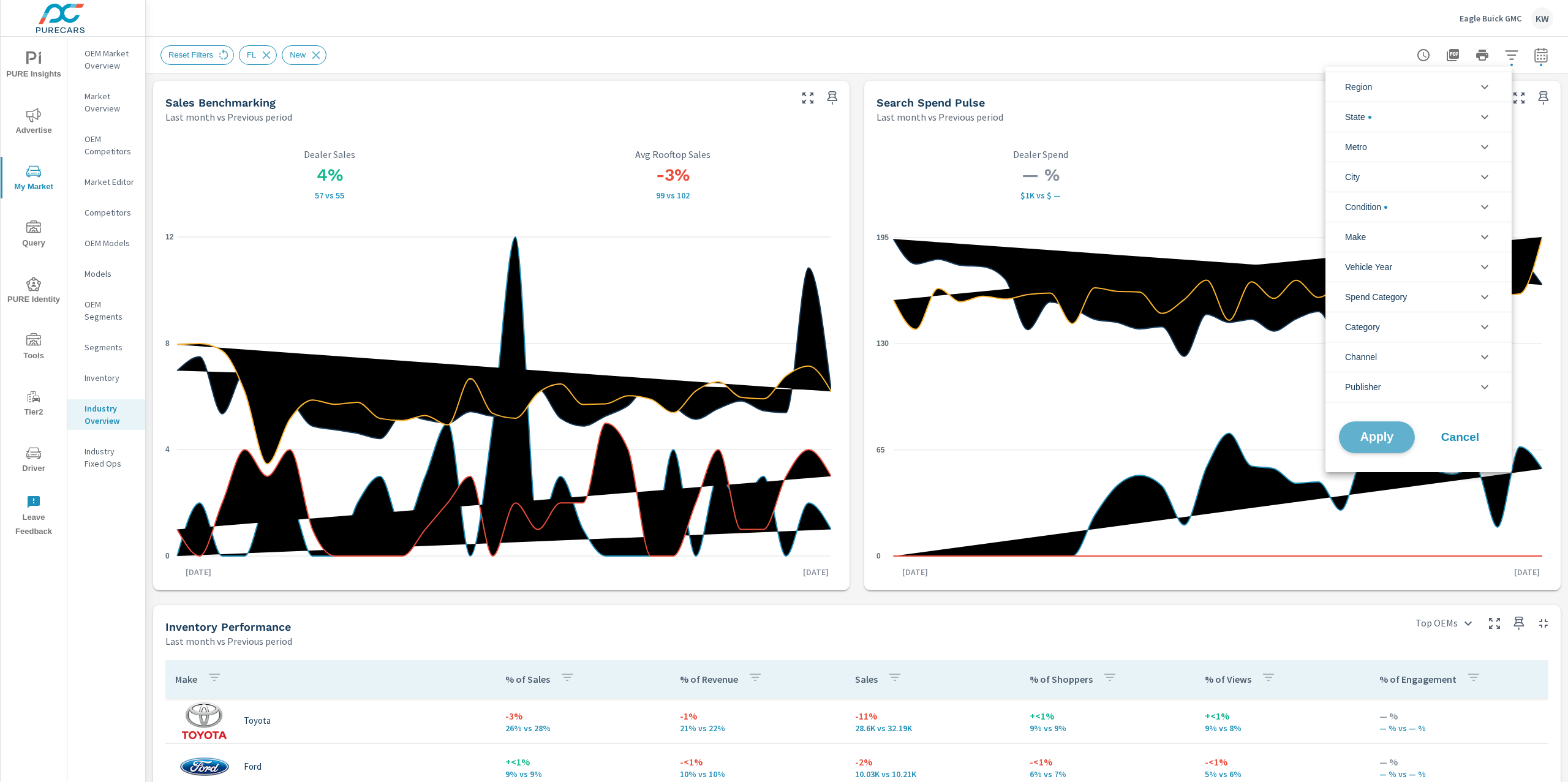
click at [1377, 442] on span "Apply" at bounding box center [1377, 437] width 50 height 12
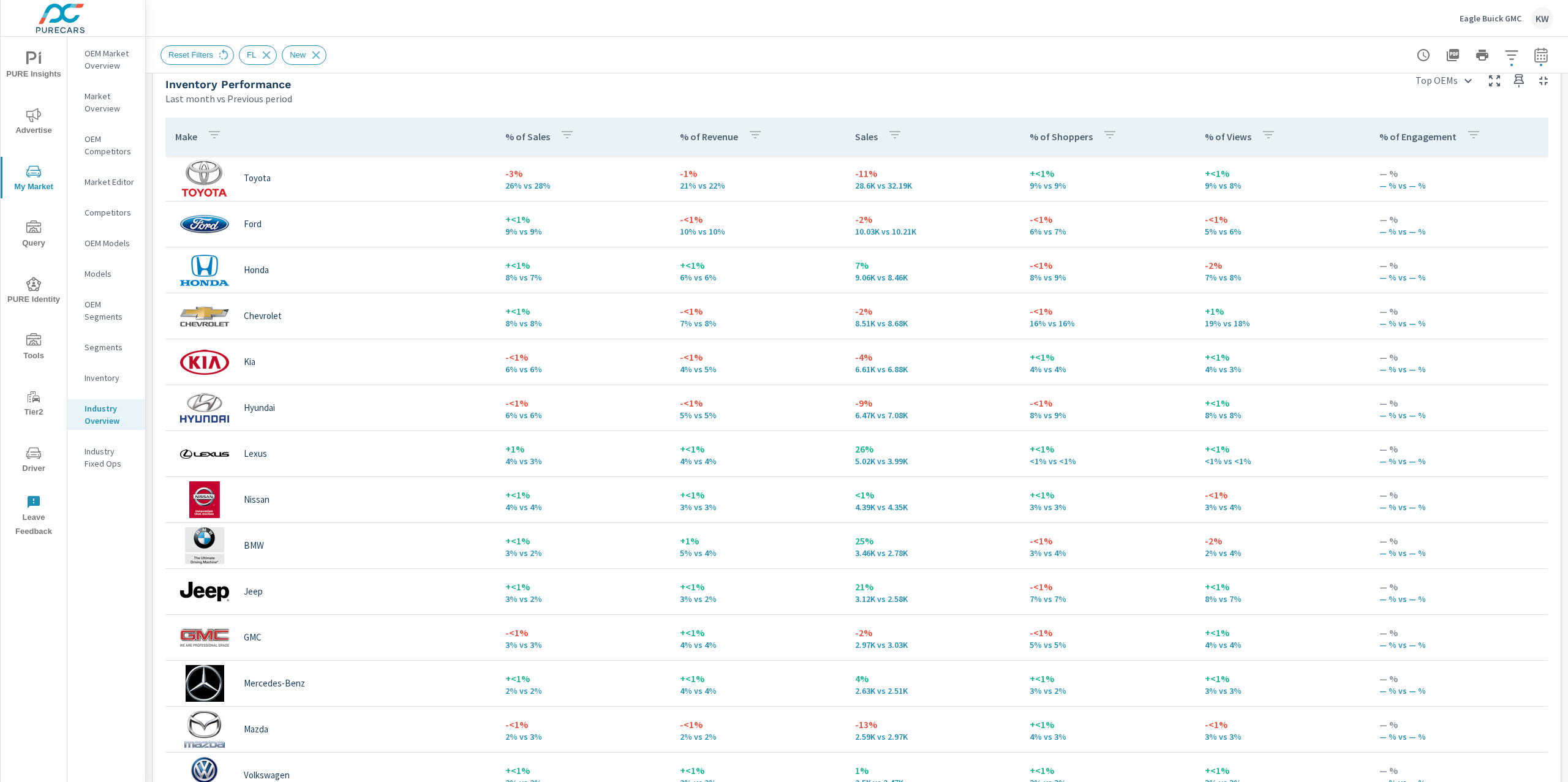
scroll to position [545, 0]
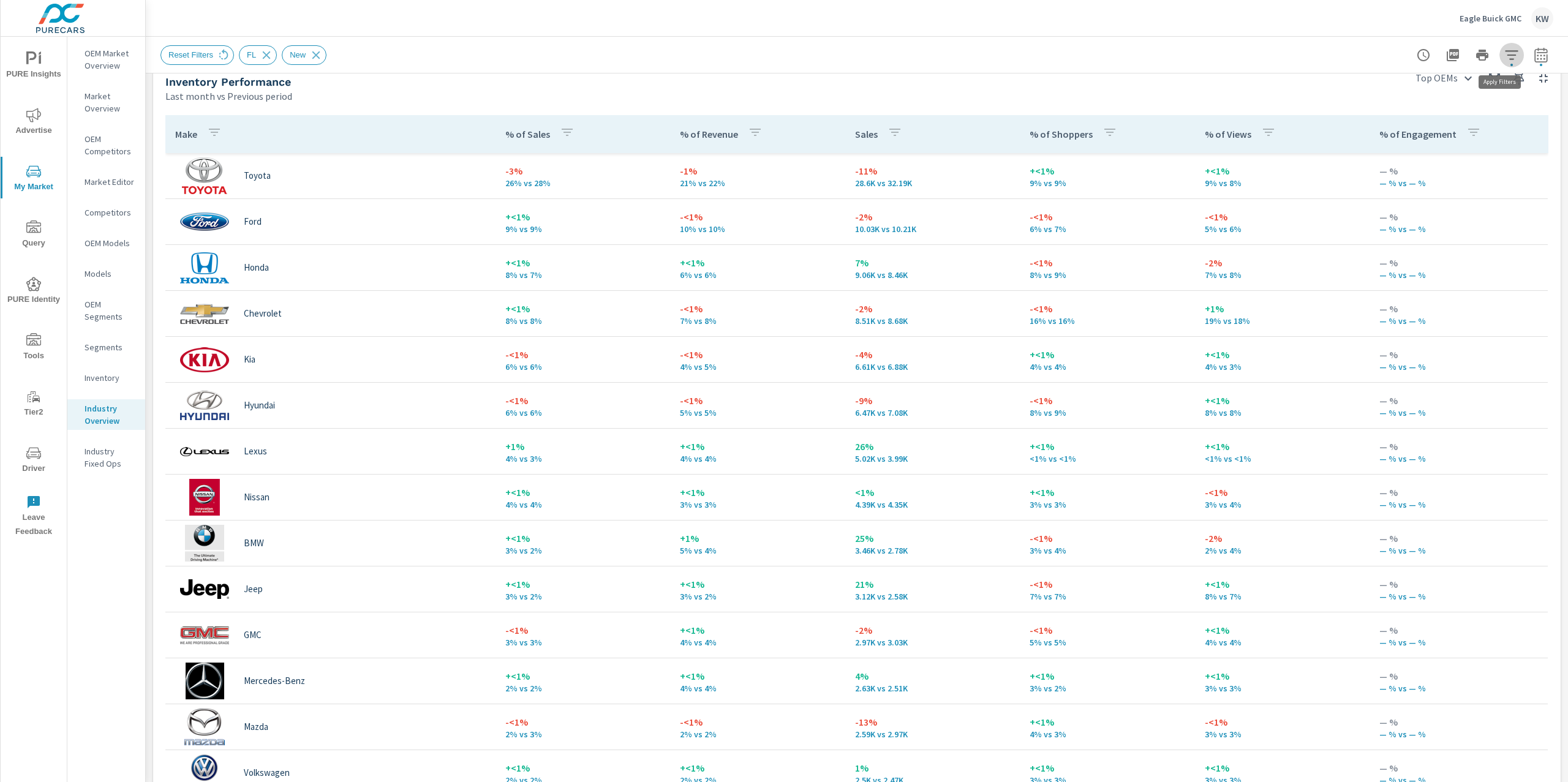
click at [1504, 57] on icon "button" at bounding box center [1511, 55] width 15 height 15
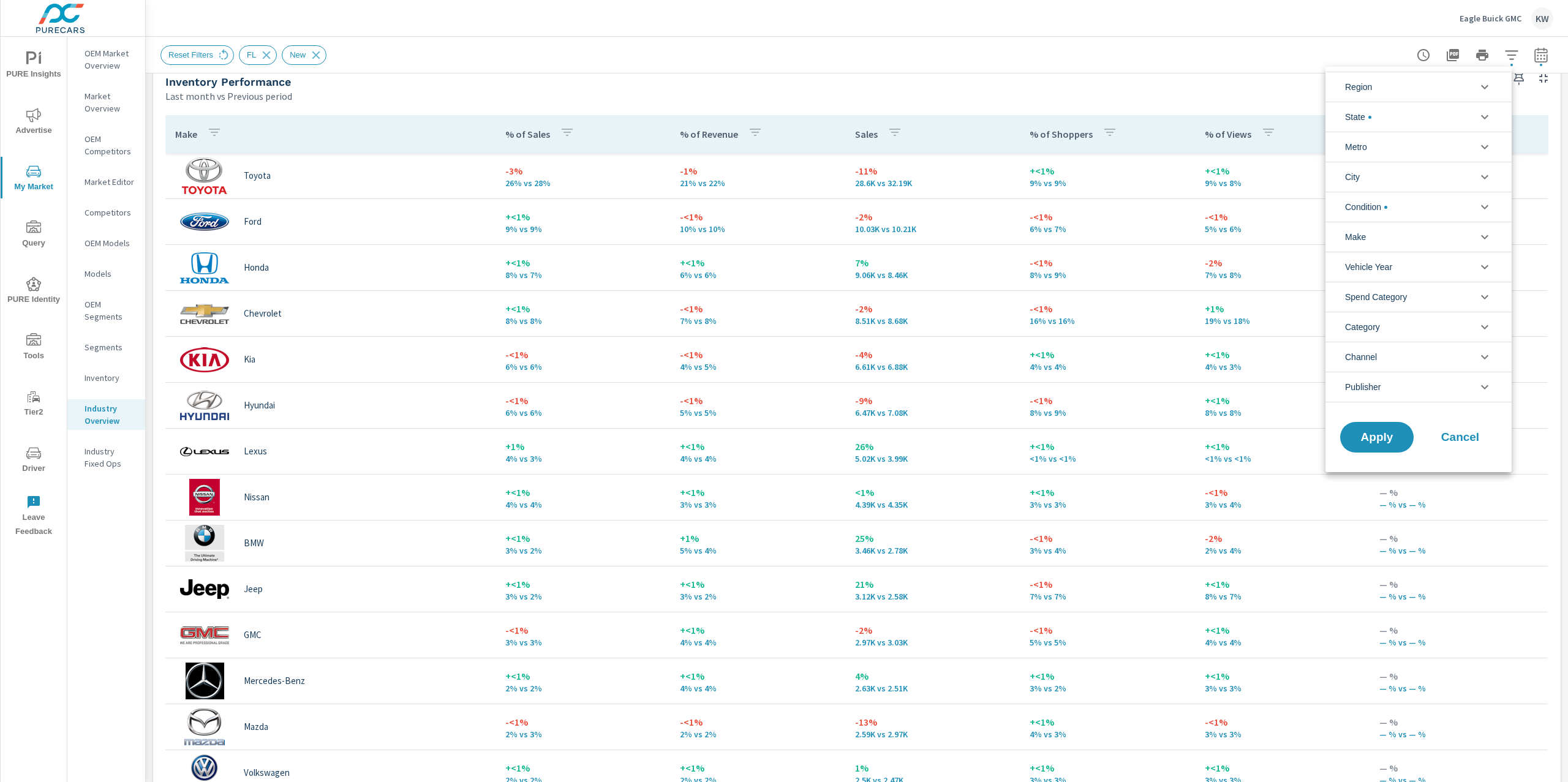
click at [1482, 149] on icon "filter options" at bounding box center [1485, 147] width 15 height 15
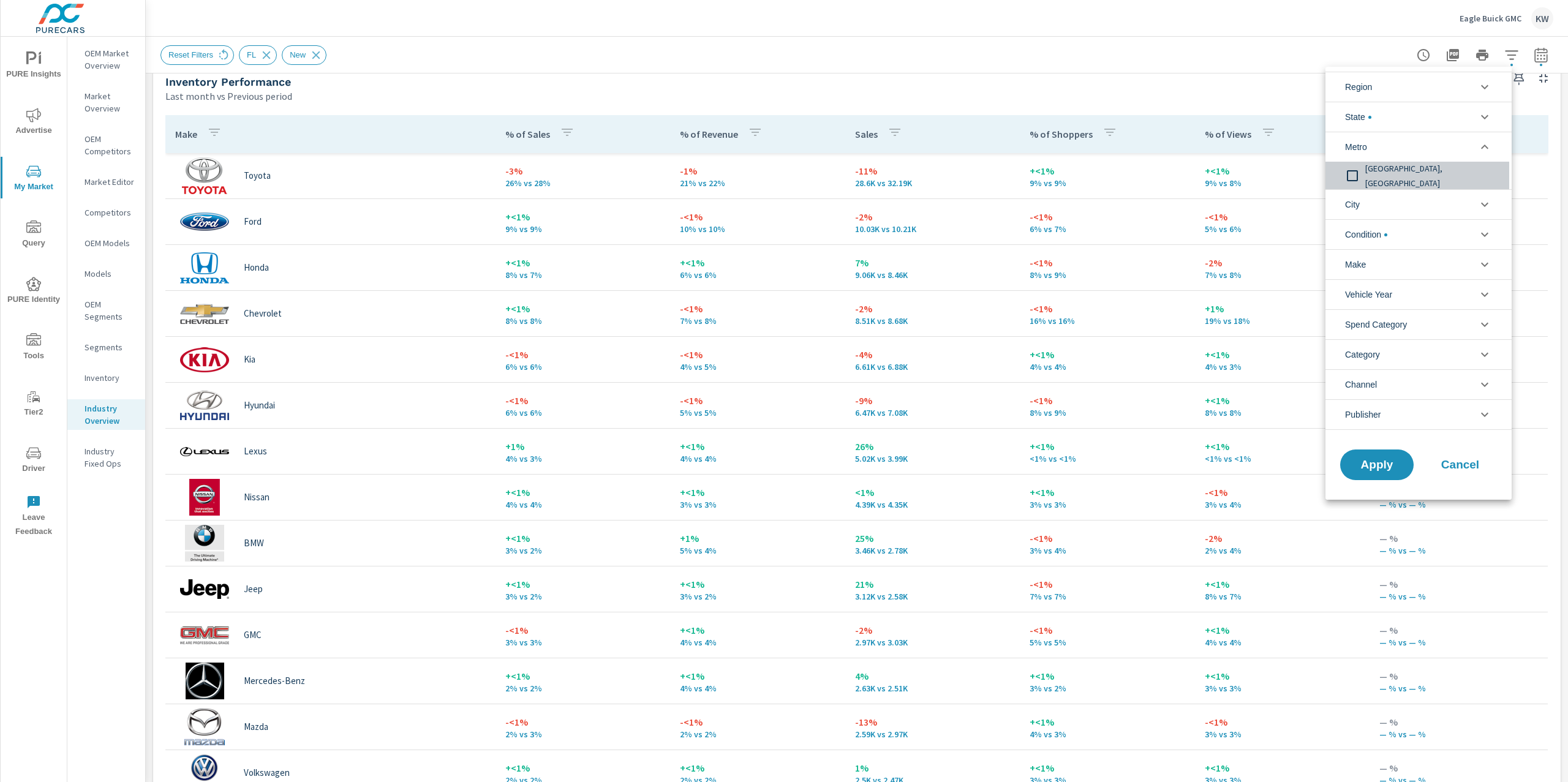
click at [1348, 177] on input "filter options" at bounding box center [1352, 175] width 26 height 26
click at [1385, 457] on button "Apply" at bounding box center [1376, 465] width 76 height 32
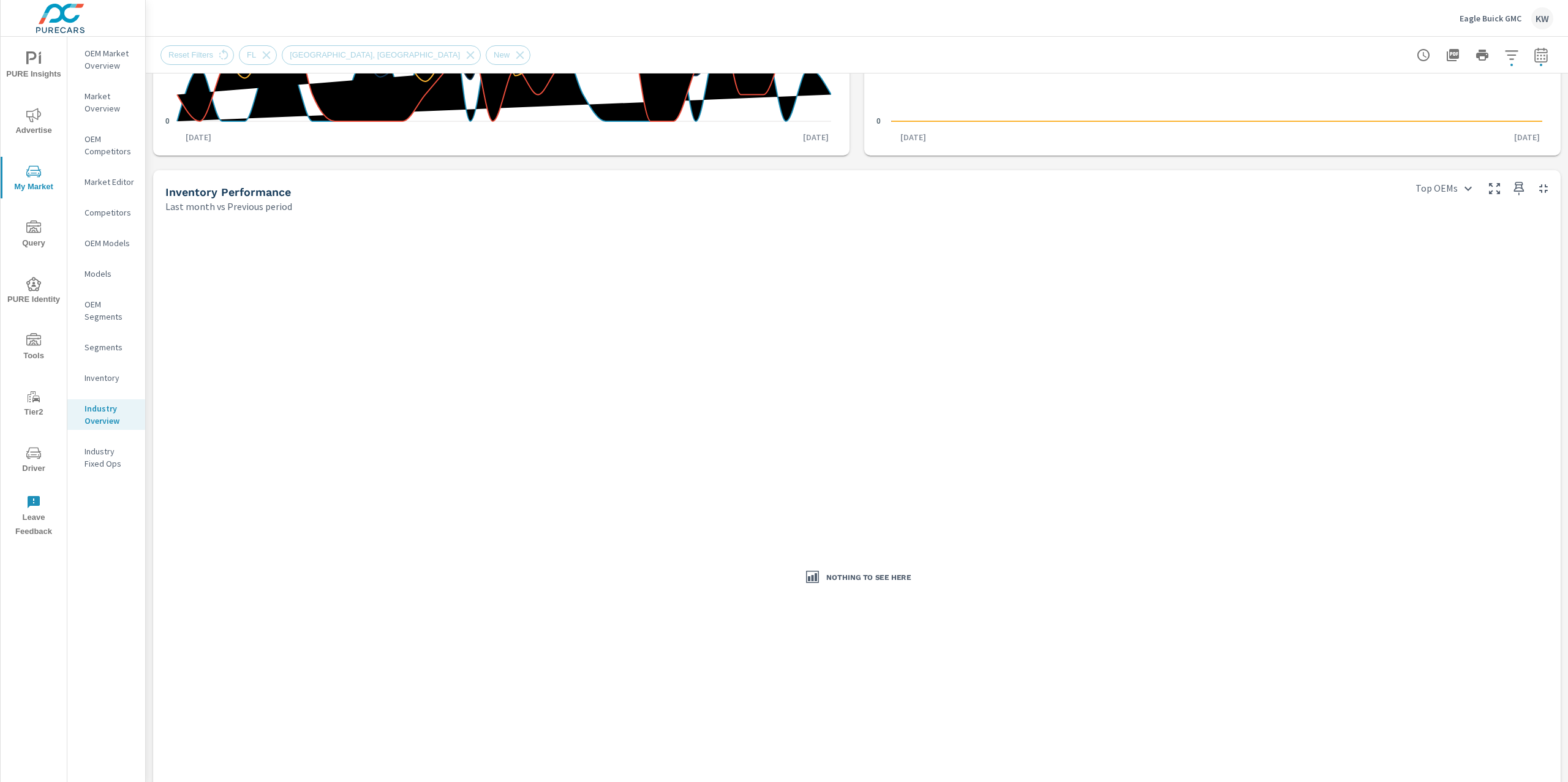
scroll to position [426, 0]
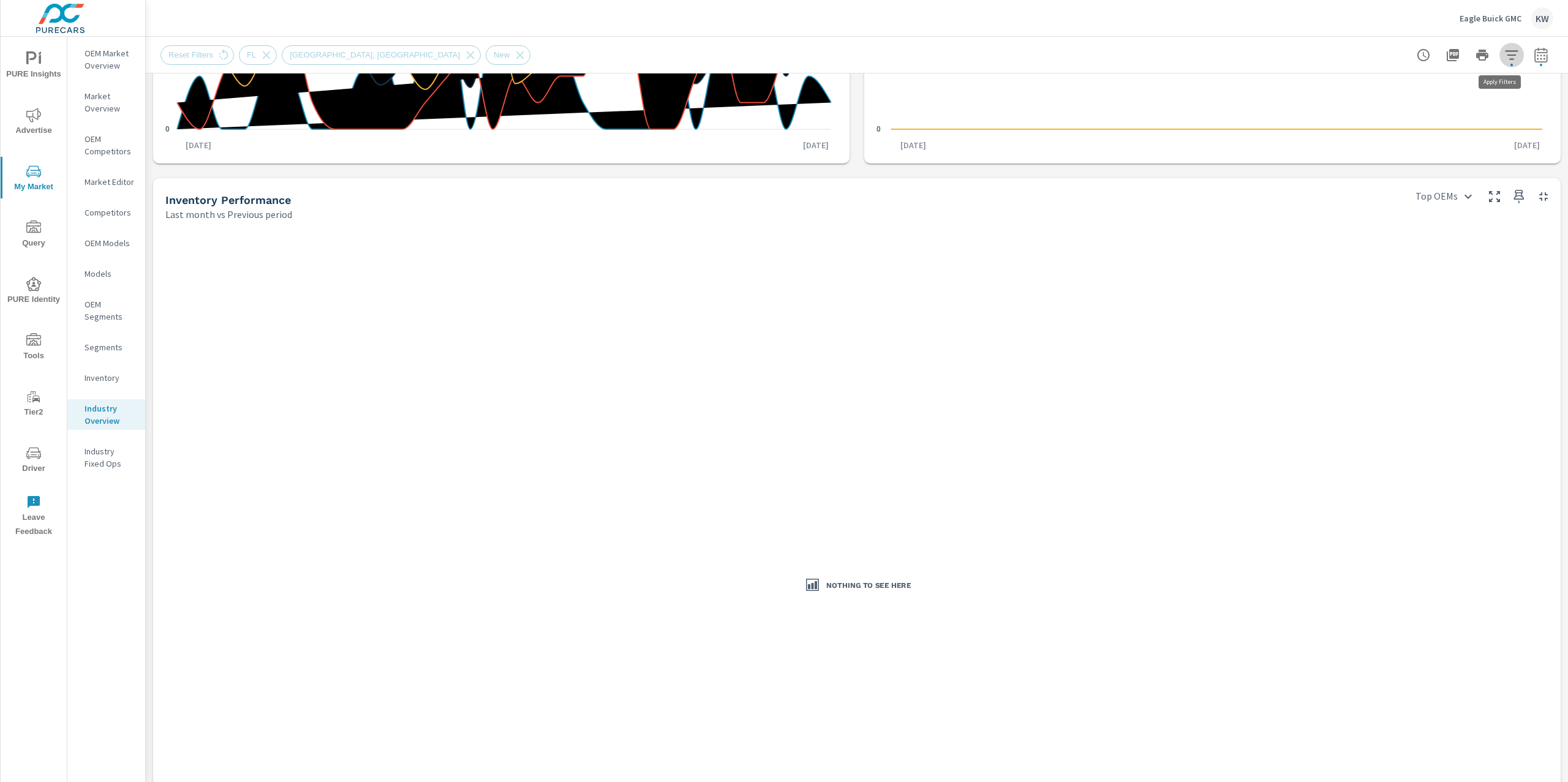
click at [1504, 56] on icon "button" at bounding box center [1511, 55] width 15 height 15
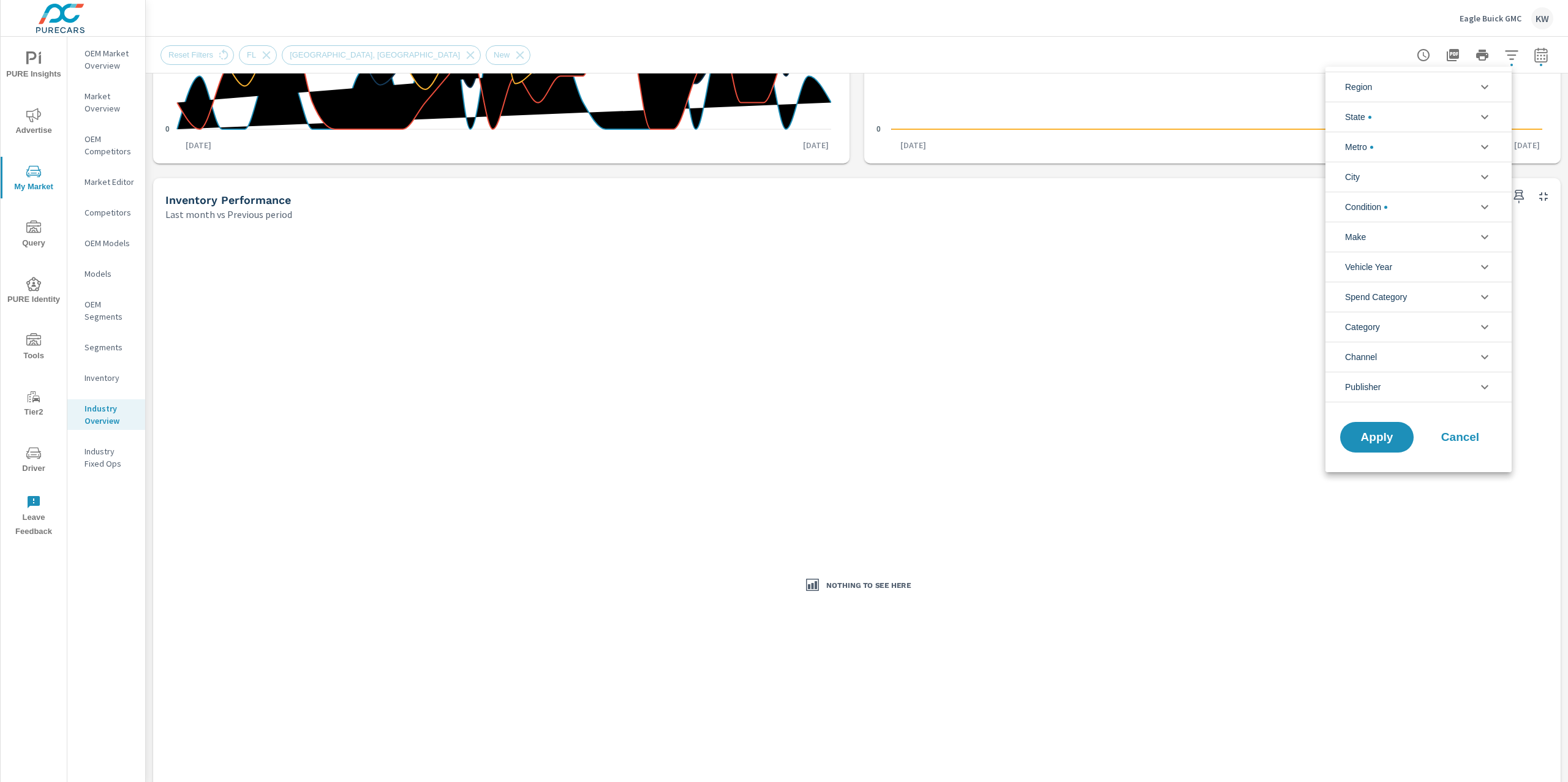
click at [1488, 148] on icon "filter options" at bounding box center [1485, 147] width 15 height 15
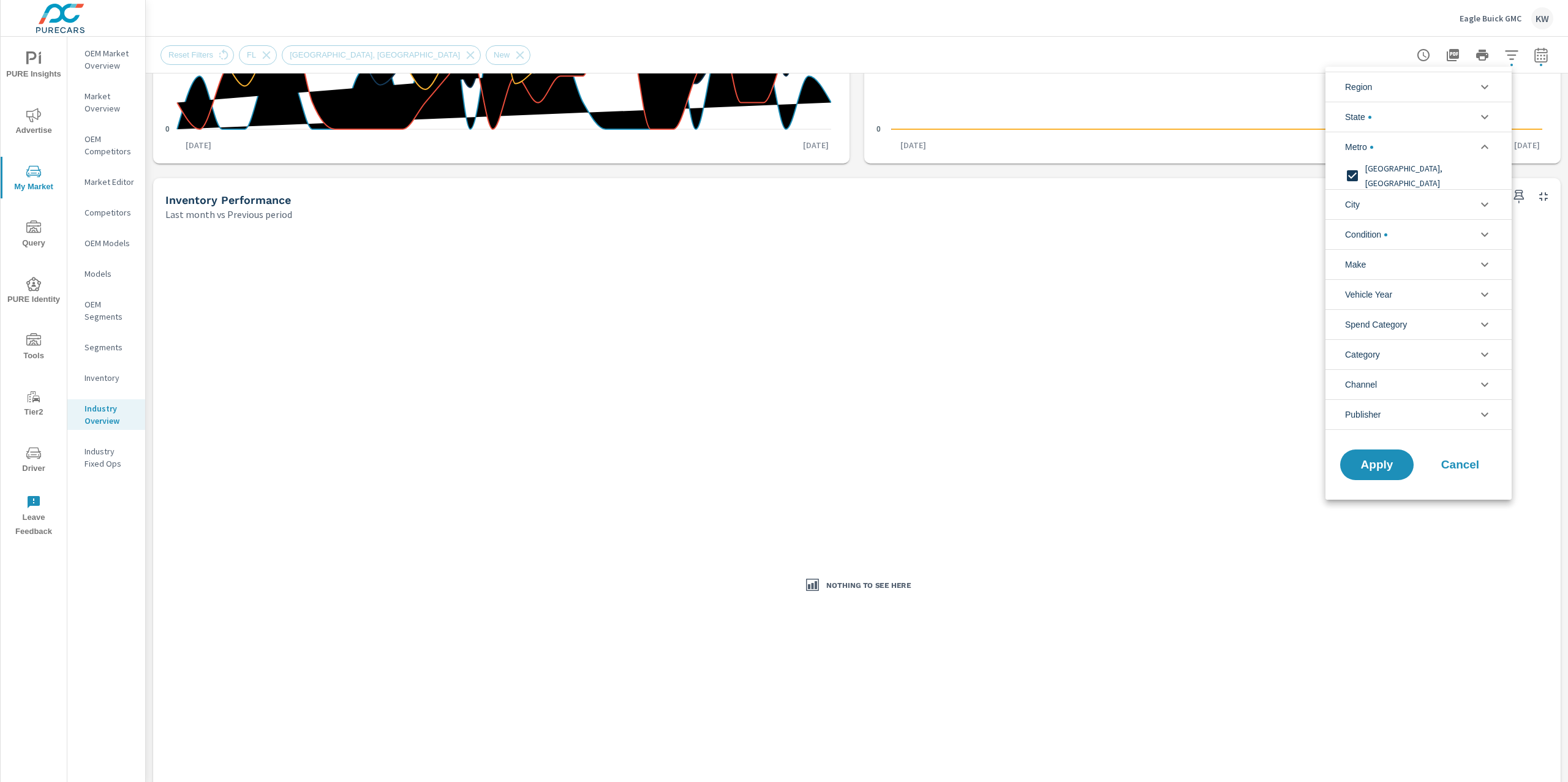
click at [1352, 175] on input "filter options" at bounding box center [1352, 175] width 26 height 26
click at [1371, 461] on span "Apply" at bounding box center [1377, 465] width 50 height 12
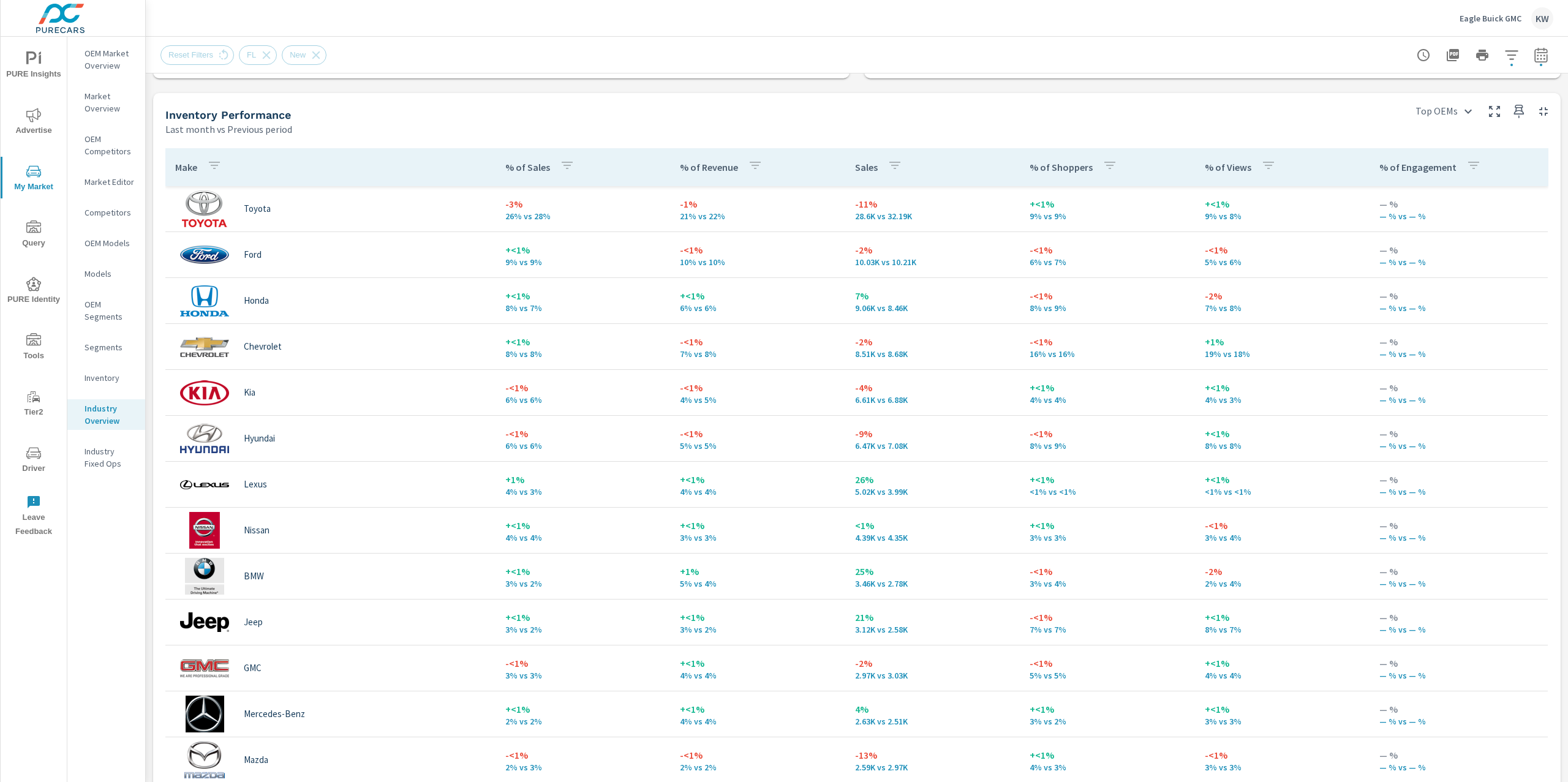
scroll to position [431, 0]
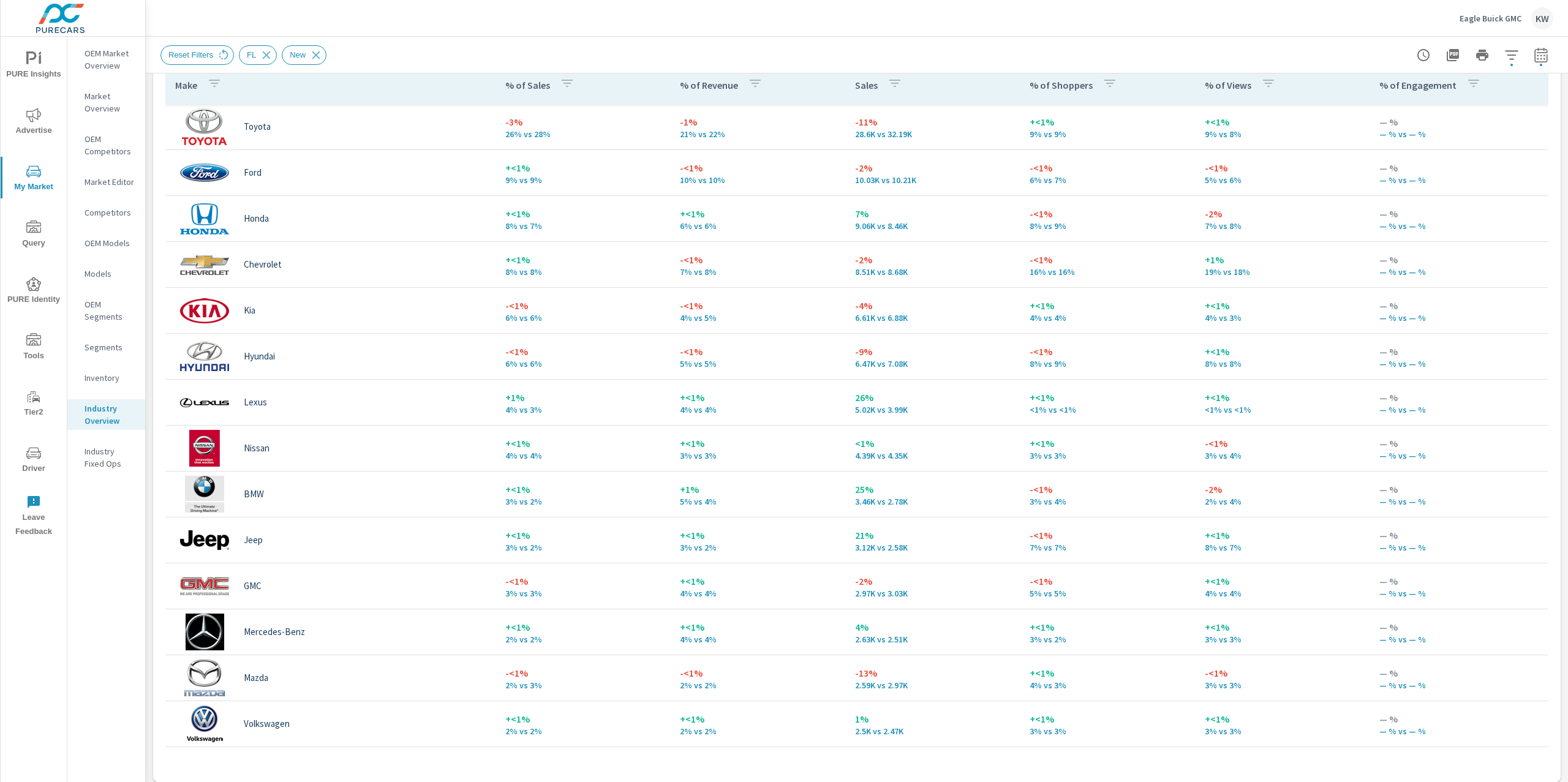
scroll to position [601, 0]
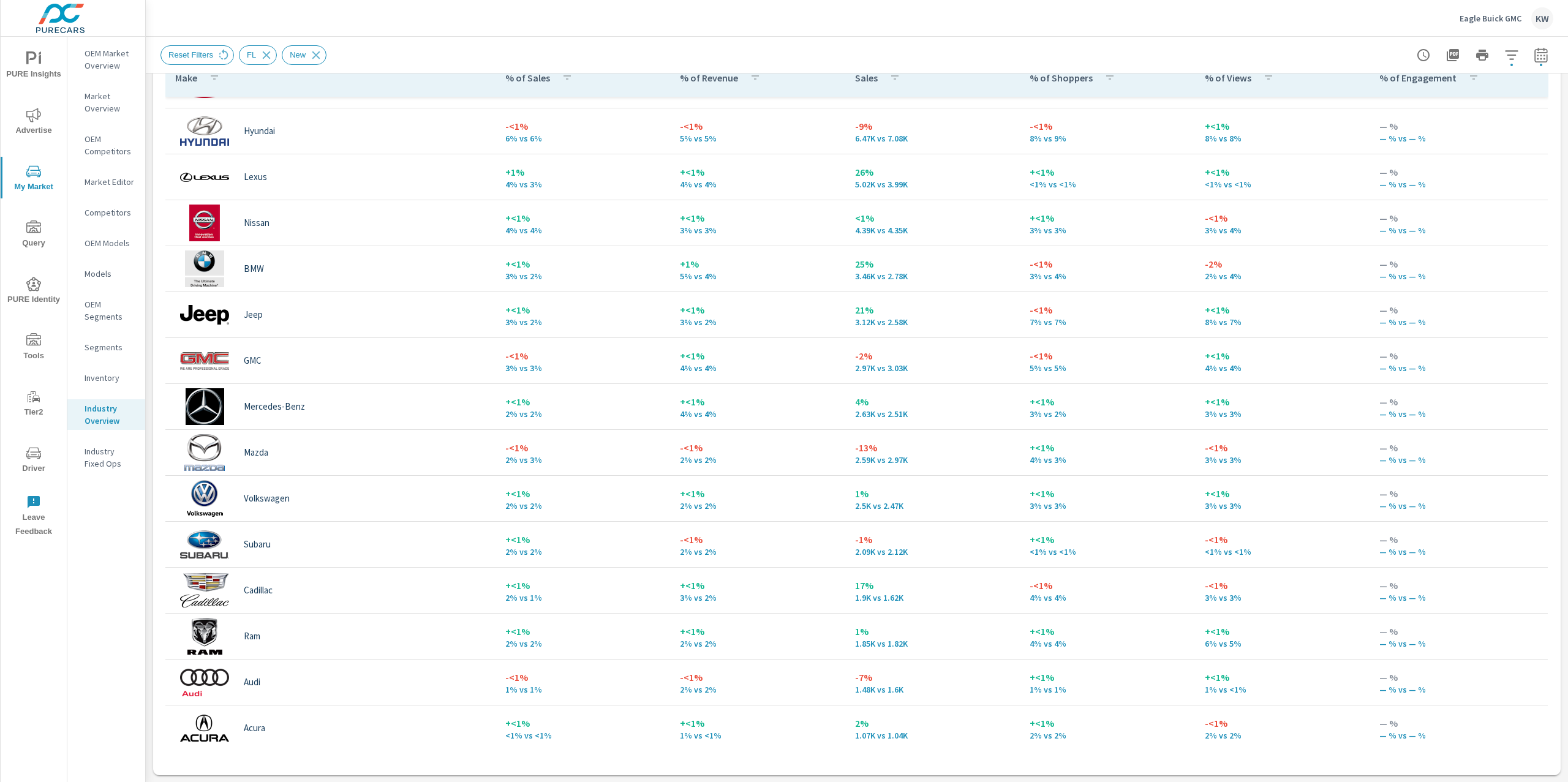
scroll to position [230, 0]
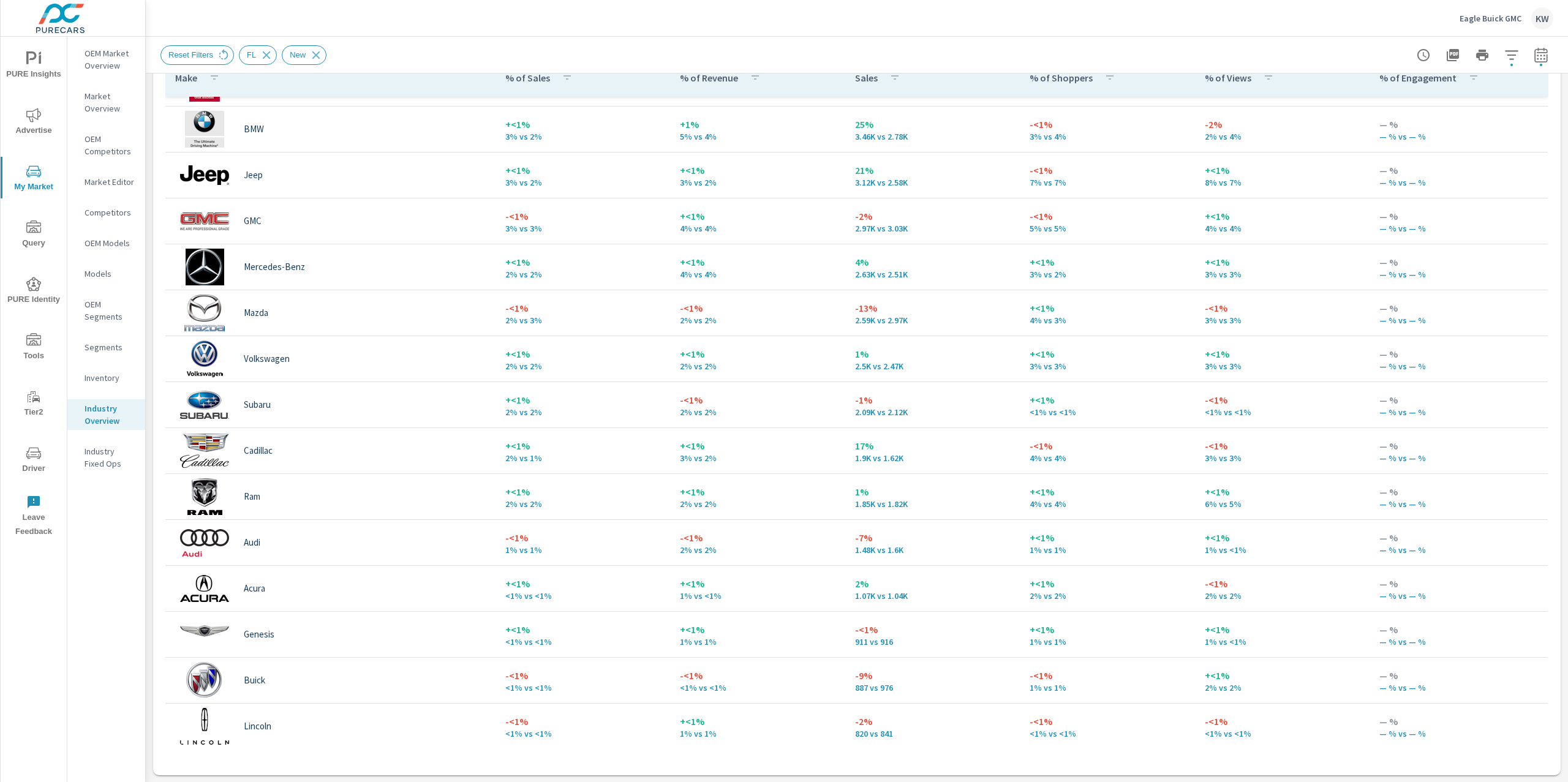
scroll to position [393, 0]
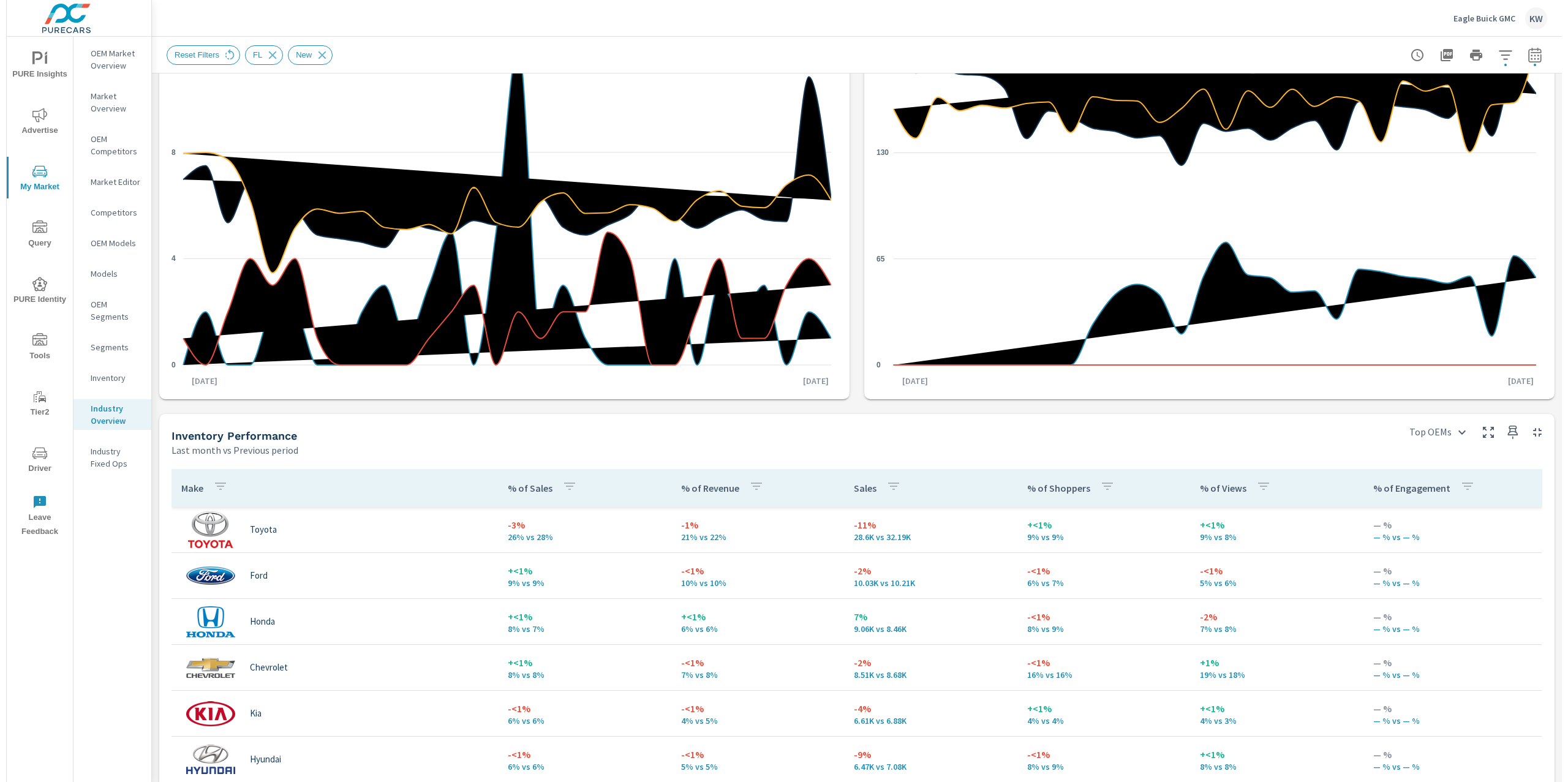
scroll to position [173, 0]
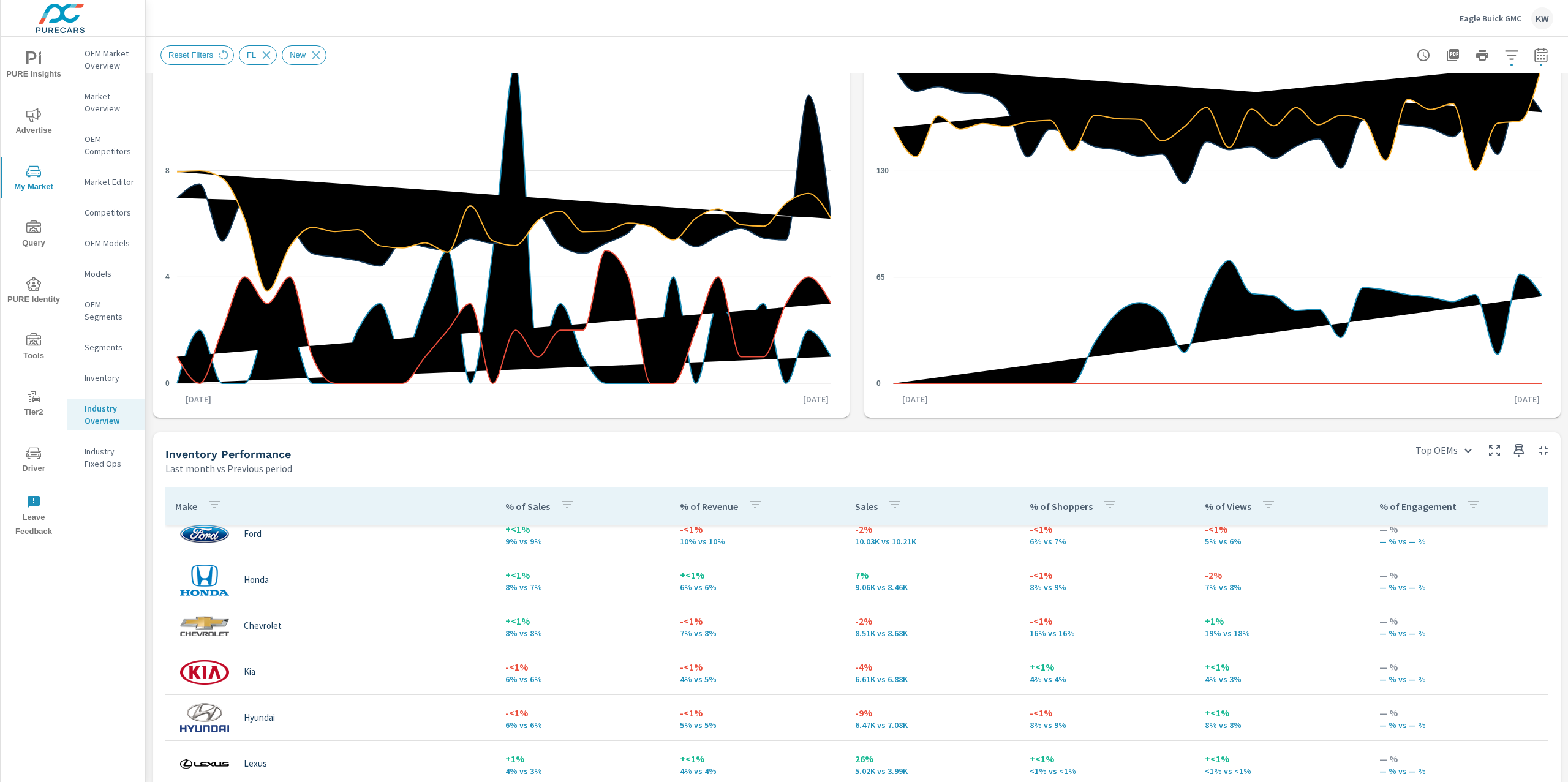
scroll to position [118, 0]
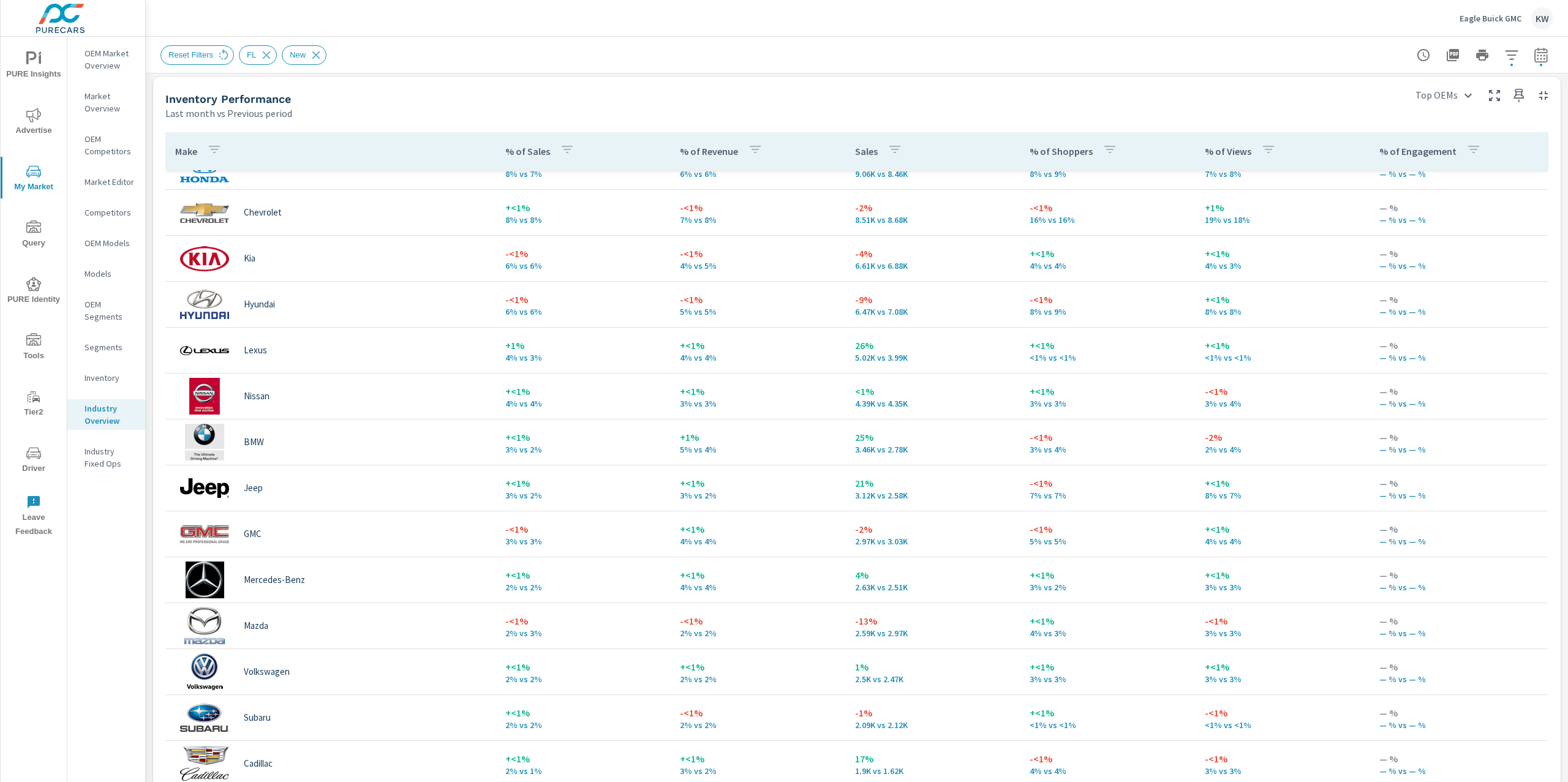
scroll to position [530, 0]
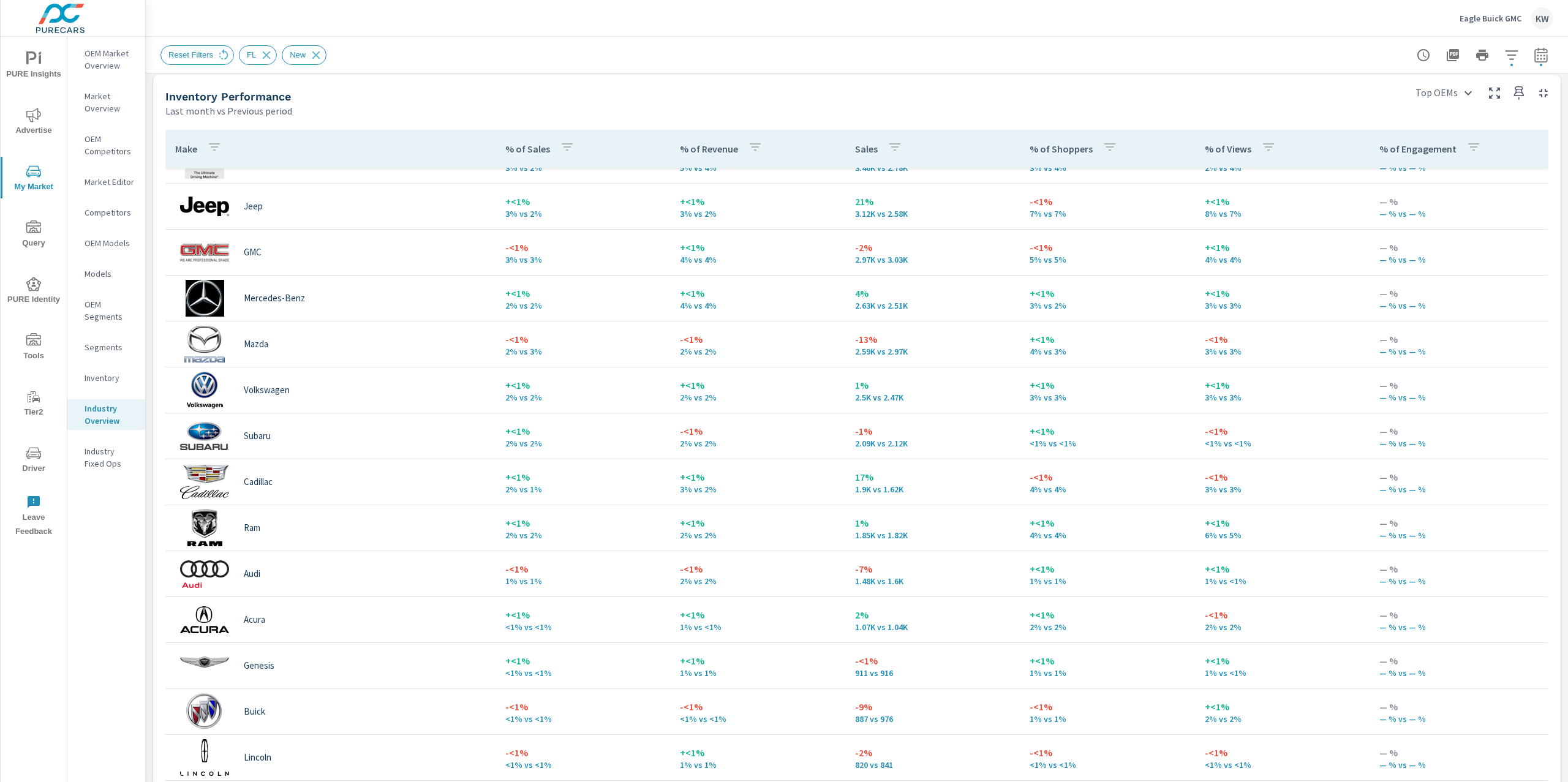
scroll to position [429, 0]
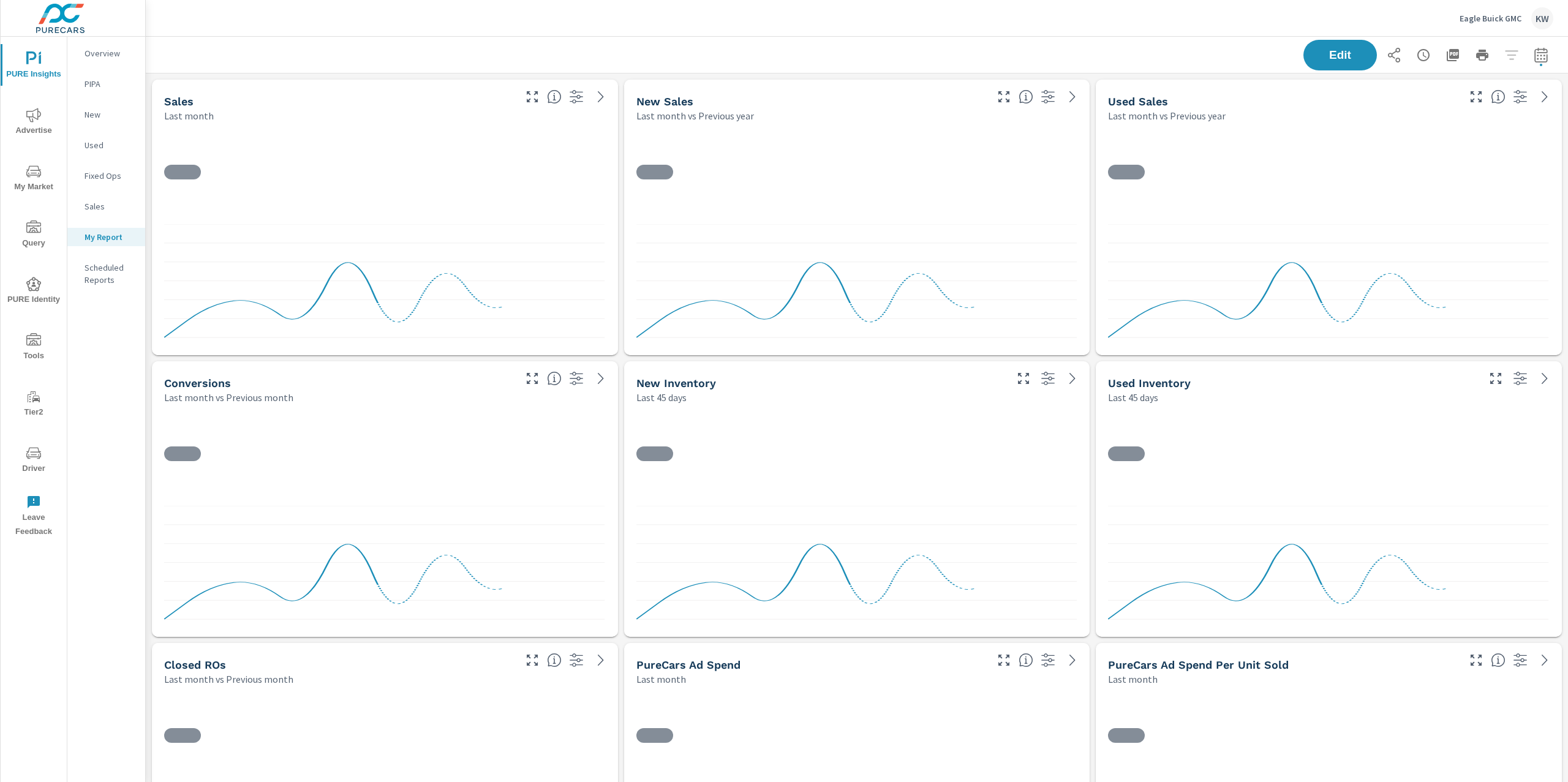
scroll to position [5240, 1436]
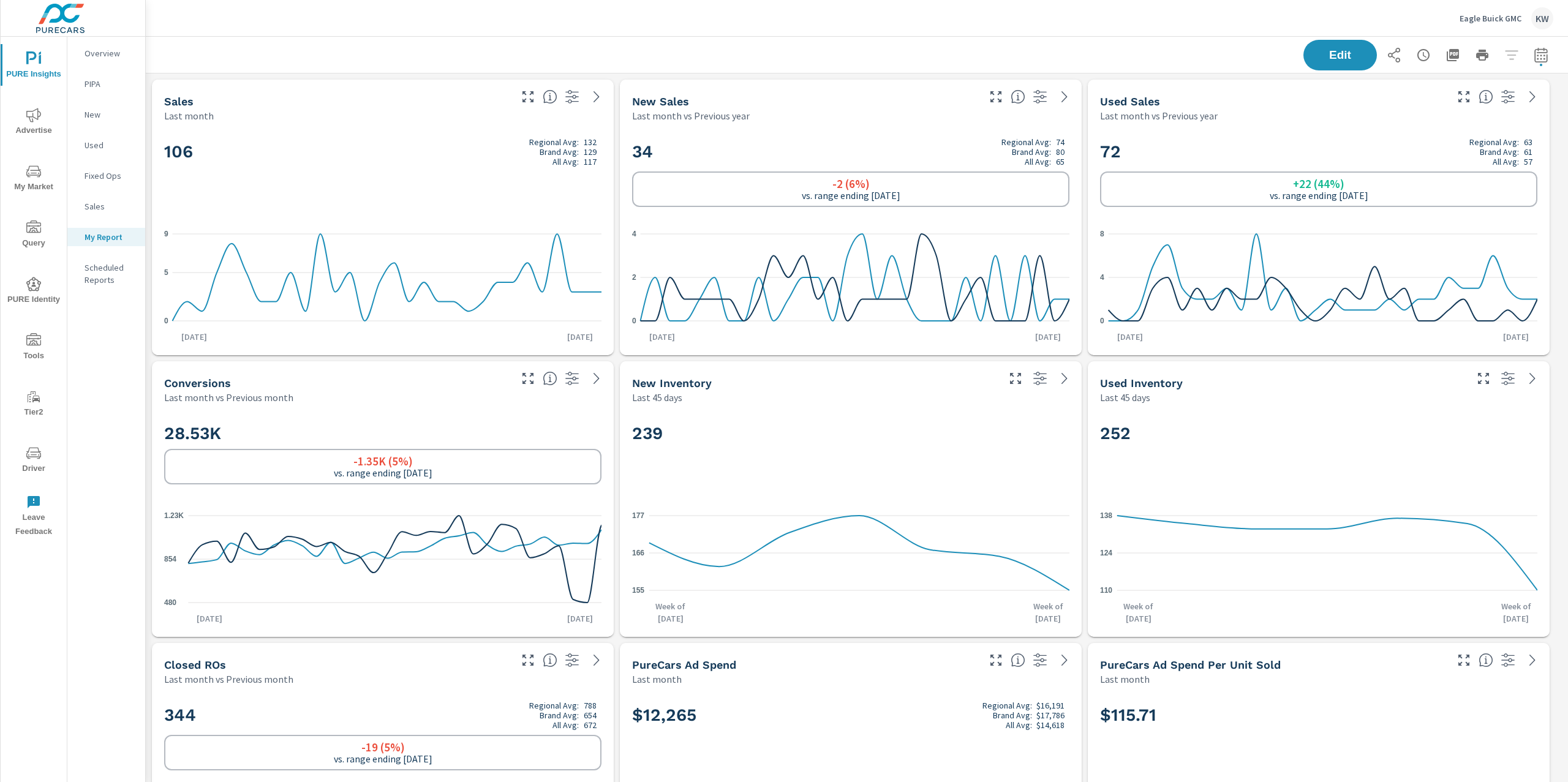
click at [1480, 15] on p "Eagle Buick GMC" at bounding box center [1490, 17] width 62 height 11
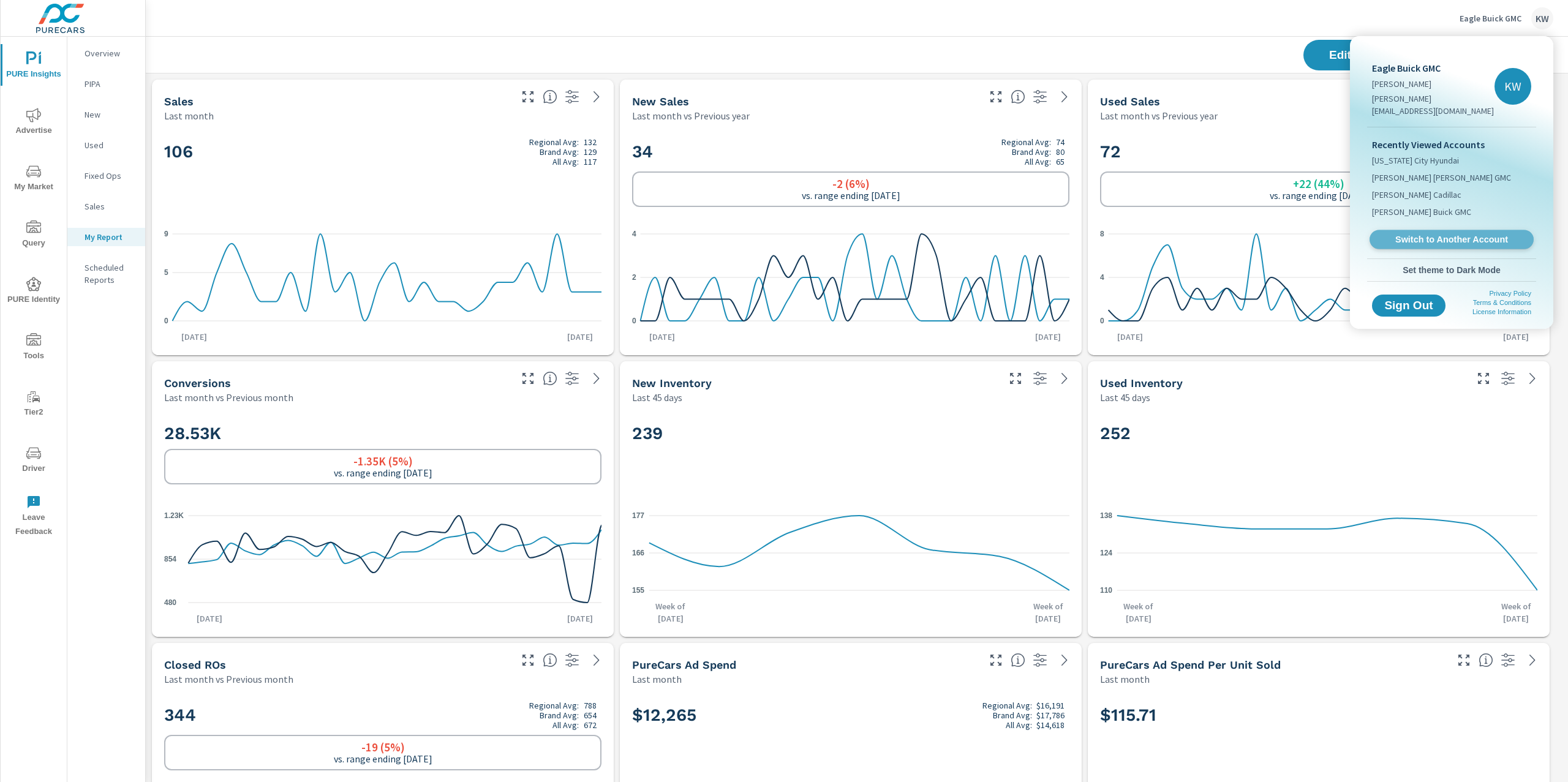
click at [1447, 234] on span "Switch to Another Account" at bounding box center [1451, 239] width 150 height 12
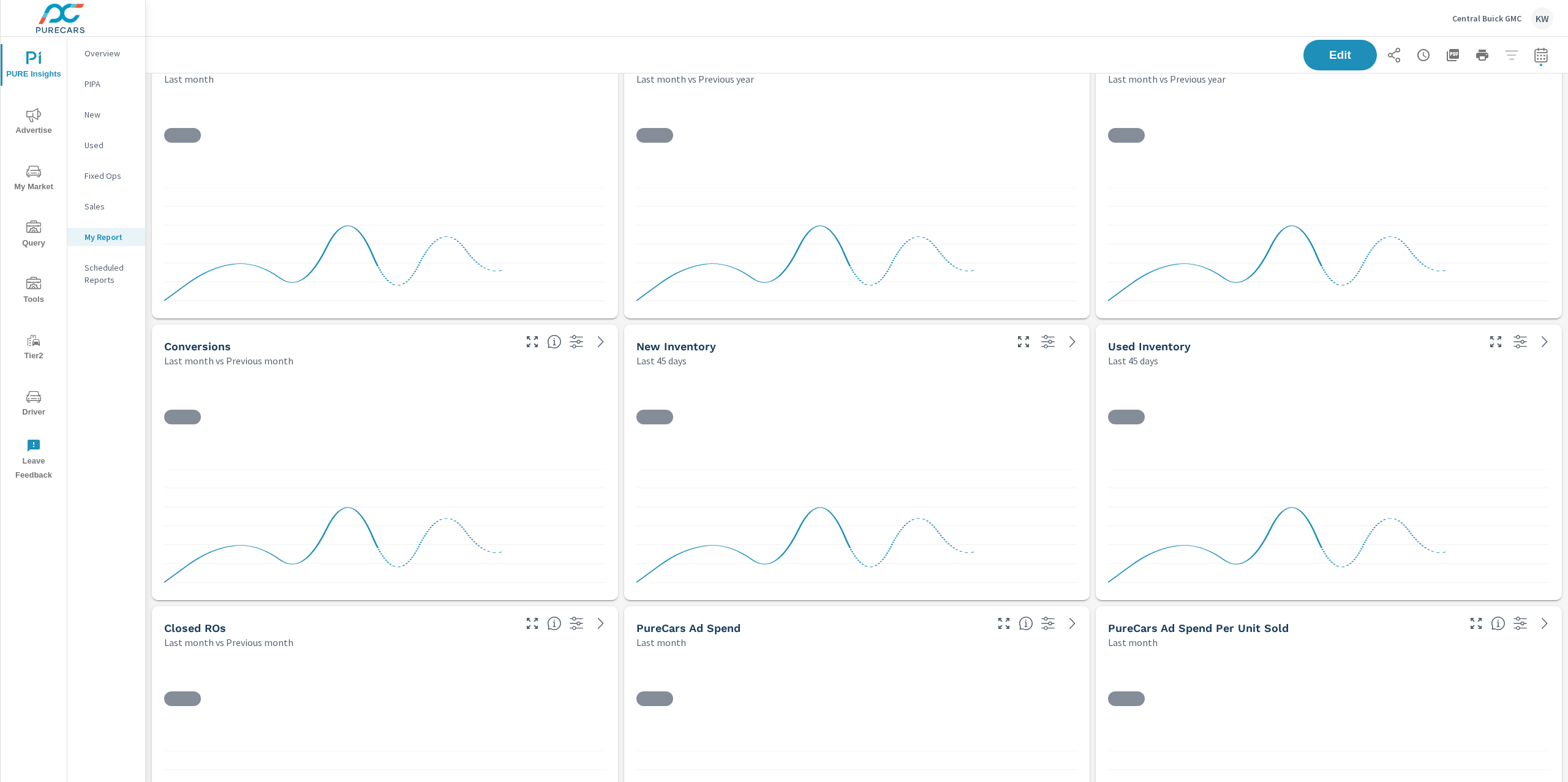
scroll to position [6930, 1436]
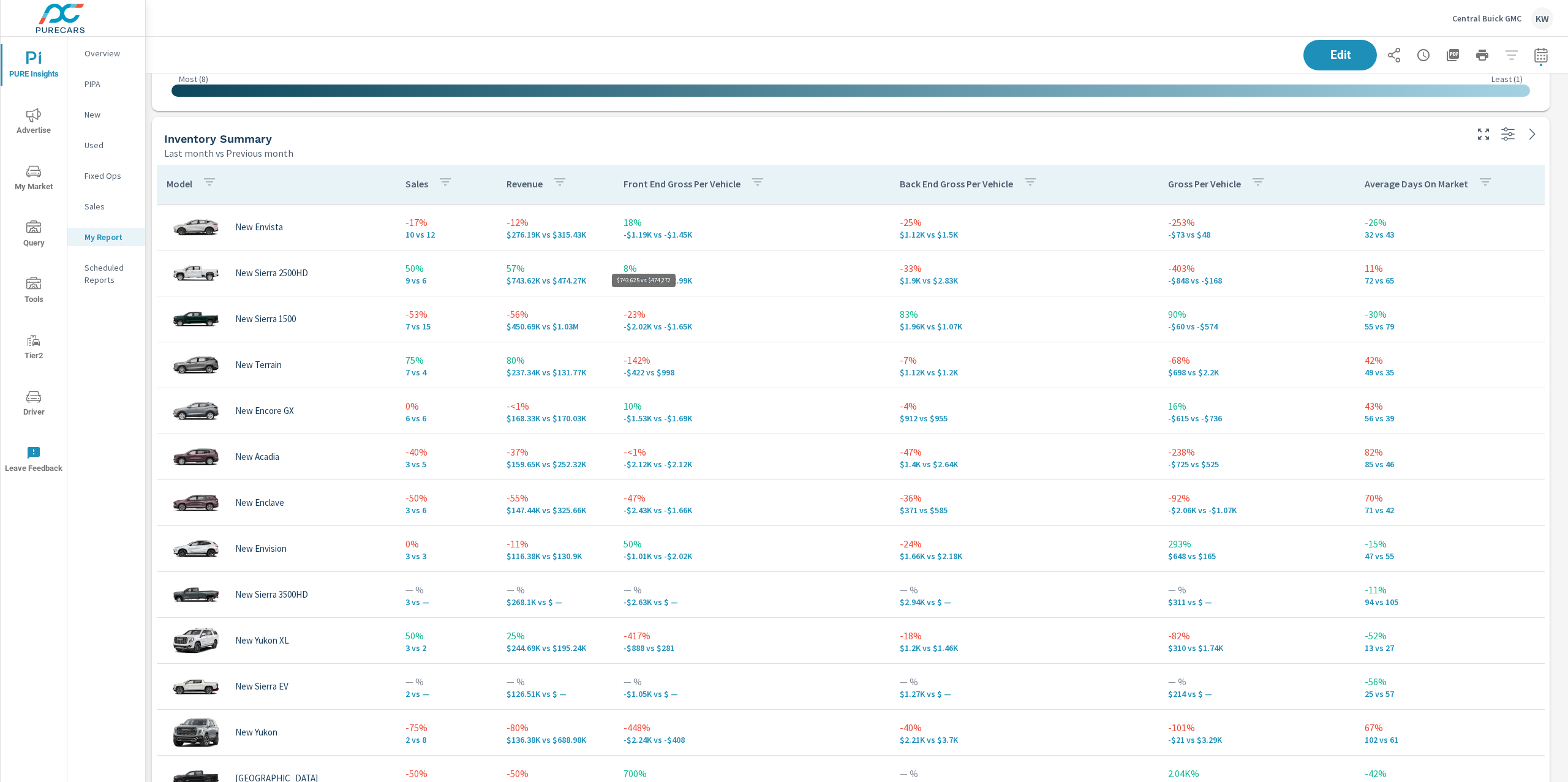
scroll to position [6930, 1436]
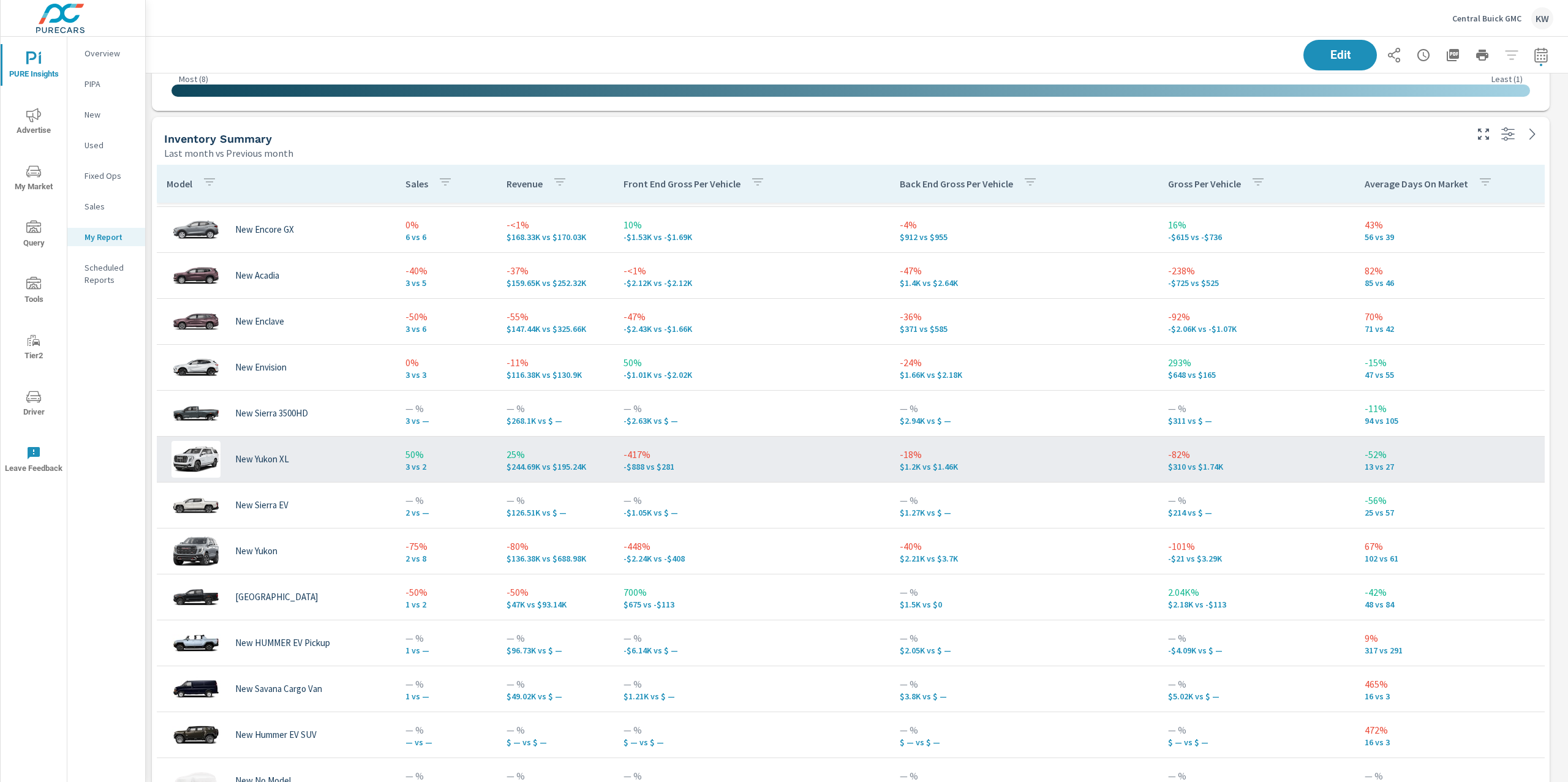
scroll to position [227, 0]
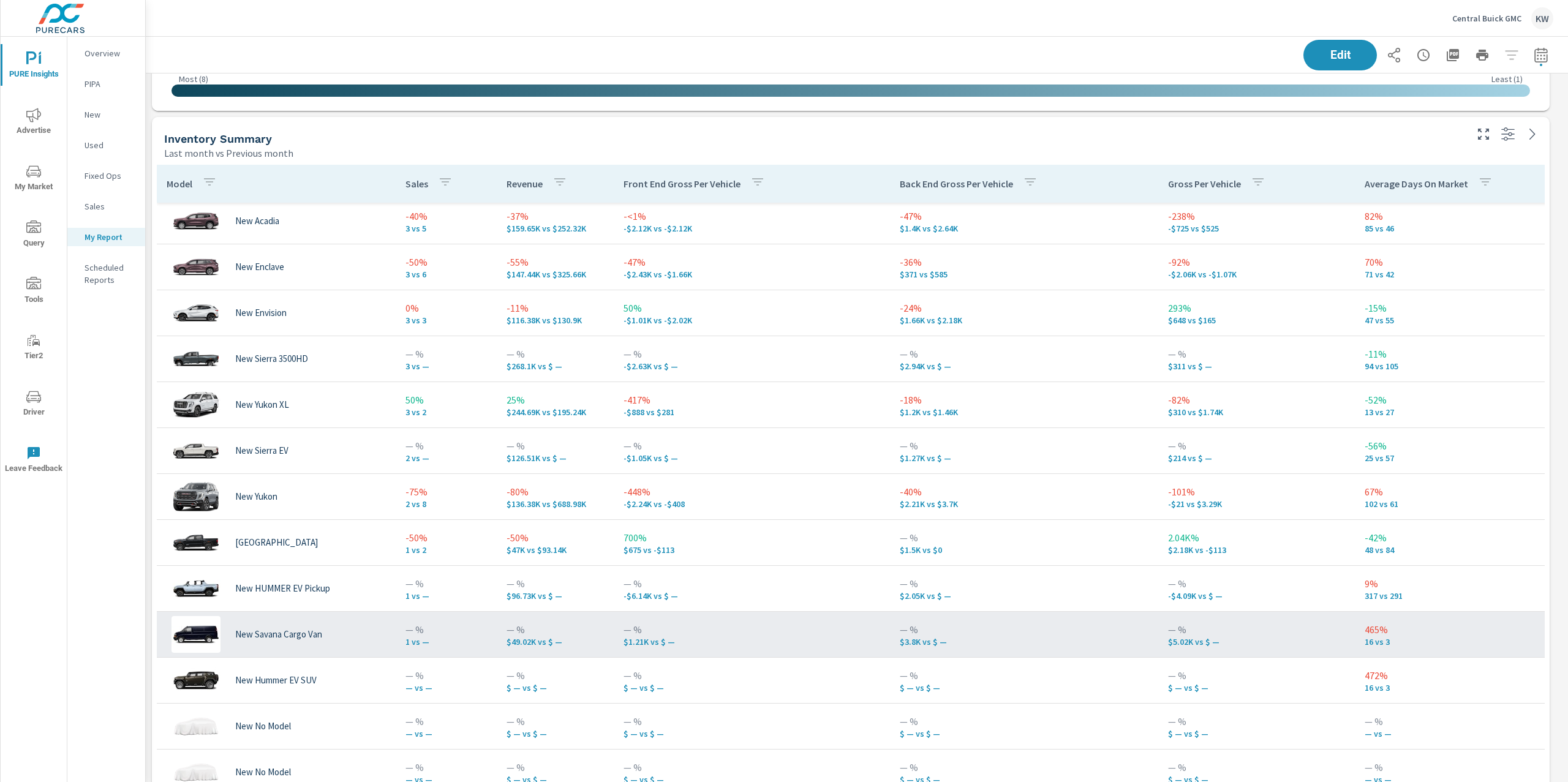
scroll to position [6930, 1436]
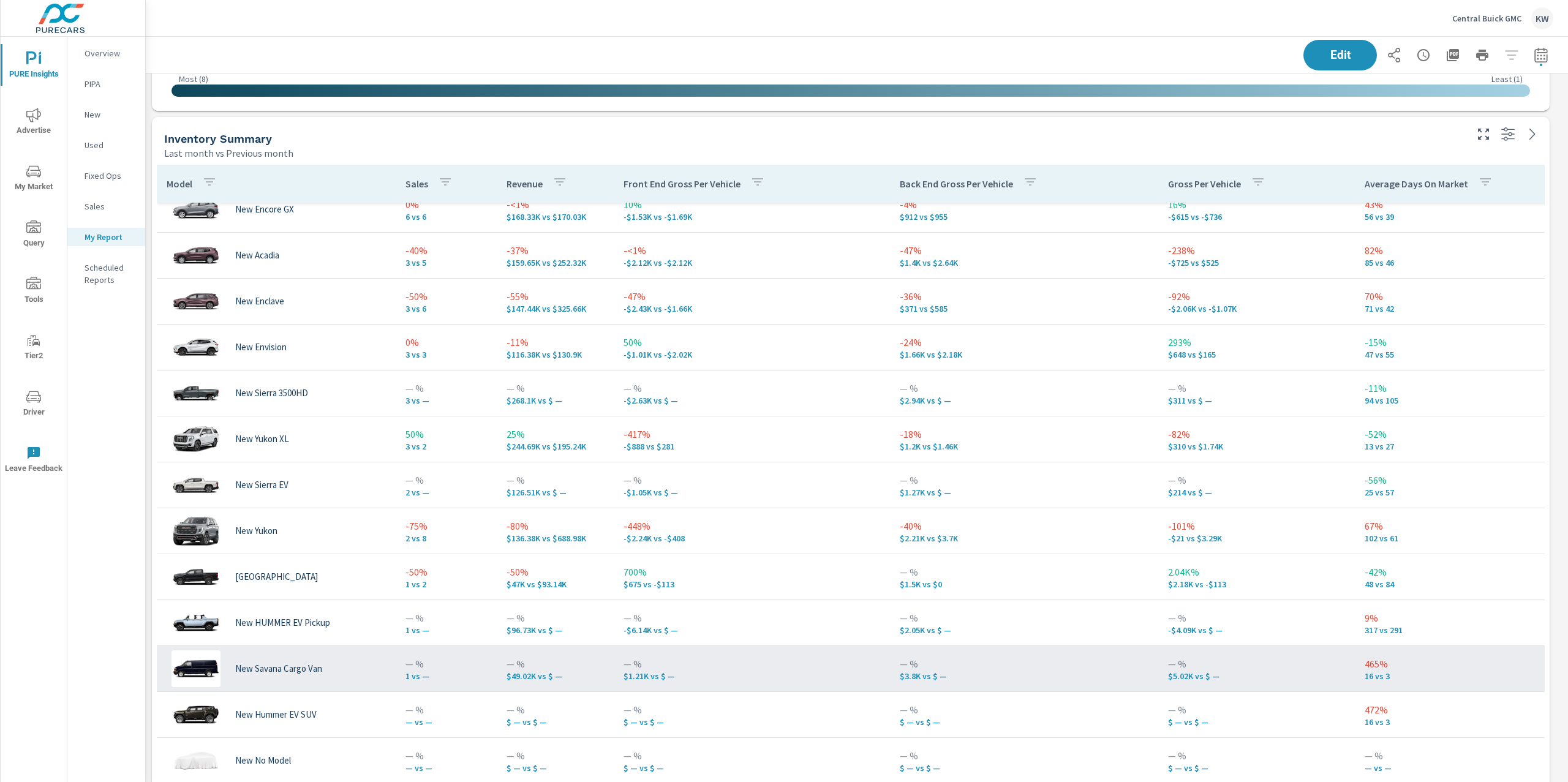
scroll to position [243, 0]
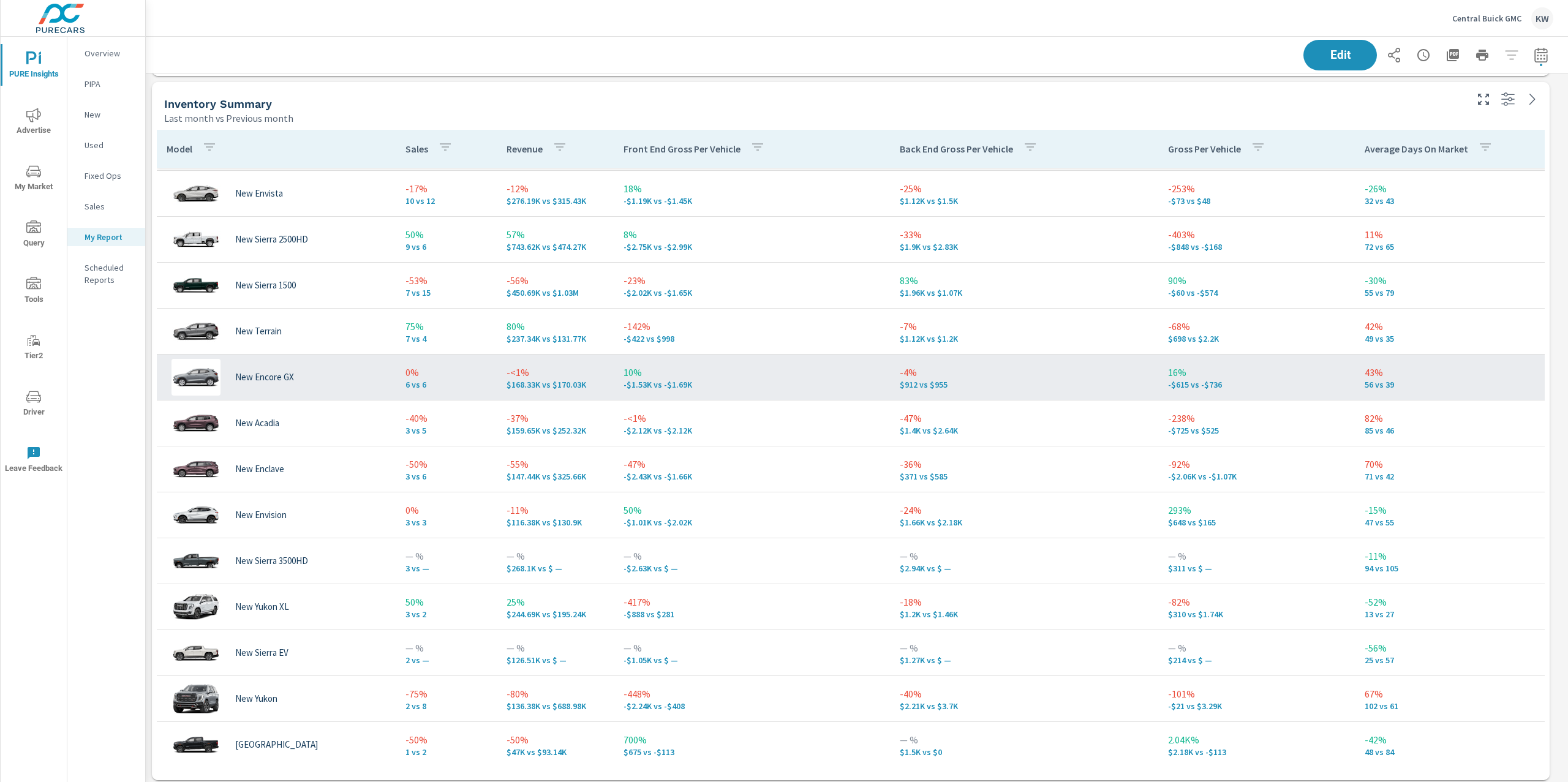
scroll to position [1561, 0]
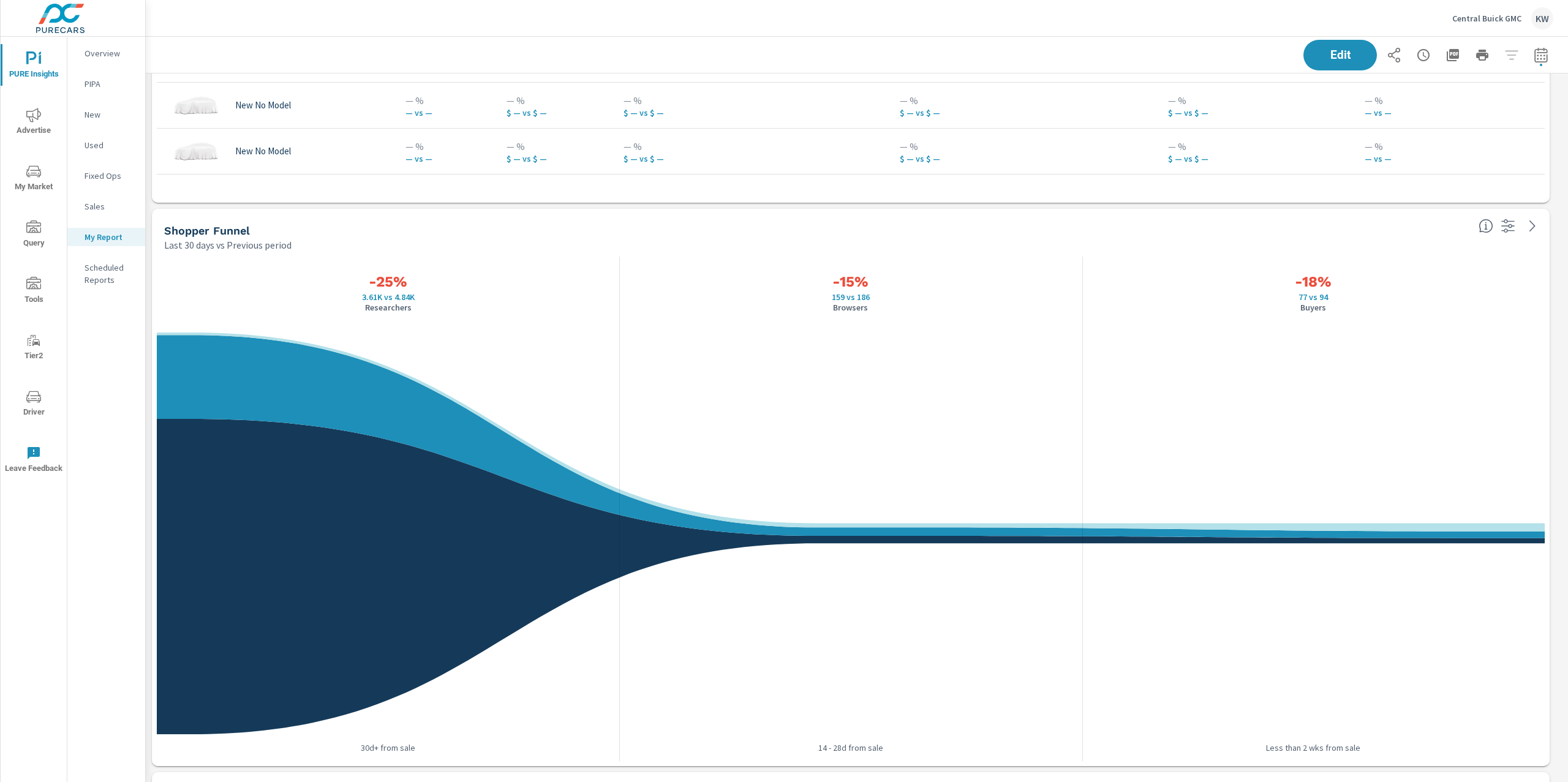
scroll to position [2123, 0]
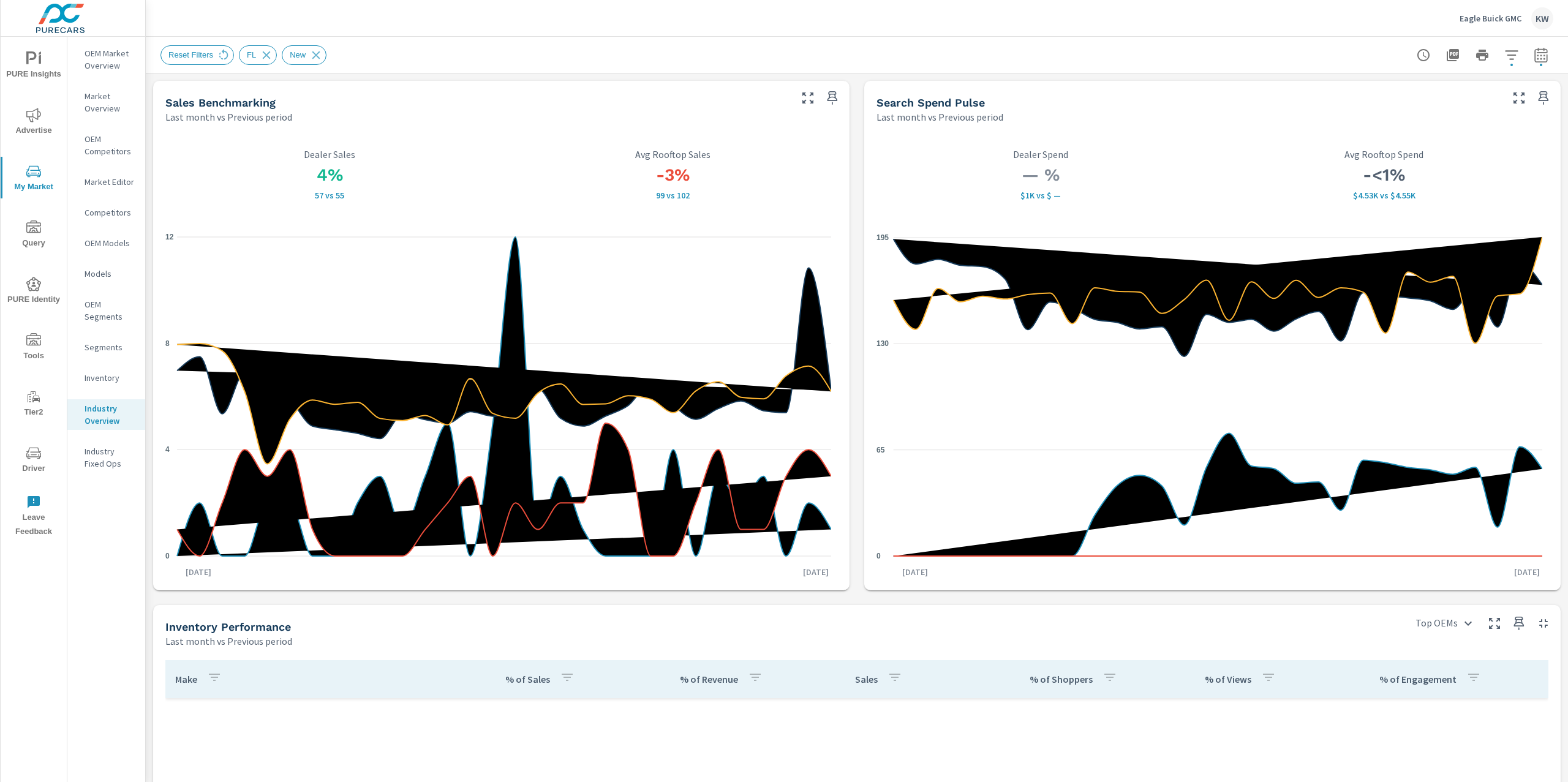
scroll to position [429, 0]
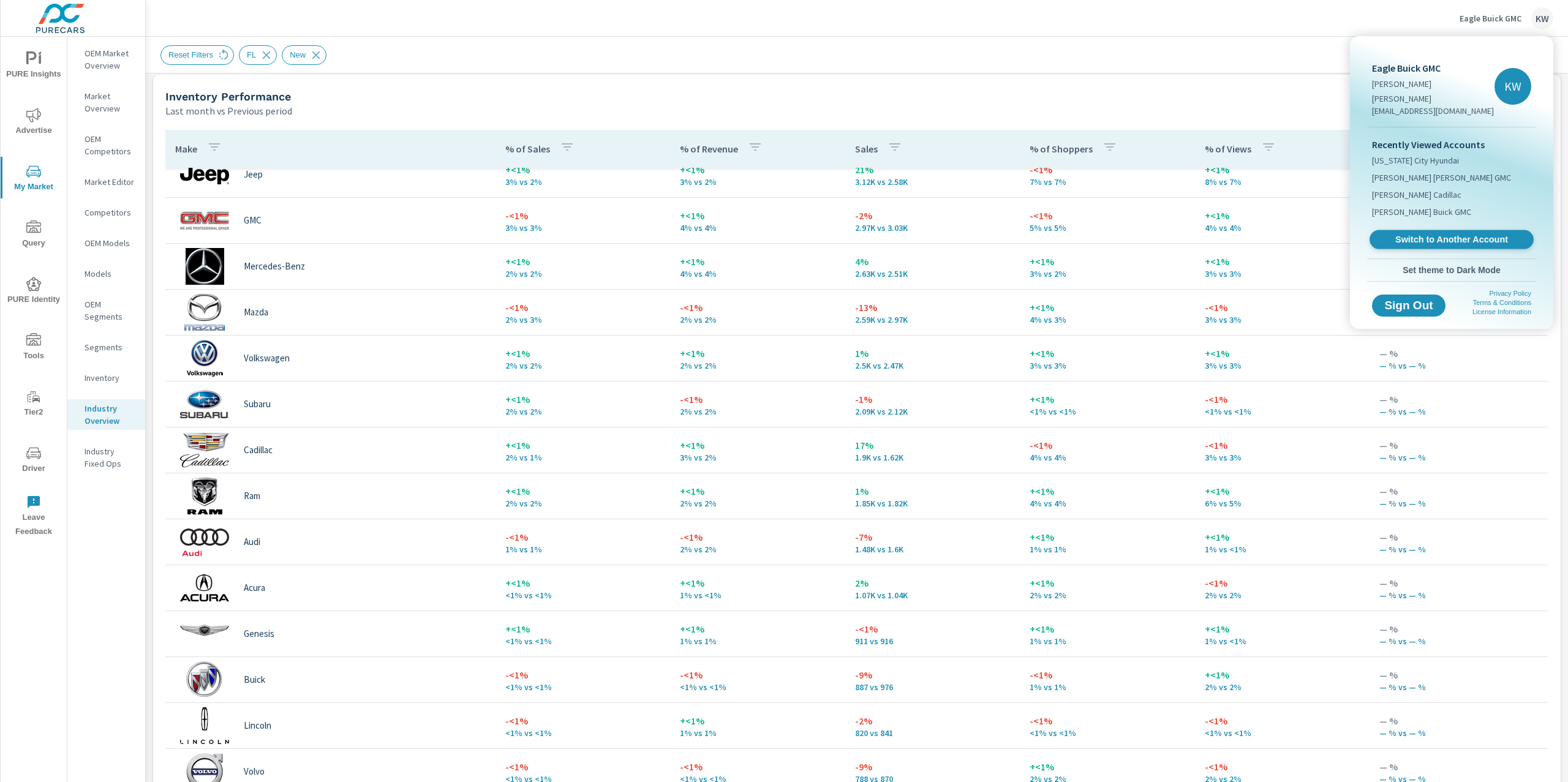
click at [1450, 234] on span "Switch to Another Account" at bounding box center [1451, 239] width 150 height 12
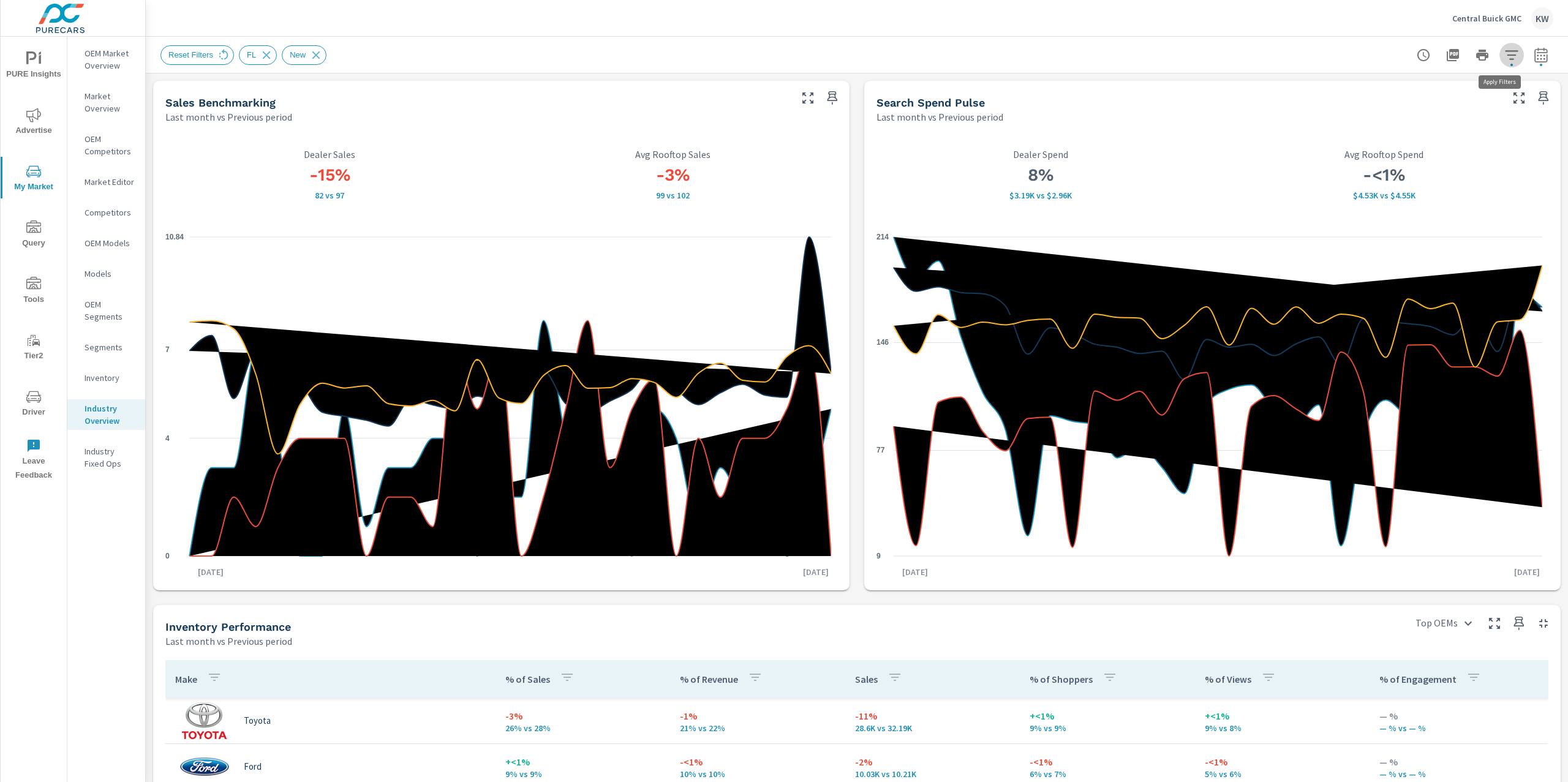
click at [1504, 57] on icon "button" at bounding box center [1511, 55] width 15 height 15
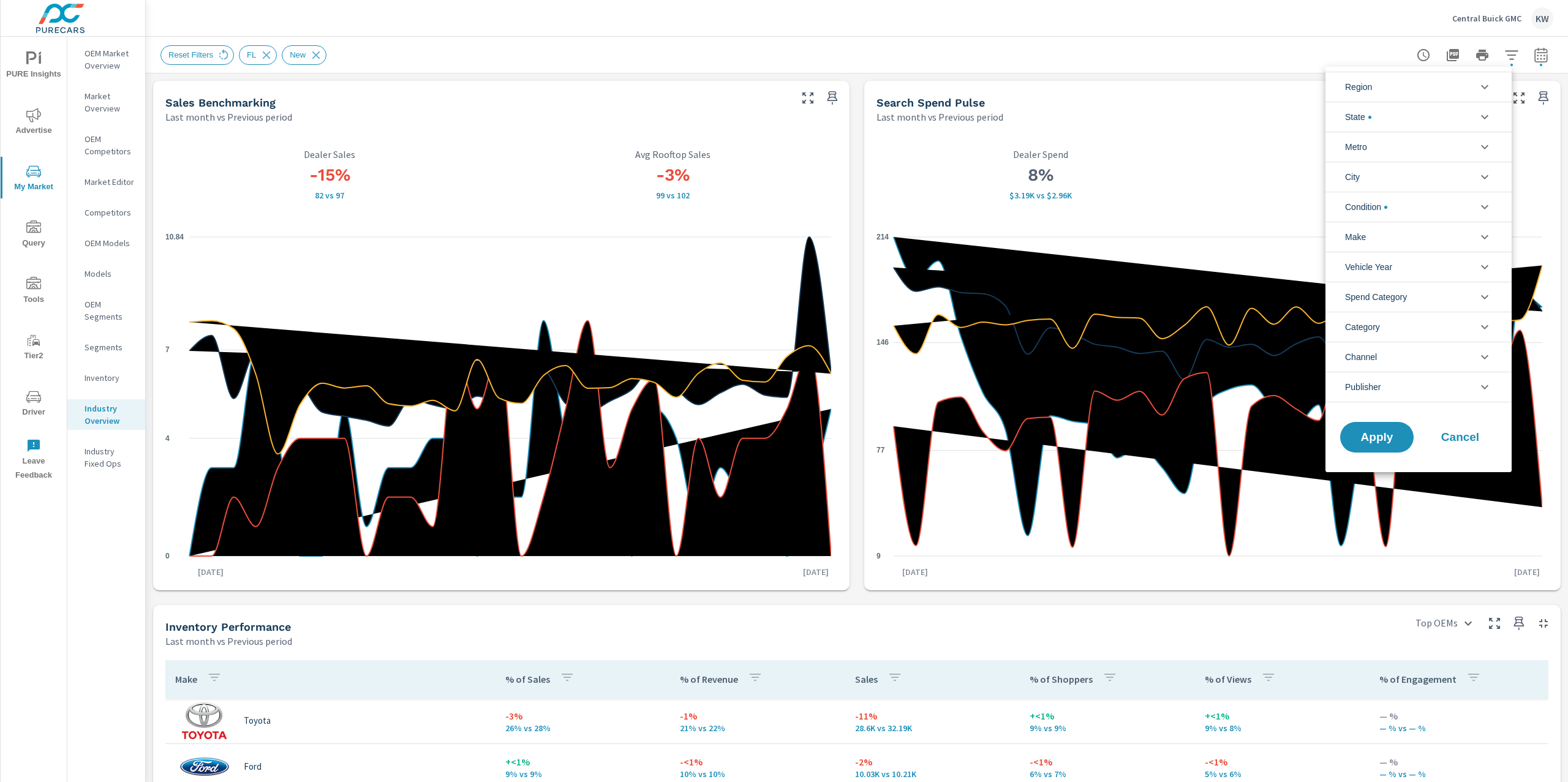
click at [1485, 144] on icon "filter options" at bounding box center [1485, 147] width 15 height 15
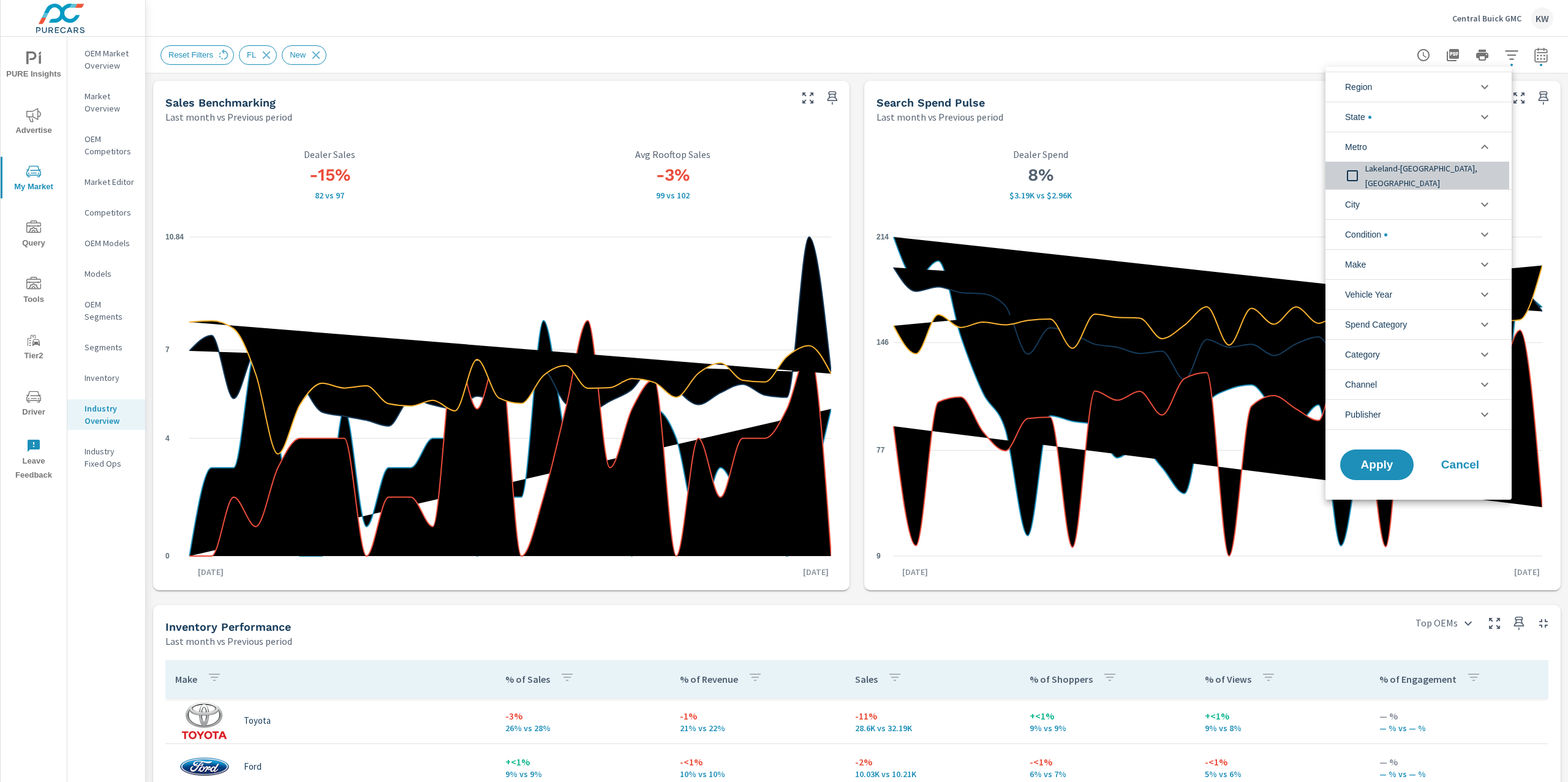
click at [1351, 176] on input "filter options" at bounding box center [1352, 175] width 26 height 26
click at [1385, 461] on span "Apply" at bounding box center [1377, 465] width 50 height 12
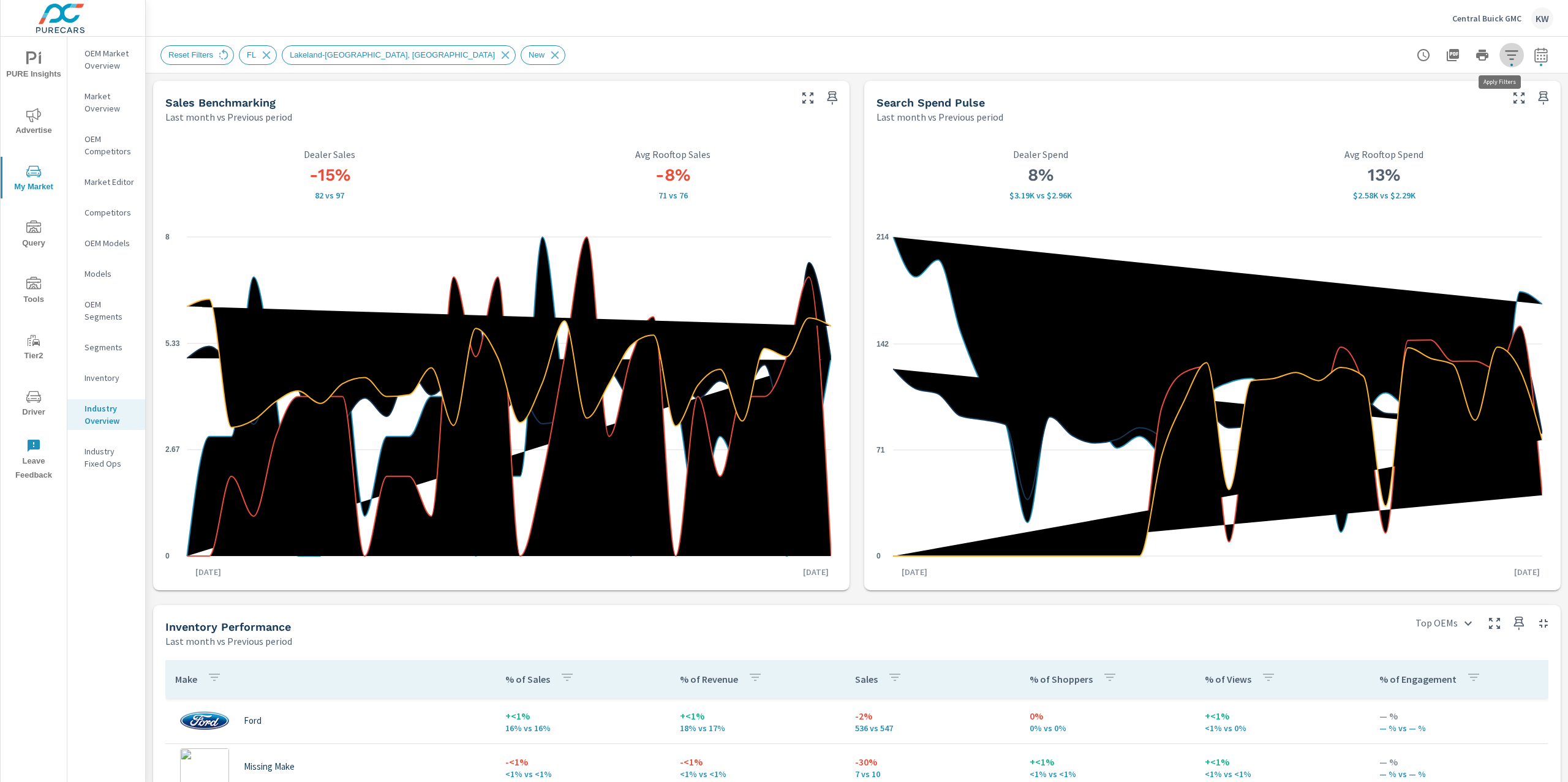
click at [1504, 57] on icon "button" at bounding box center [1511, 55] width 15 height 15
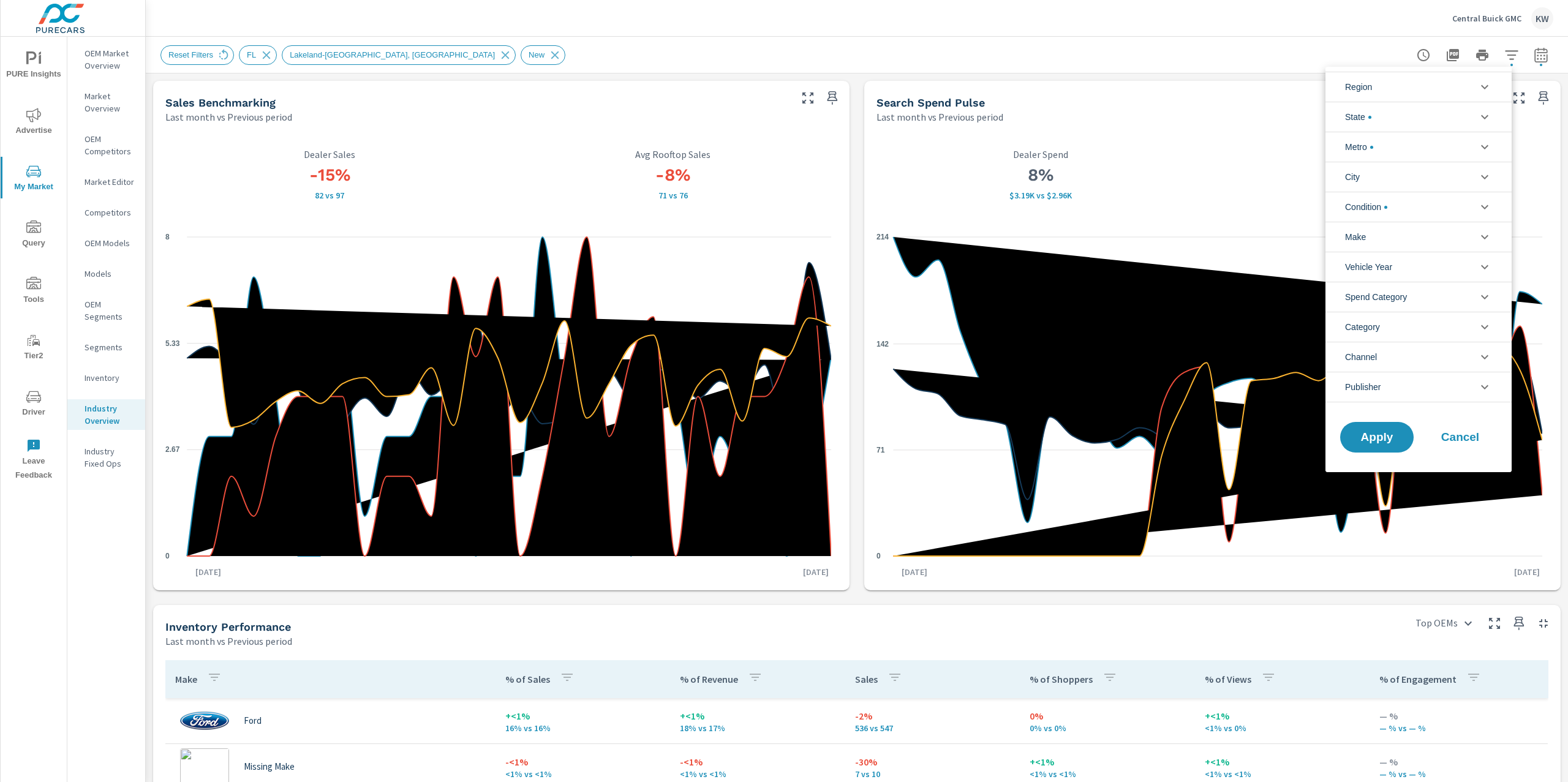
click at [1485, 118] on icon "filter options" at bounding box center [1484, 116] width 7 height 4
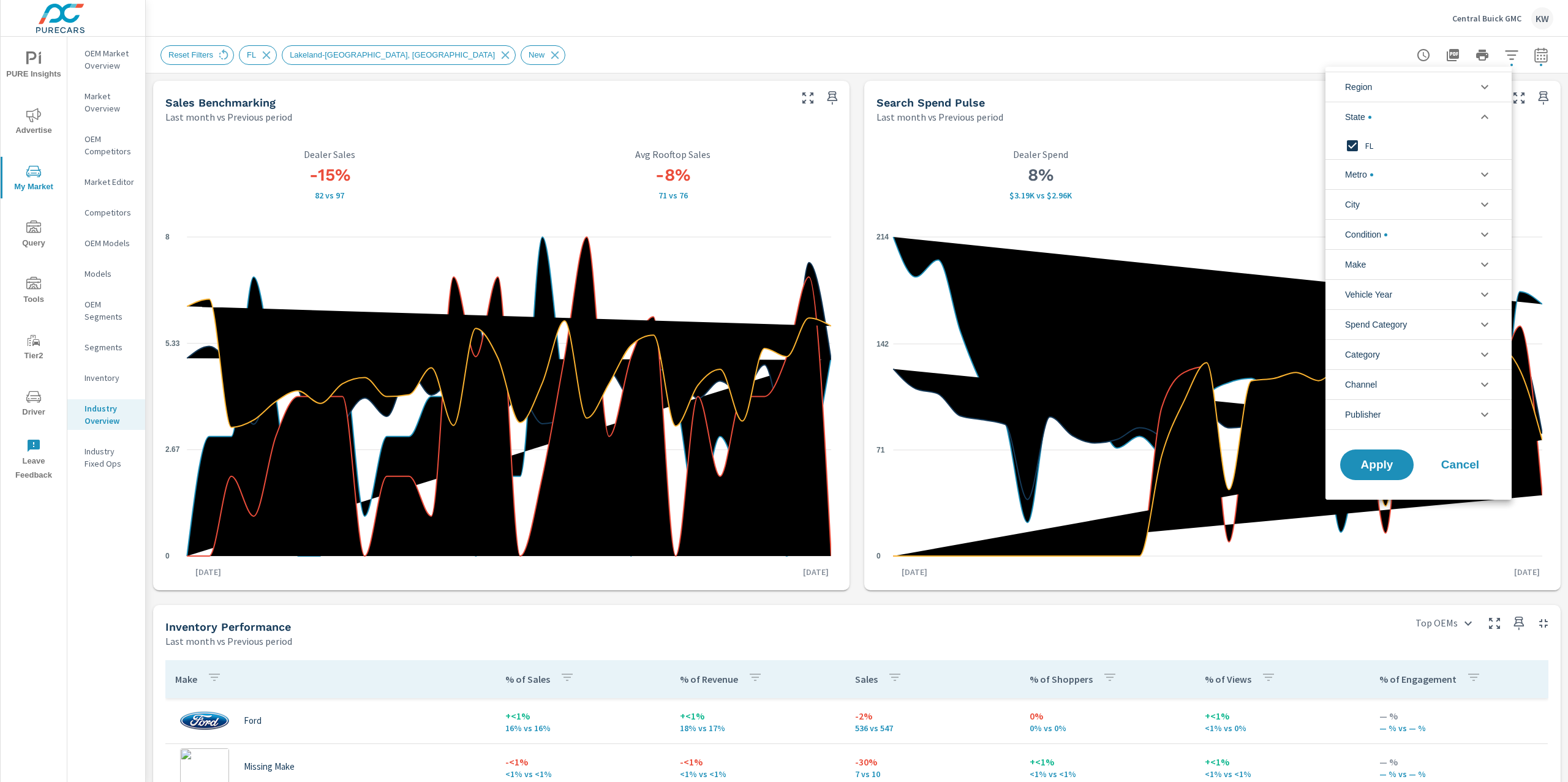
click at [1490, 175] on icon "filter options" at bounding box center [1485, 175] width 15 height 15
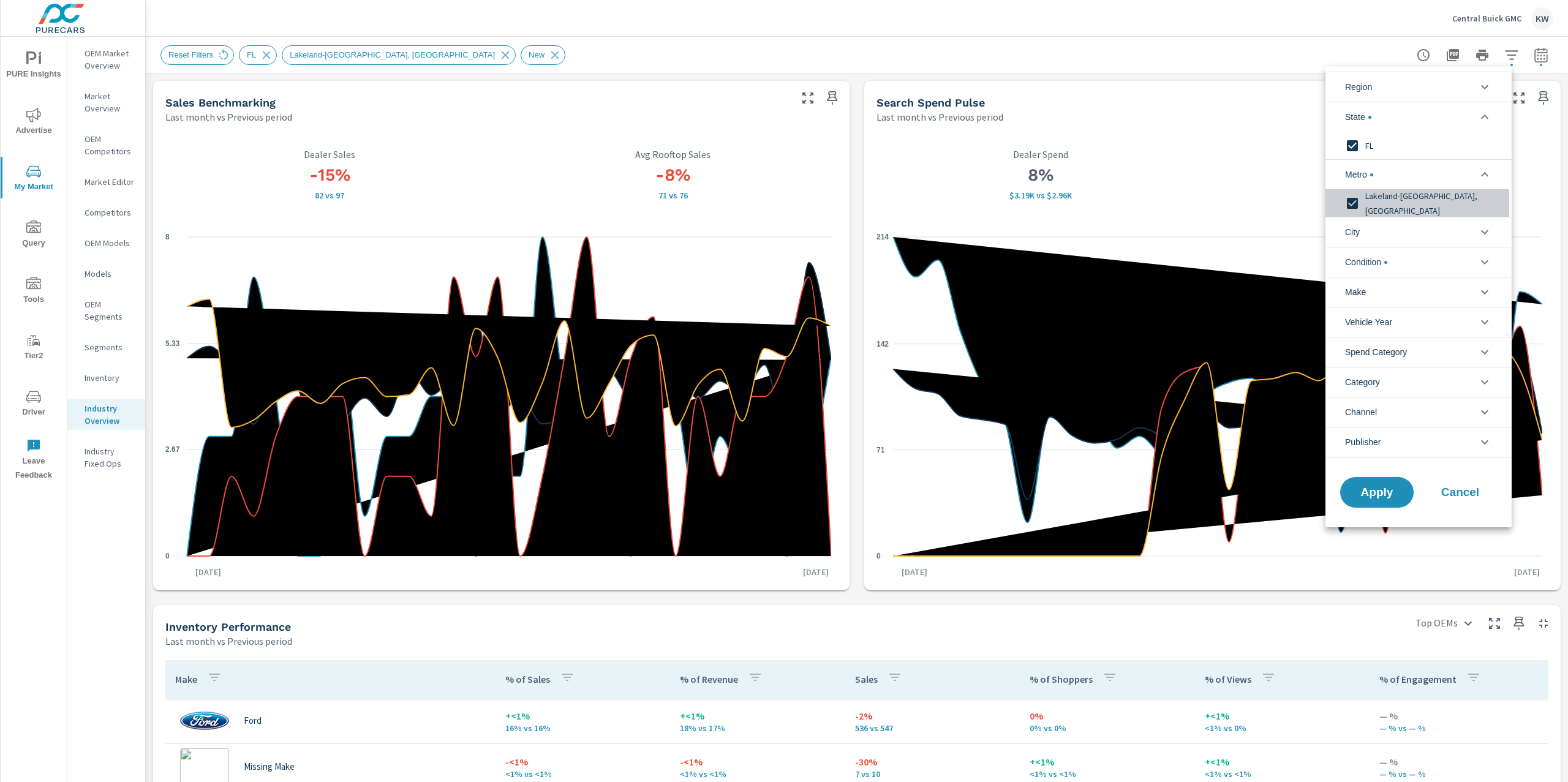
click at [1354, 199] on input "filter options" at bounding box center [1352, 203] width 26 height 26
click at [1373, 489] on span "Apply" at bounding box center [1377, 493] width 50 height 12
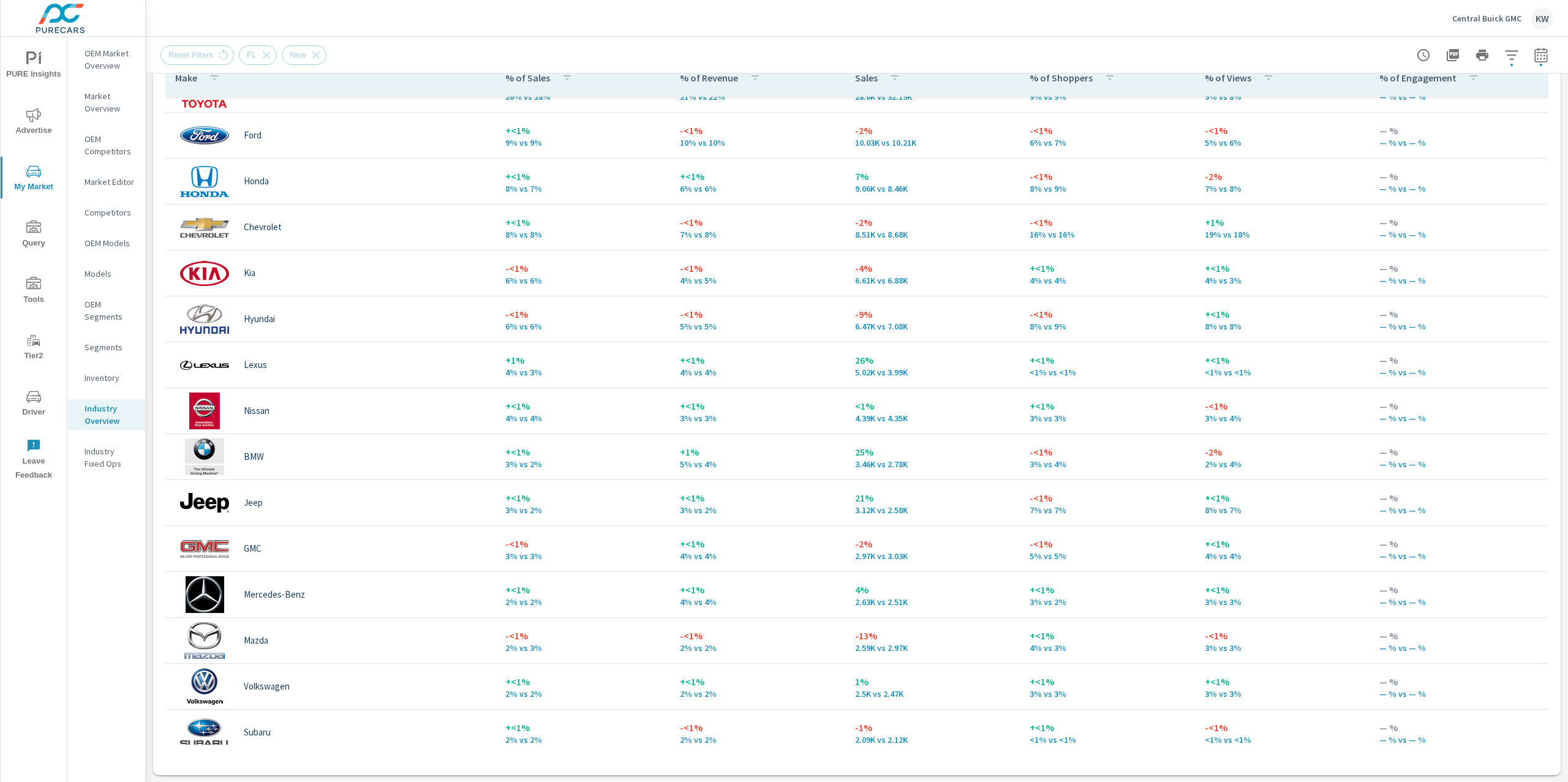
scroll to position [32, 0]
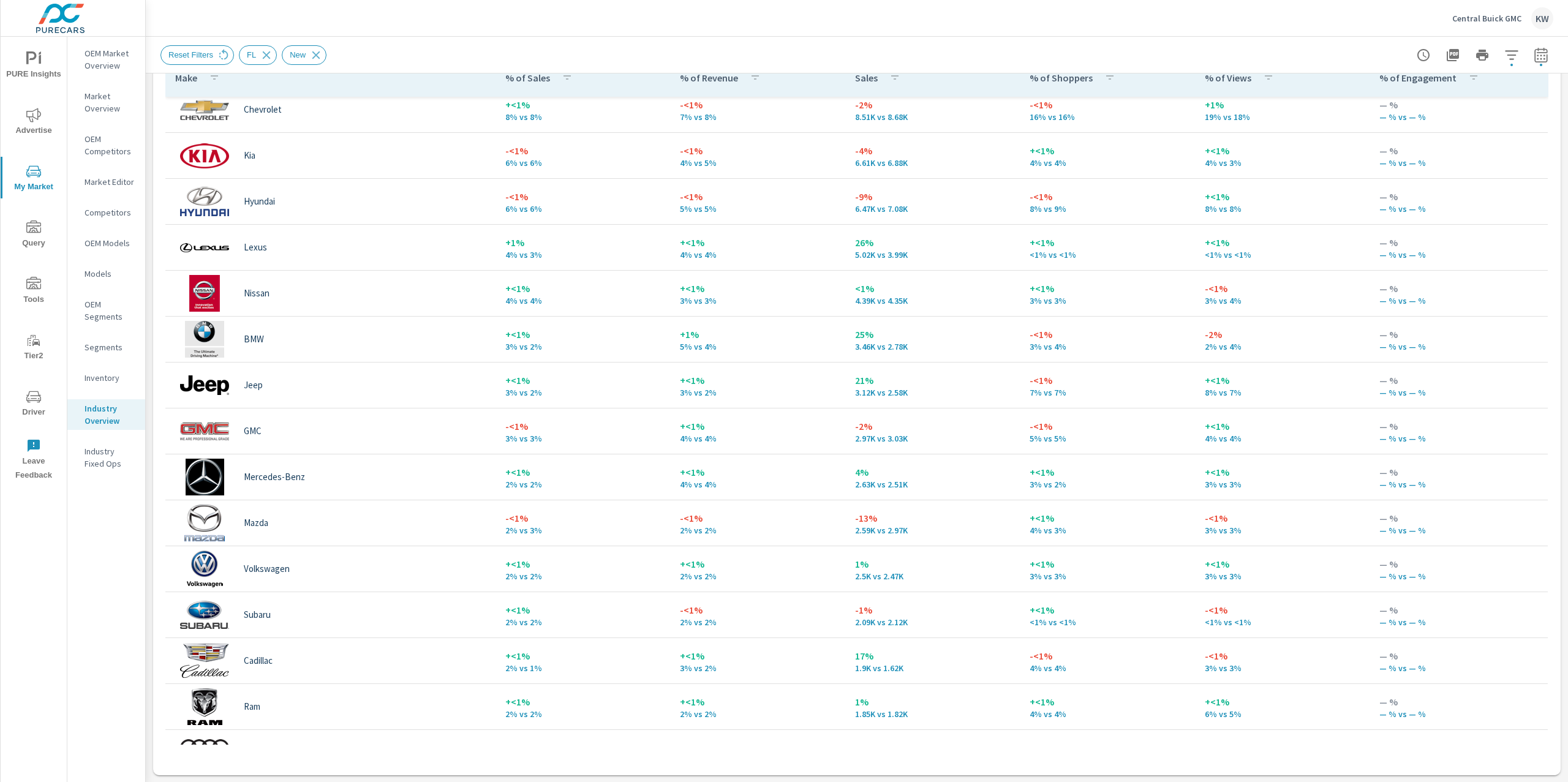
scroll to position [175, 0]
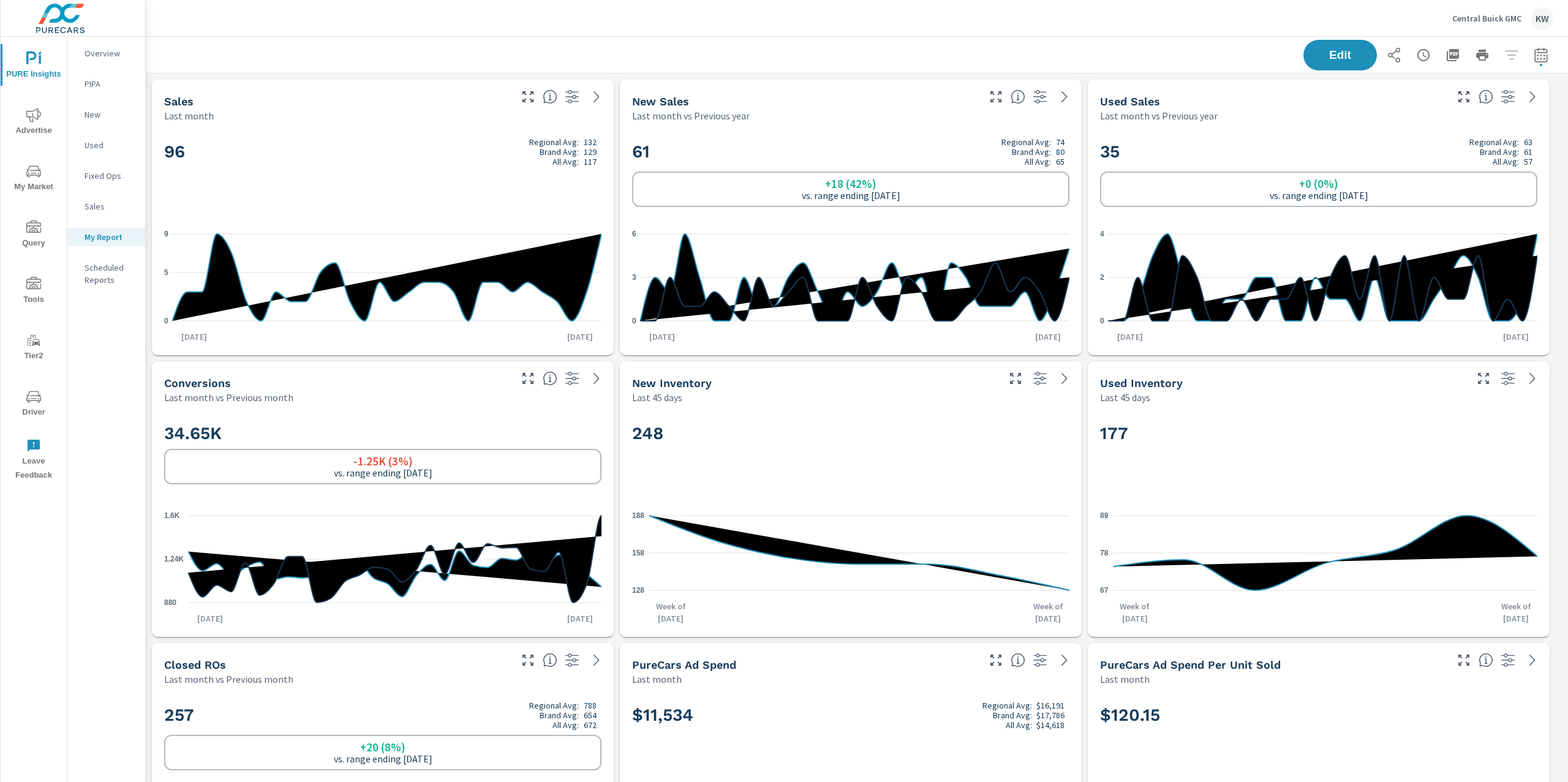
scroll to position [275, 0]
click at [1471, 19] on p "Central Buick GMC" at bounding box center [1487, 17] width 69 height 11
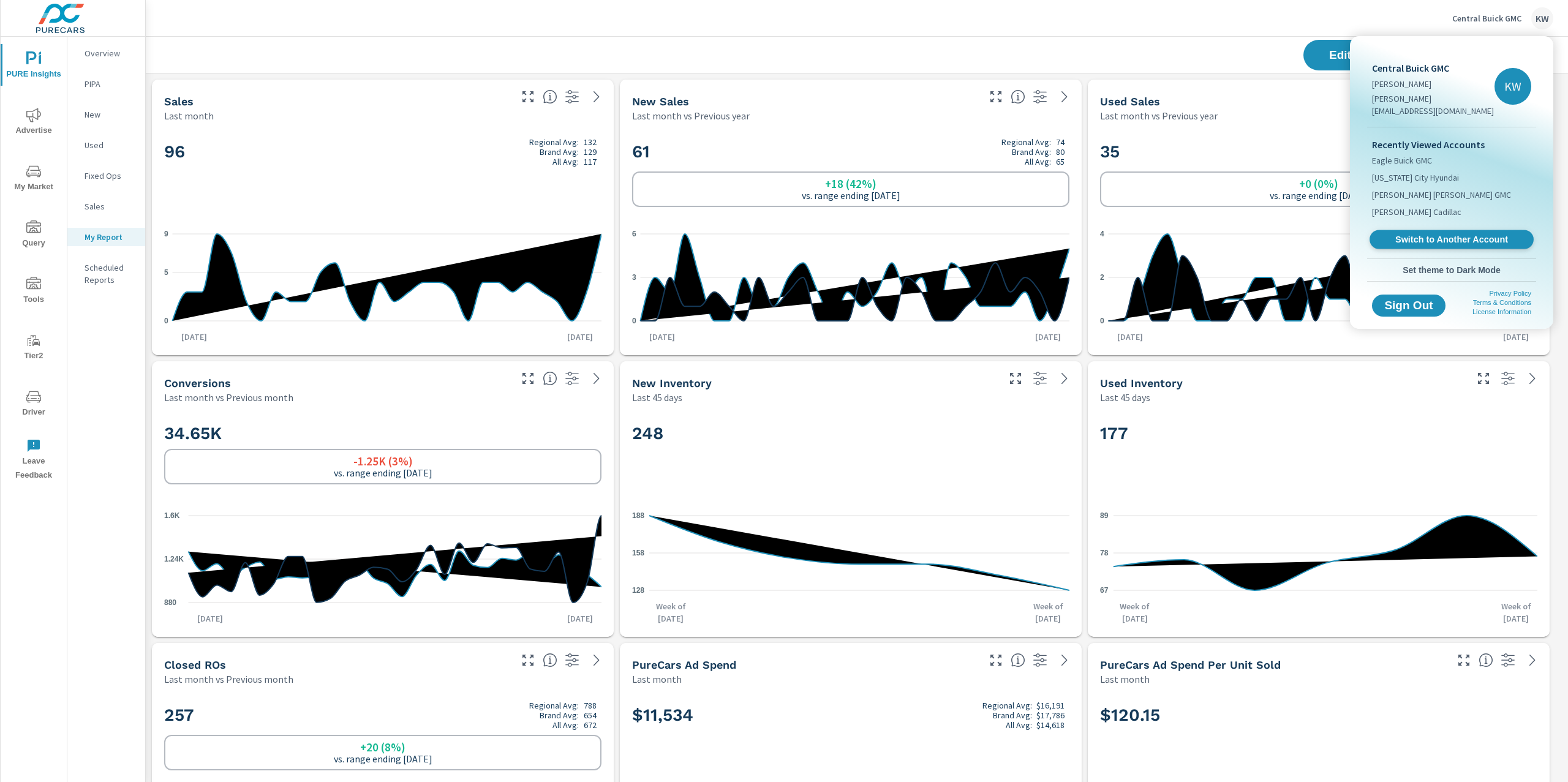
click at [1424, 234] on span "Switch to Another Account" at bounding box center [1451, 239] width 150 height 12
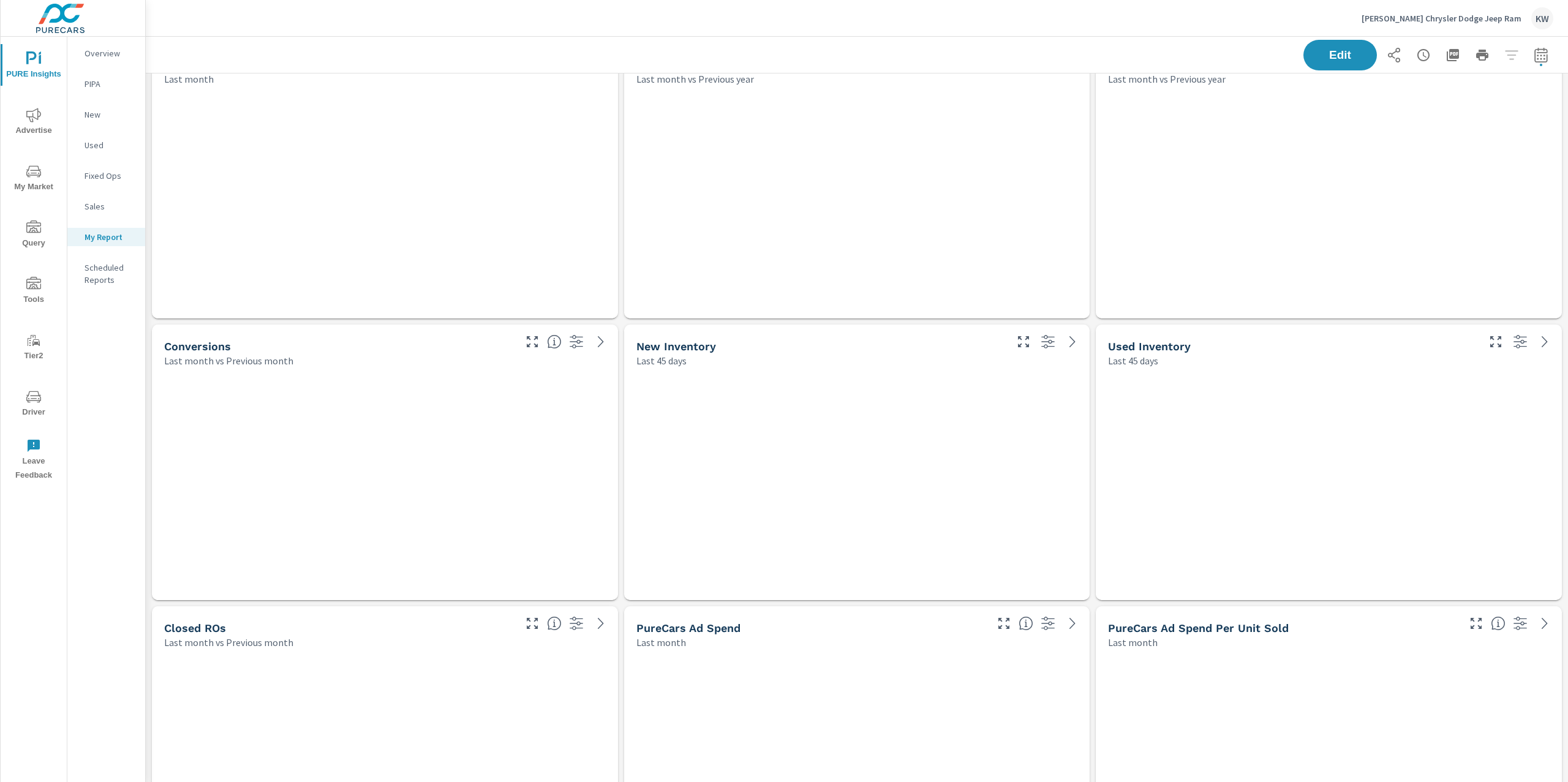
scroll to position [5804, 1436]
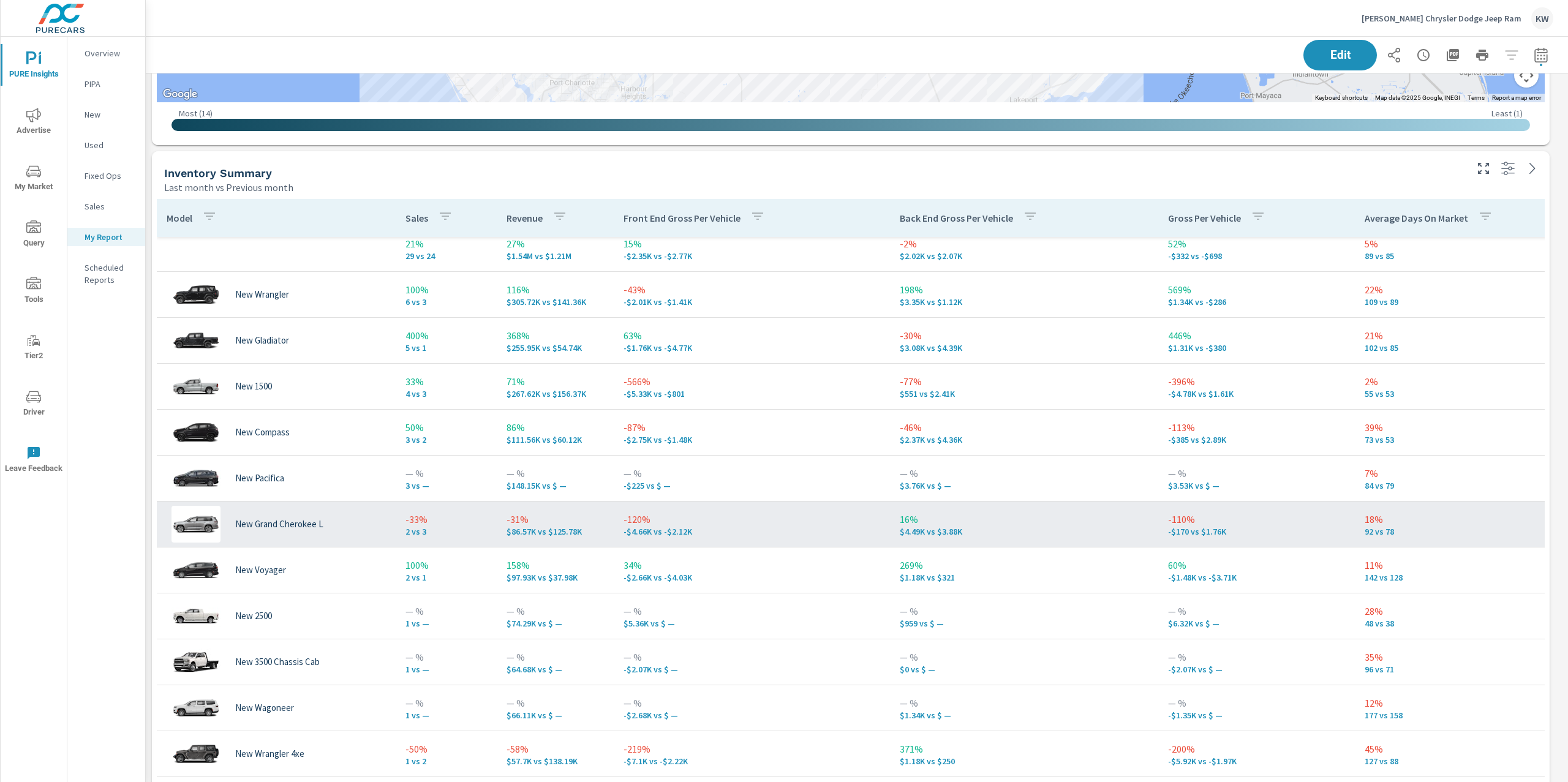
scroll to position [15, 0]
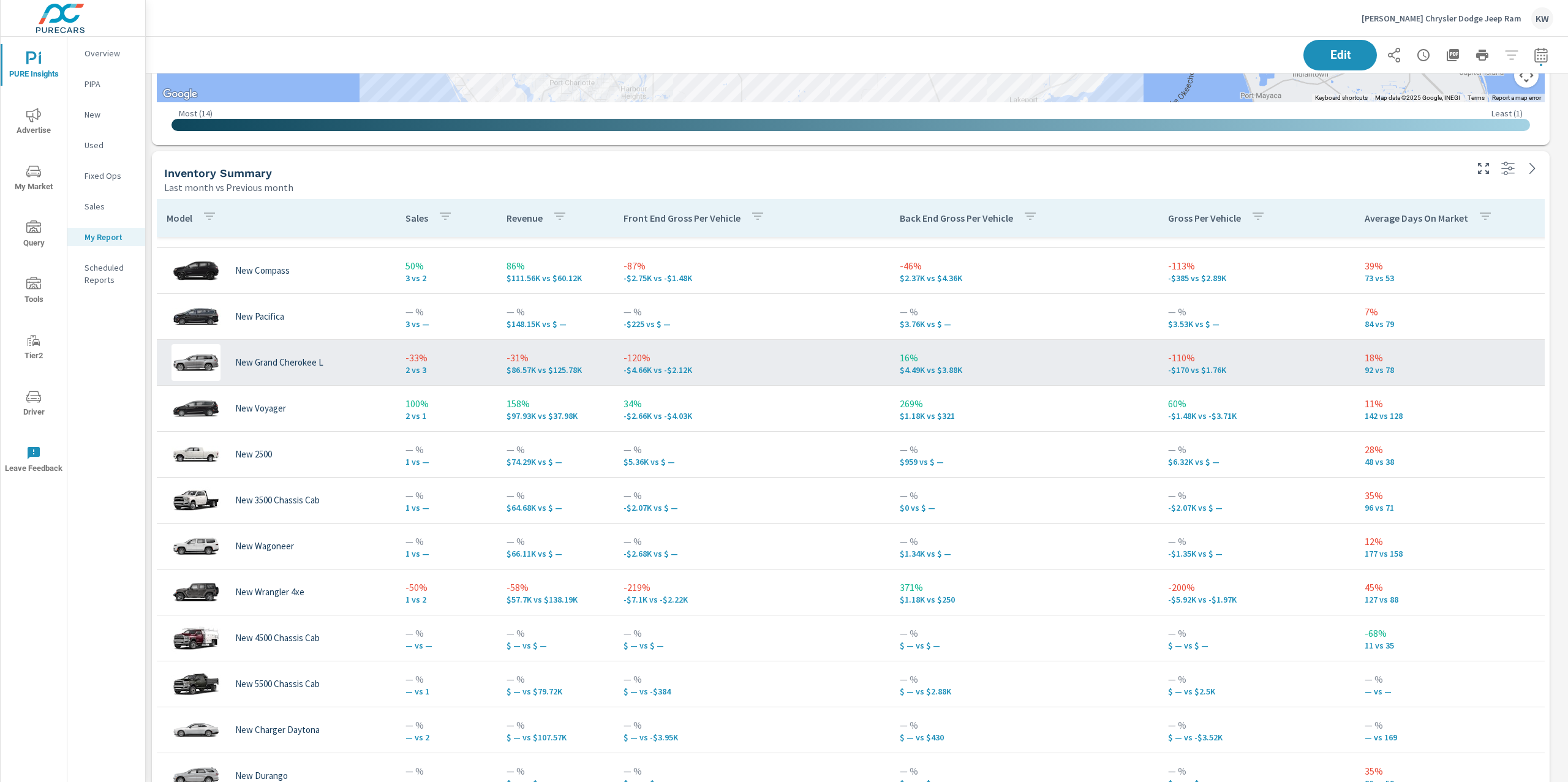
scroll to position [253, 0]
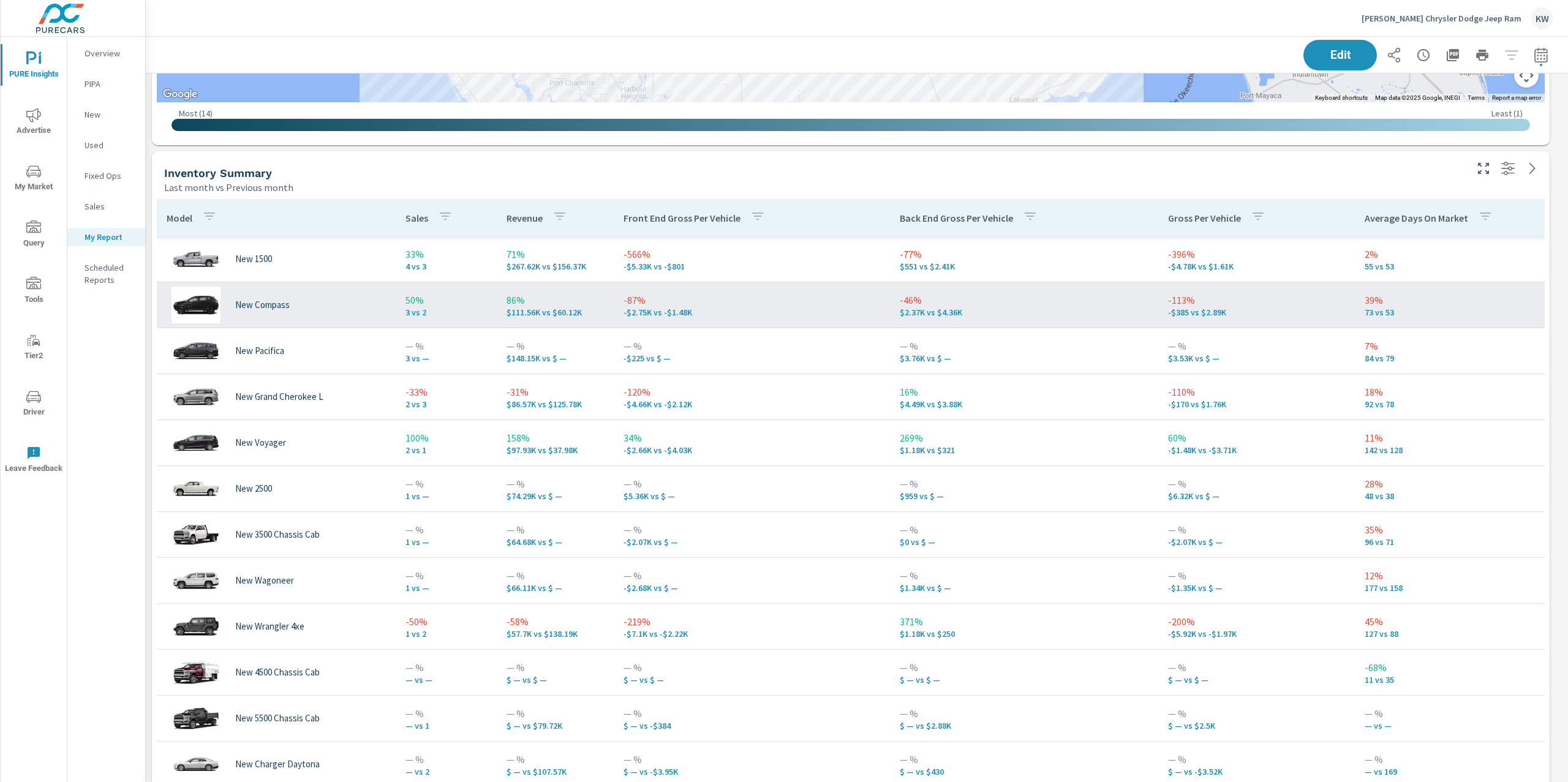
scroll to position [61, 0]
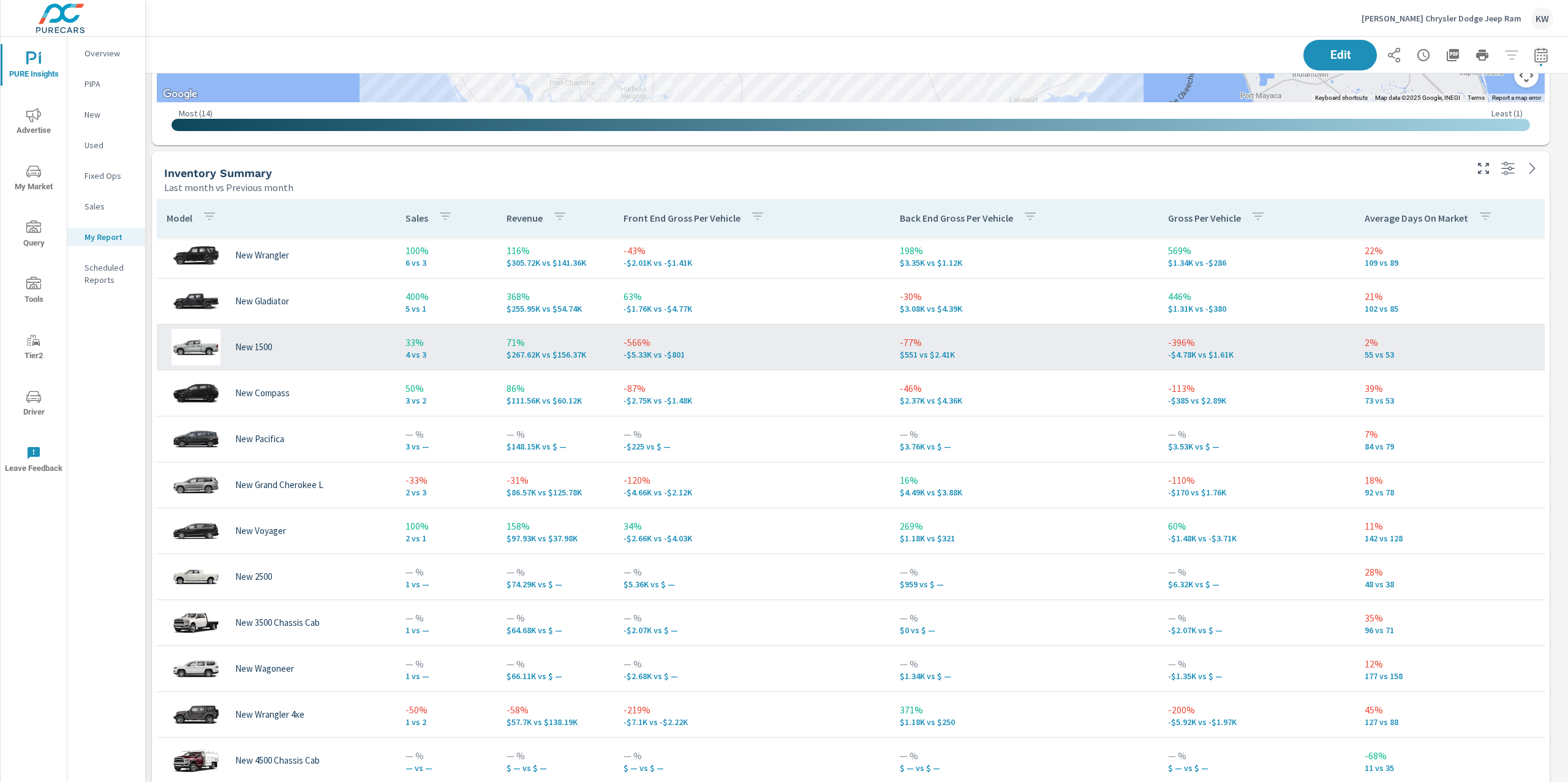
scroll to position [49, 0]
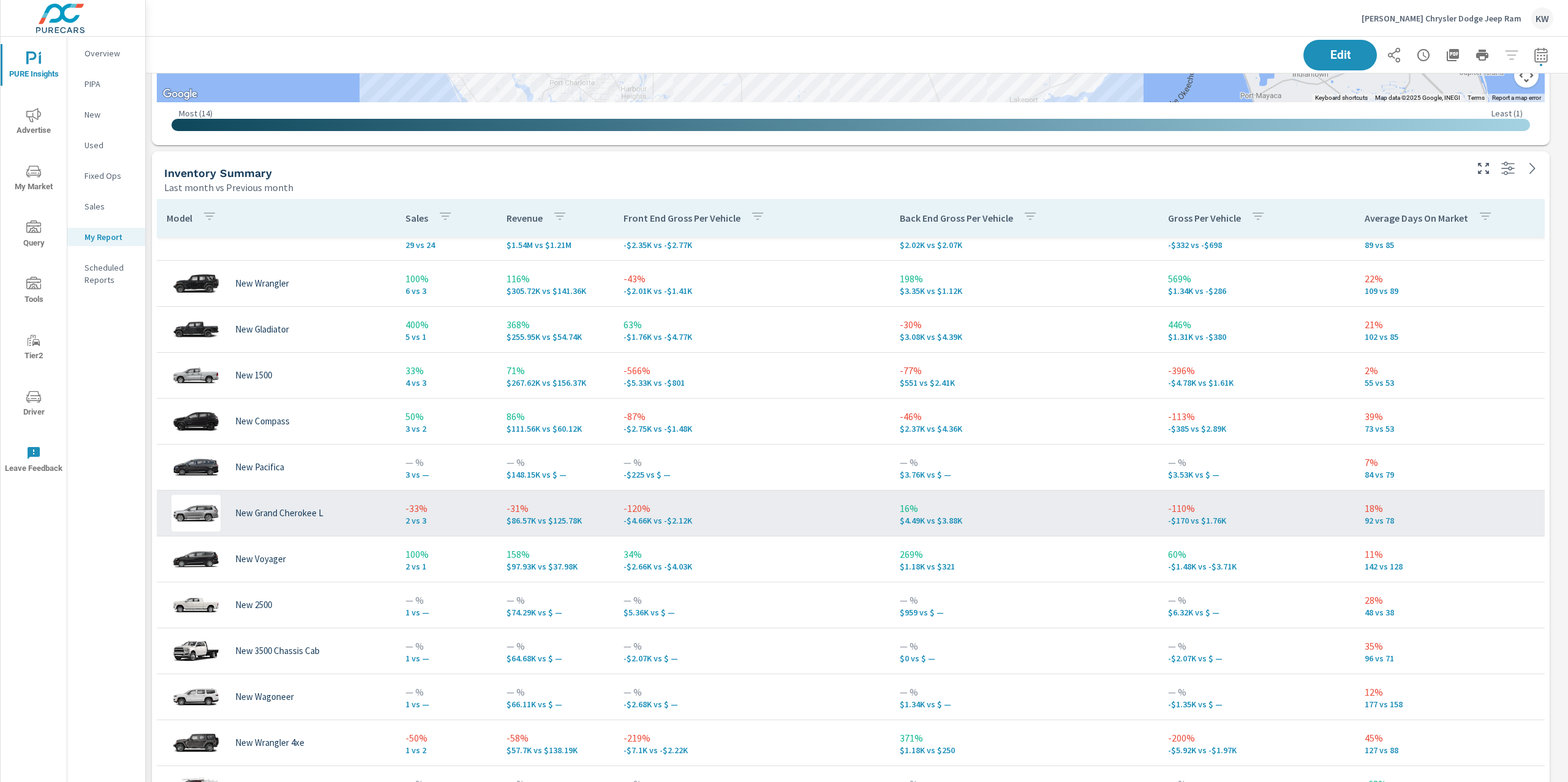
scroll to position [23, 0]
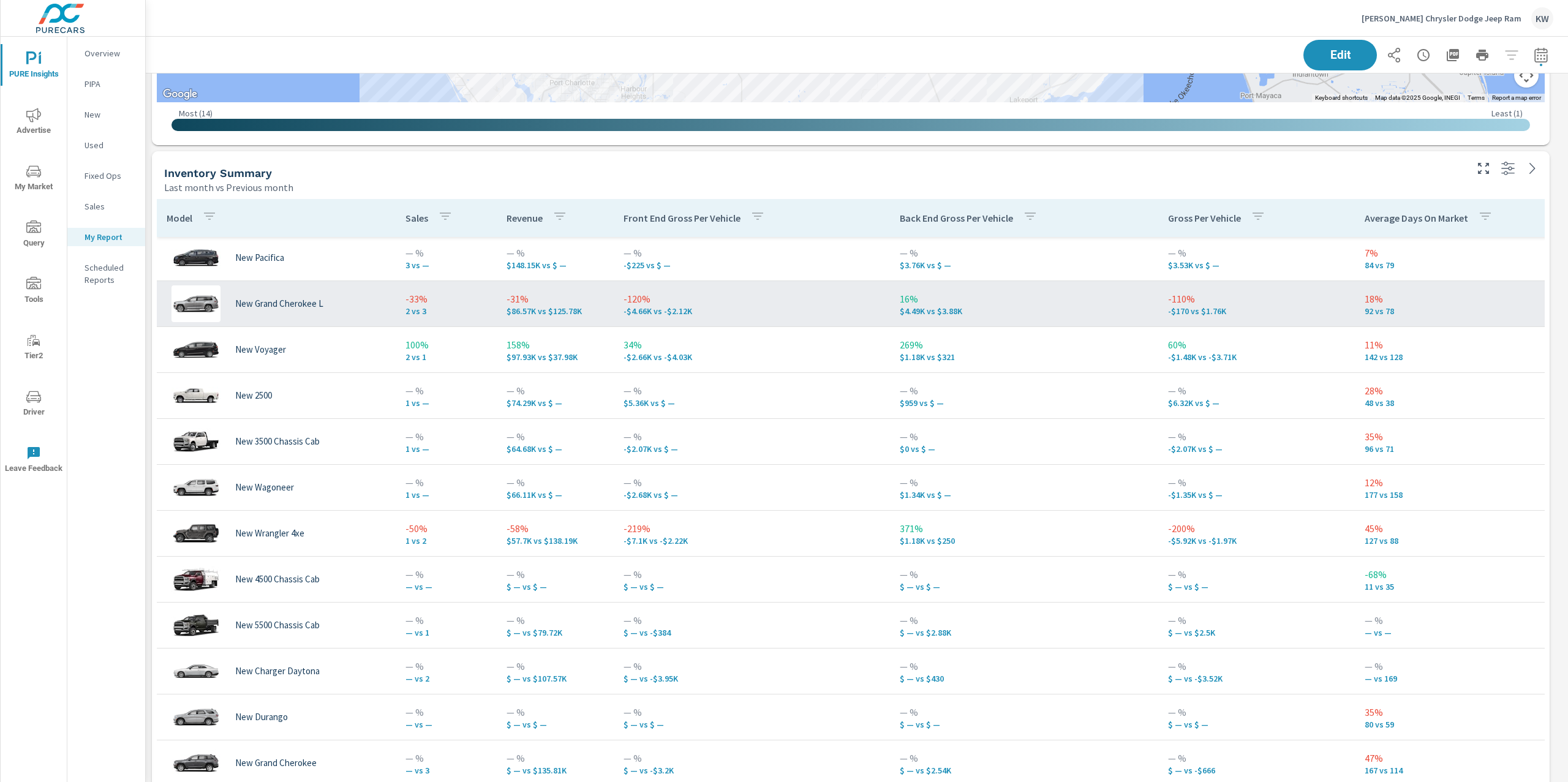
scroll to position [253, 0]
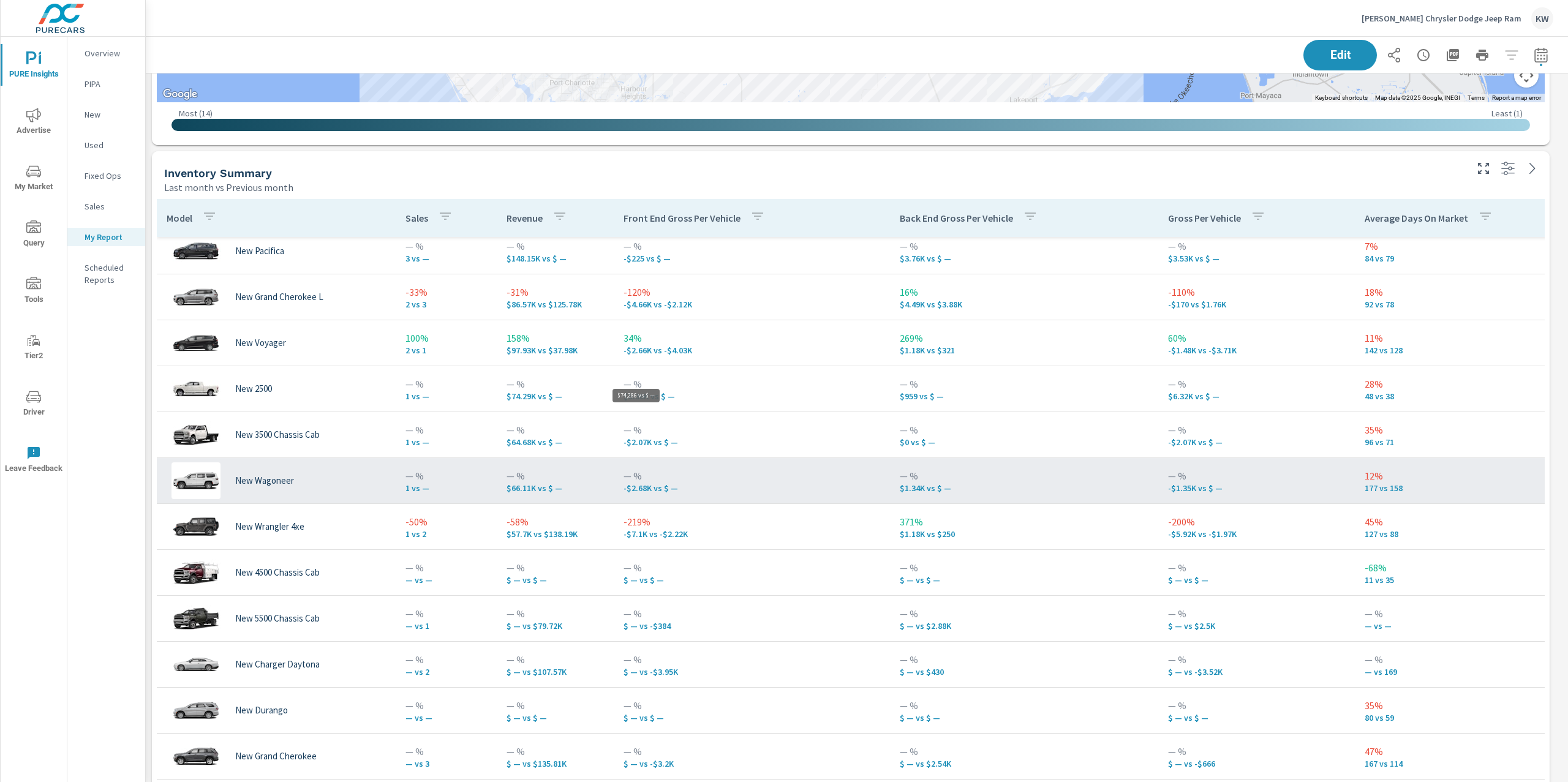
scroll to position [5804, 1436]
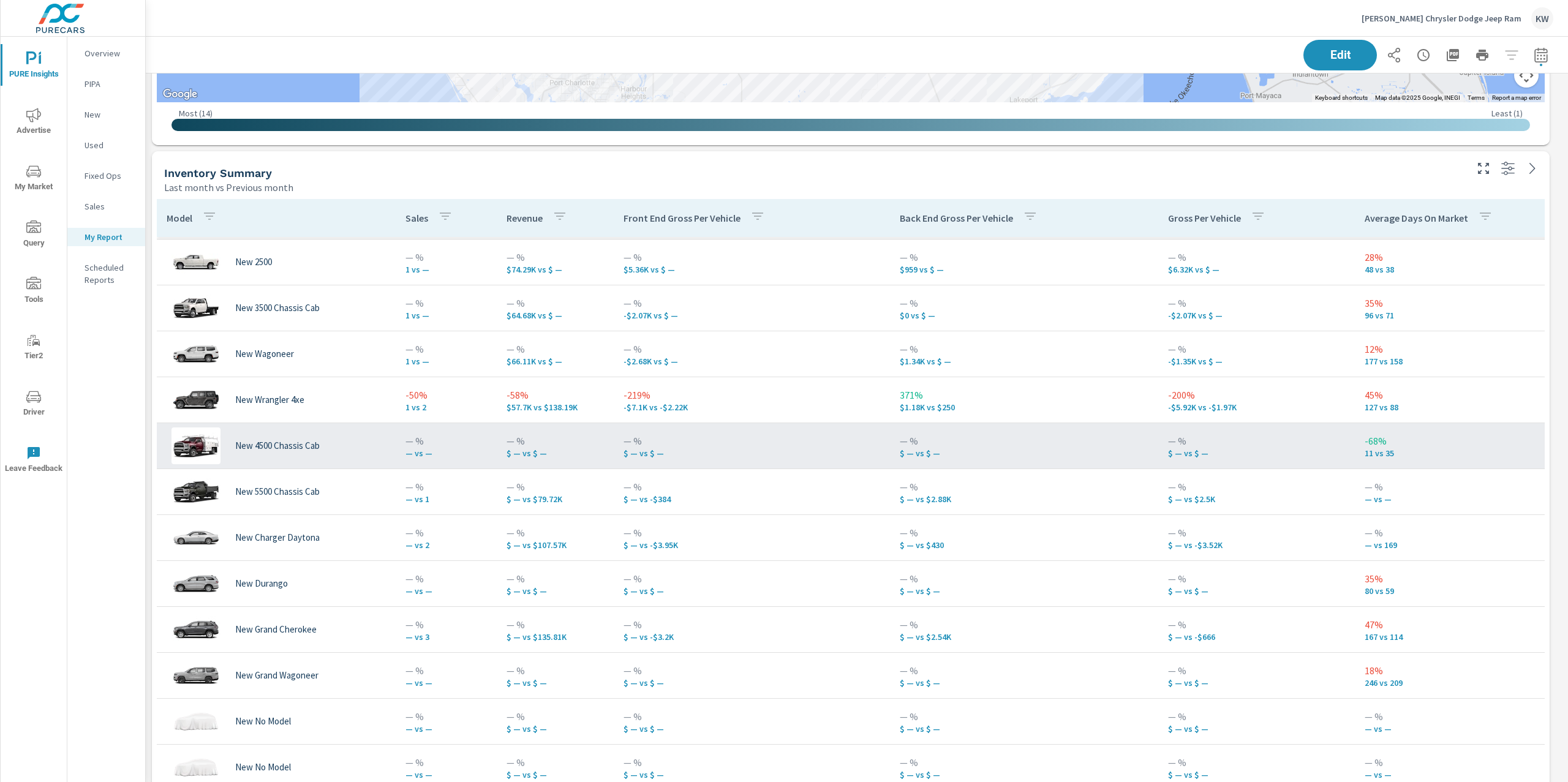
scroll to position [368, 0]
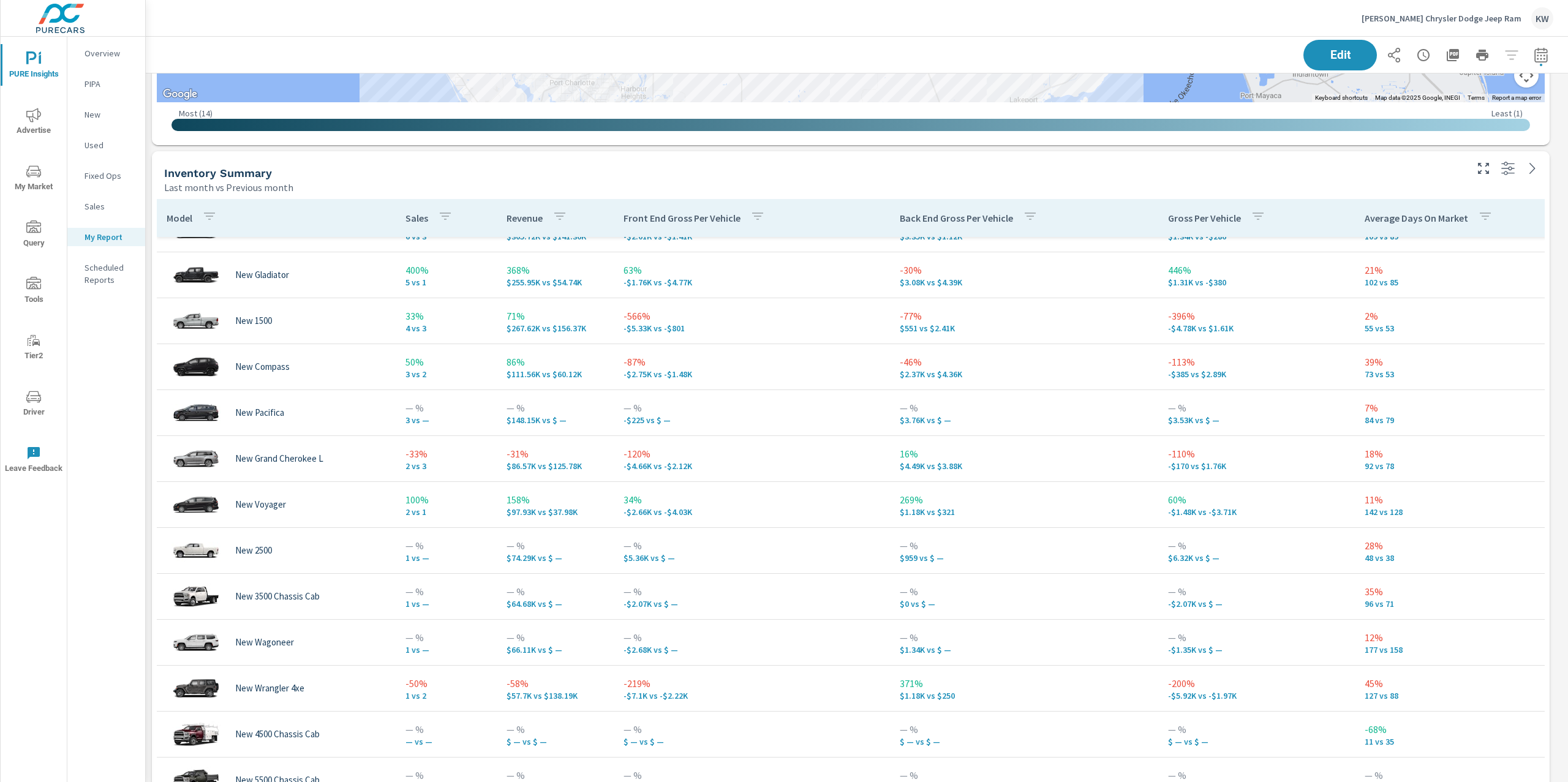
scroll to position [20, 0]
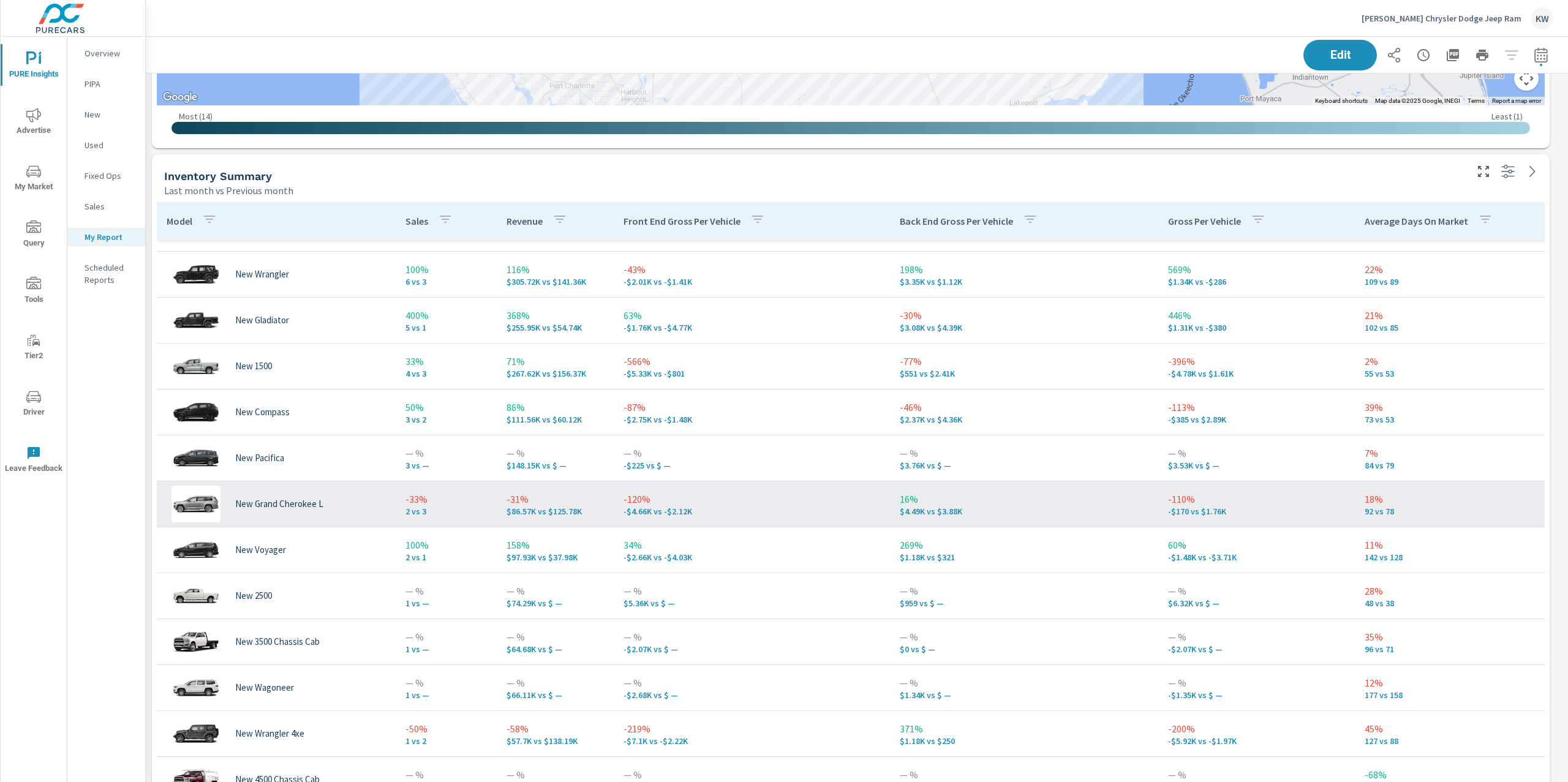
scroll to position [37, 0]
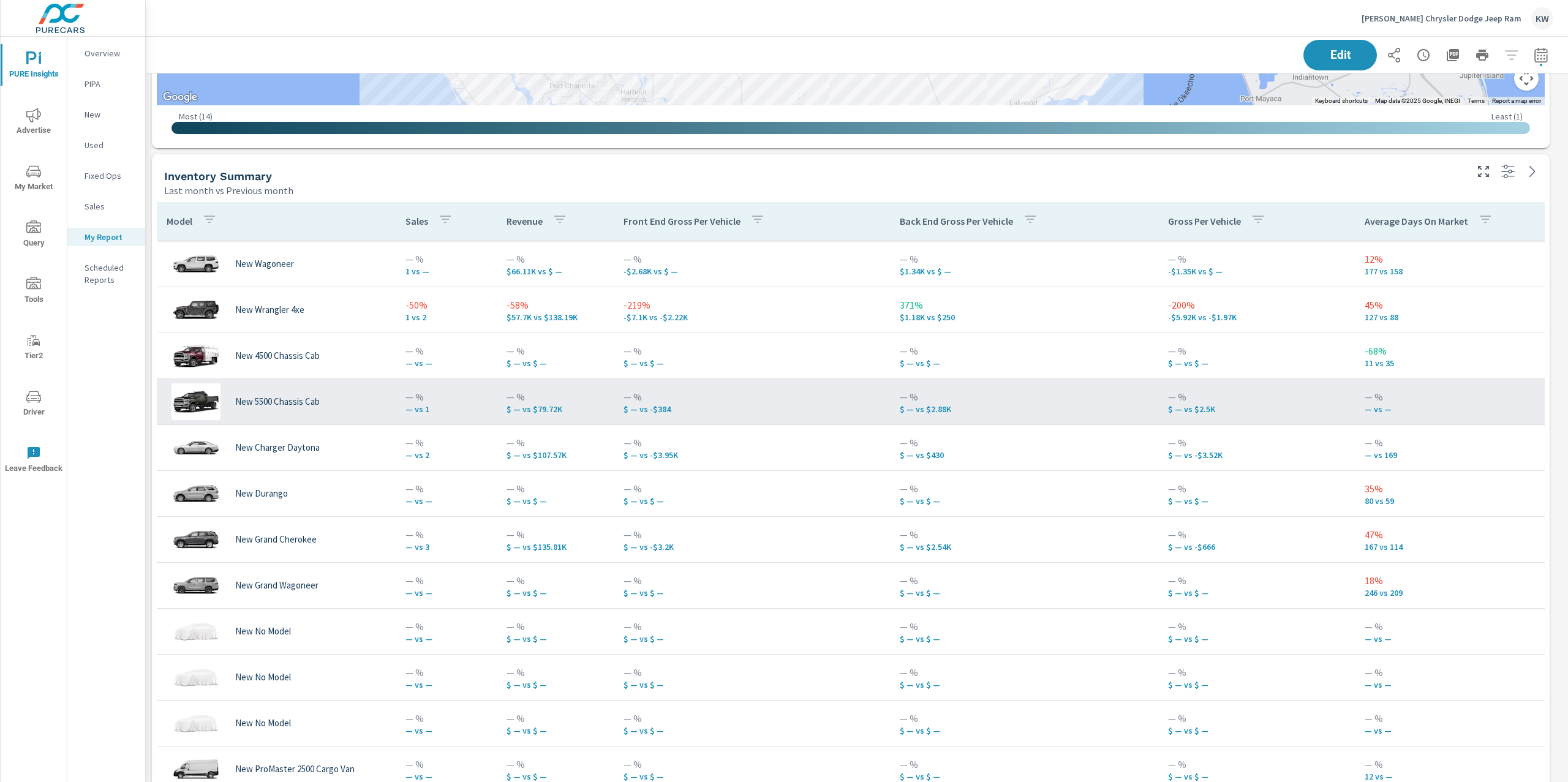
scroll to position [464, 0]
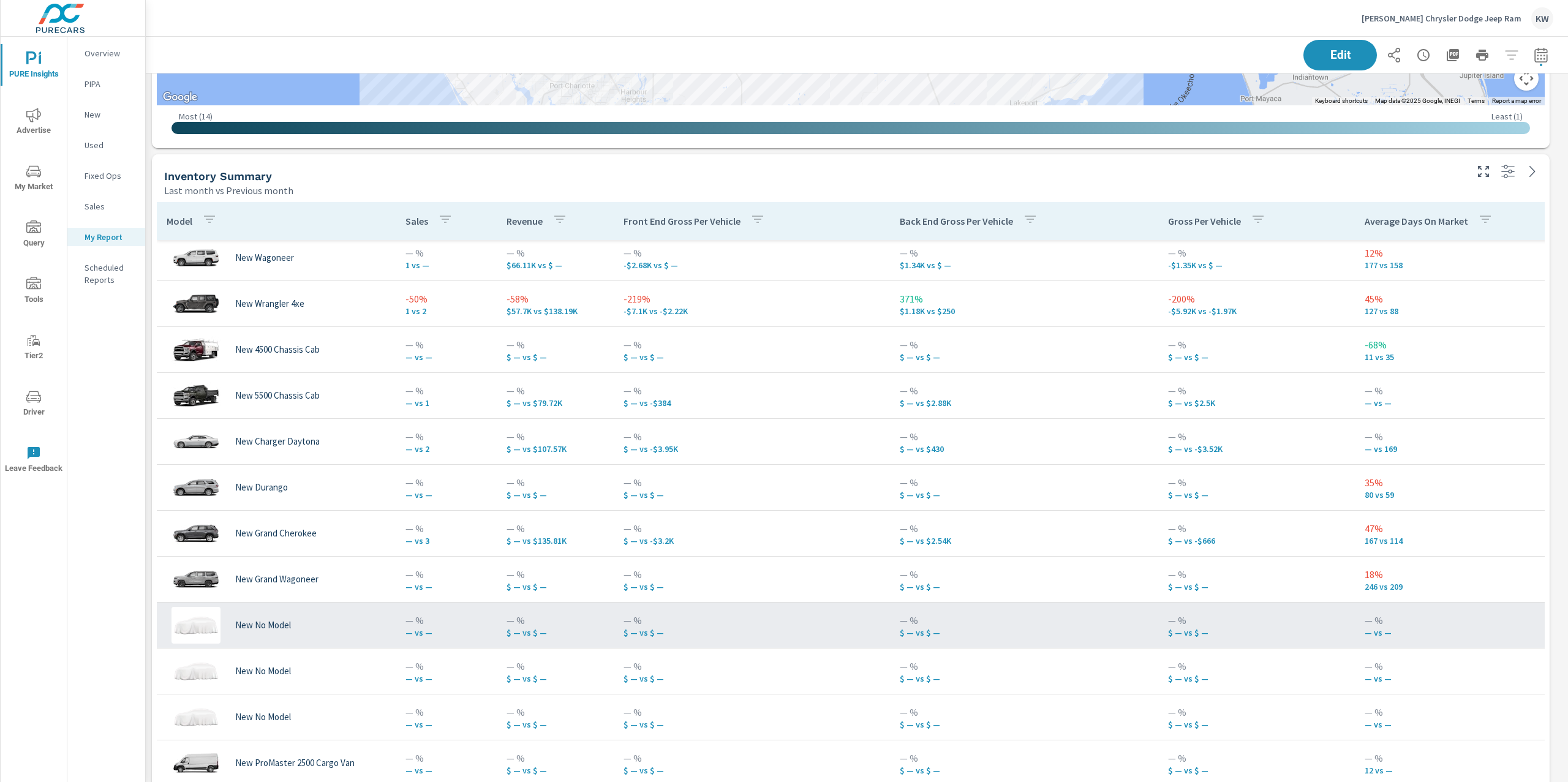
scroll to position [3, 0]
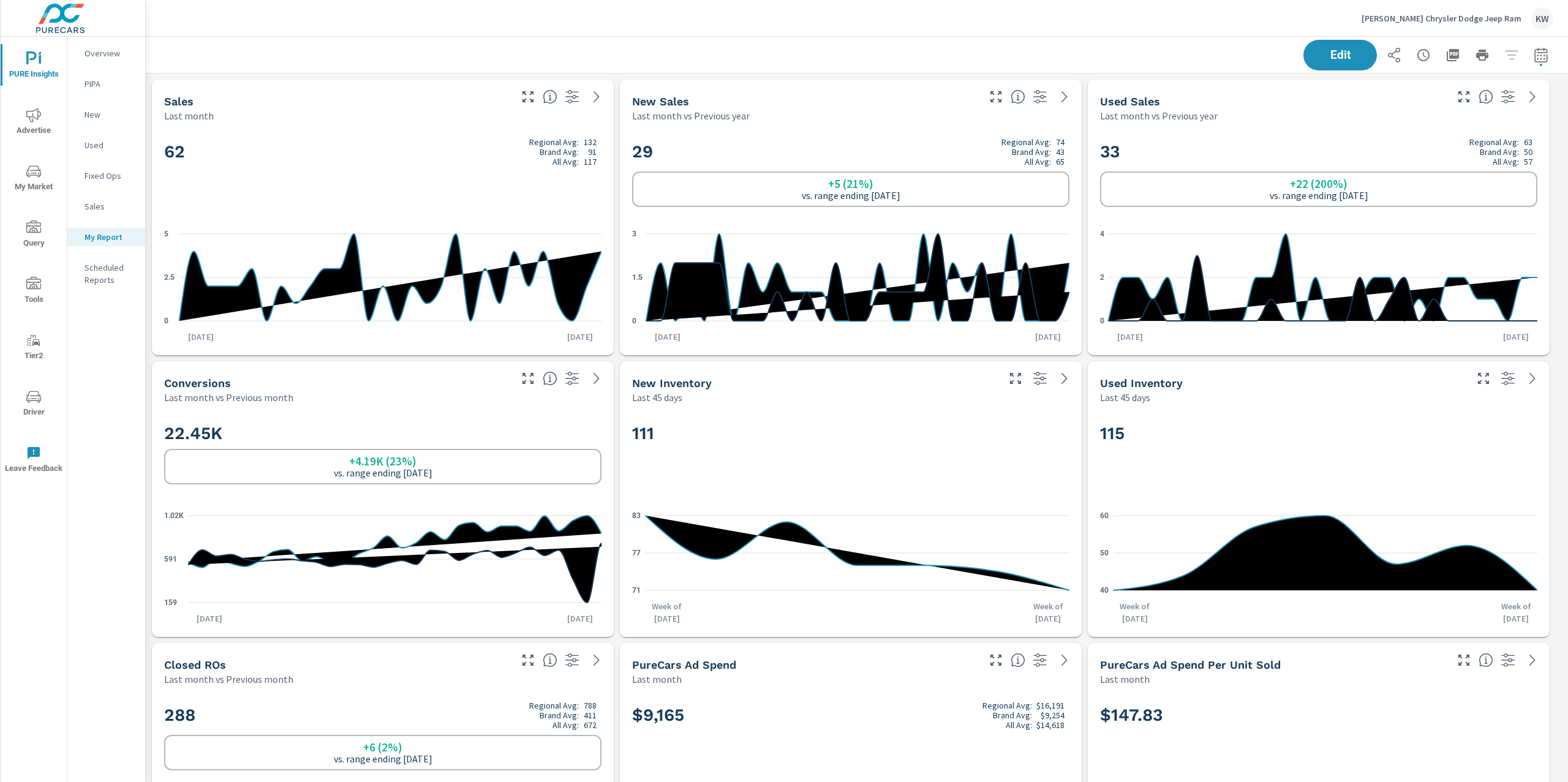
click at [1457, 21] on p "Huston Chrysler Dodge Jeep Ram" at bounding box center [1442, 17] width 160 height 11
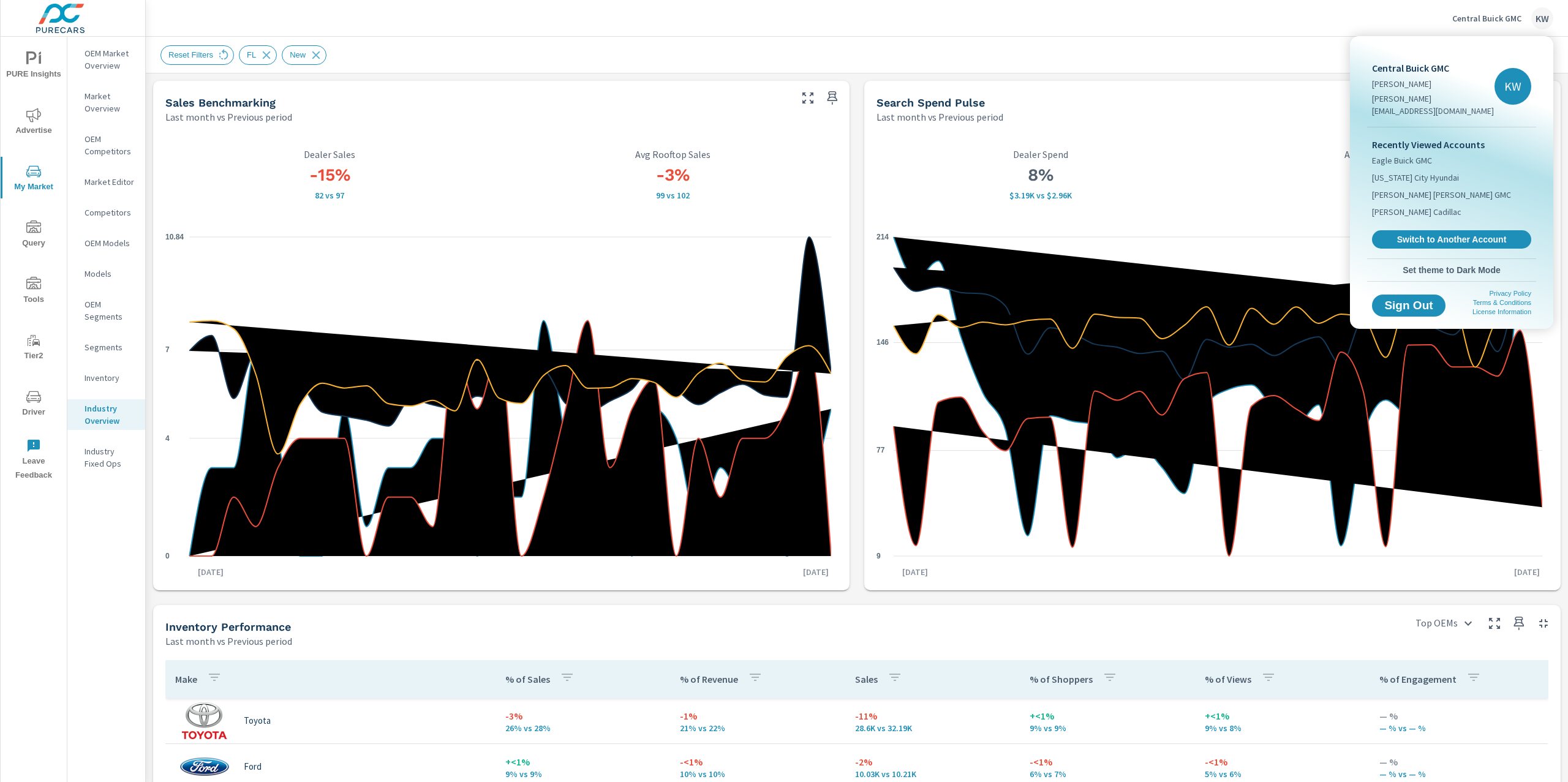
scroll to position [175, 0]
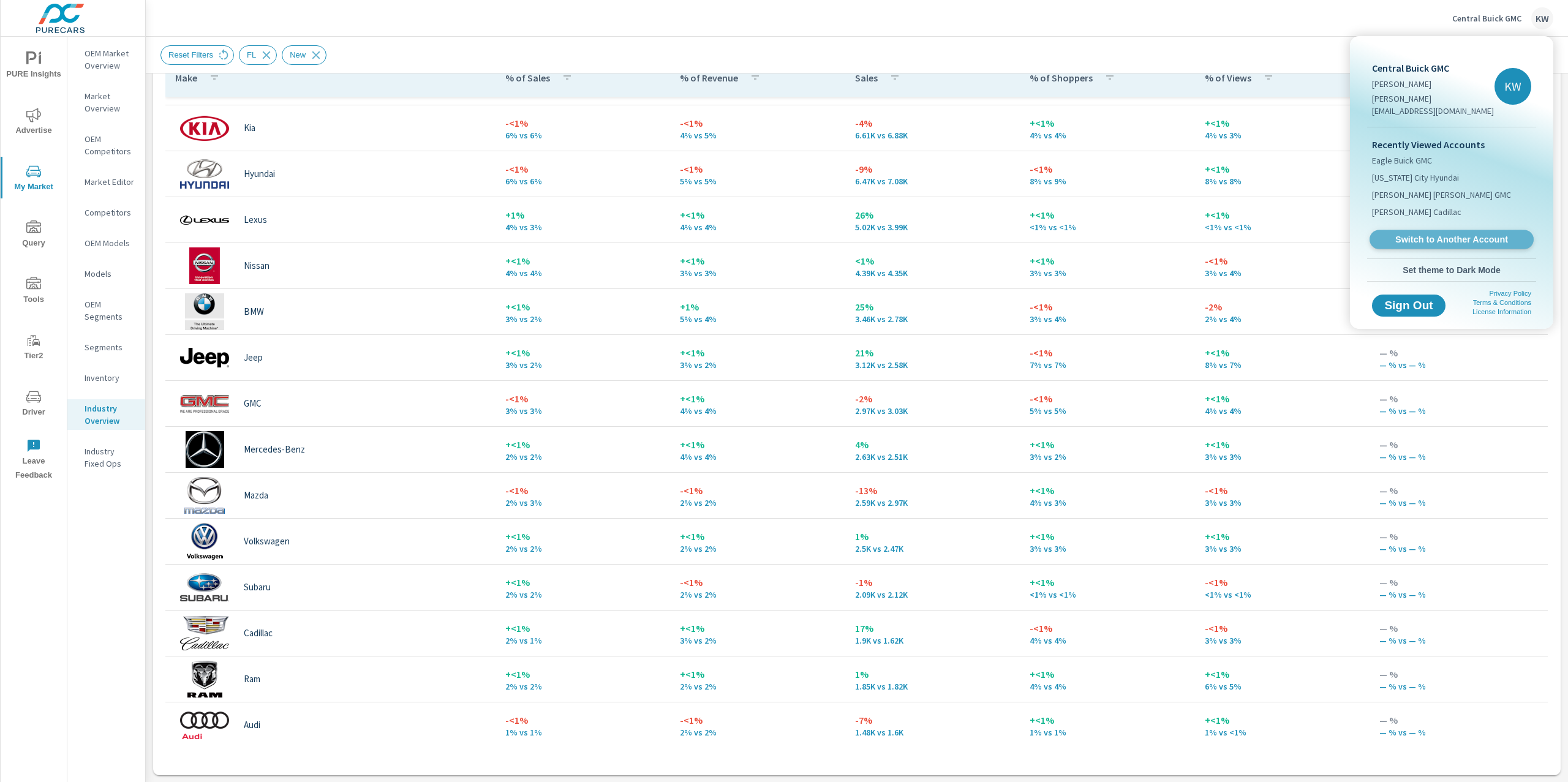
click at [1466, 234] on span "Switch to Another Account" at bounding box center [1451, 239] width 150 height 12
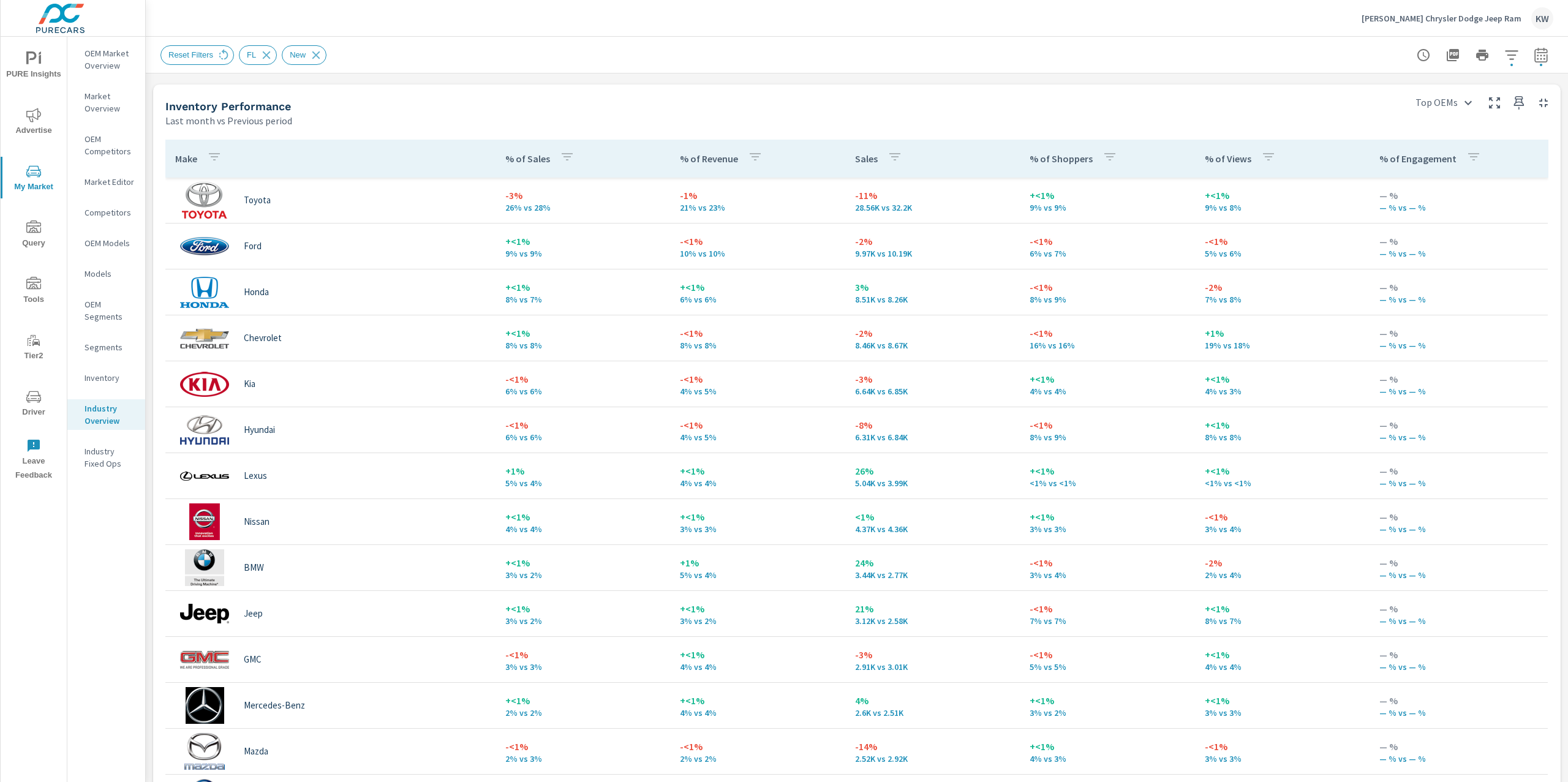
scroll to position [513, 0]
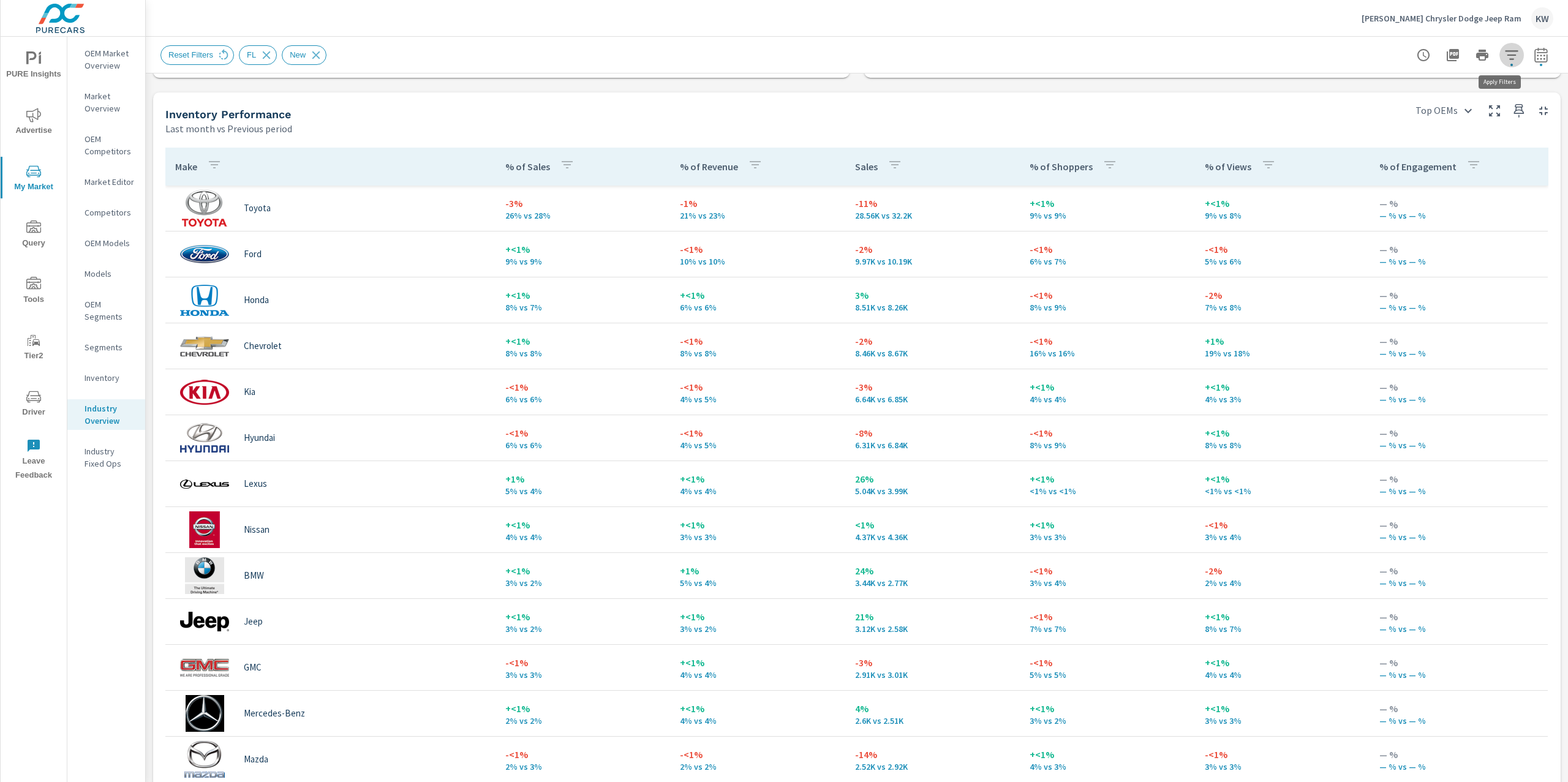
click at [1504, 57] on icon "button" at bounding box center [1511, 55] width 15 height 15
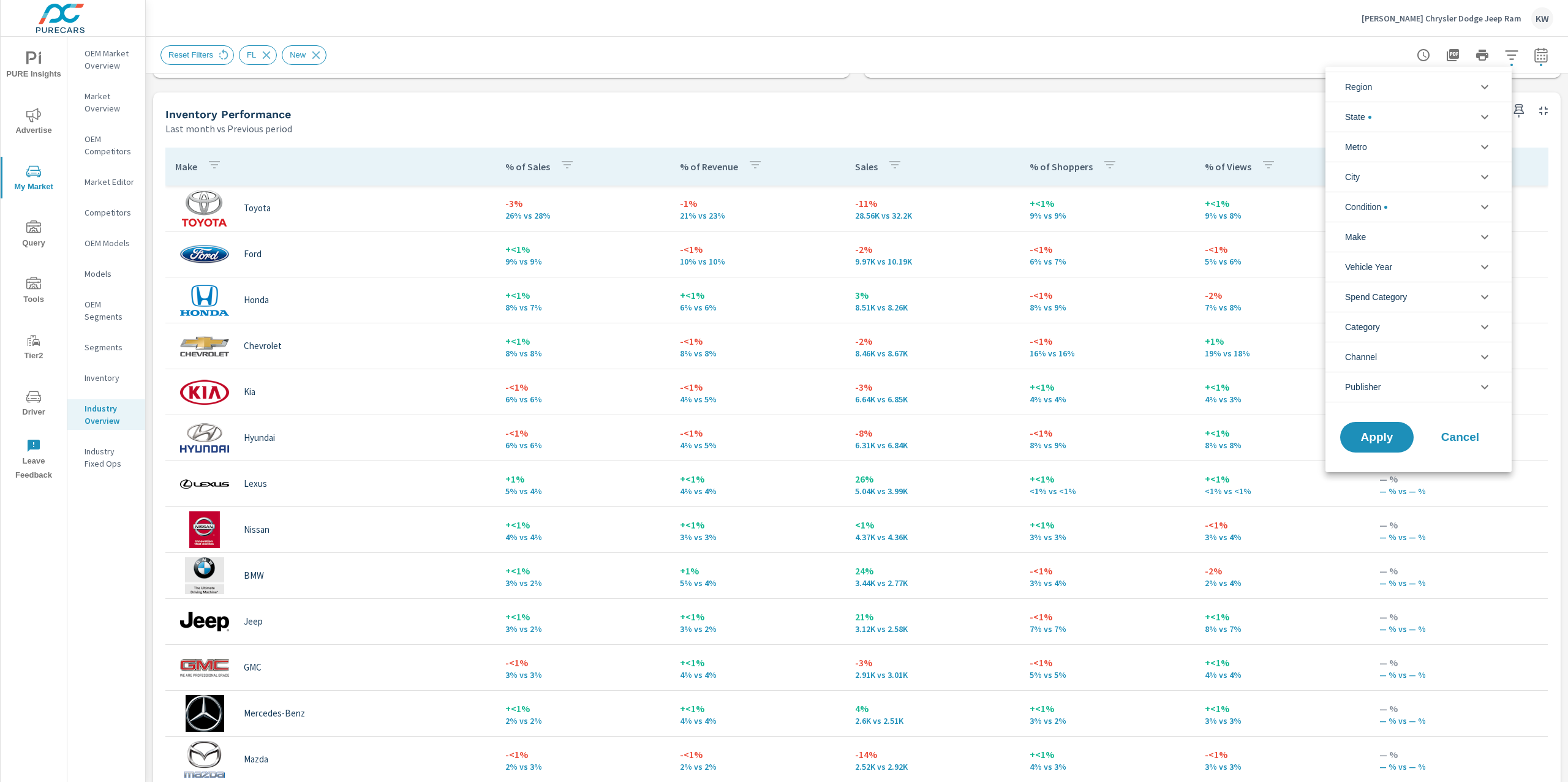
click at [1477, 120] on icon "filter options" at bounding box center [1485, 117] width 15 height 15
click at [1354, 150] on input "filter options" at bounding box center [1352, 145] width 26 height 26
click at [1485, 171] on icon "filter options" at bounding box center [1485, 175] width 15 height 15
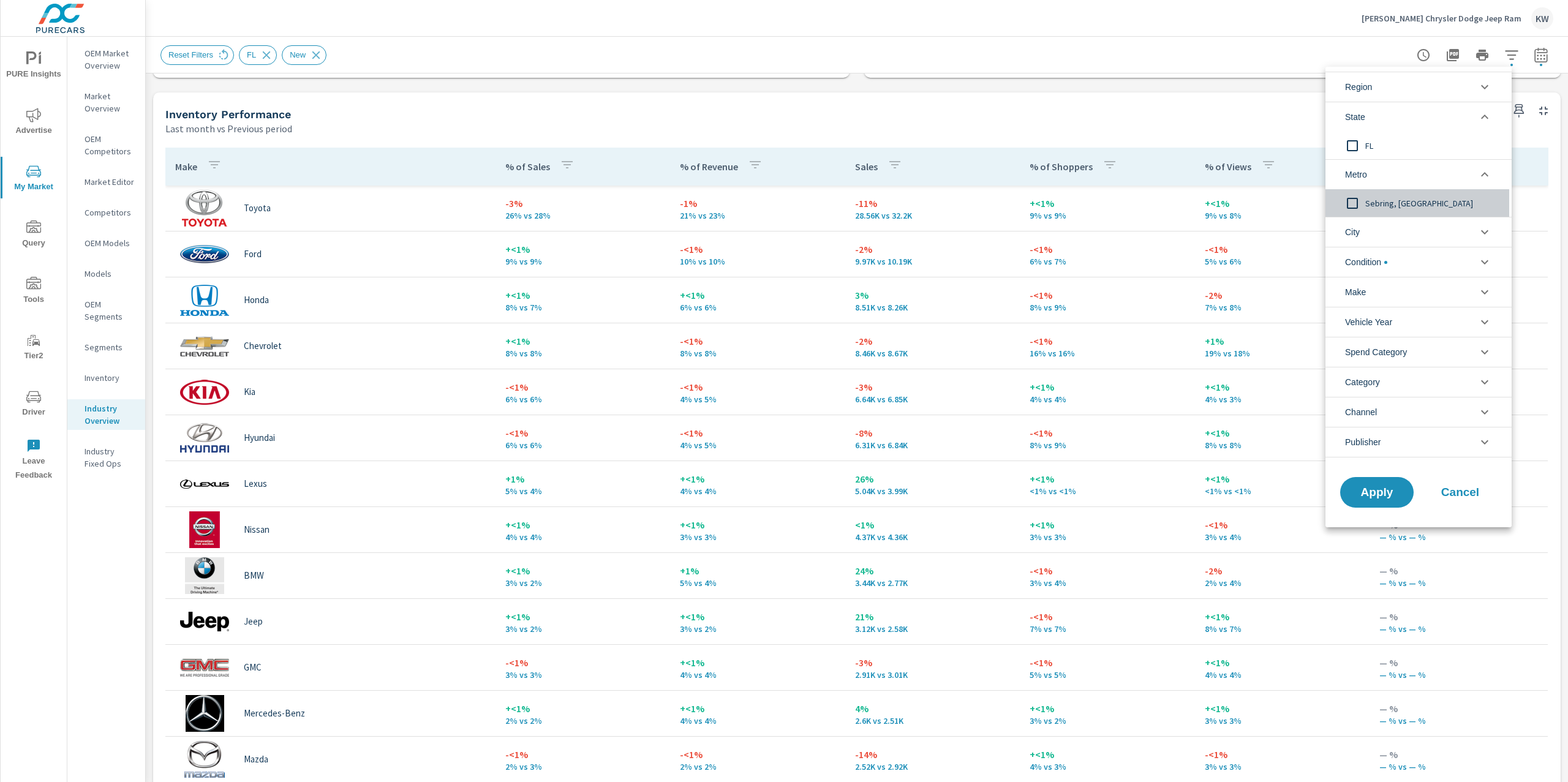
click at [1355, 204] on input "filter options" at bounding box center [1352, 203] width 26 height 26
click at [1373, 499] on span "Apply" at bounding box center [1377, 493] width 50 height 12
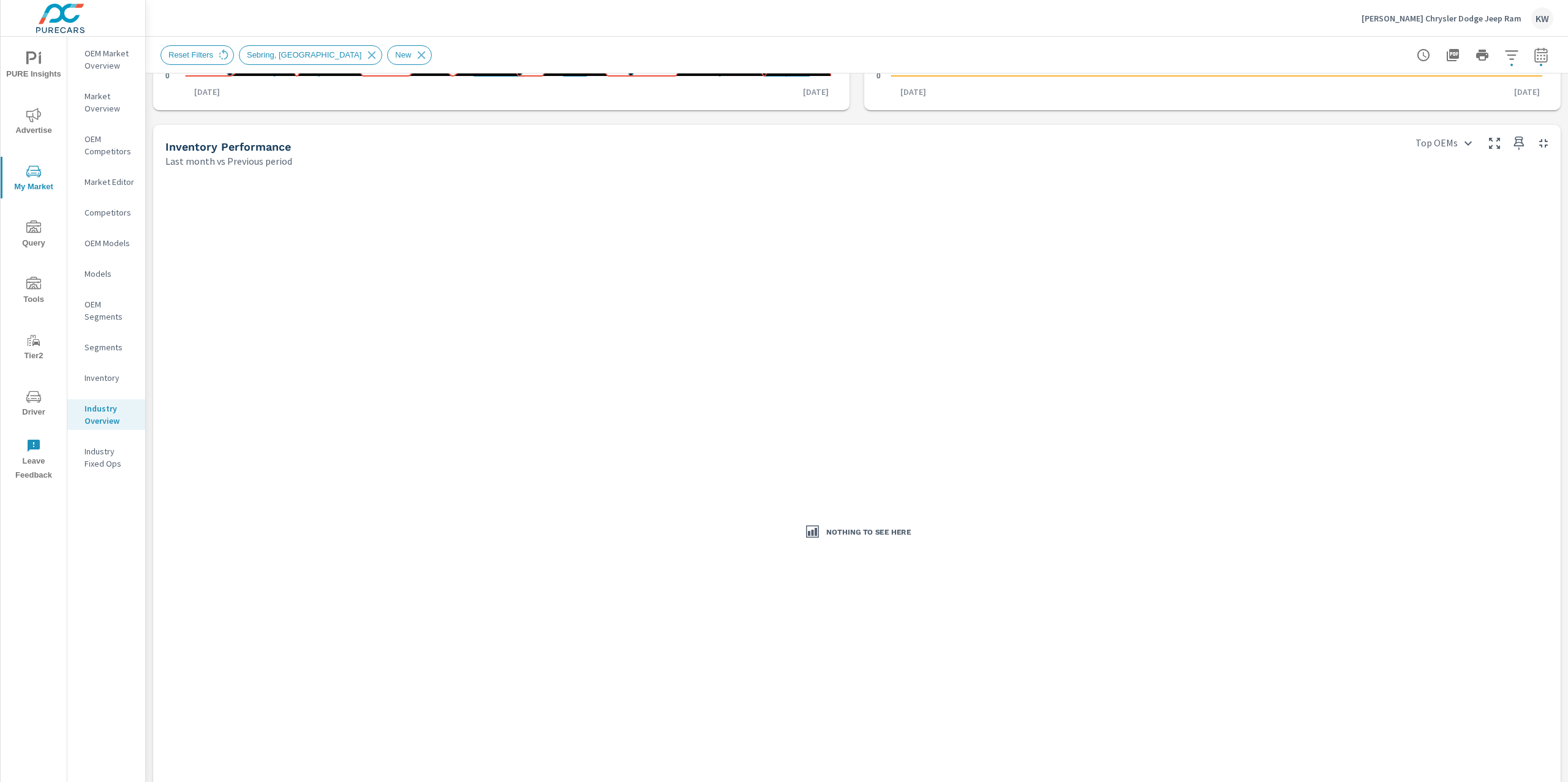
scroll to position [478, 0]
click at [1504, 57] on icon "button" at bounding box center [1511, 55] width 15 height 15
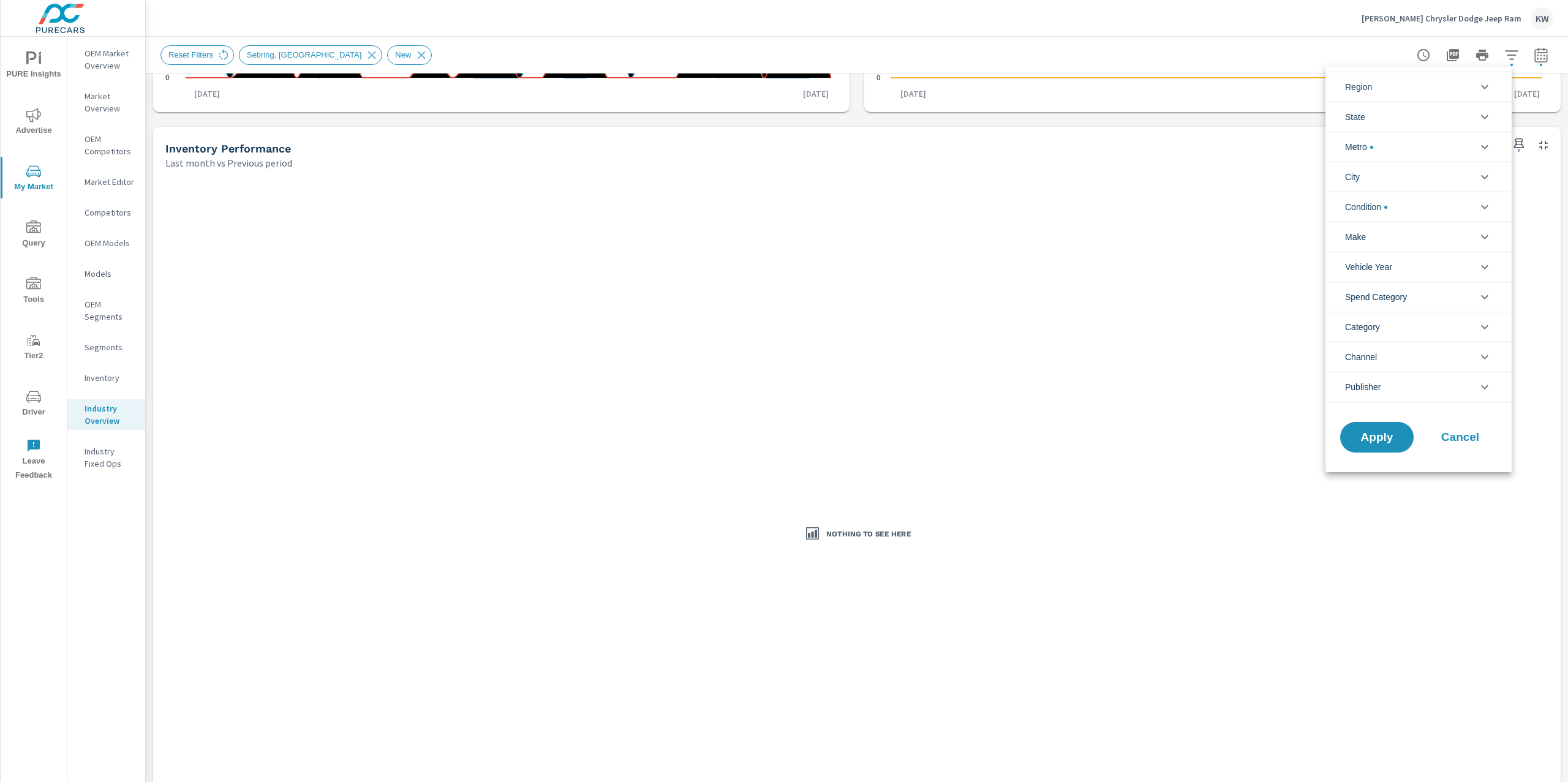
click at [1483, 147] on icon "filter options" at bounding box center [1484, 147] width 7 height 4
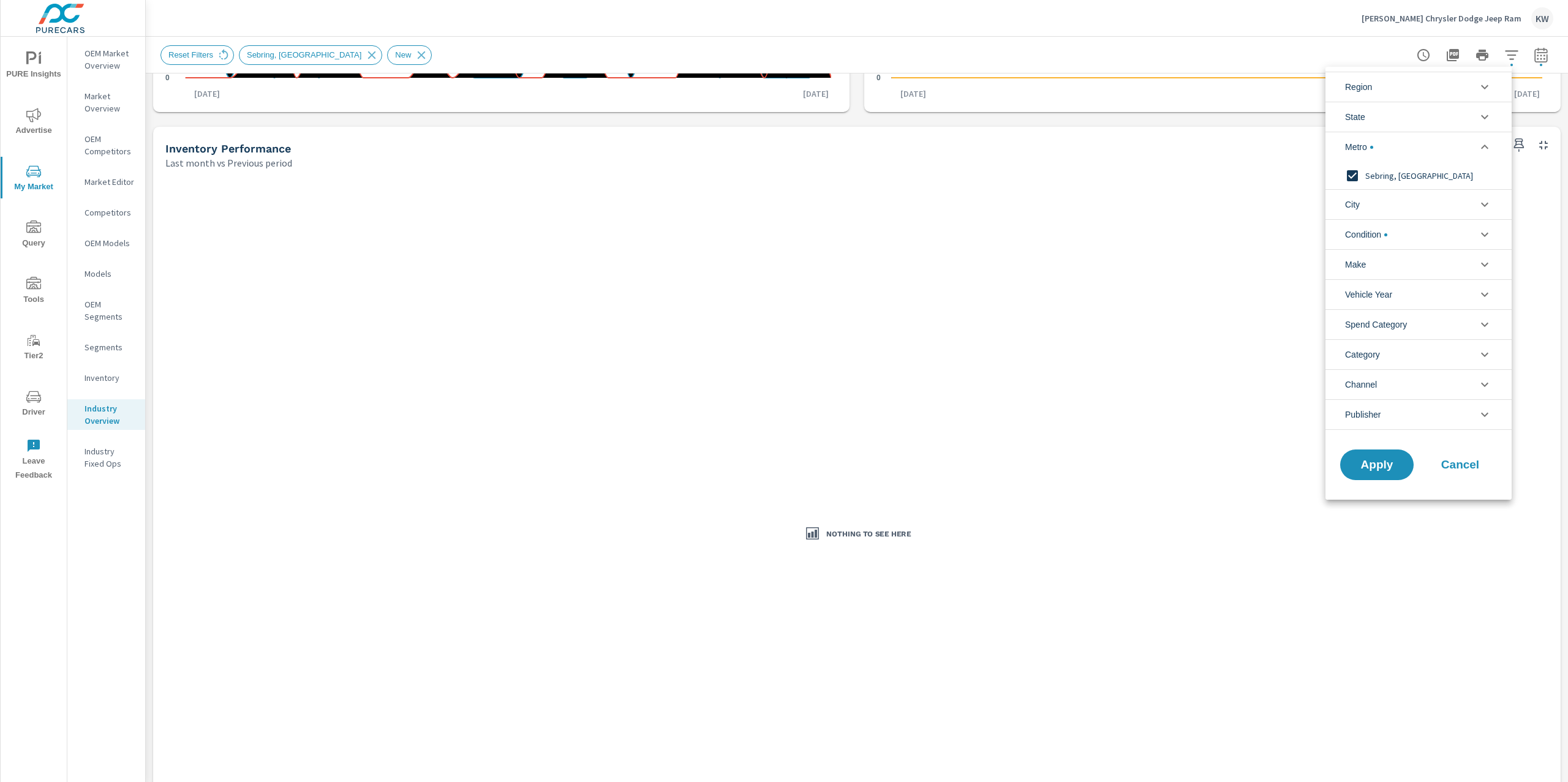
click at [1350, 177] on input "filter options" at bounding box center [1352, 175] width 26 height 26
click at [1441, 117] on li "State" at bounding box center [1418, 116] width 186 height 30
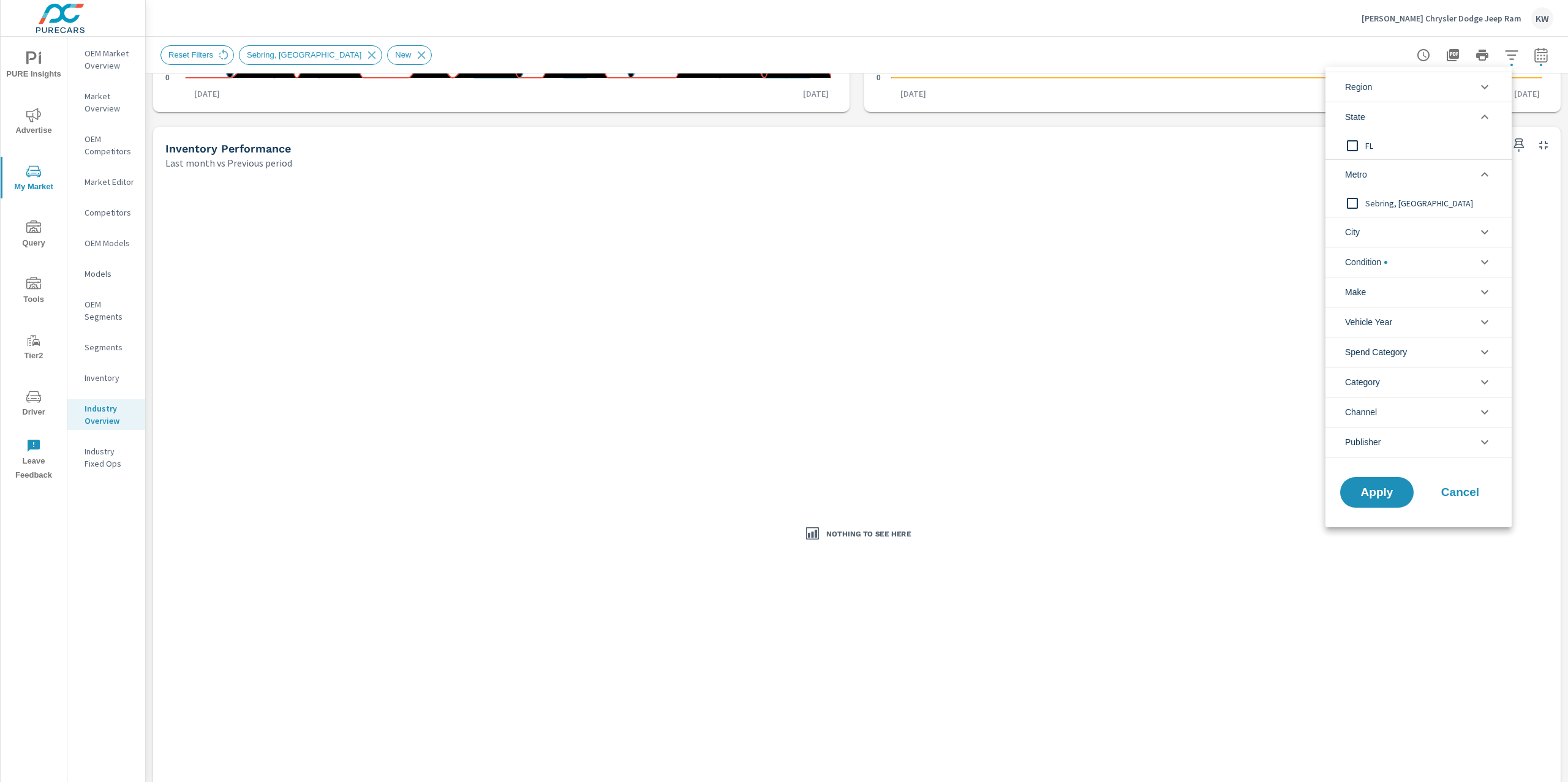
click at [1356, 140] on input "filter options" at bounding box center [1352, 145] width 26 height 26
click at [1368, 499] on span "Apply" at bounding box center [1377, 493] width 50 height 12
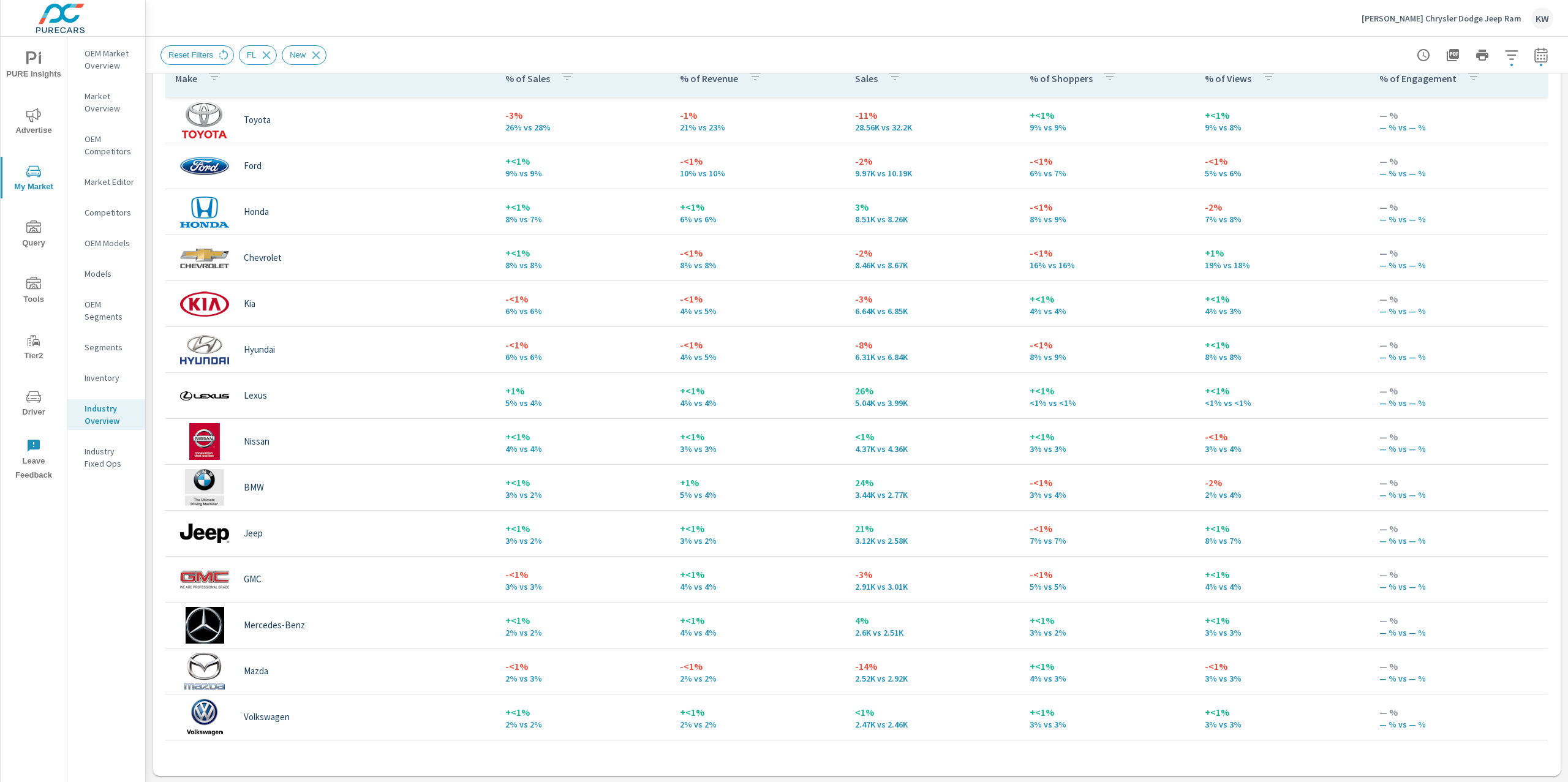
scroll to position [601, 0]
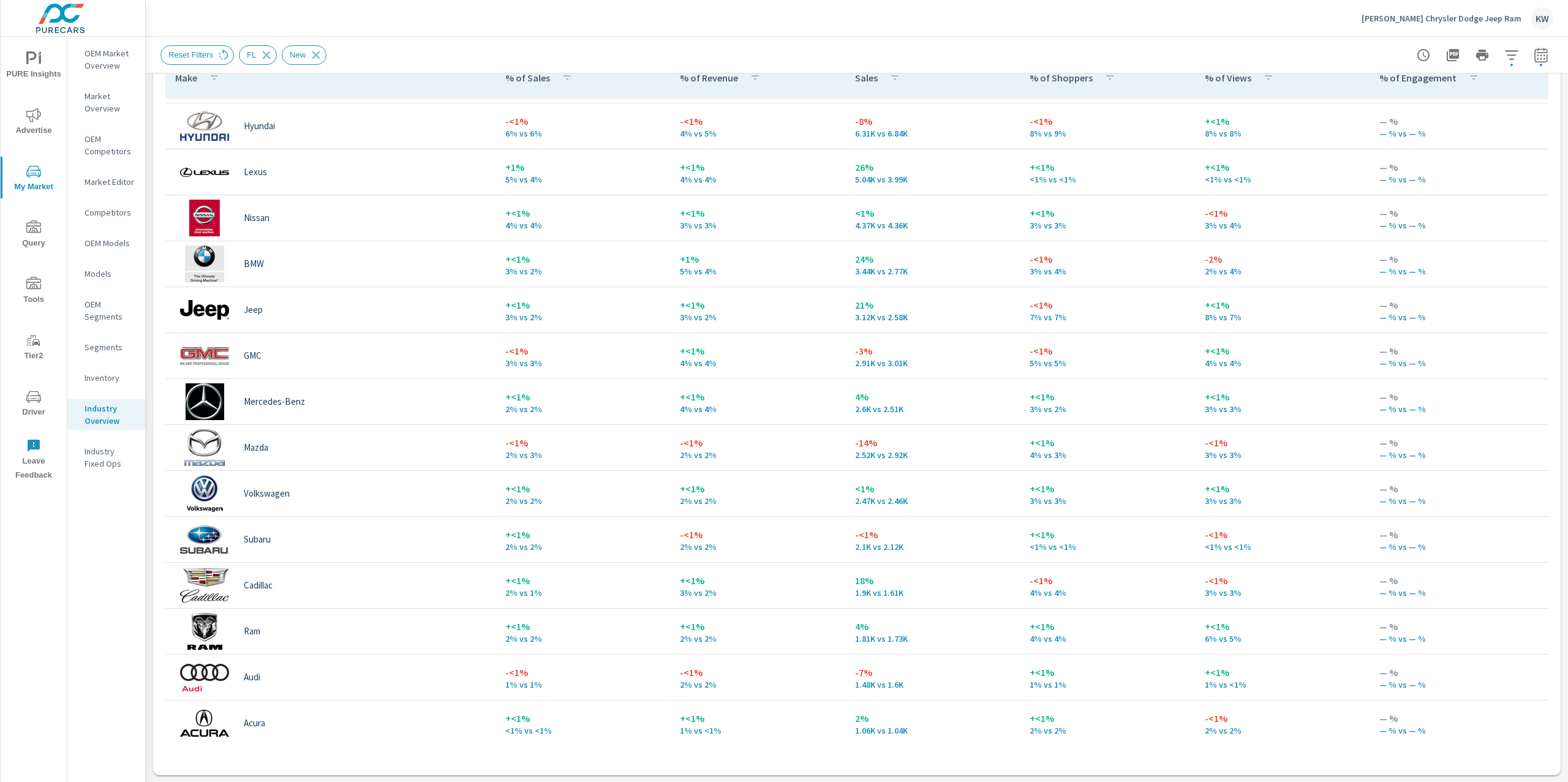
scroll to position [238, 0]
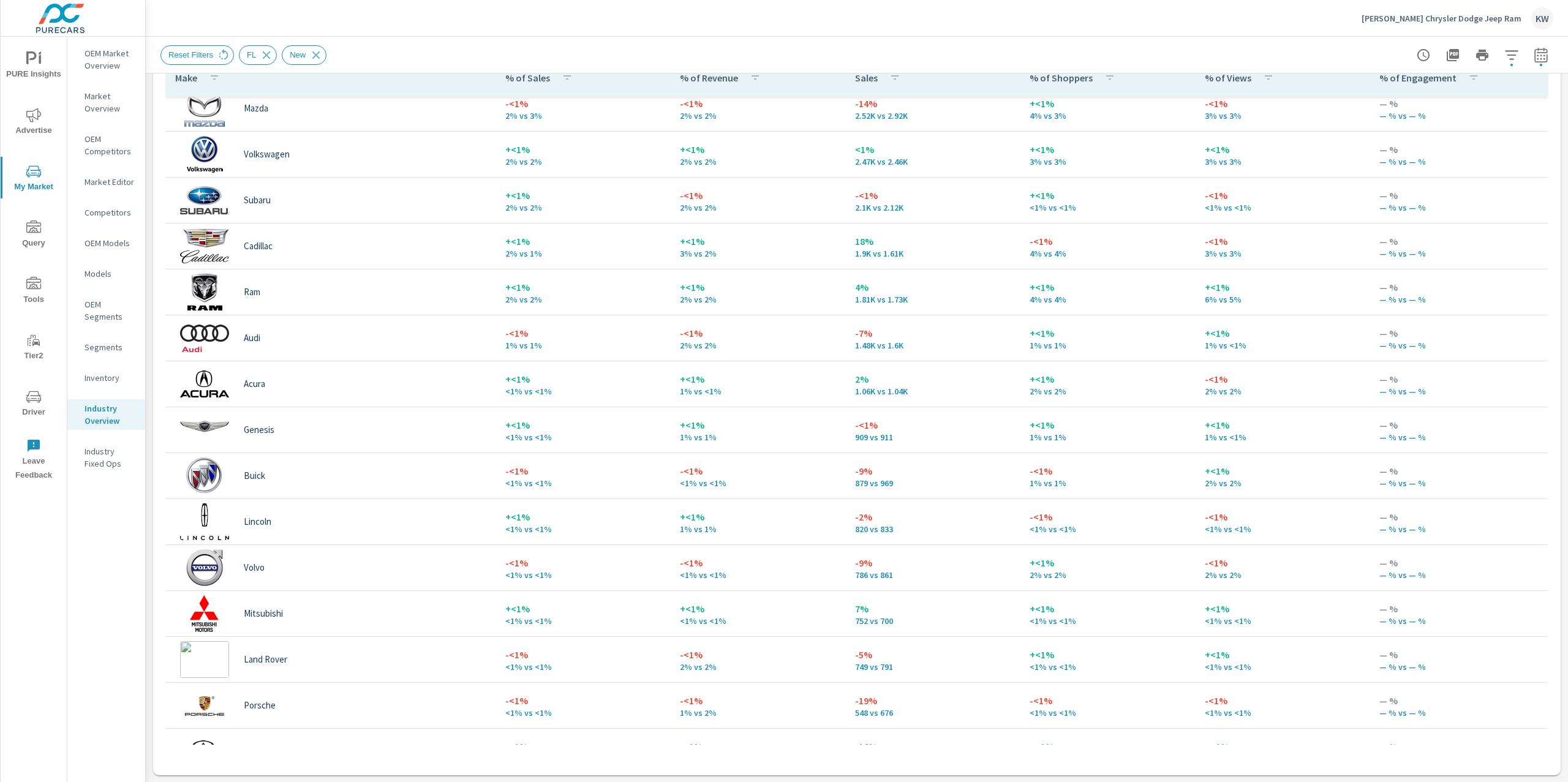
scroll to position [598, 0]
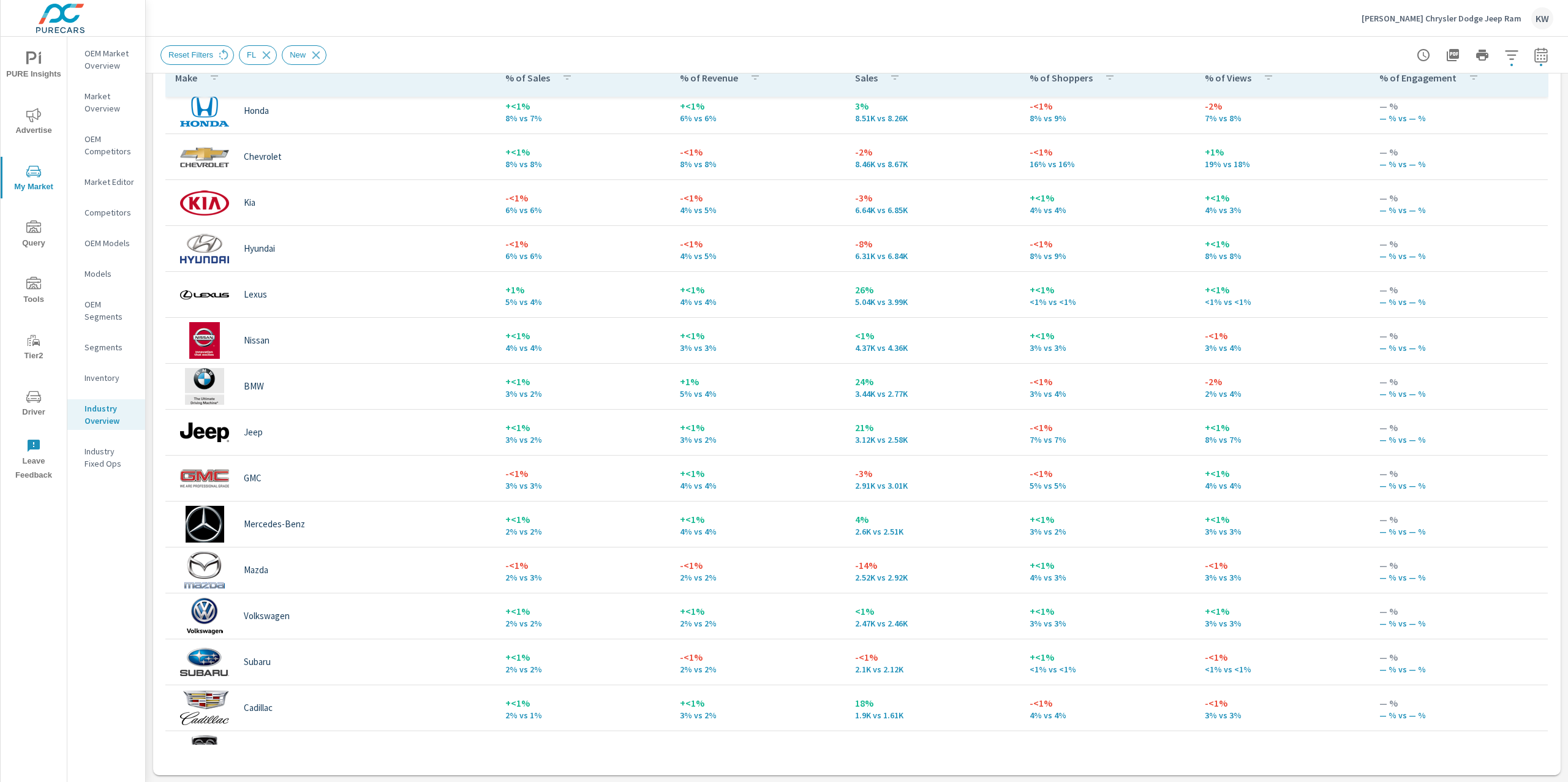
scroll to position [31, 0]
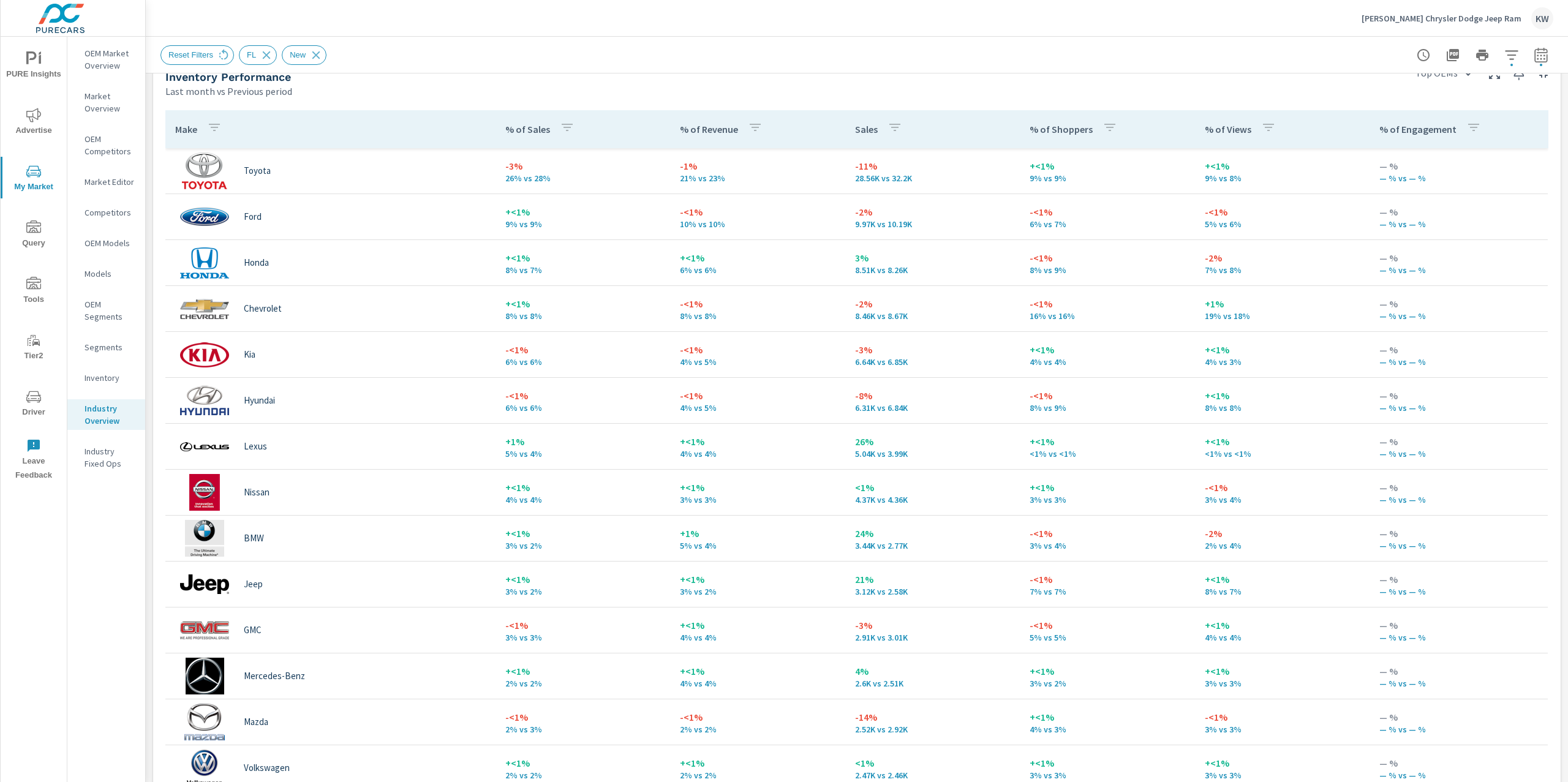
scroll to position [554, 0]
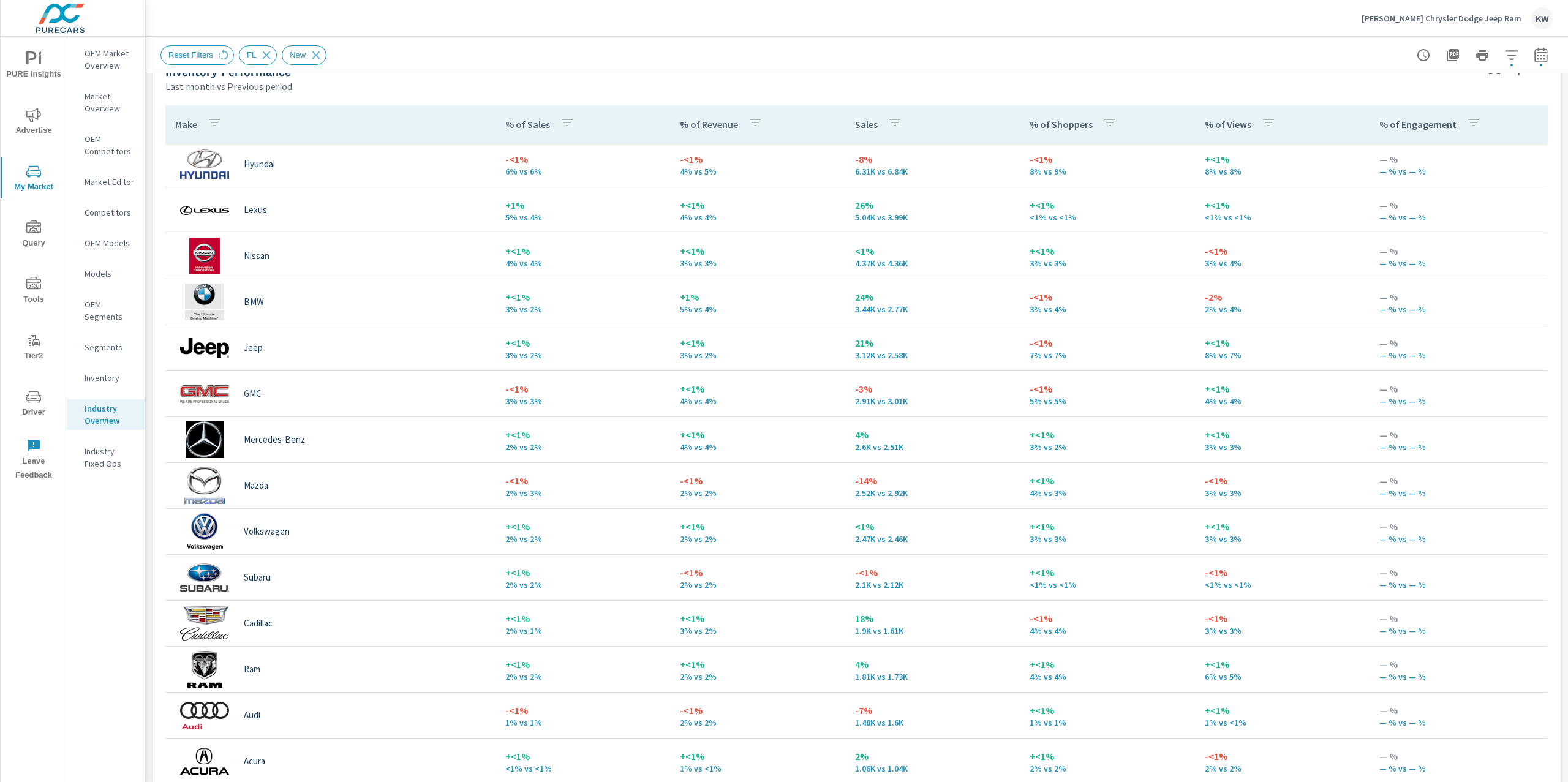
scroll to position [280, 0]
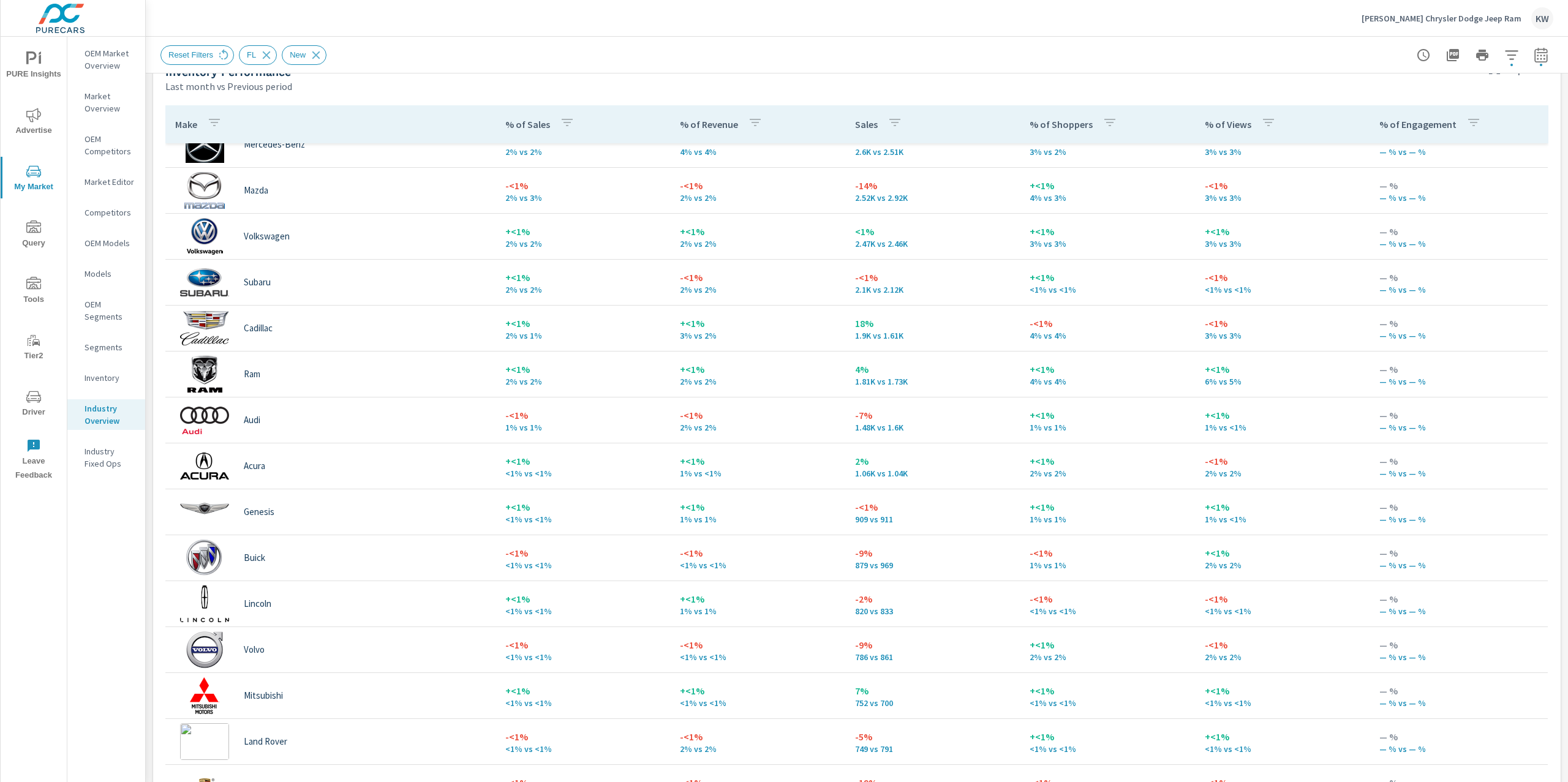
scroll to position [533, 0]
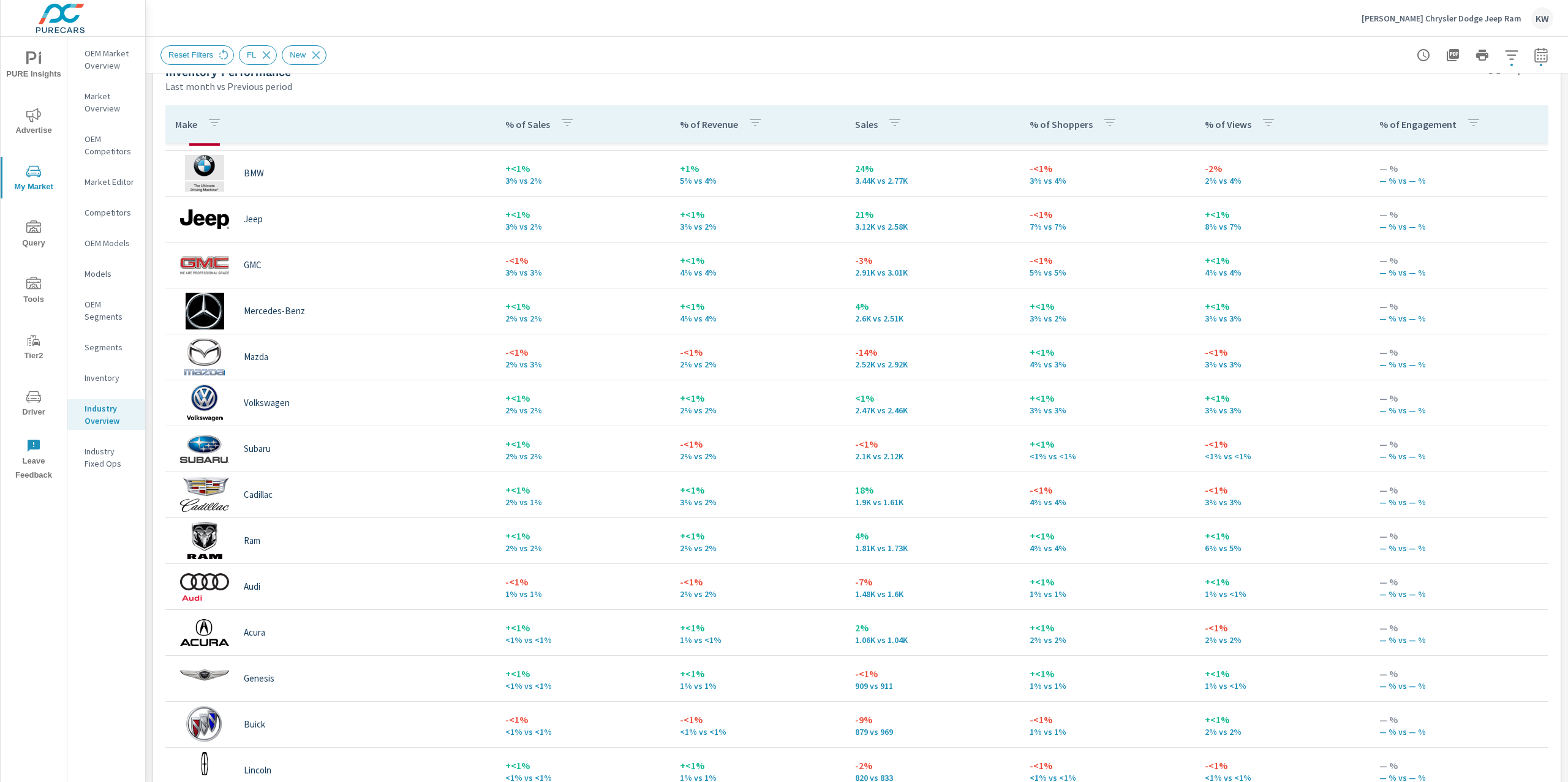
scroll to position [357, 0]
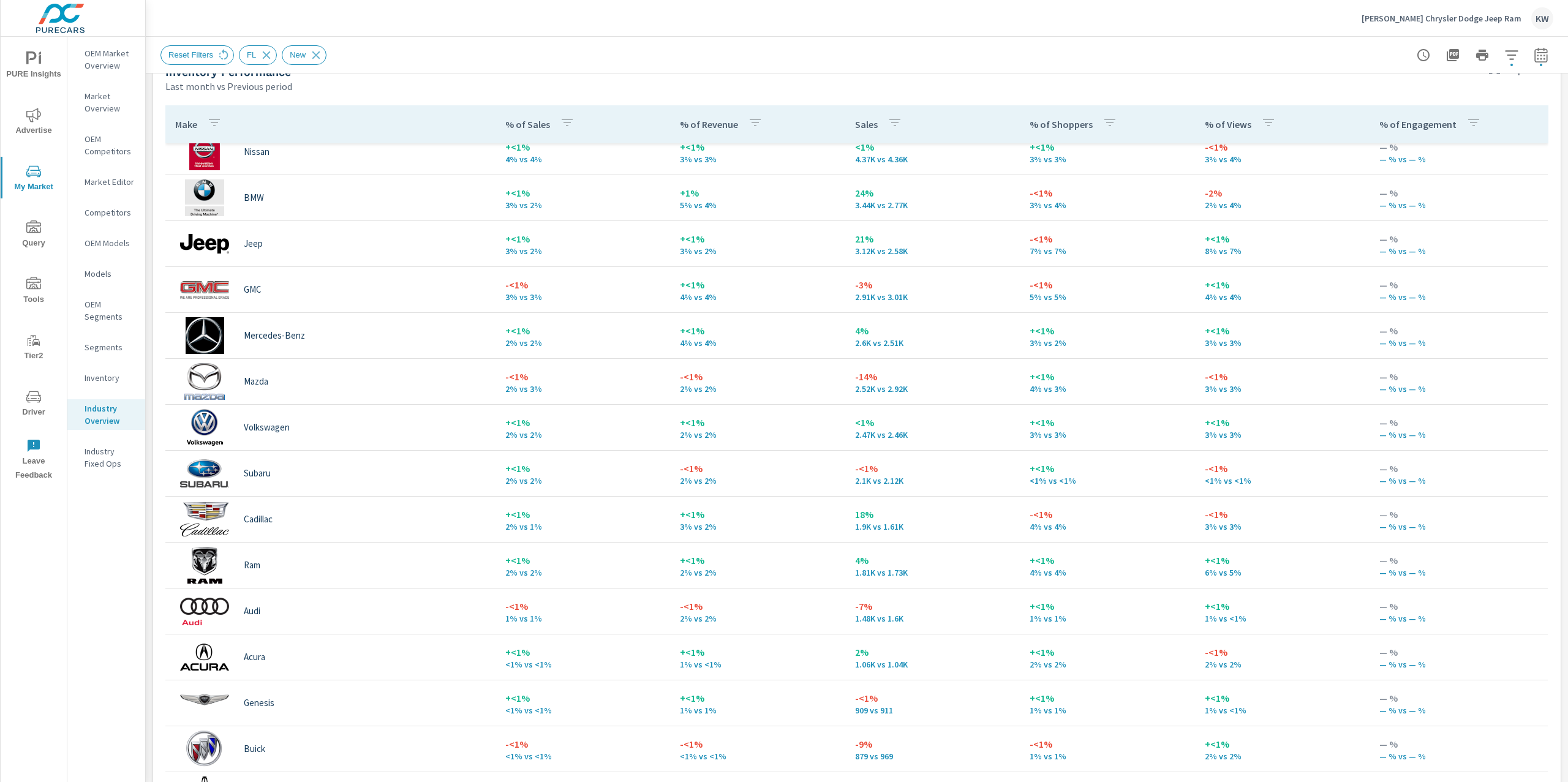
scroll to position [245, 0]
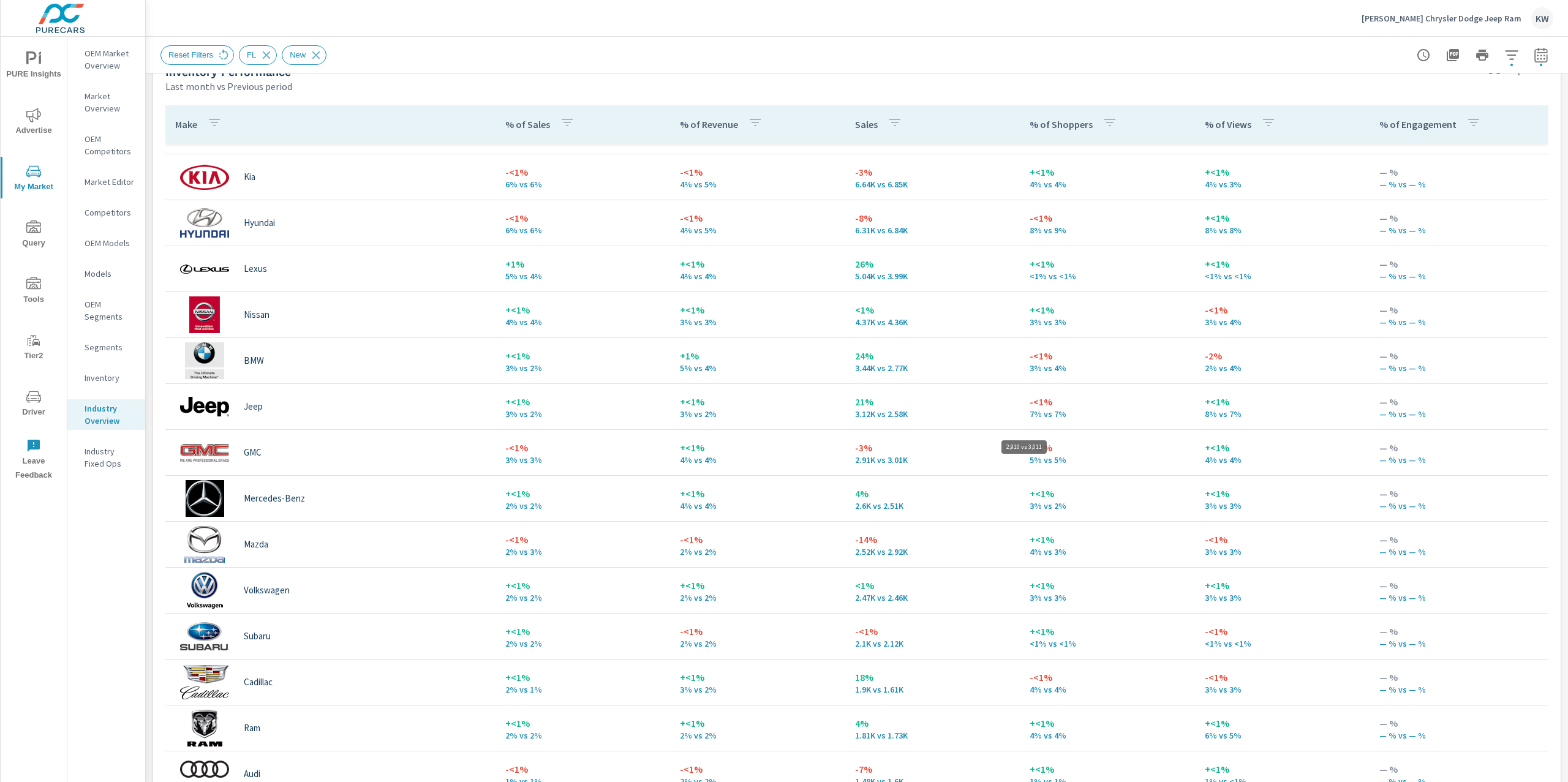
scroll to position [169, 0]
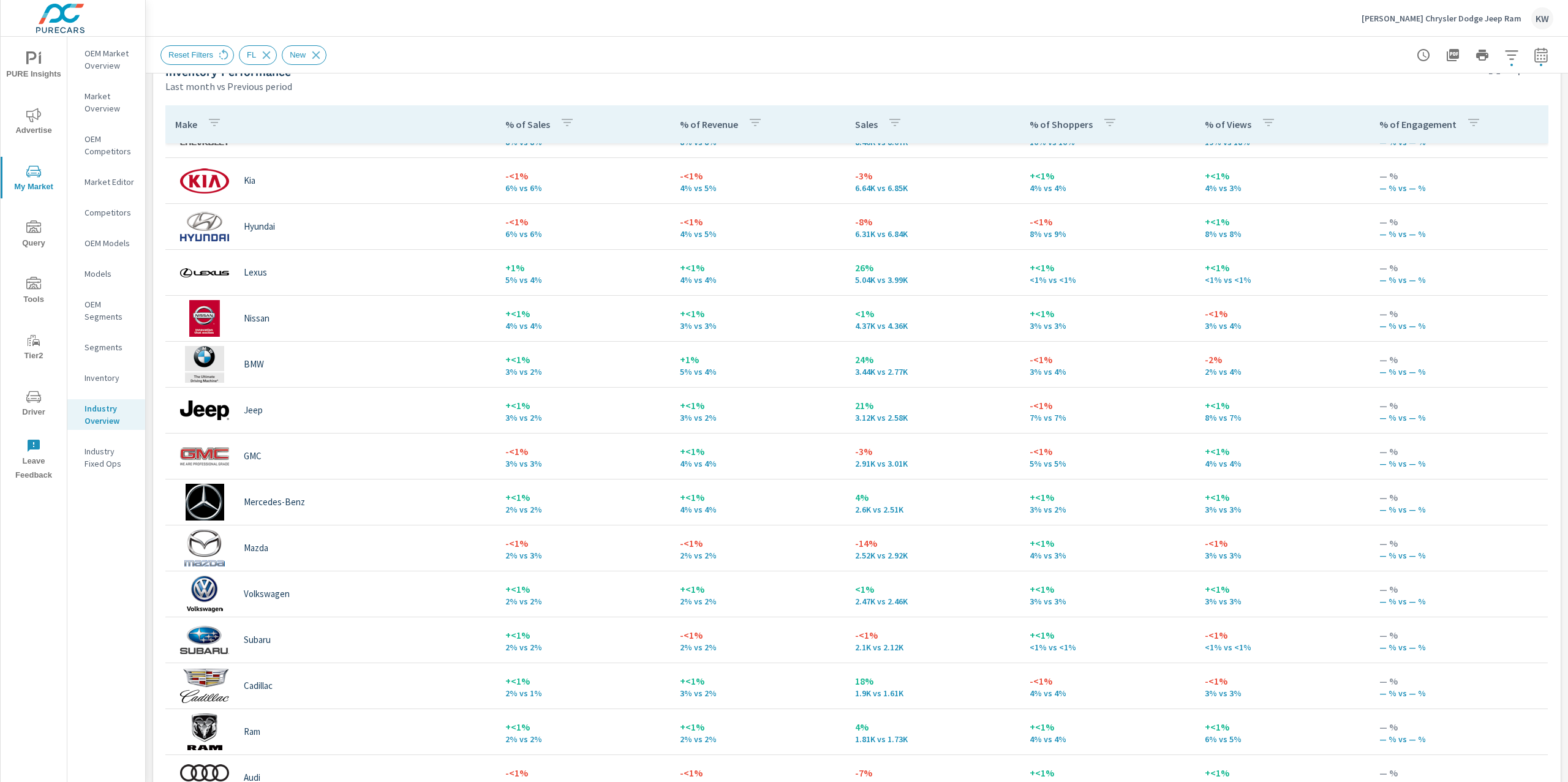
click at [1460, 15] on p "[PERSON_NAME] Chrysler Dodge Jeep Ram" at bounding box center [1442, 17] width 160 height 11
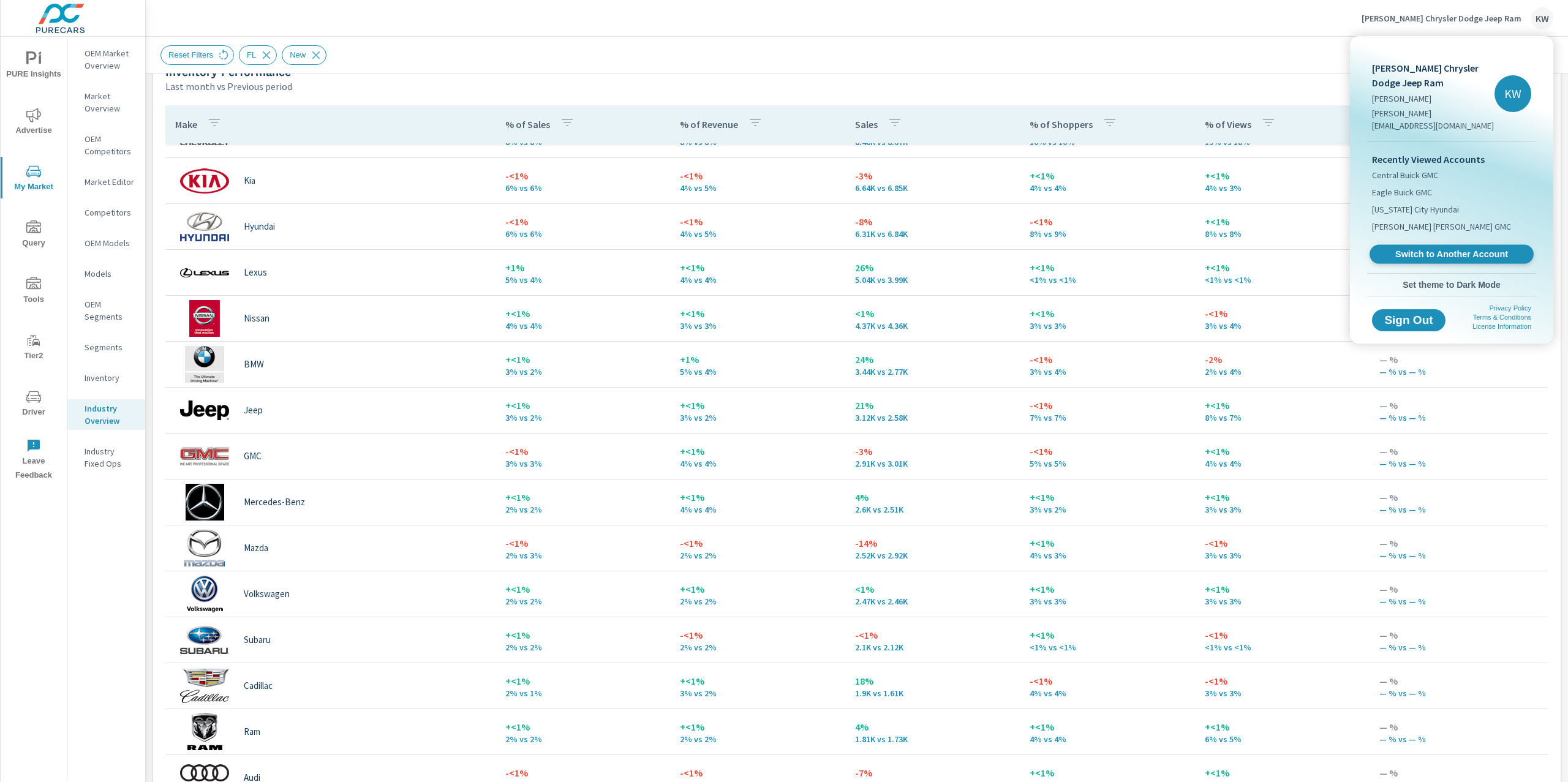
click at [1462, 248] on span "Switch to Another Account" at bounding box center [1451, 254] width 150 height 12
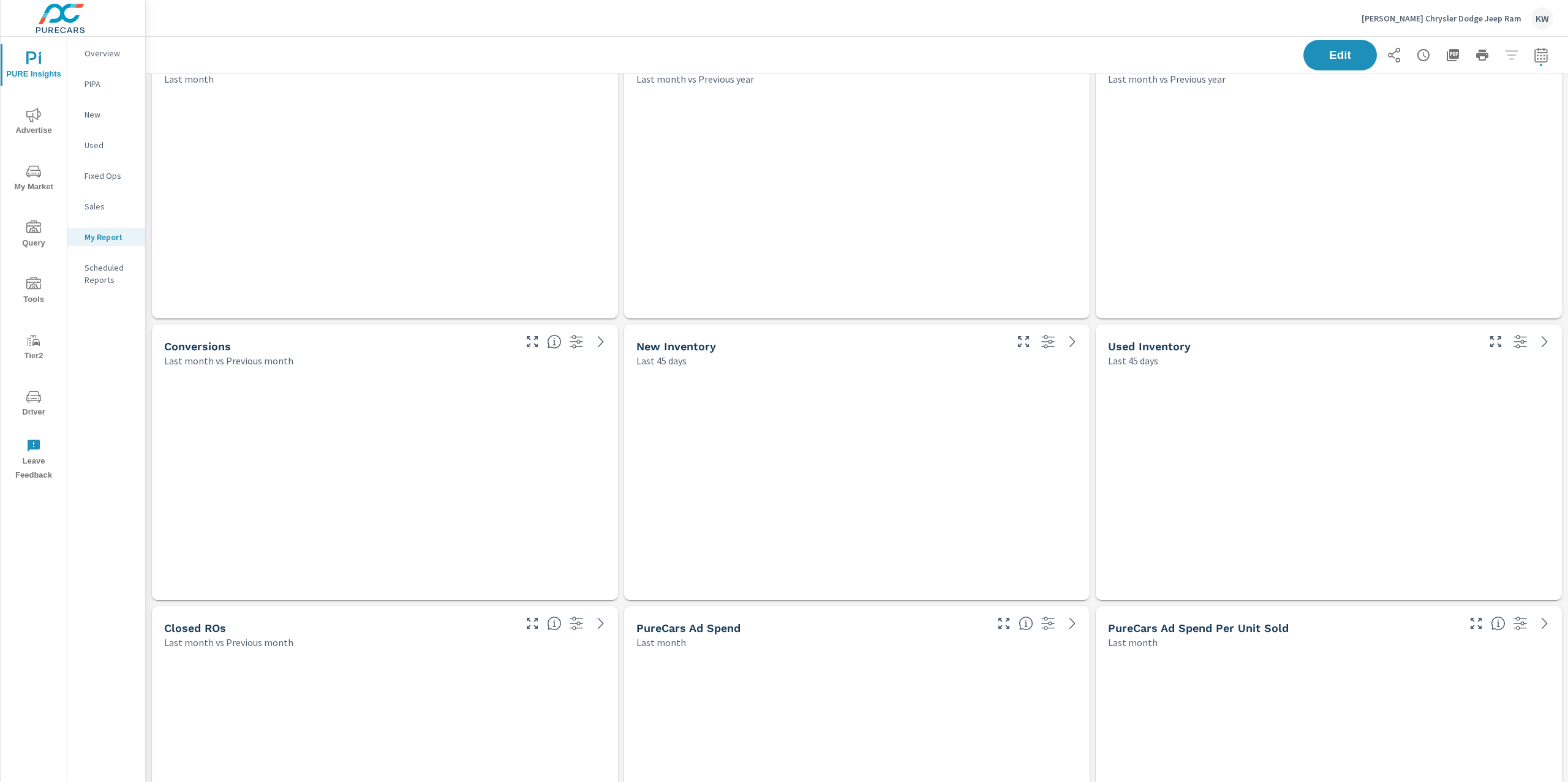
scroll to position [5804, 1436]
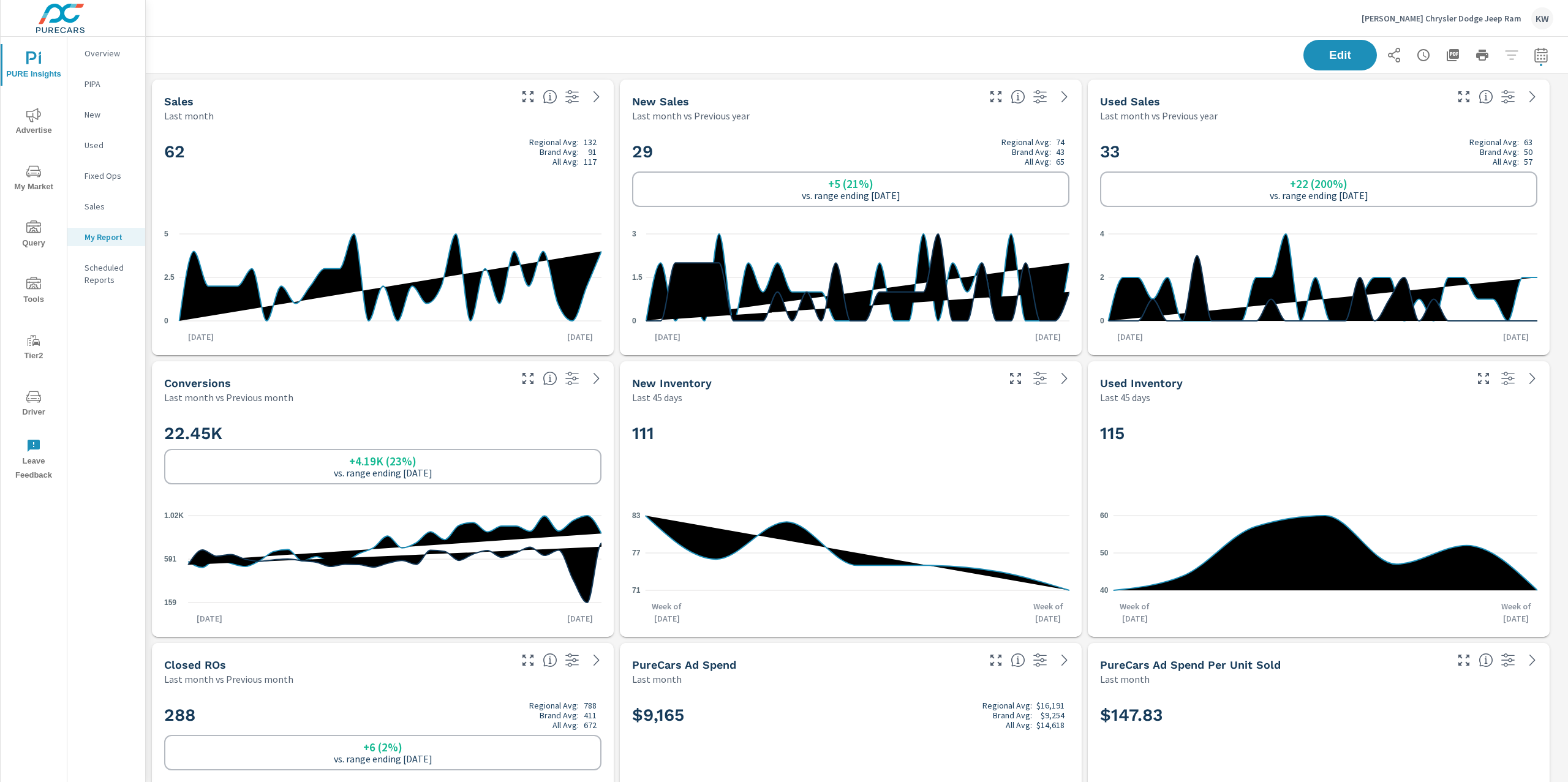
click at [1441, 15] on p "[PERSON_NAME] Chrysler Dodge Jeep Ram" at bounding box center [1442, 17] width 160 height 11
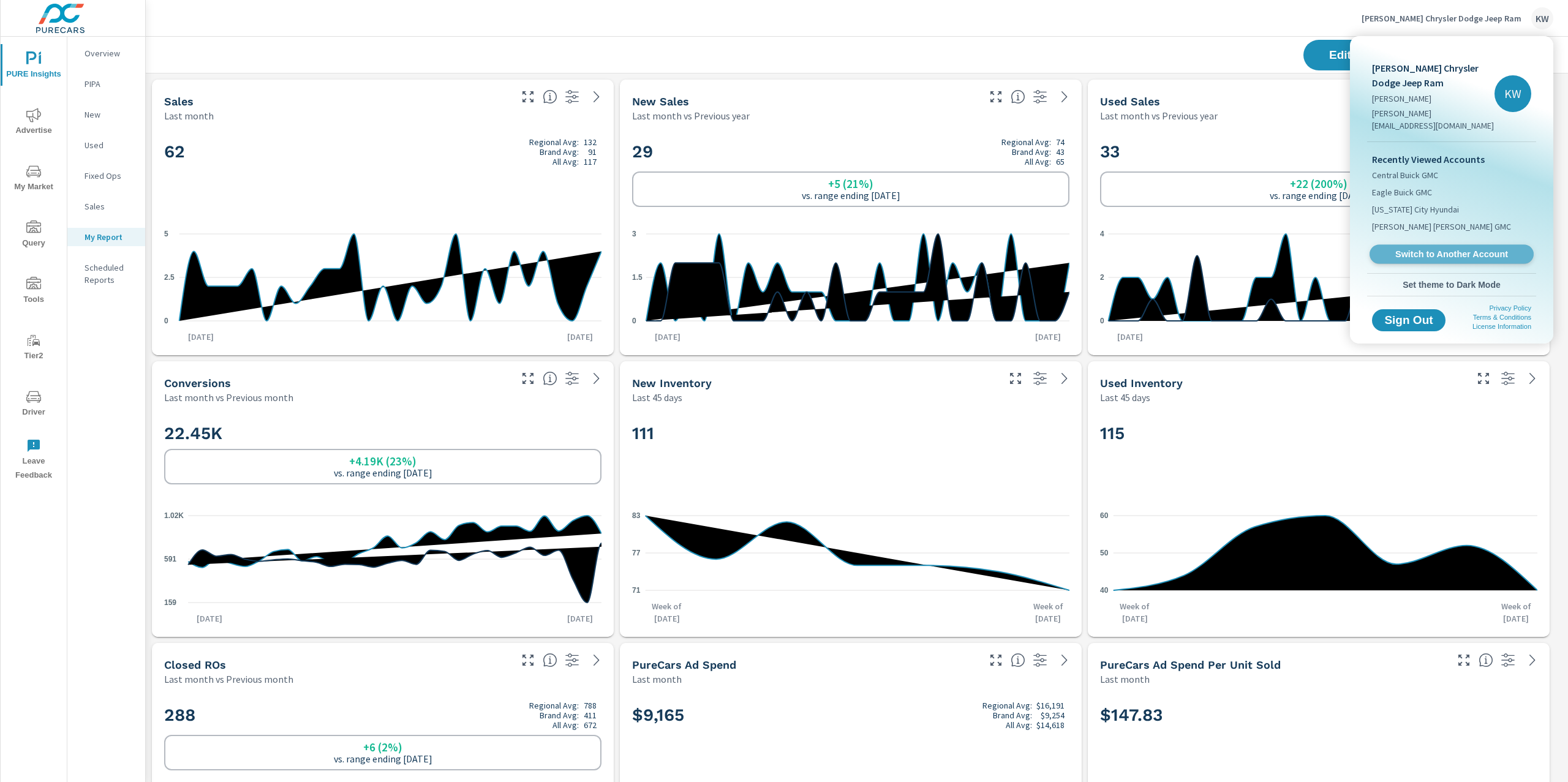
click at [1440, 248] on span "Switch to Another Account" at bounding box center [1451, 254] width 150 height 12
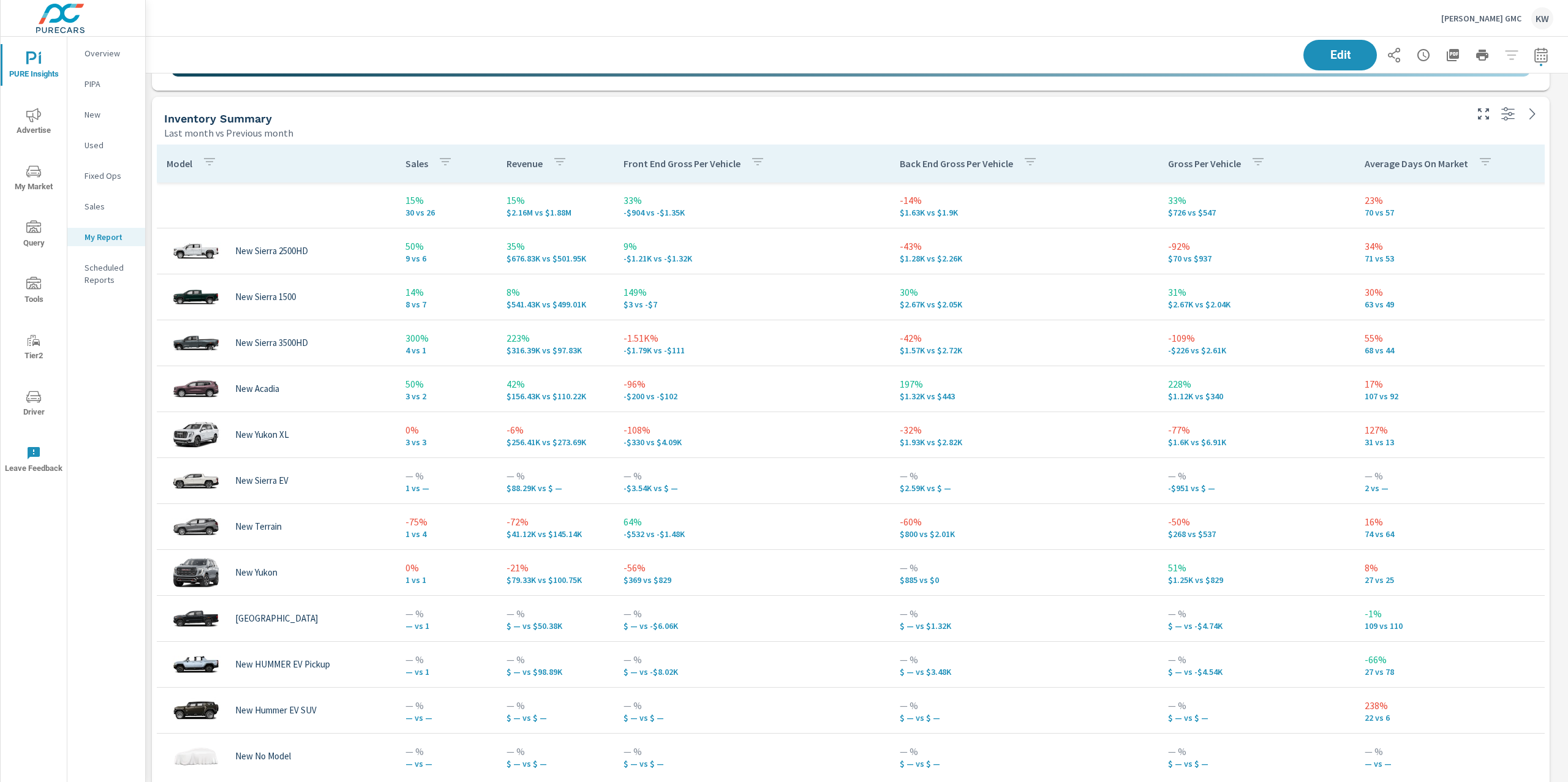
scroll to position [1533, 0]
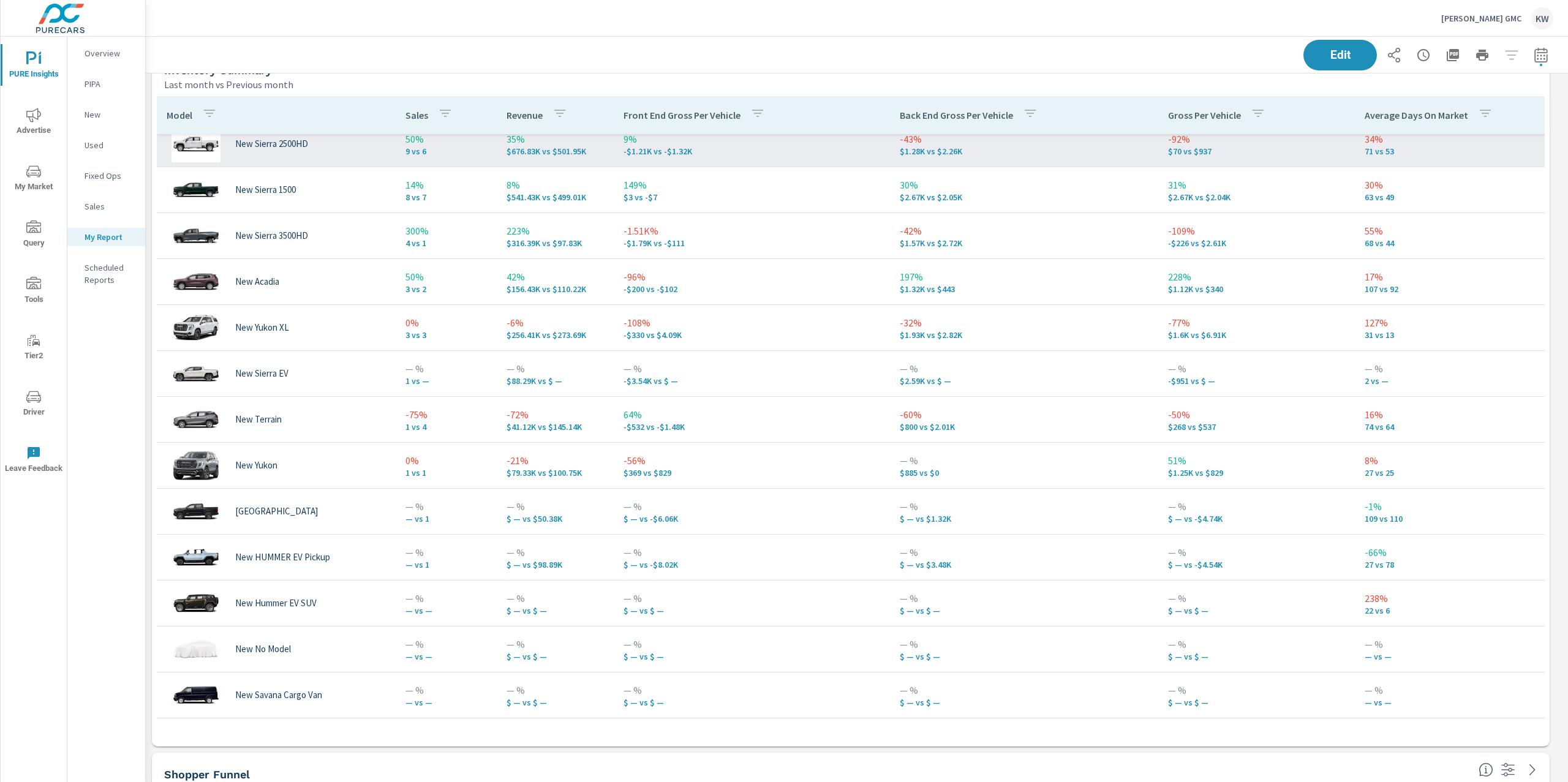
scroll to position [1581, 0]
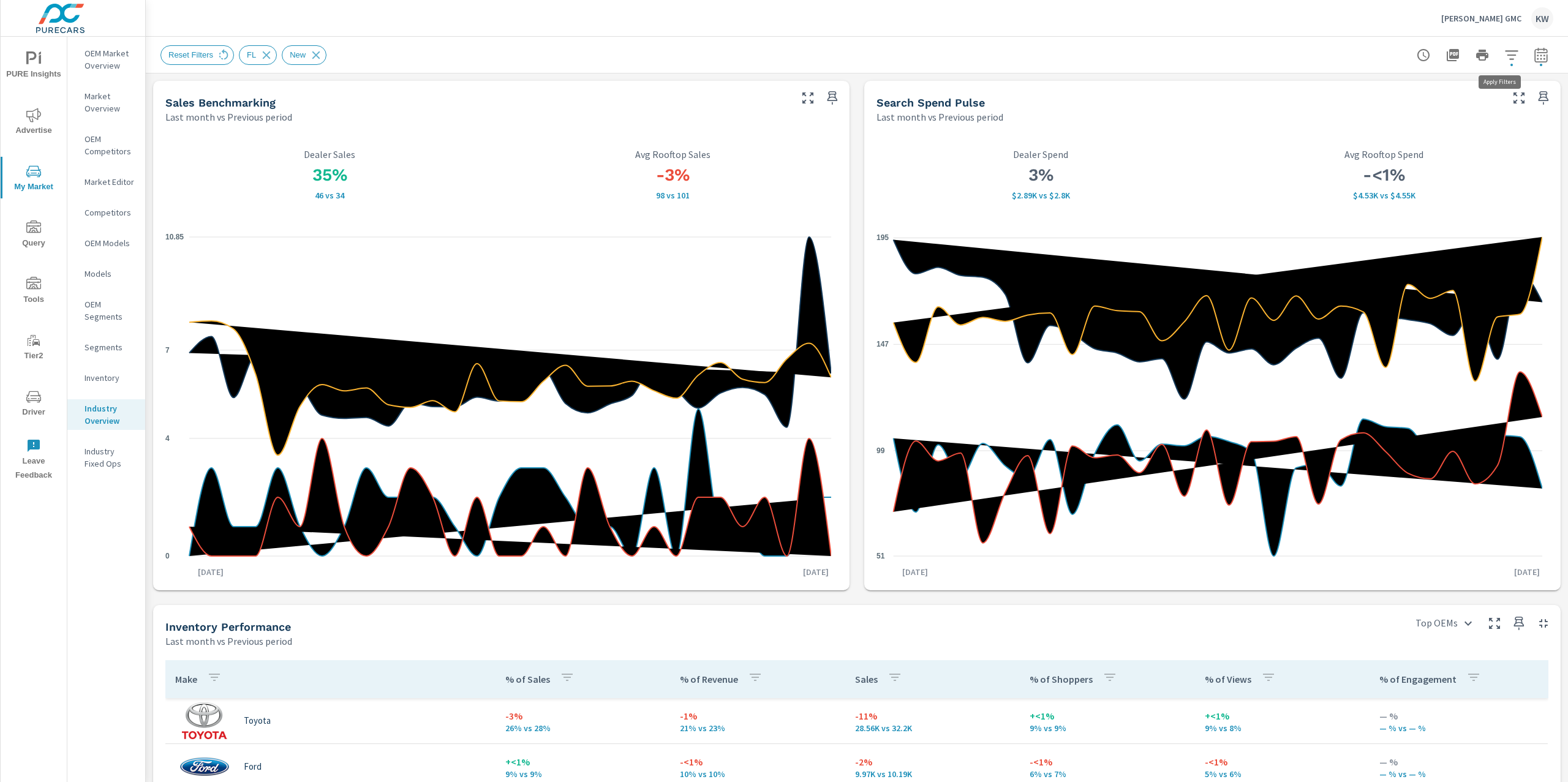
click at [1505, 58] on icon "button" at bounding box center [1511, 54] width 12 height 9
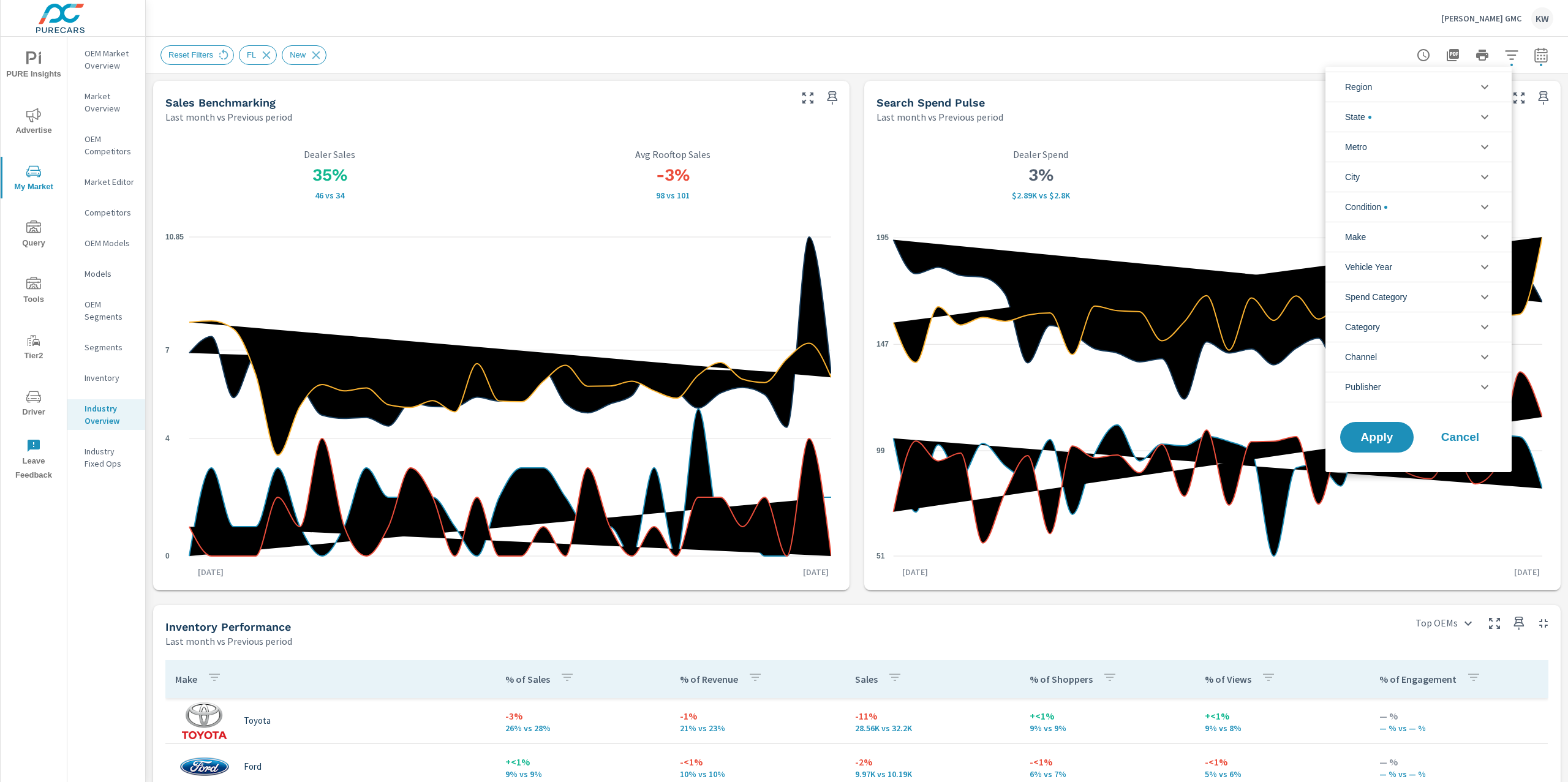
click at [1485, 173] on icon "filter options" at bounding box center [1485, 177] width 15 height 15
click at [1317, 51] on div at bounding box center [784, 391] width 1568 height 782
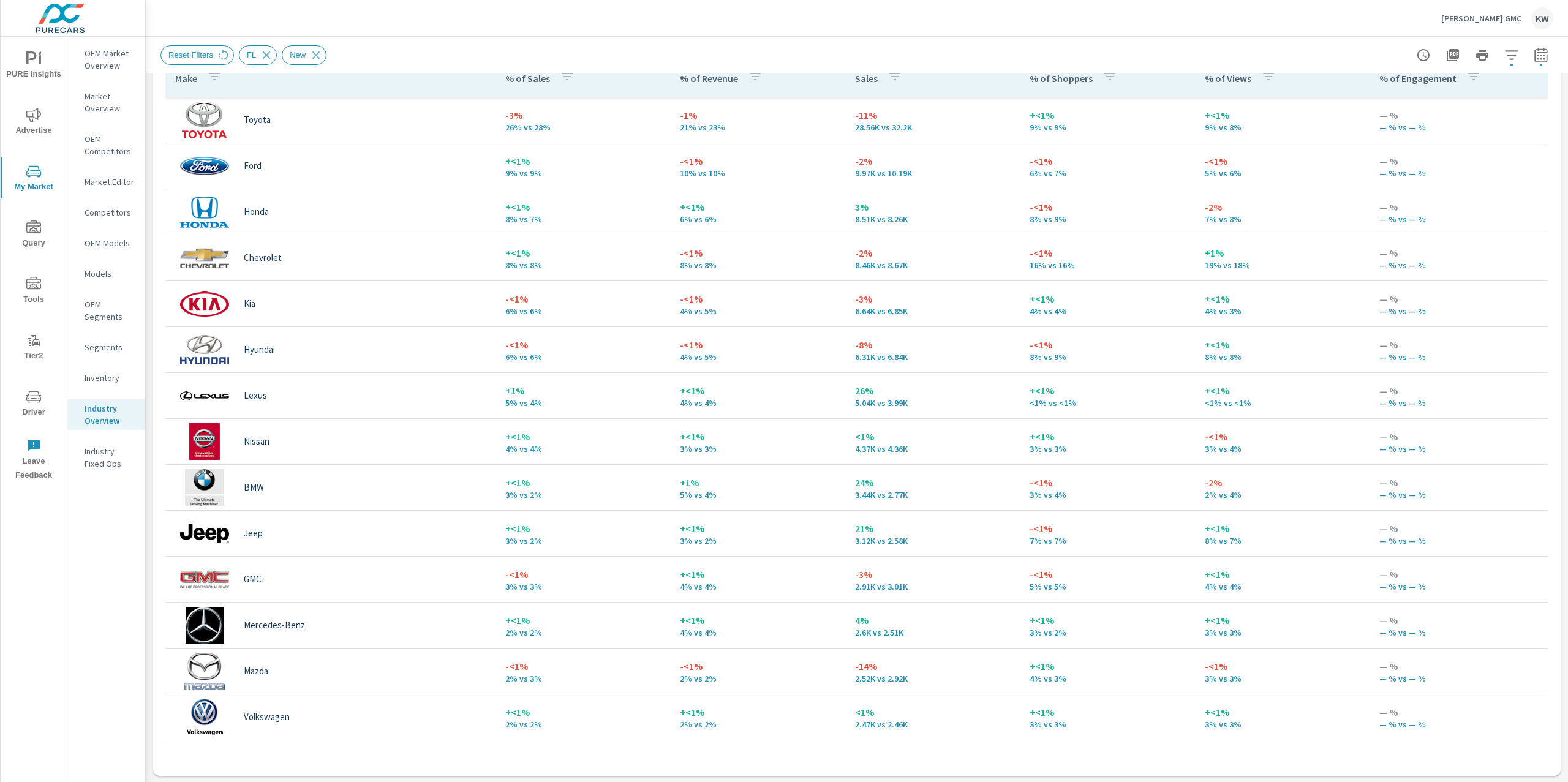
scroll to position [601, 0]
click at [1495, 17] on p "Huston GMC" at bounding box center [1481, 17] width 80 height 11
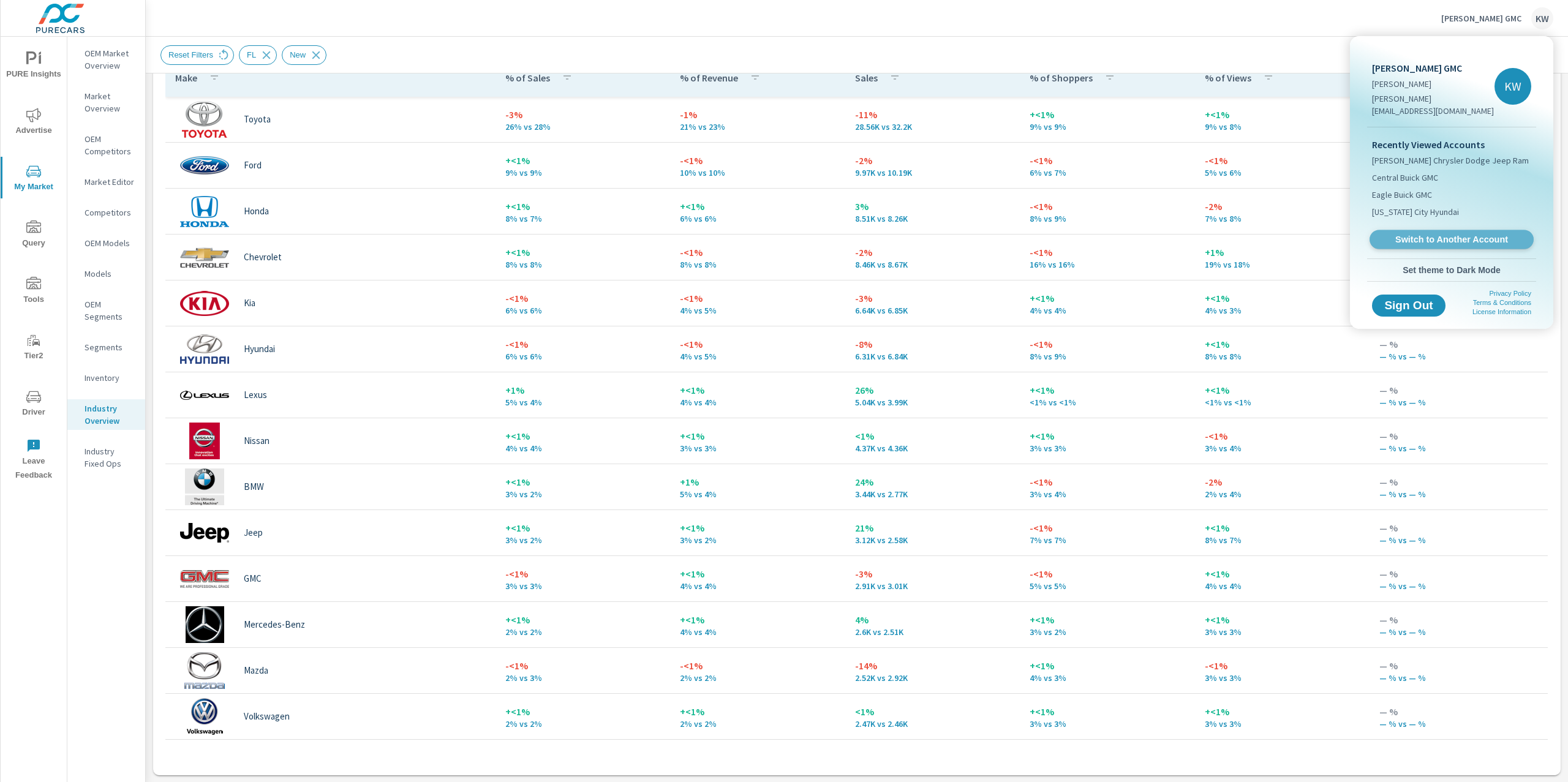
click at [1445, 234] on span "Switch to Another Account" at bounding box center [1451, 239] width 150 height 12
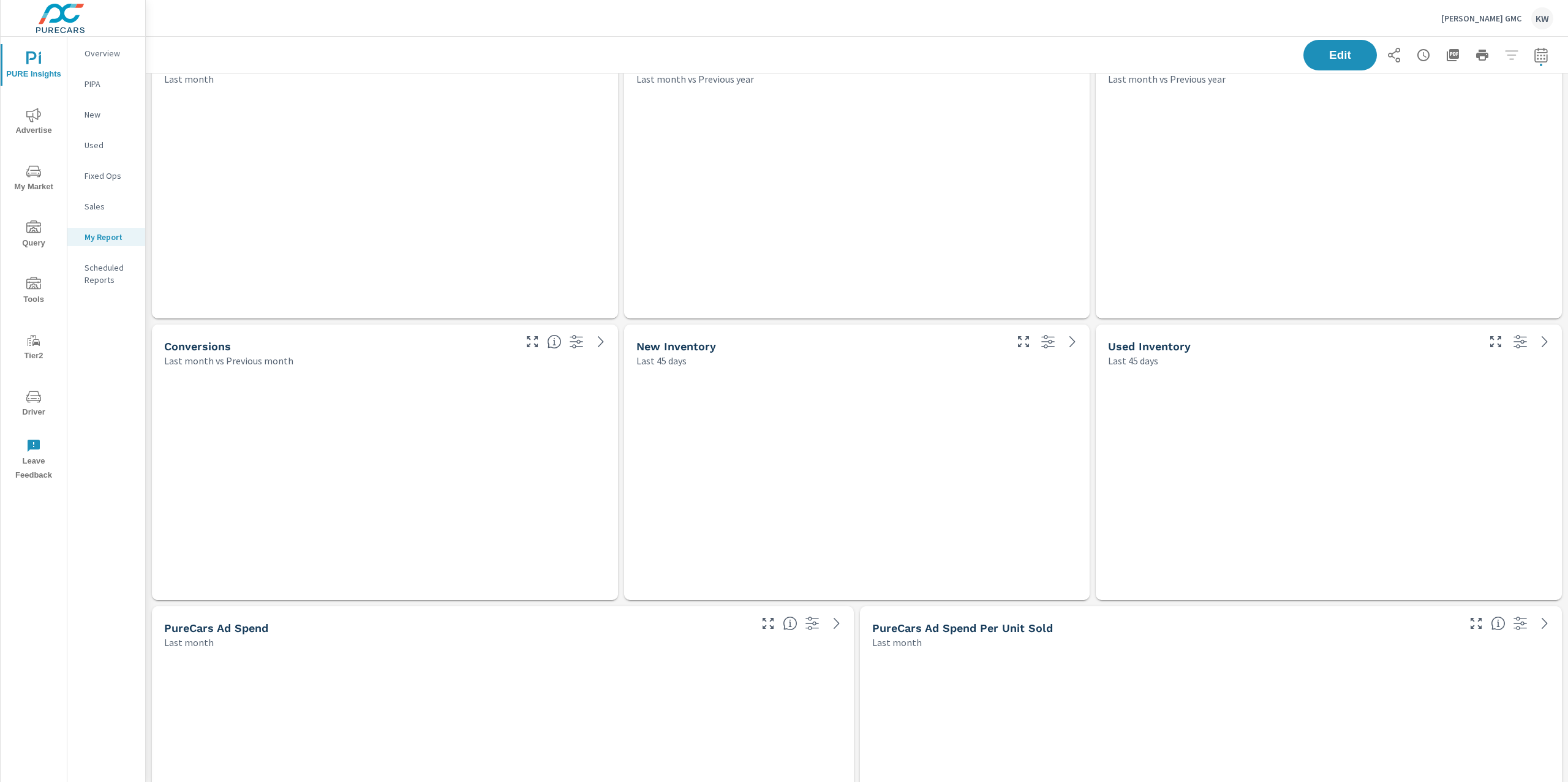
scroll to position [5663, 1436]
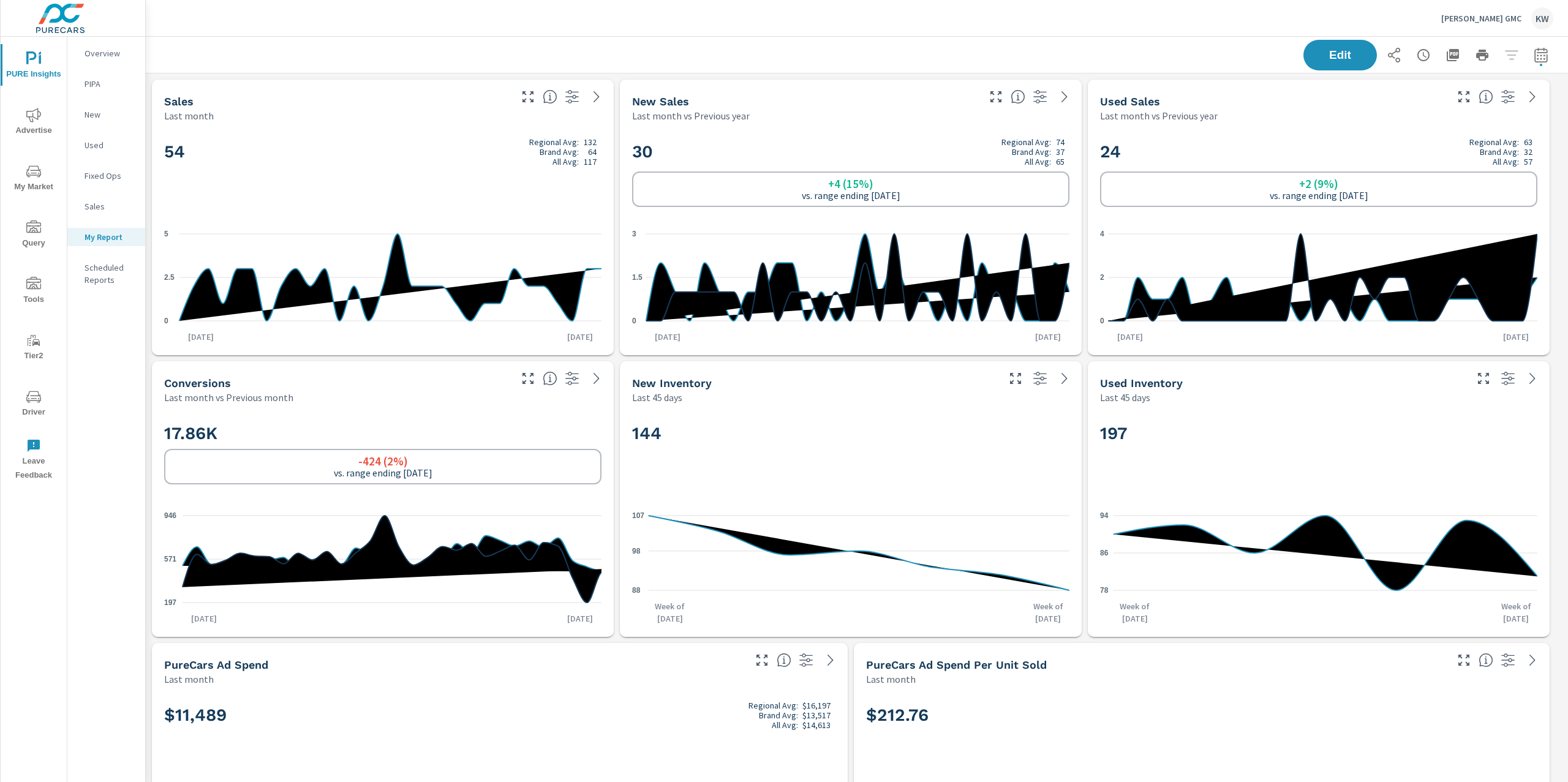
click at [1496, 24] on div "Huston GMC KW" at bounding box center [1497, 18] width 112 height 22
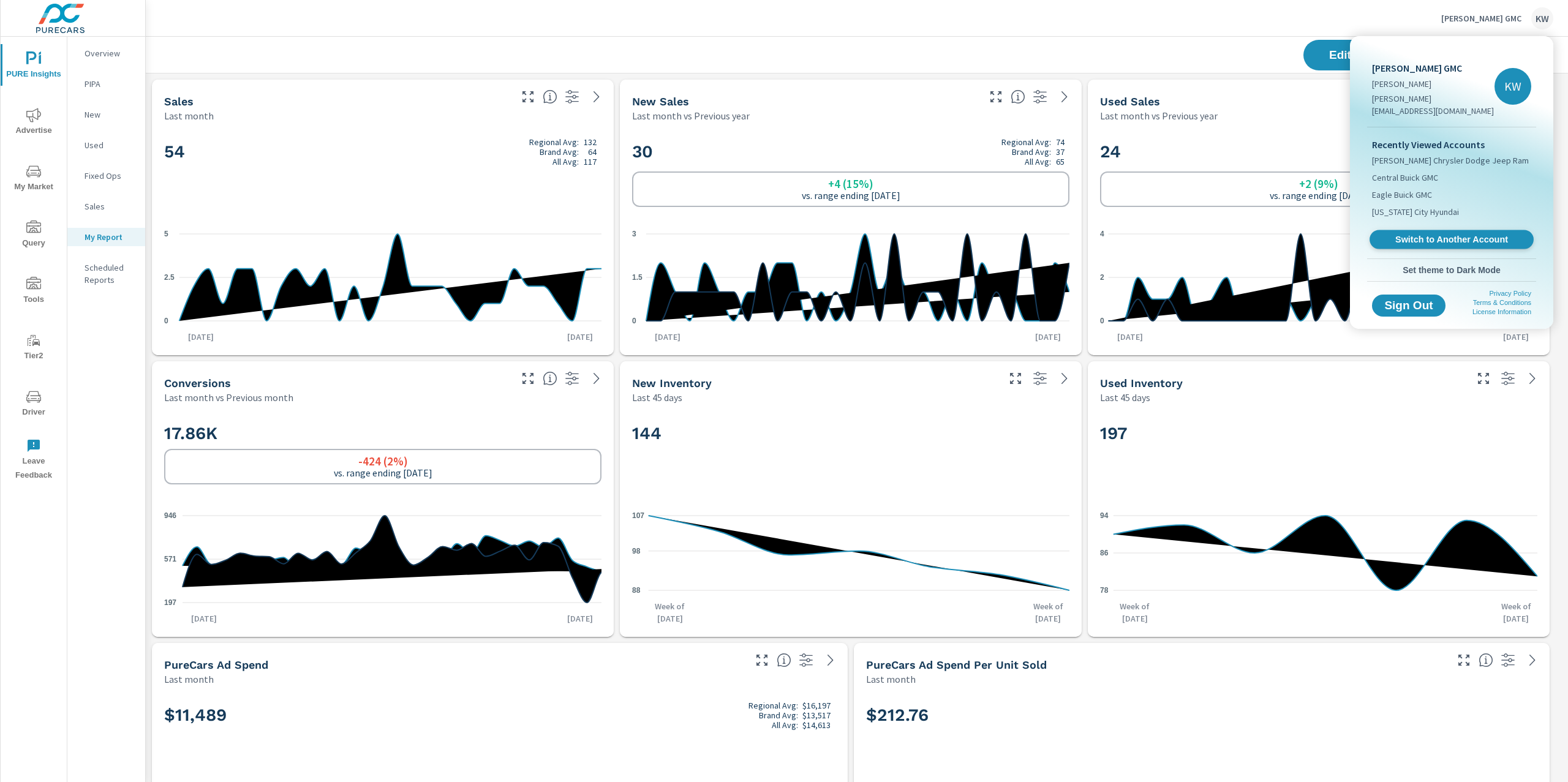
click at [1455, 234] on span "Switch to Another Account" at bounding box center [1451, 239] width 150 height 12
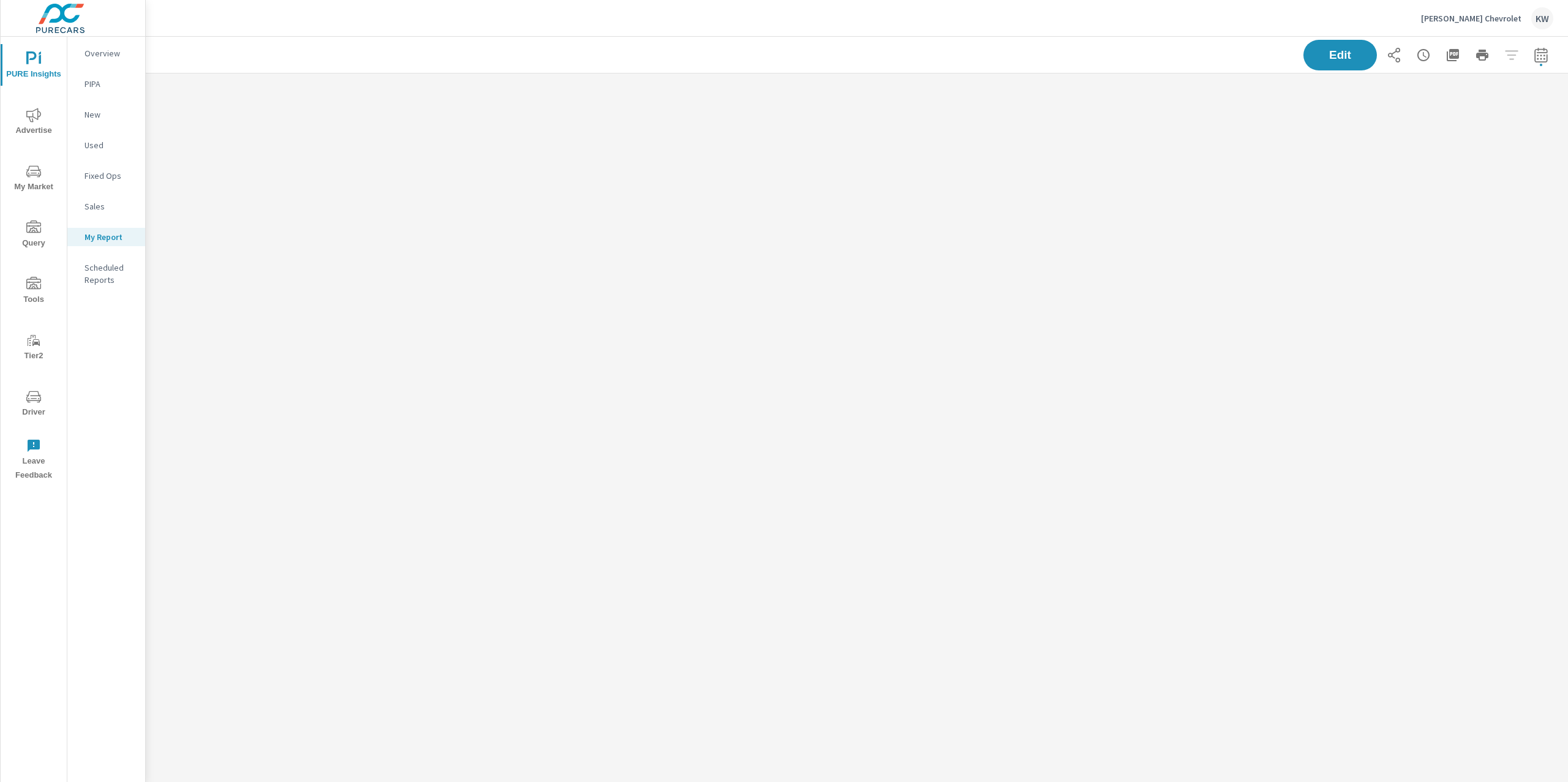
scroll to position [804, 1436]
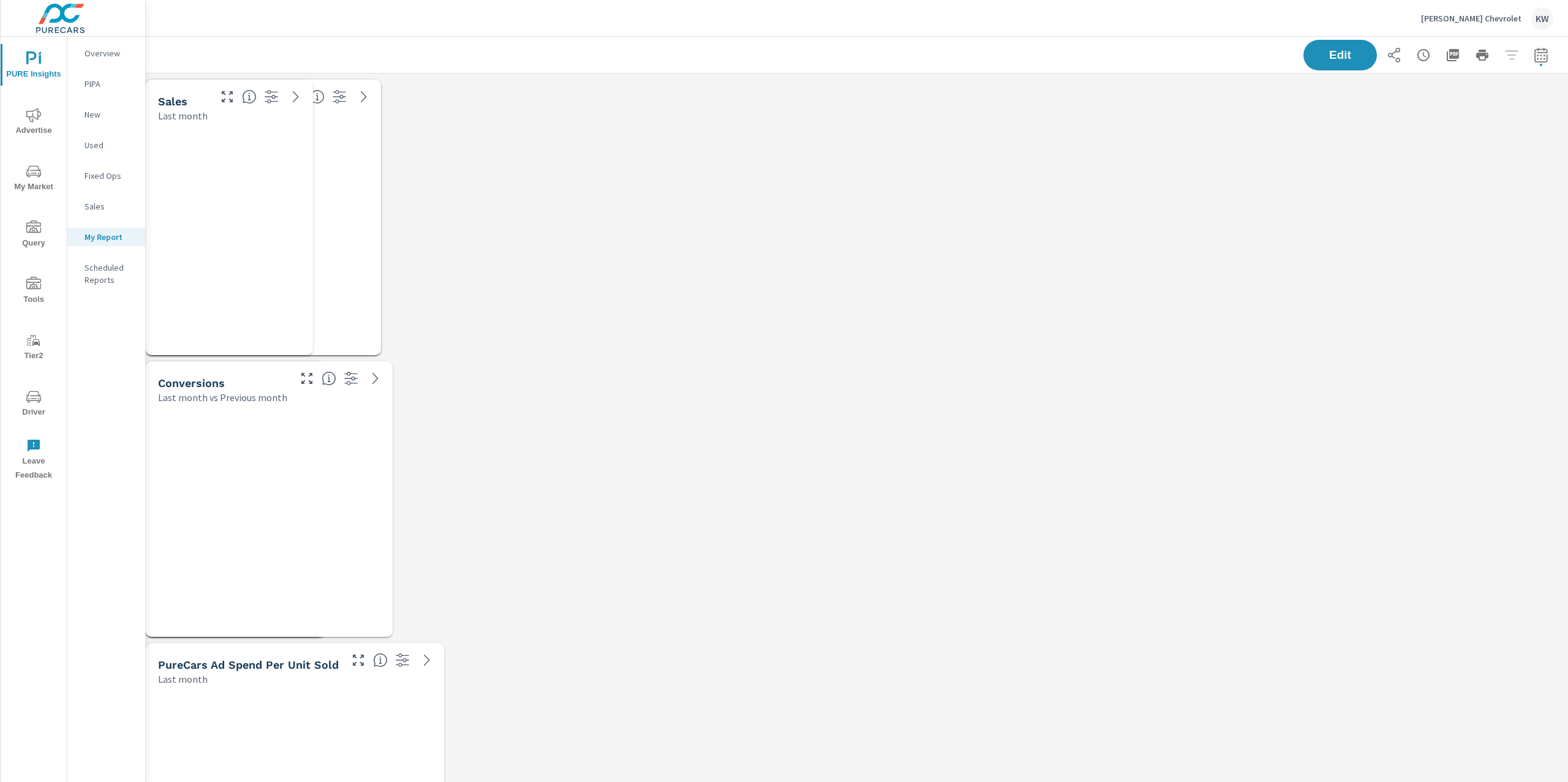
scroll to position [5804, 1436]
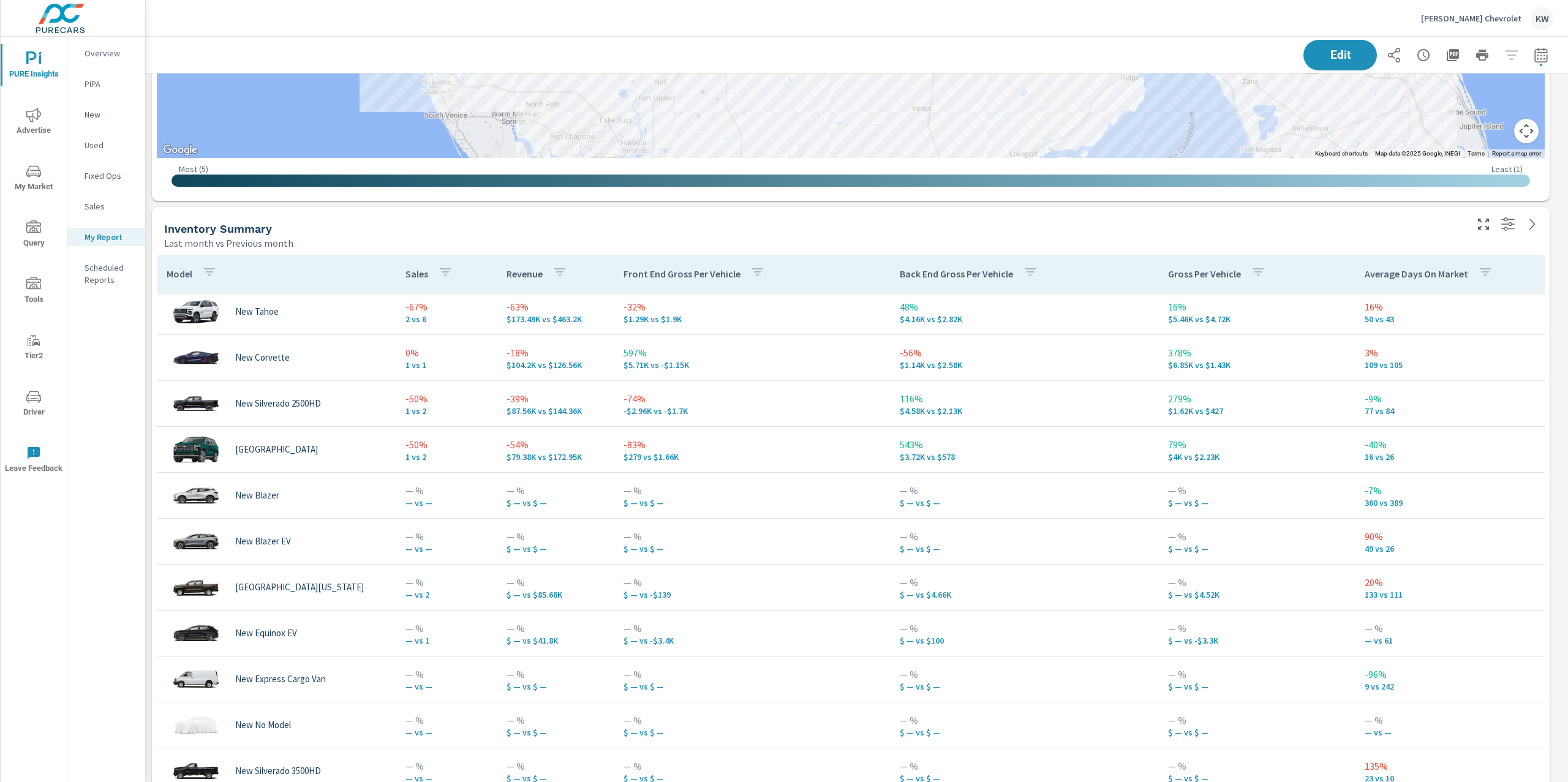
scroll to position [282, 0]
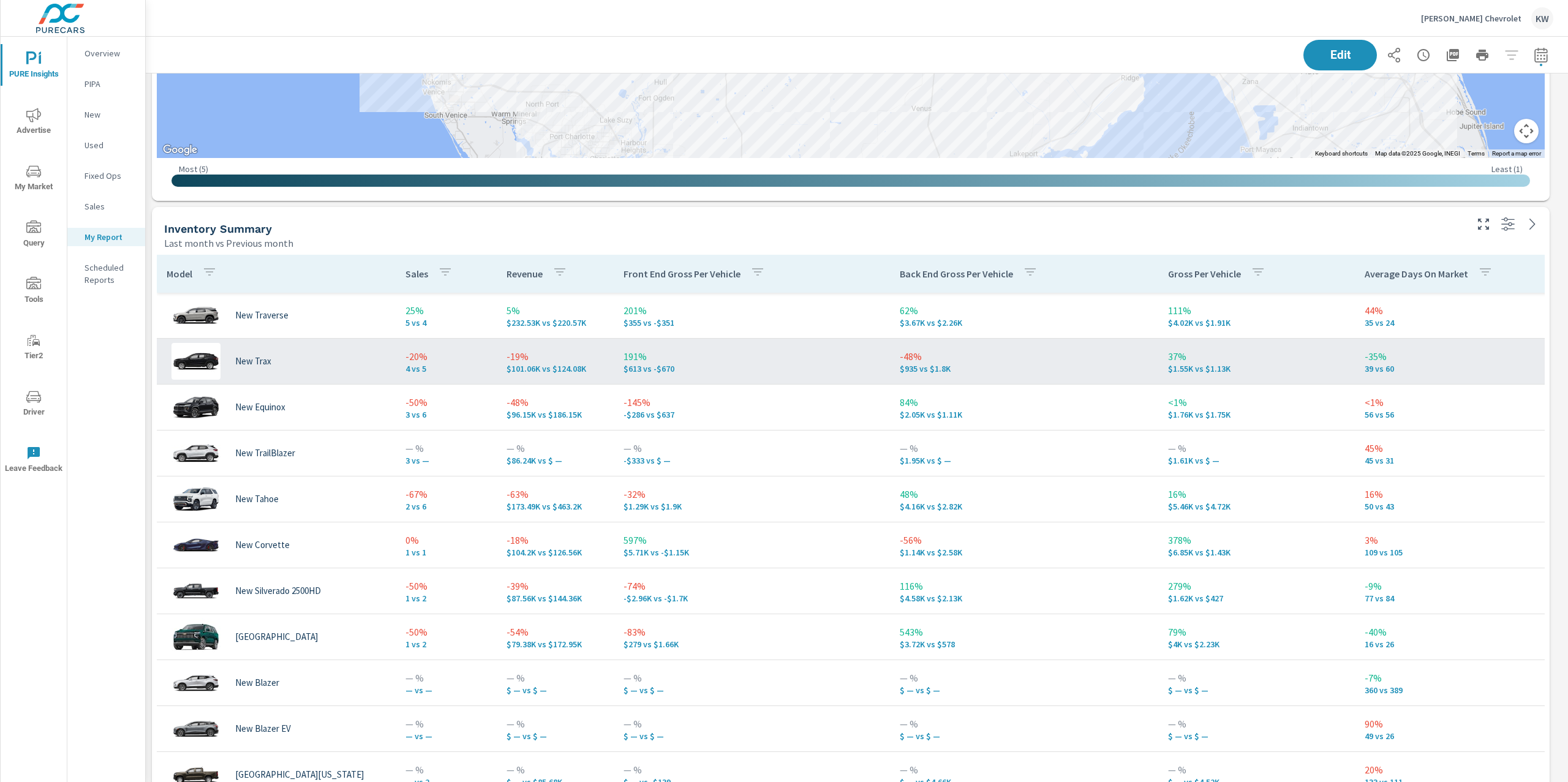
scroll to position [2, 0]
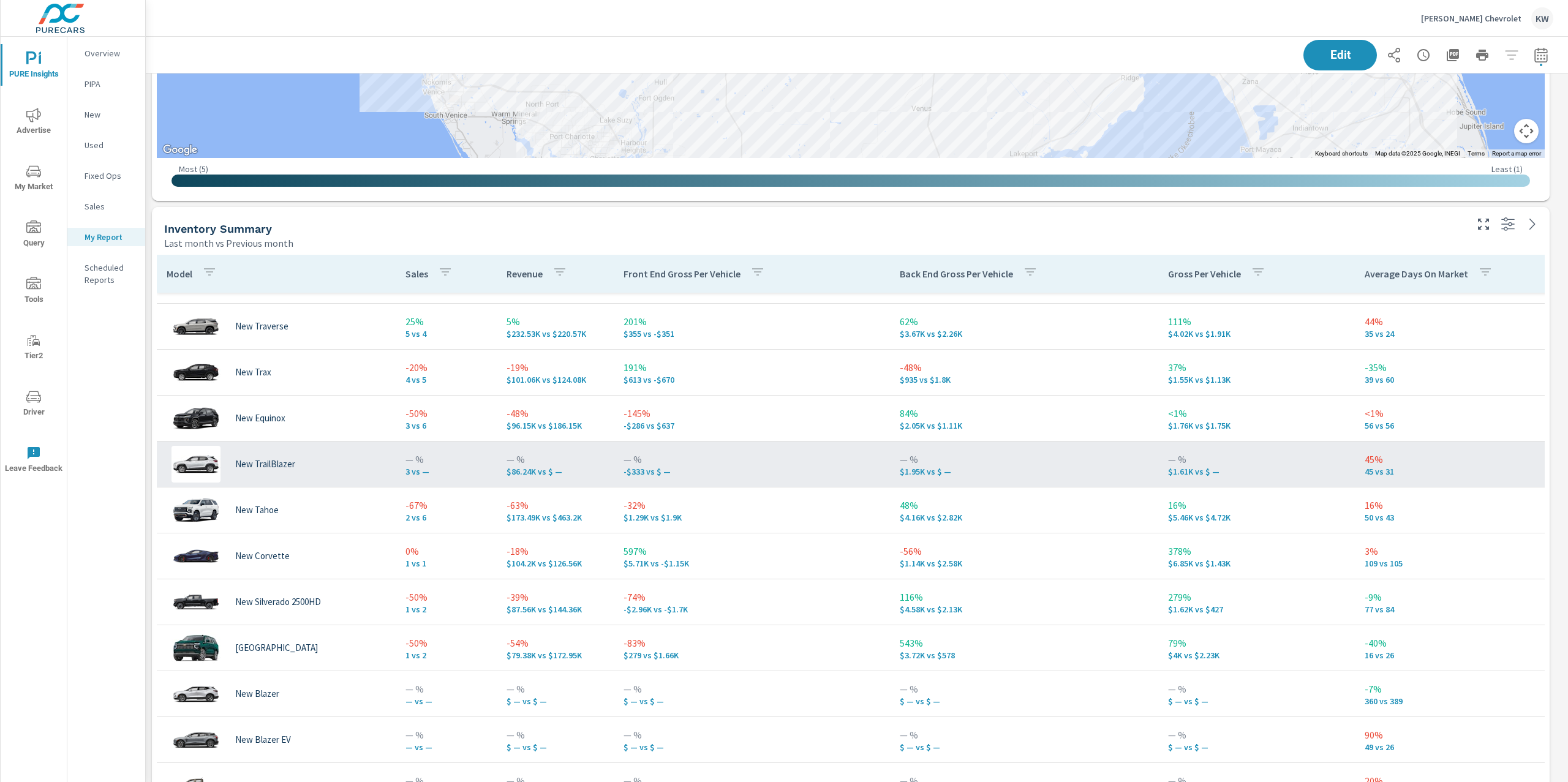
scroll to position [91, 0]
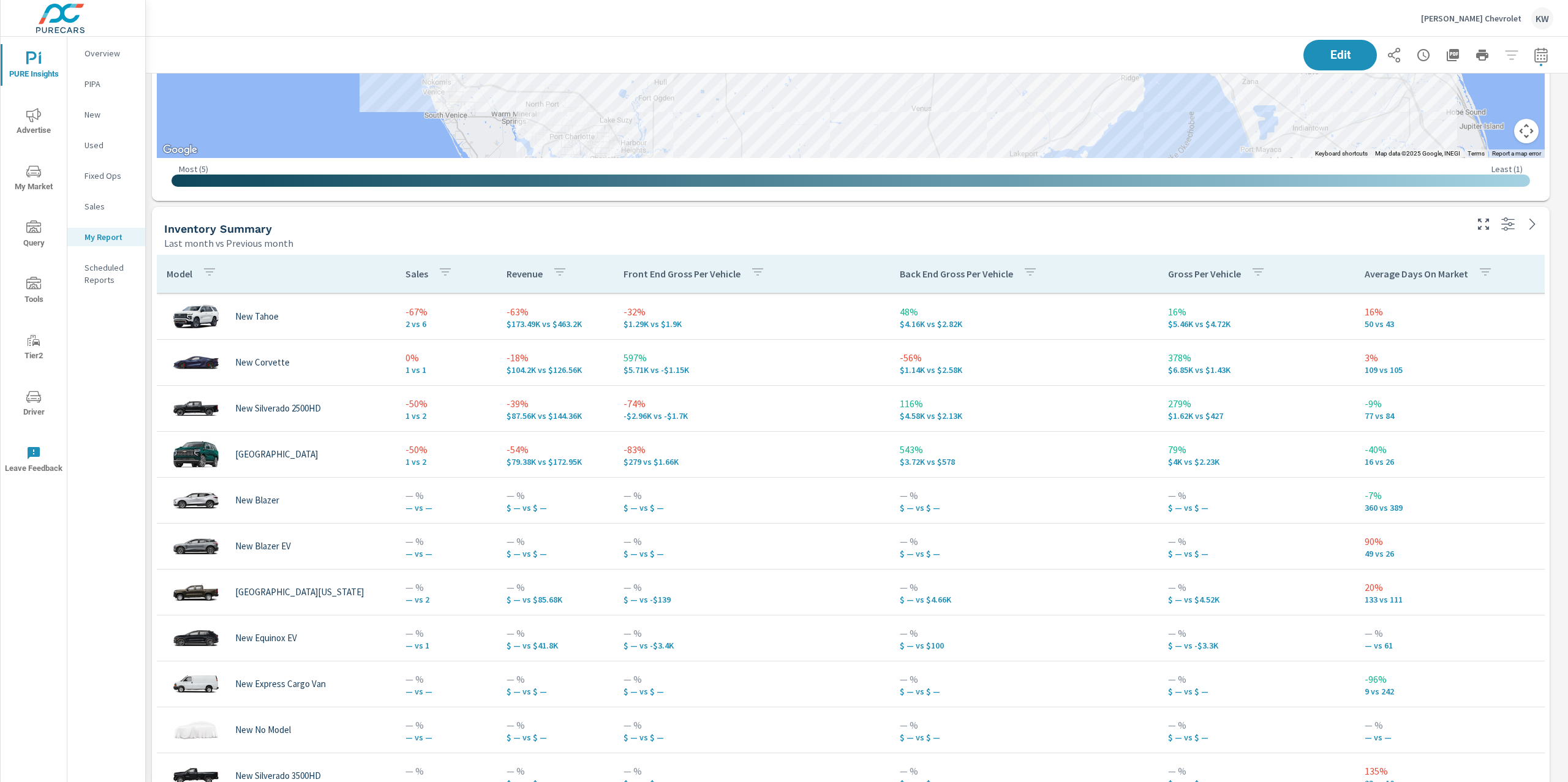
scroll to position [300, 0]
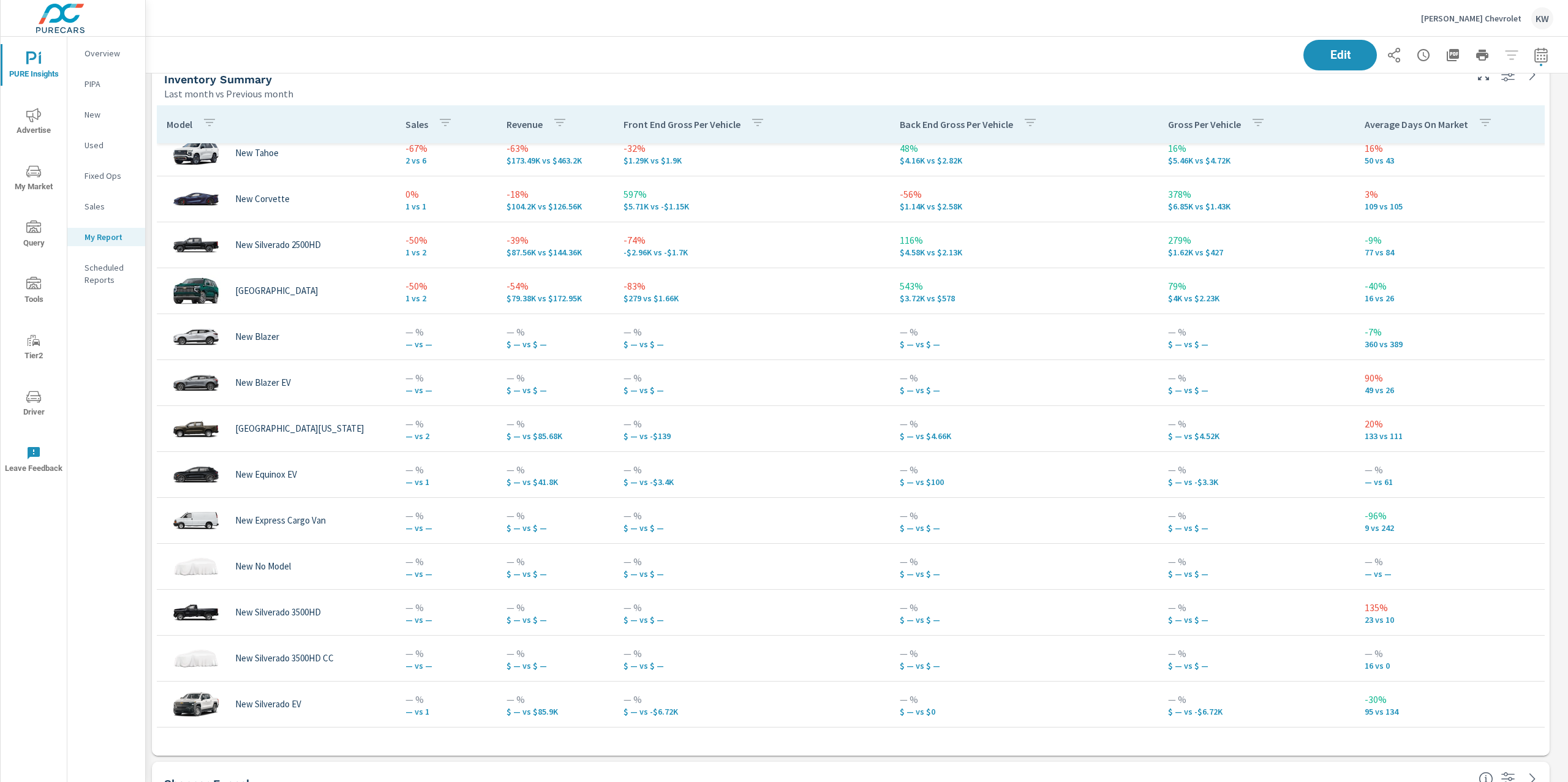
scroll to position [1614, 0]
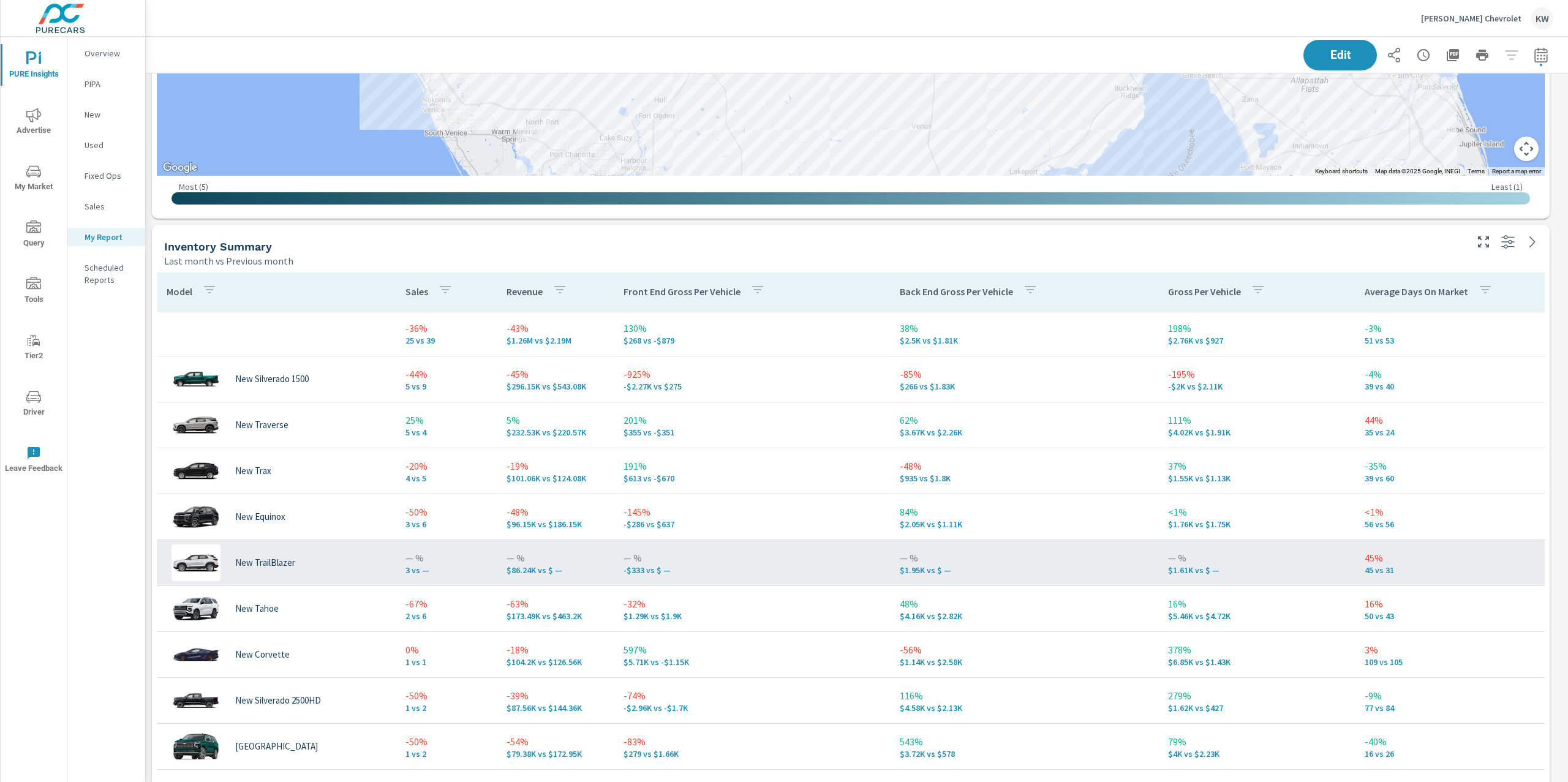
scroll to position [1402, 0]
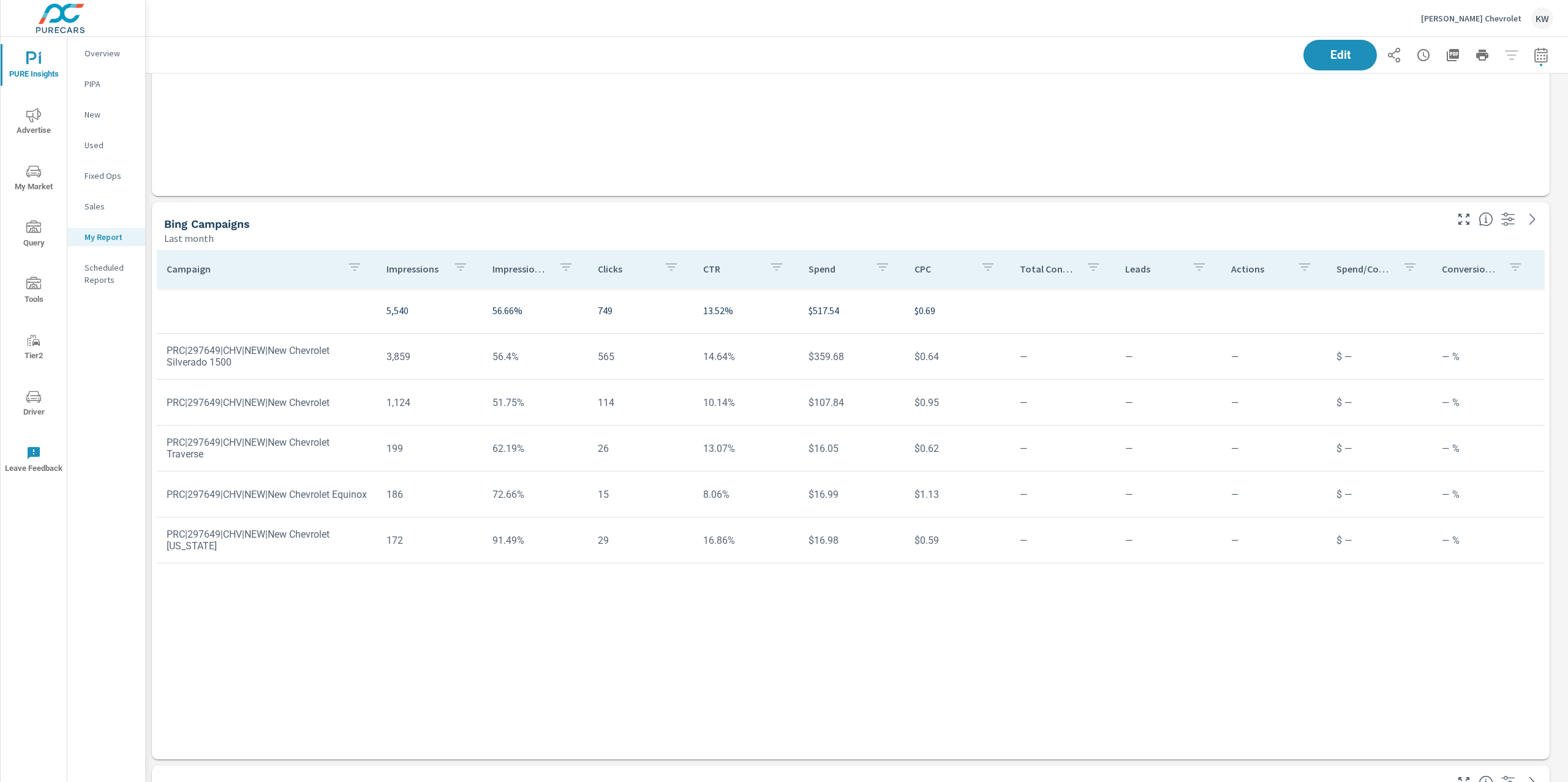
scroll to position [4530, 0]
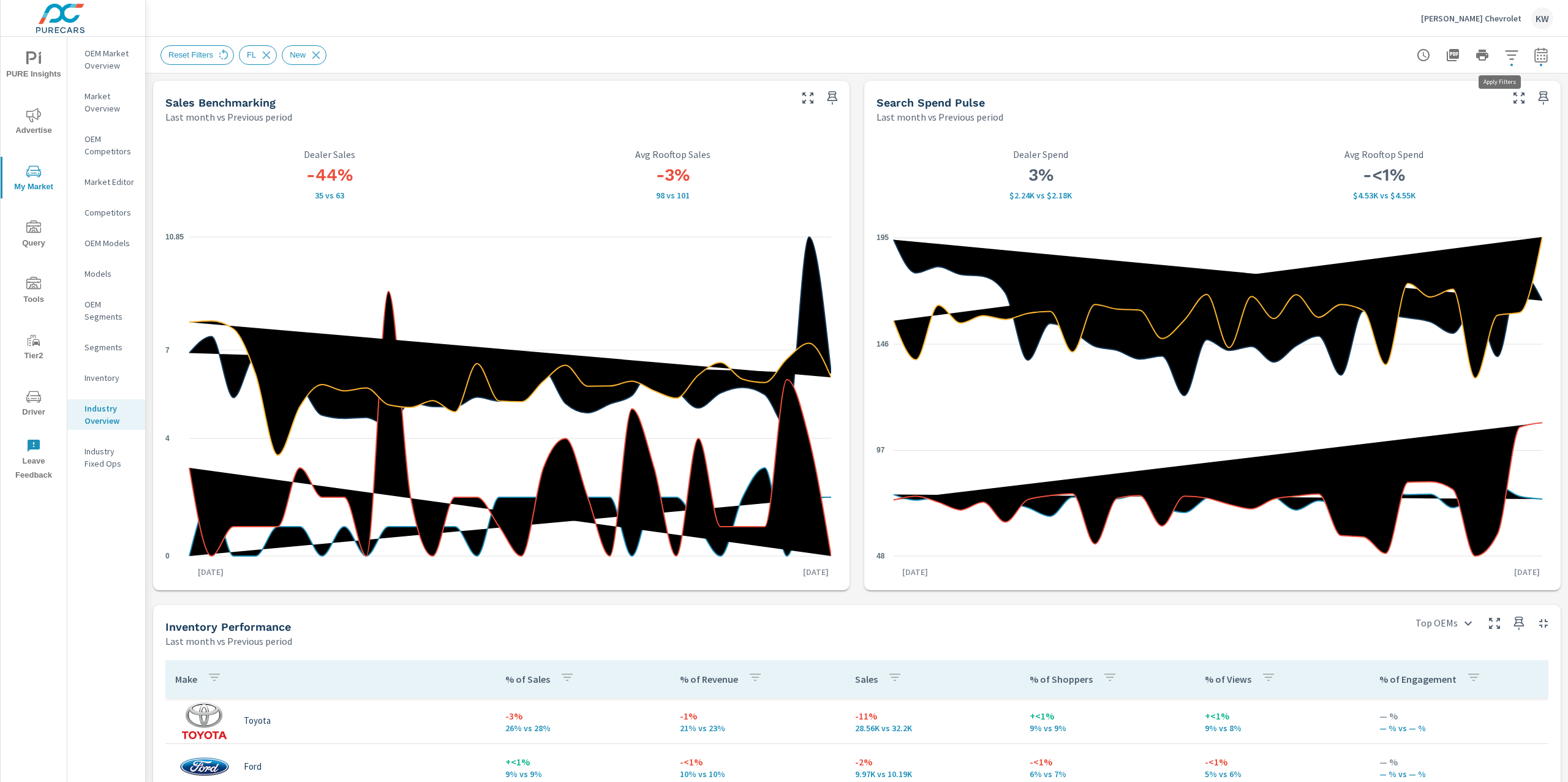
click at [1504, 56] on icon "button" at bounding box center [1511, 55] width 15 height 15
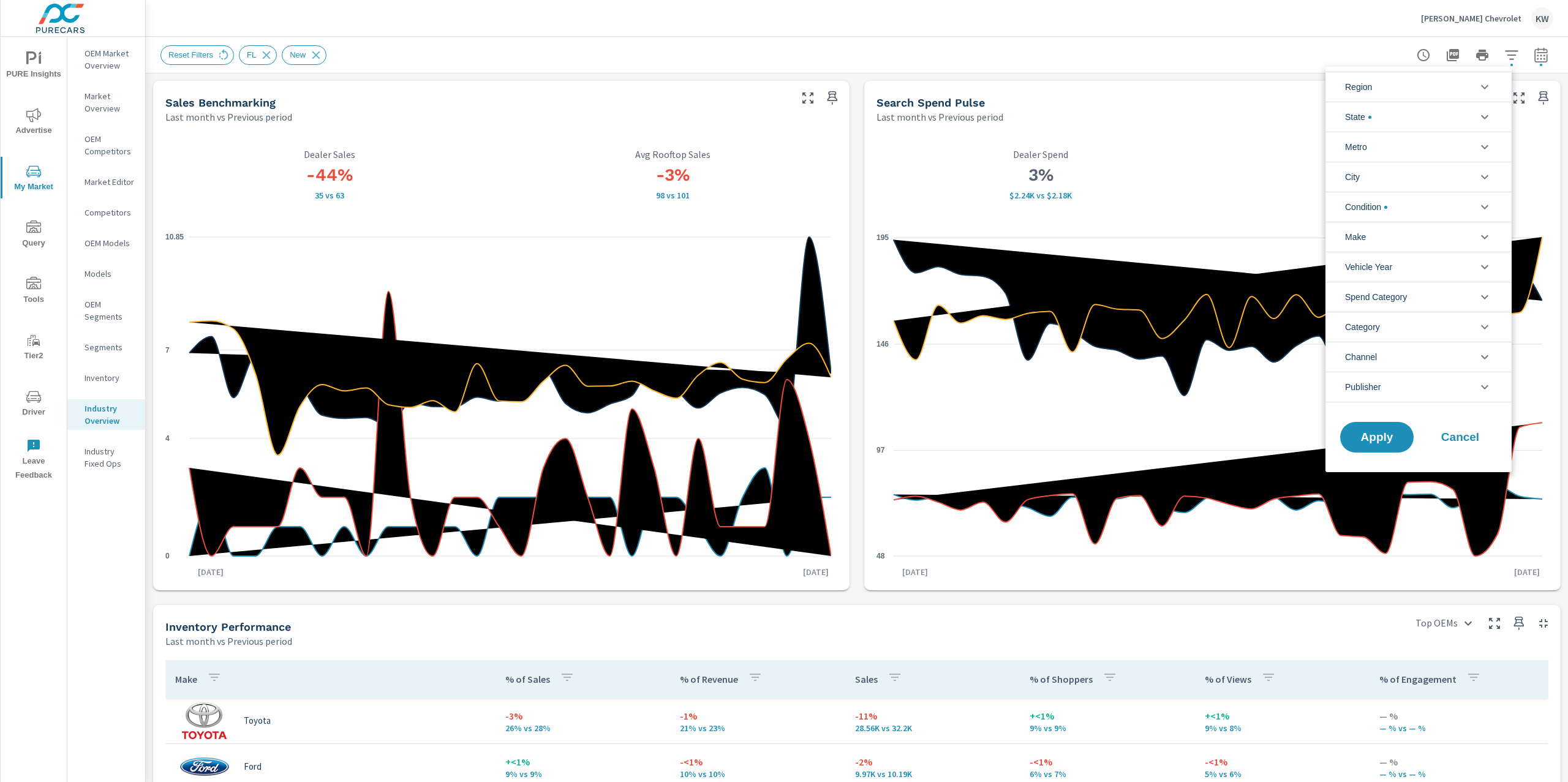
click at [1483, 113] on icon "filter options" at bounding box center [1485, 117] width 15 height 15
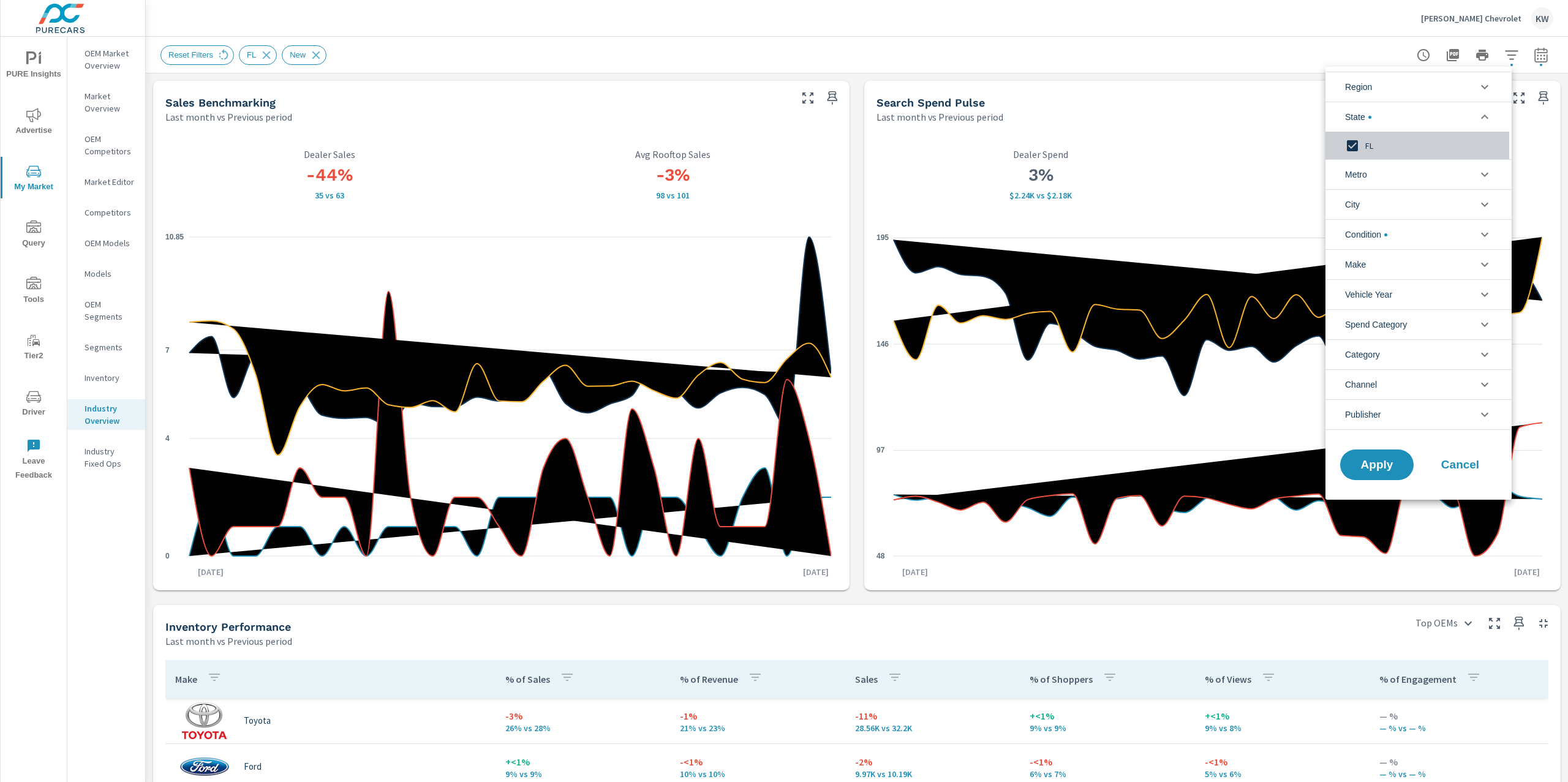
click at [1357, 147] on input "filter options" at bounding box center [1352, 145] width 26 height 26
click at [1441, 176] on li "Metro" at bounding box center [1418, 175] width 186 height 30
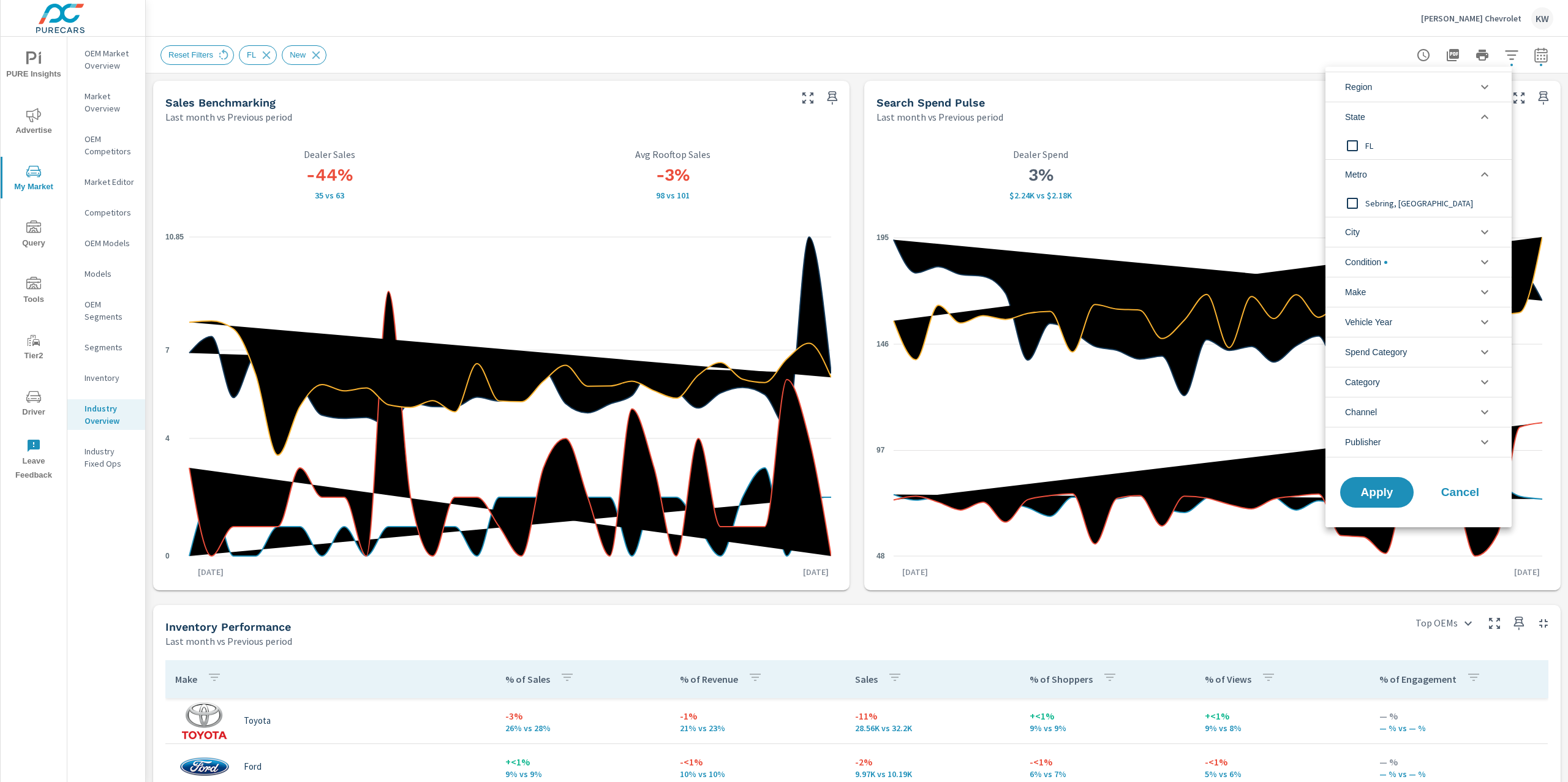
click at [1356, 204] on input "filter options" at bounding box center [1352, 203] width 26 height 26
click at [1371, 497] on span "Apply" at bounding box center [1377, 493] width 50 height 12
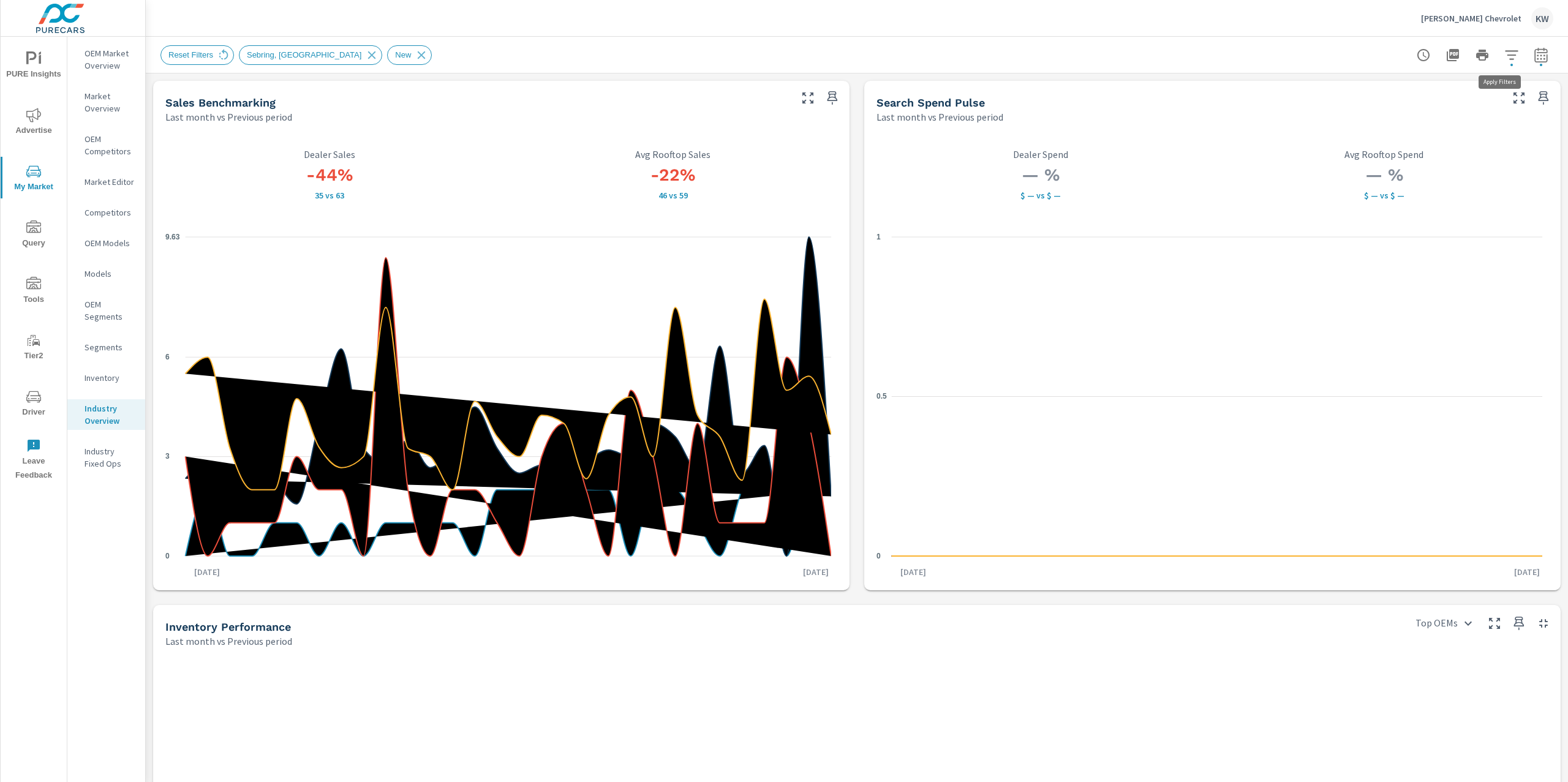
click at [1505, 50] on icon "button" at bounding box center [1511, 54] width 12 height 9
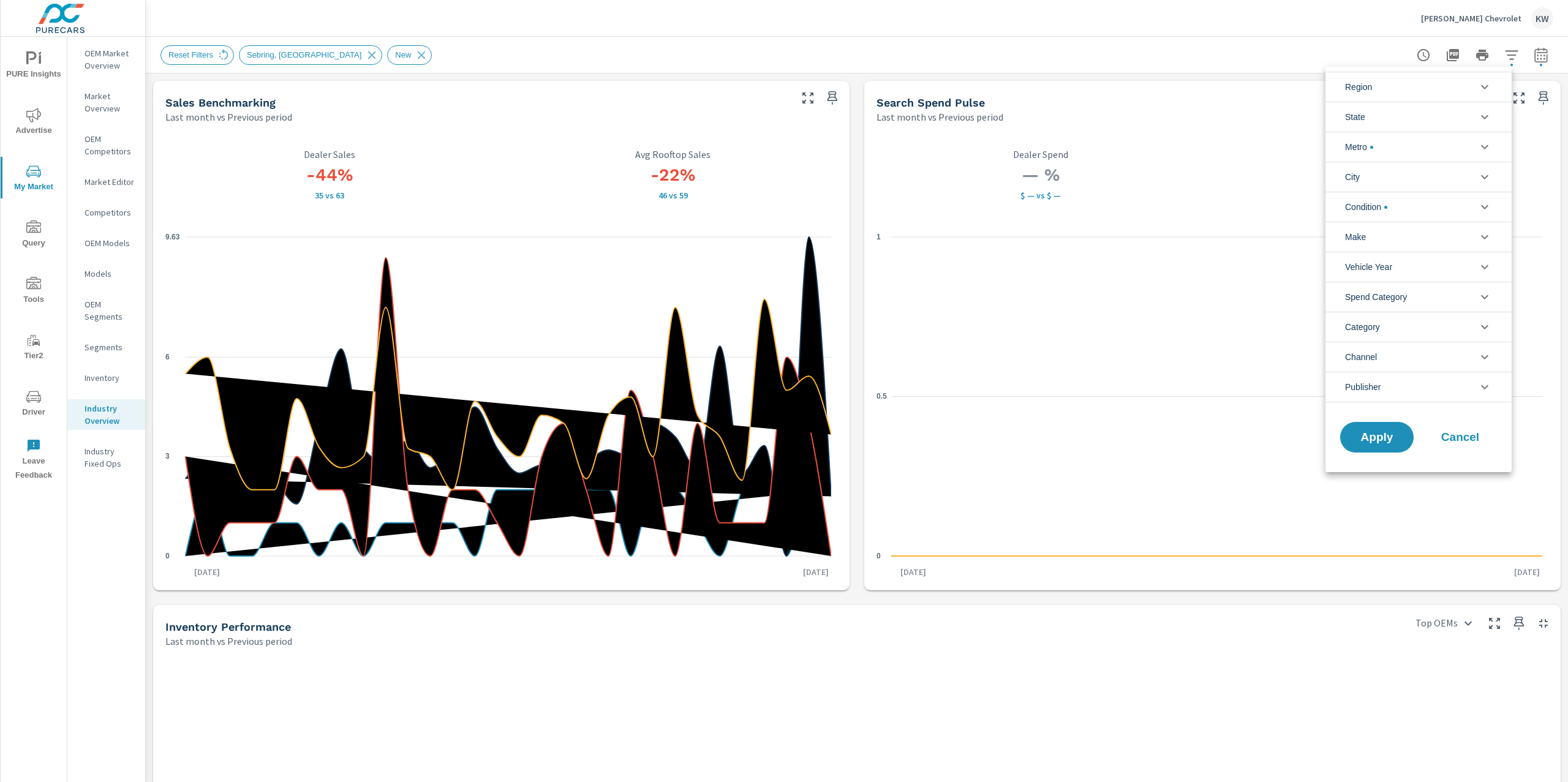
click at [1483, 149] on icon "filter options" at bounding box center [1484, 147] width 7 height 4
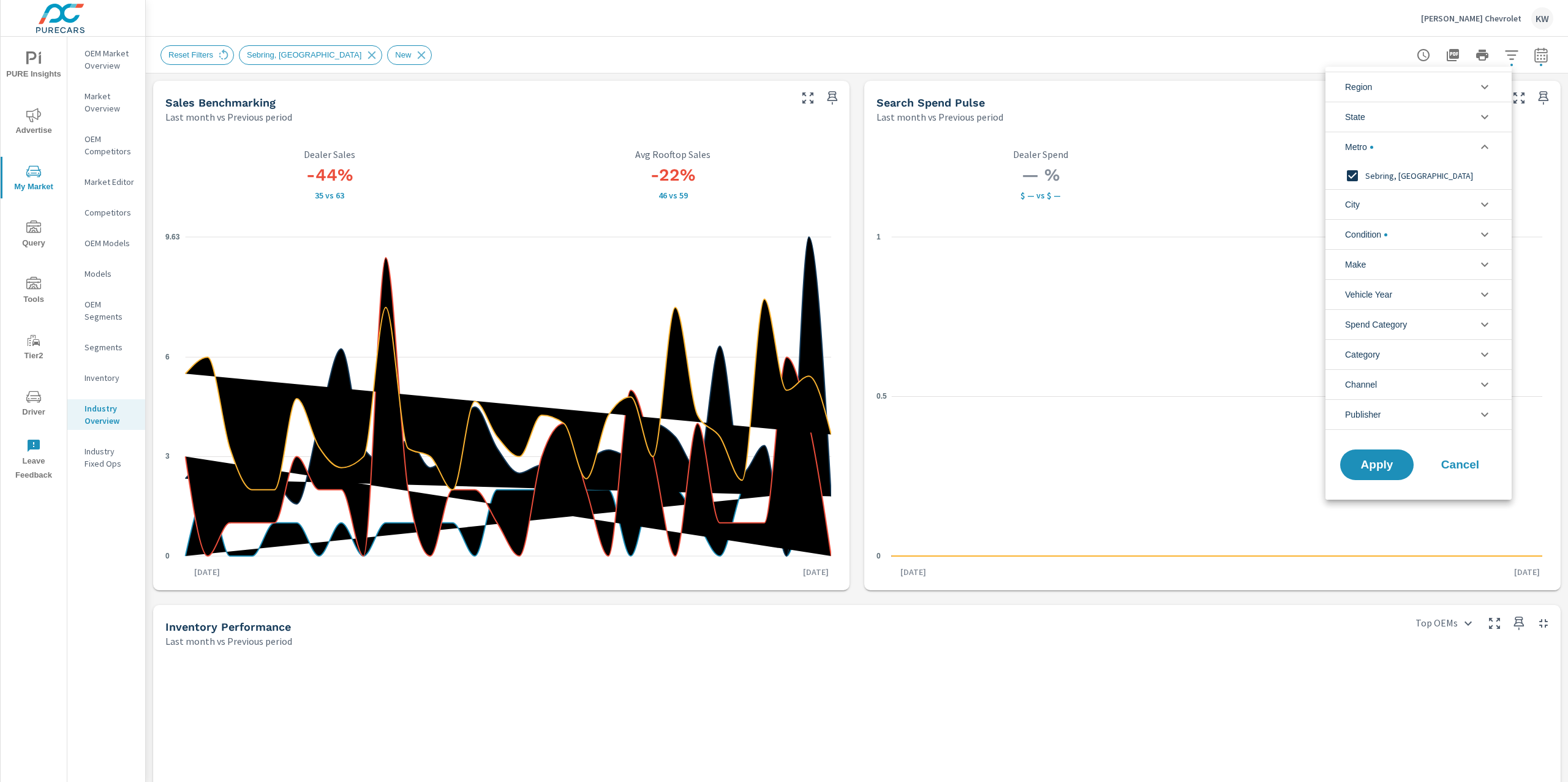
click at [1349, 177] on input "filter options" at bounding box center [1352, 175] width 26 height 26
click at [1444, 122] on li "State" at bounding box center [1418, 116] width 186 height 30
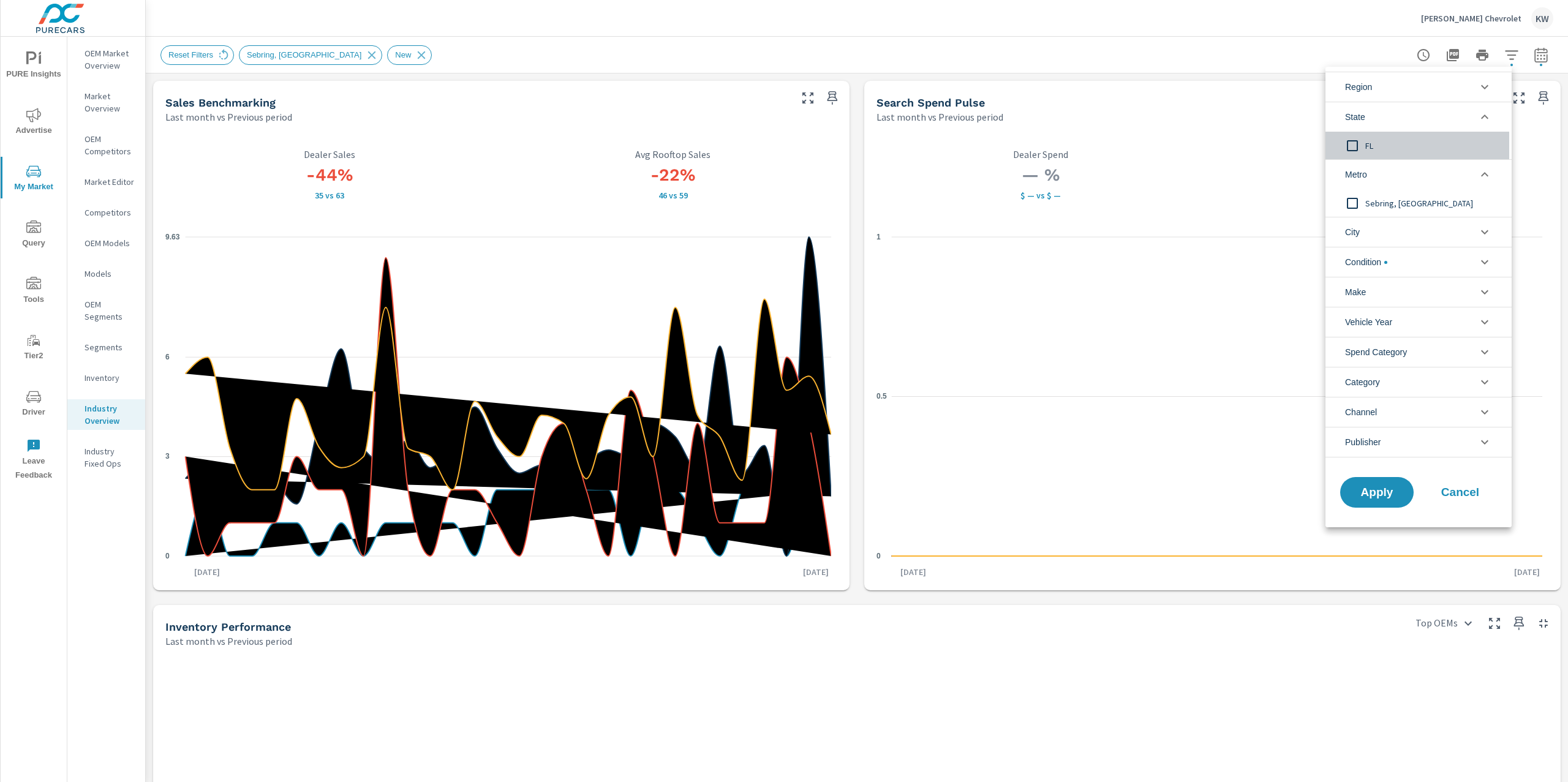
click at [1359, 147] on input "filter options" at bounding box center [1352, 145] width 26 height 26
click at [1371, 491] on span "Apply" at bounding box center [1377, 493] width 50 height 12
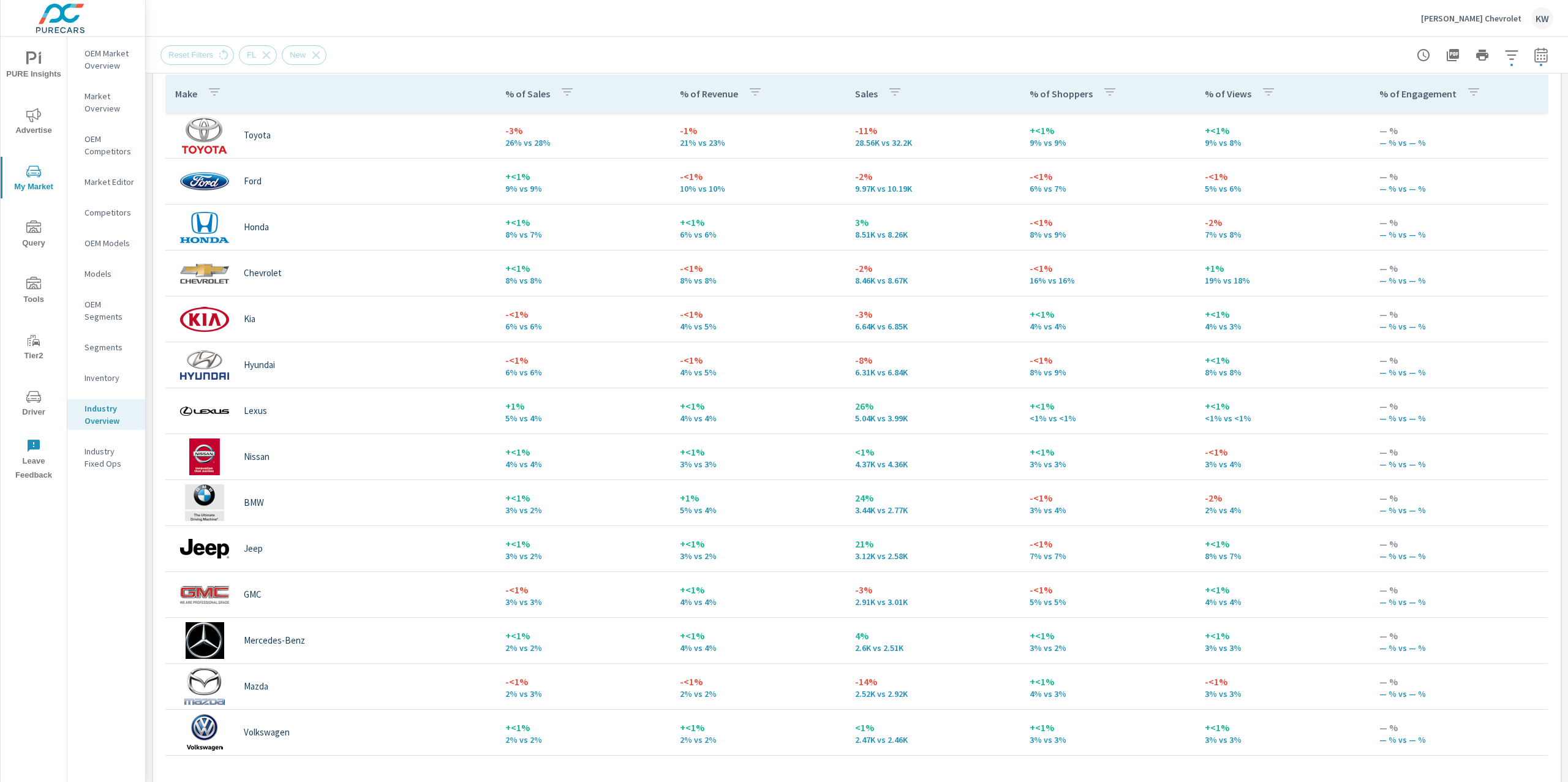
scroll to position [580, 0]
